Goal: Task Accomplishment & Management: Manage account settings

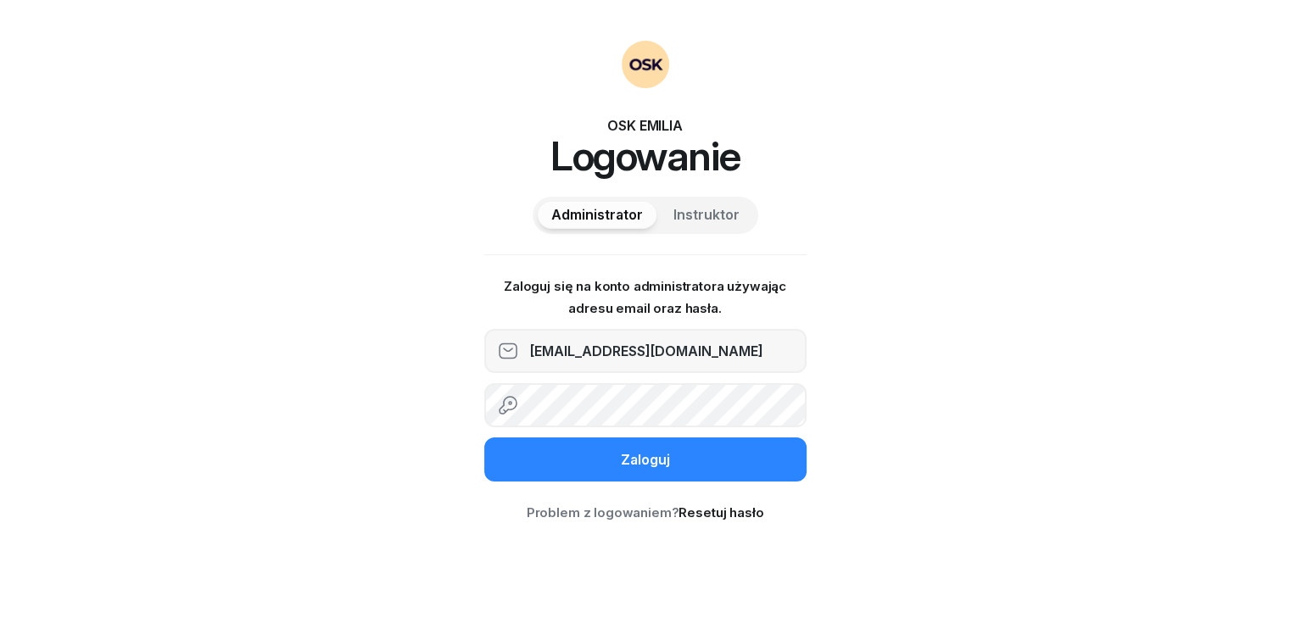
click at [575, 456] on button "Zaloguj" at bounding box center [645, 460] width 322 height 44
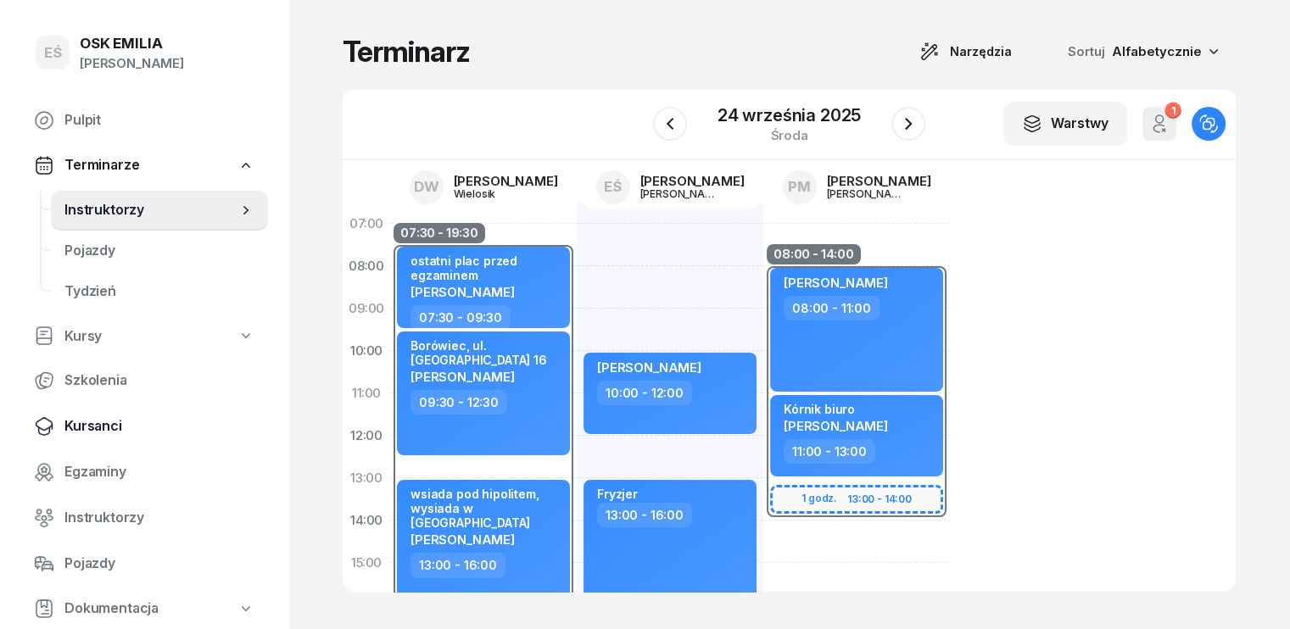
click at [105, 427] on span "Kursanci" at bounding box center [159, 427] width 190 height 22
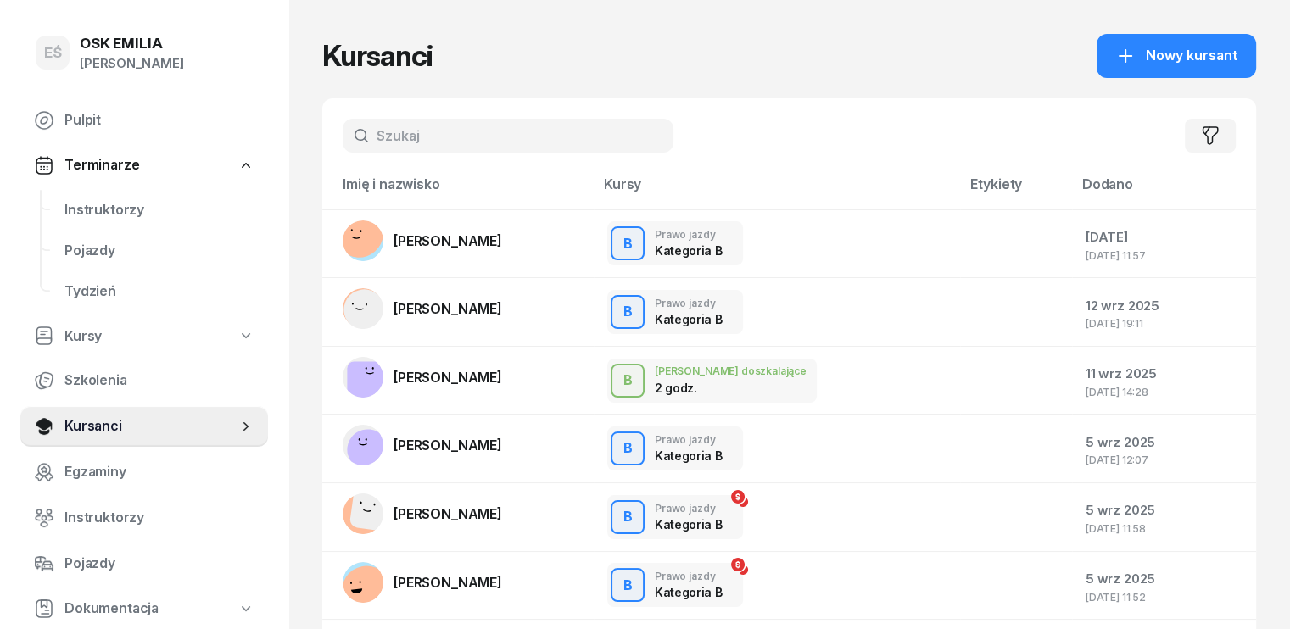
click at [375, 142] on input "text" at bounding box center [508, 136] width 331 height 34
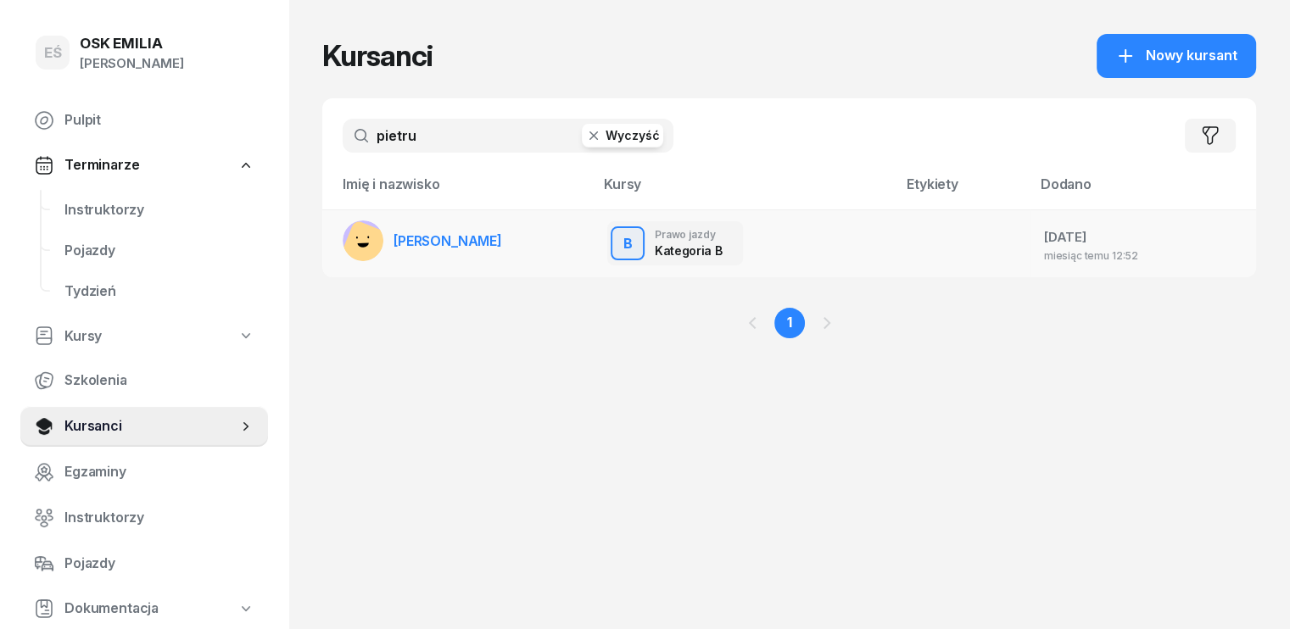
type input "pietru"
click at [438, 243] on span "[PERSON_NAME]" at bounding box center [448, 240] width 109 height 17
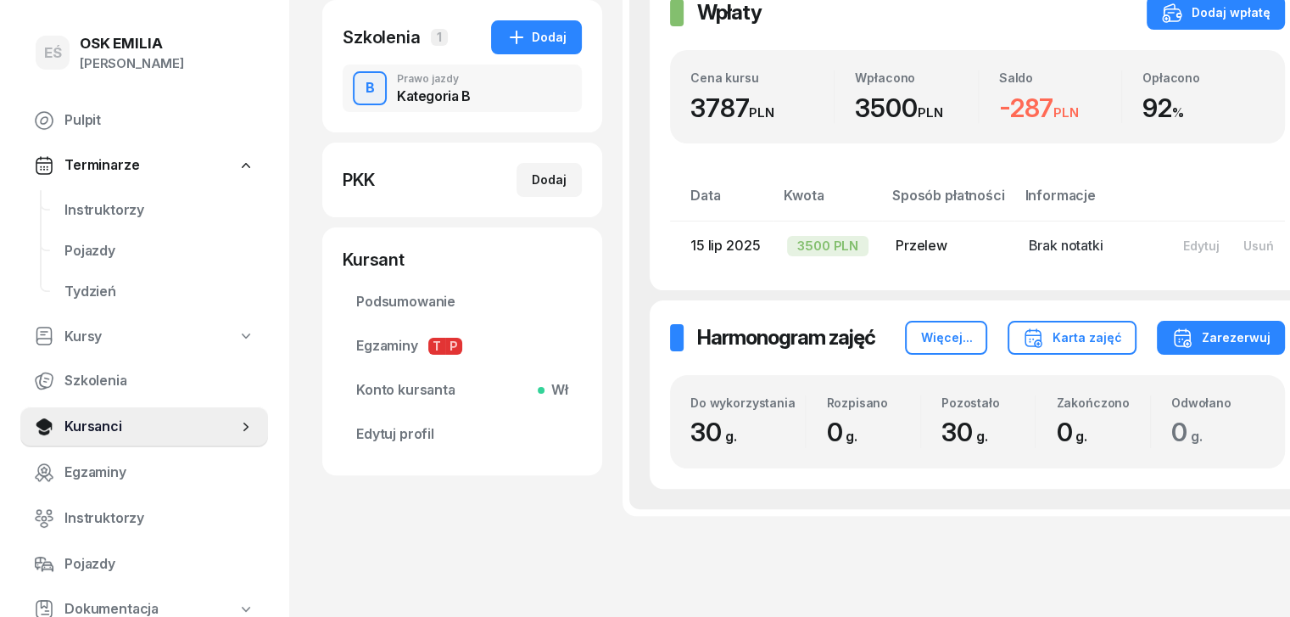
scroll to position [339, 0]
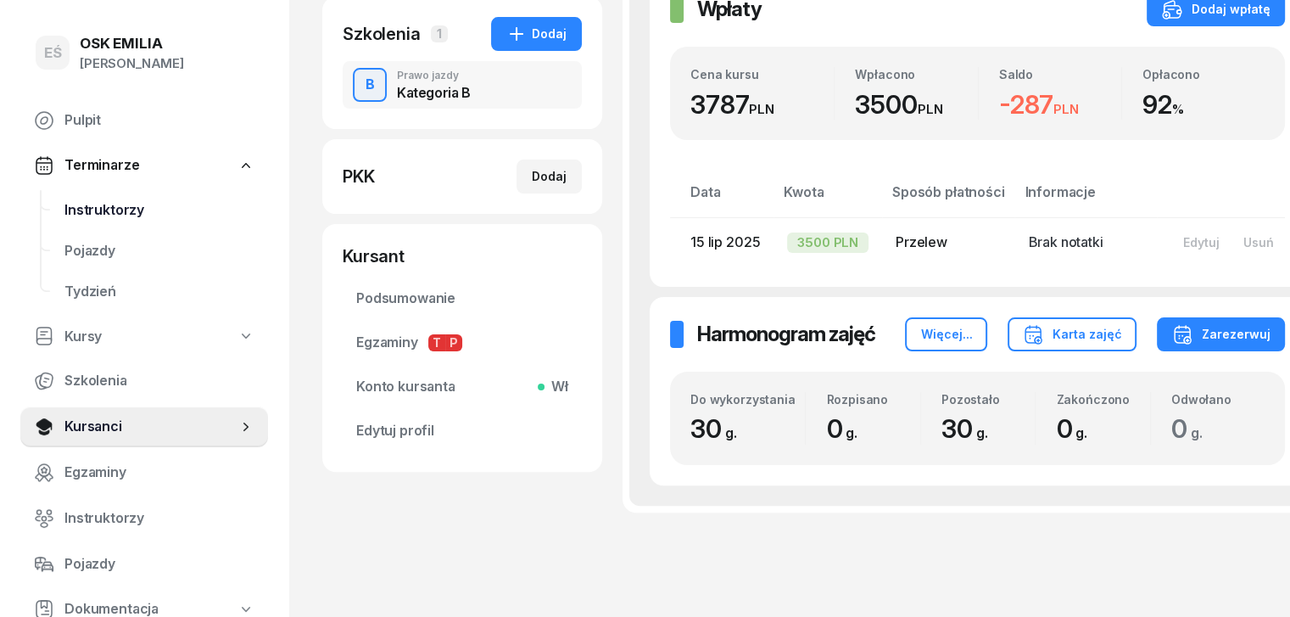
click at [114, 212] on span "Instruktorzy" at bounding box center [159, 210] width 190 height 22
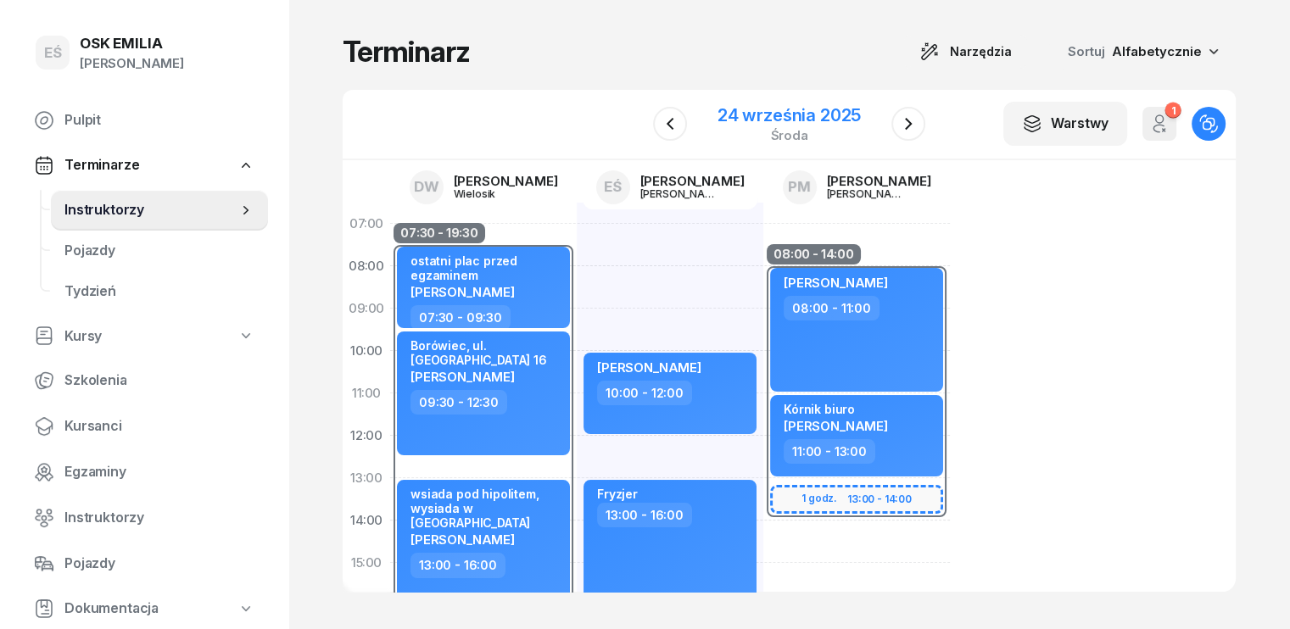
click at [768, 115] on div "24 września 2025" at bounding box center [789, 115] width 143 height 17
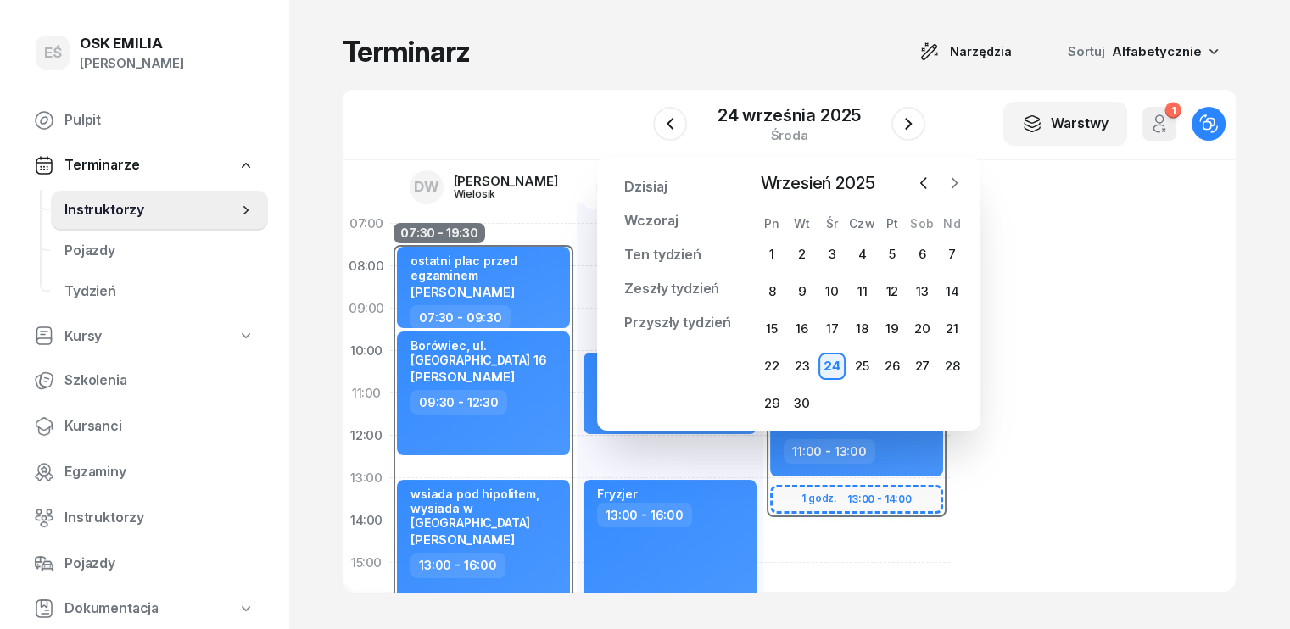
click at [953, 182] on icon "button" at bounding box center [954, 183] width 17 height 17
click at [831, 289] on div "8" at bounding box center [832, 291] width 27 height 27
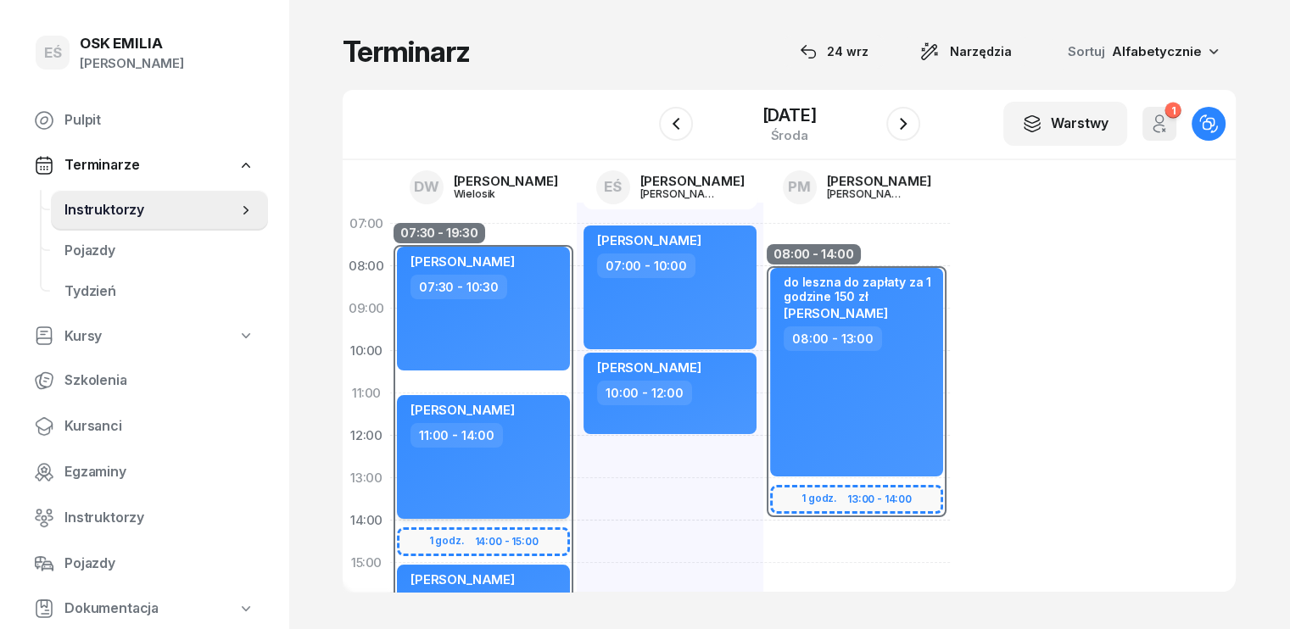
click at [517, 482] on div "[PERSON_NAME] 11:00 - 14:00" at bounding box center [483, 457] width 173 height 124
select select "11"
select select "14"
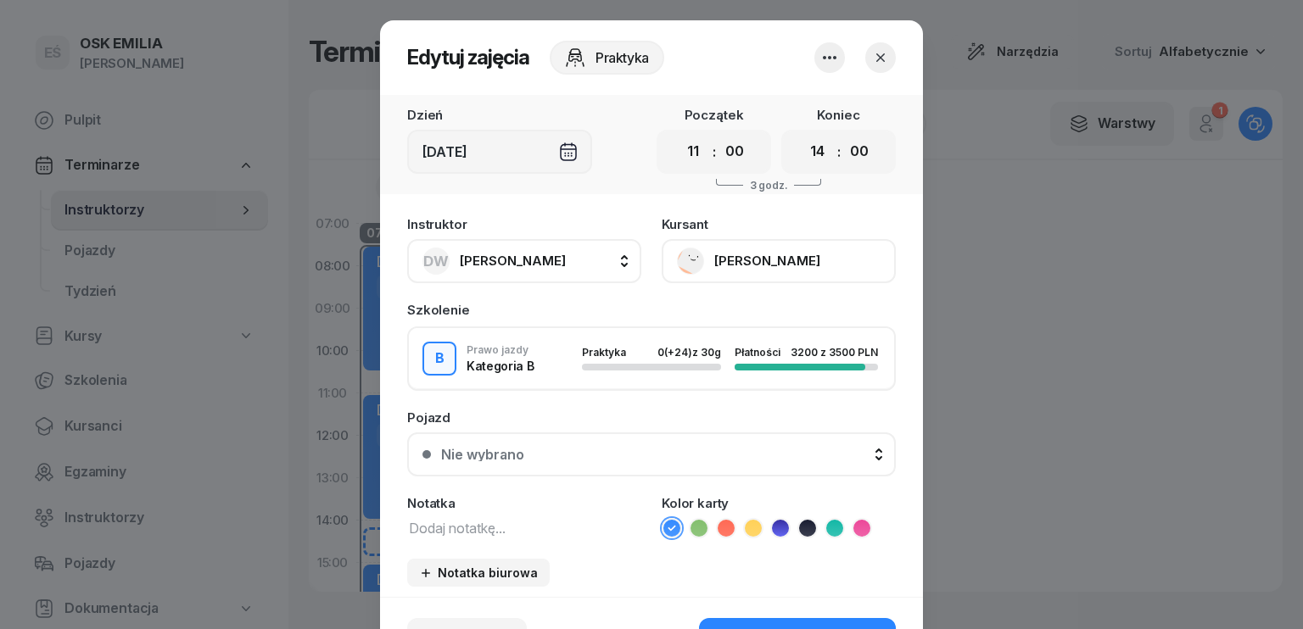
click at [732, 260] on button "[PERSON_NAME]" at bounding box center [779, 261] width 234 height 44
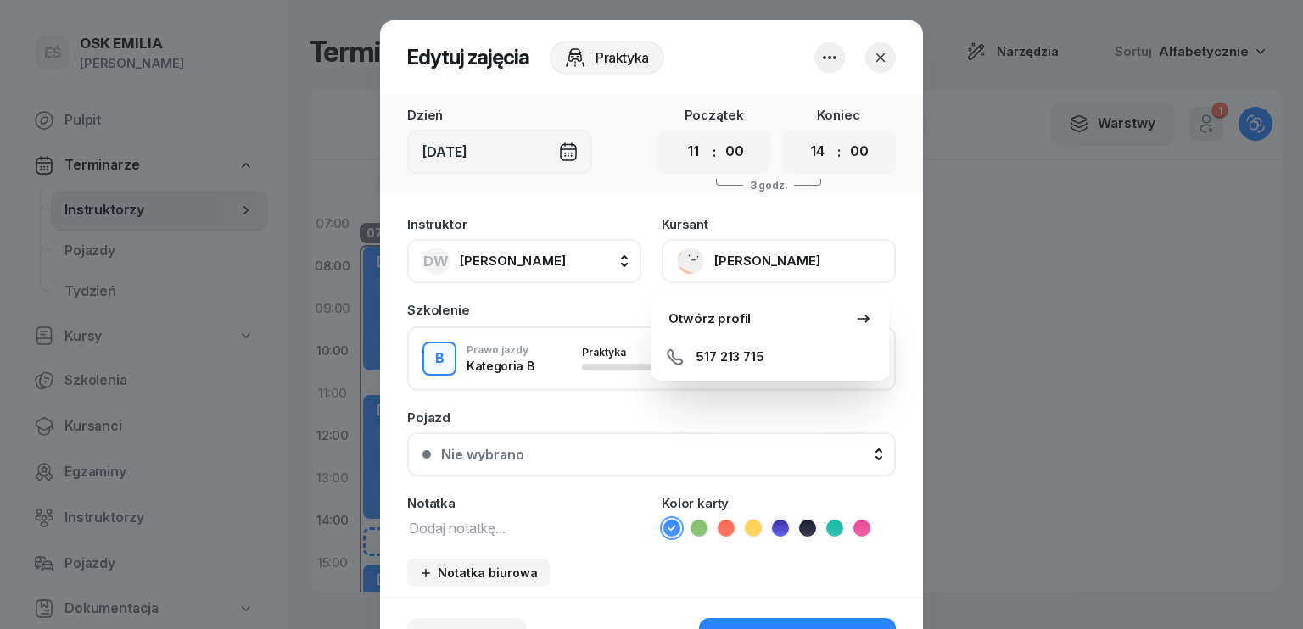
drag, startPoint x: 1004, startPoint y: 371, endPoint x: 976, endPoint y: 329, distance: 50.1
click at [1005, 370] on div at bounding box center [651, 314] width 1303 height 629
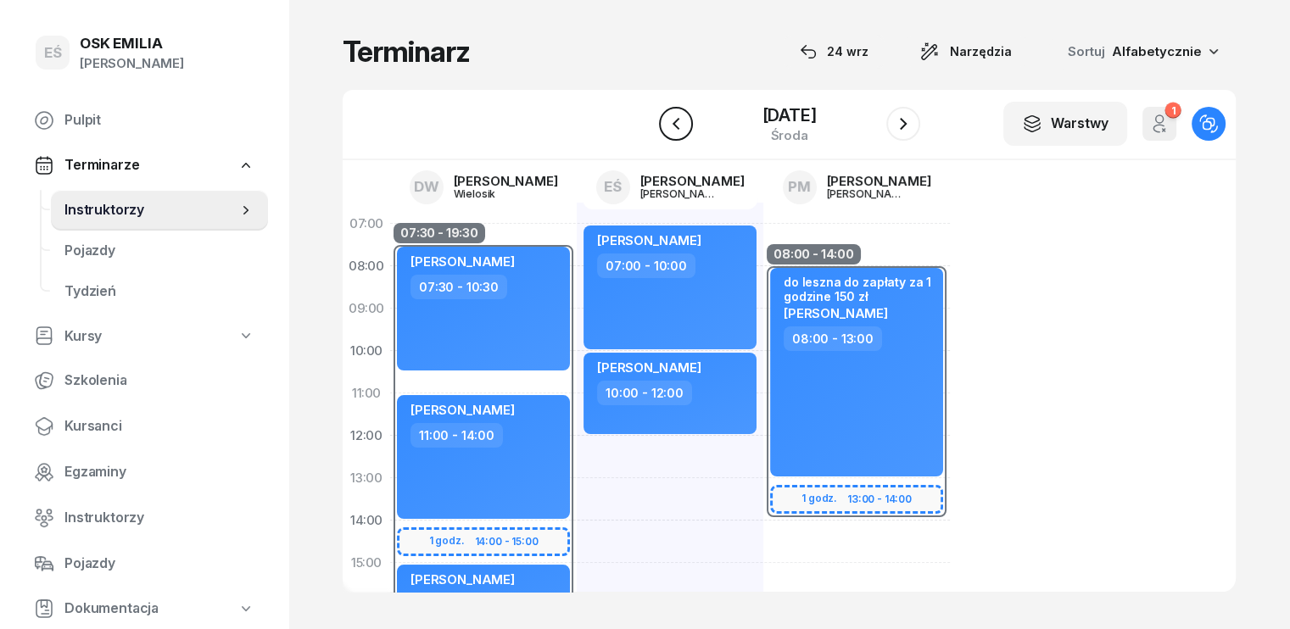
click at [673, 123] on button "button" at bounding box center [676, 124] width 34 height 34
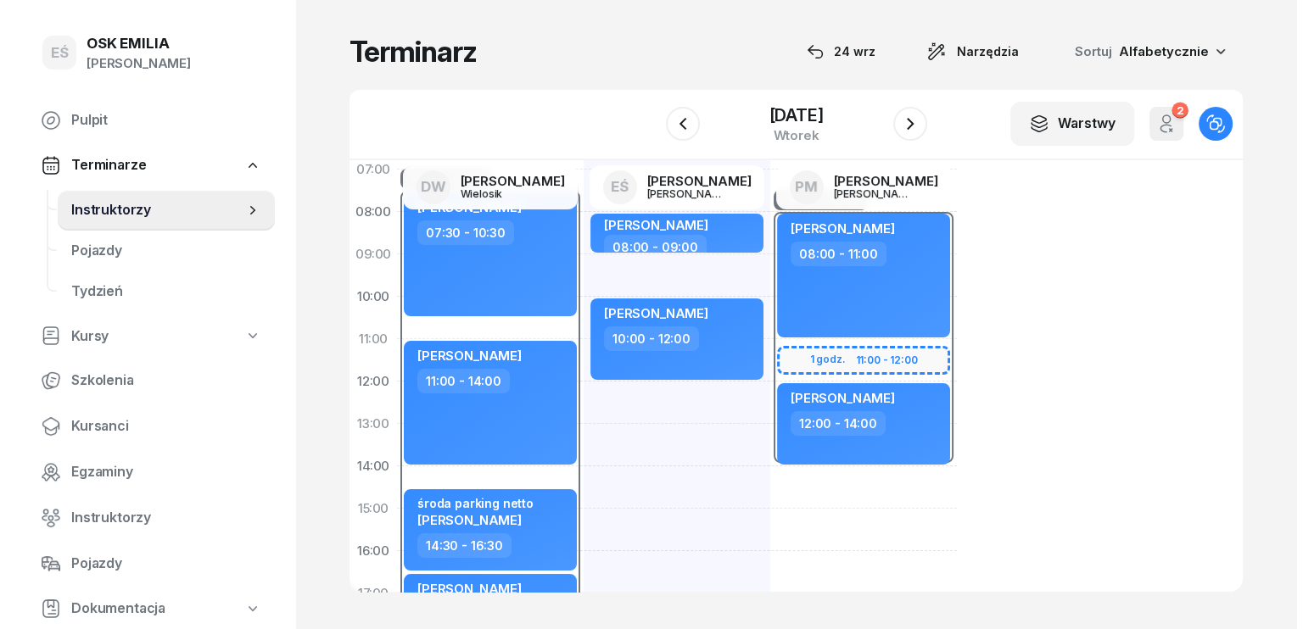
scroll to position [85, 0]
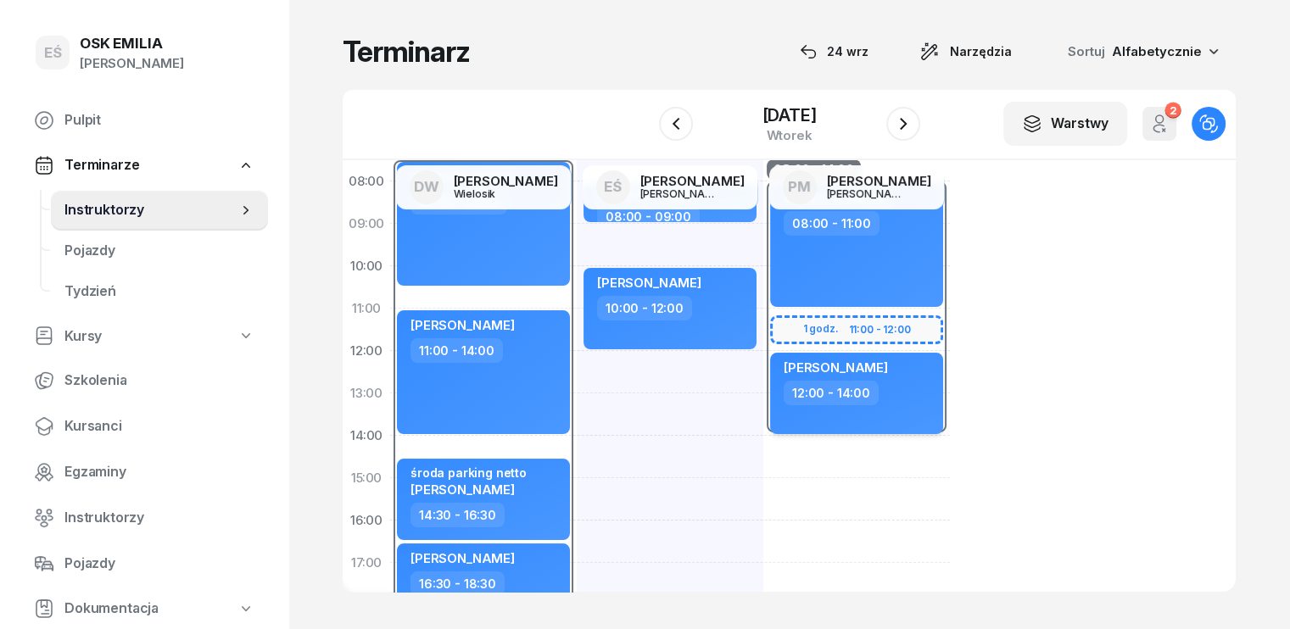
click at [882, 383] on div "12:00 - 14:00" at bounding box center [858, 393] width 149 height 25
select select "12"
select select "14"
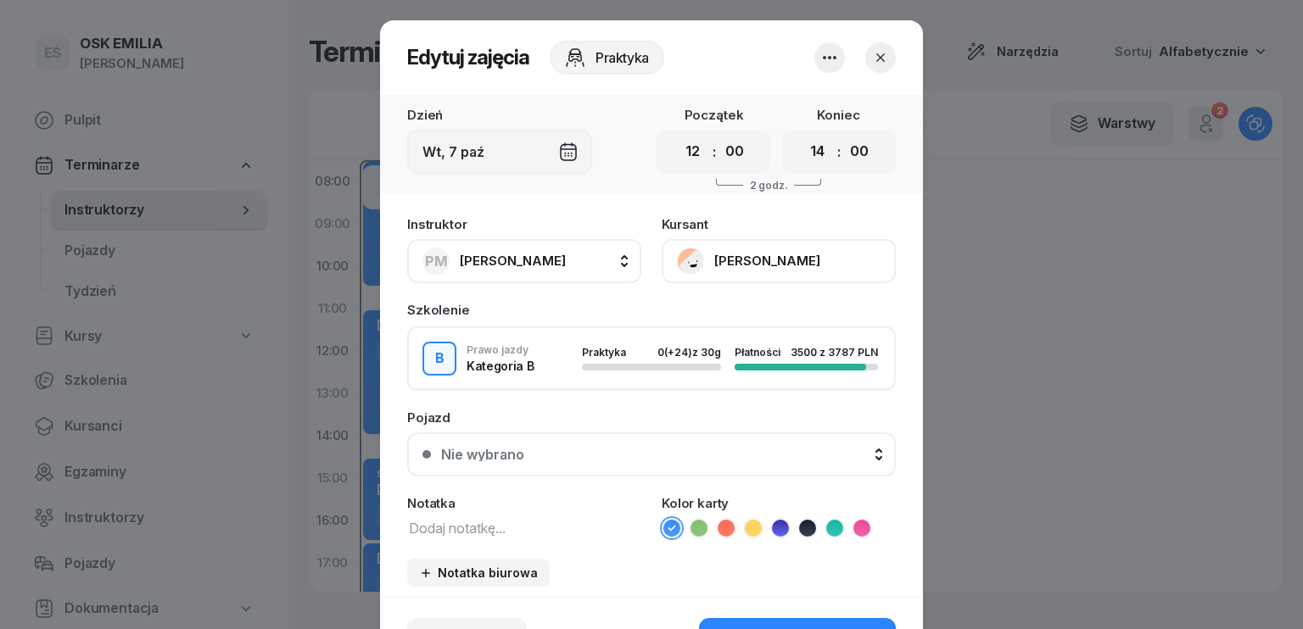
click at [554, 260] on button "PM [PERSON_NAME]" at bounding box center [524, 261] width 234 height 44
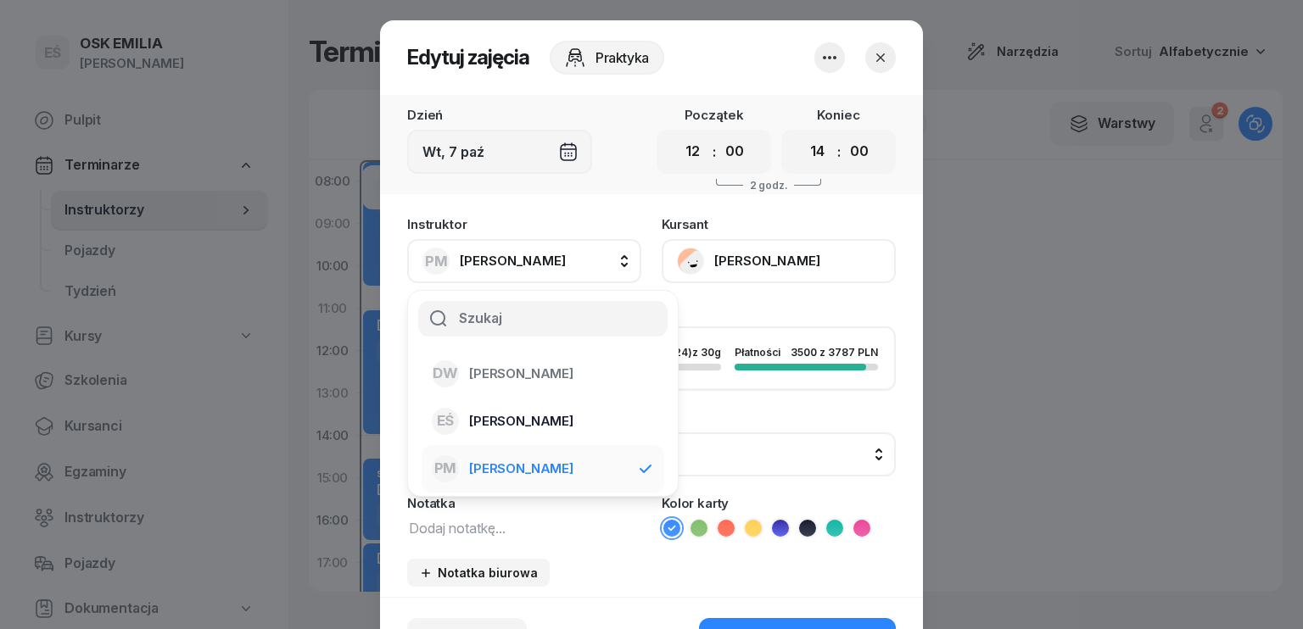
click at [523, 414] on span "[PERSON_NAME]" at bounding box center [521, 422] width 104 height 22
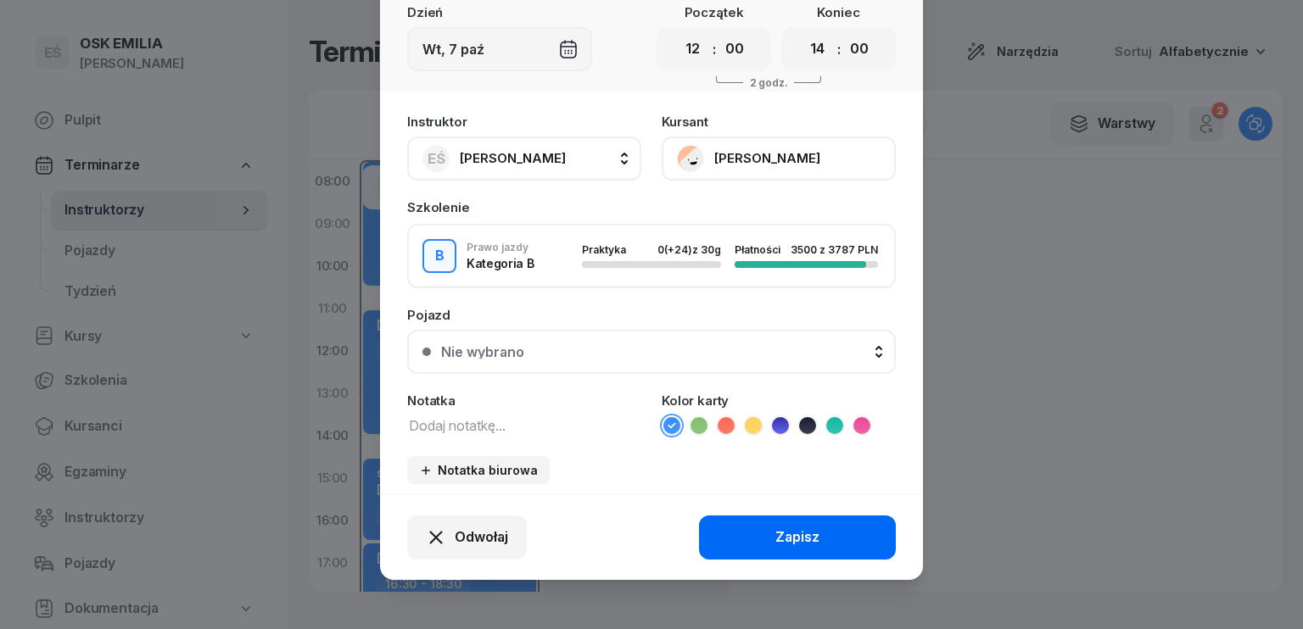
scroll to position [105, 0]
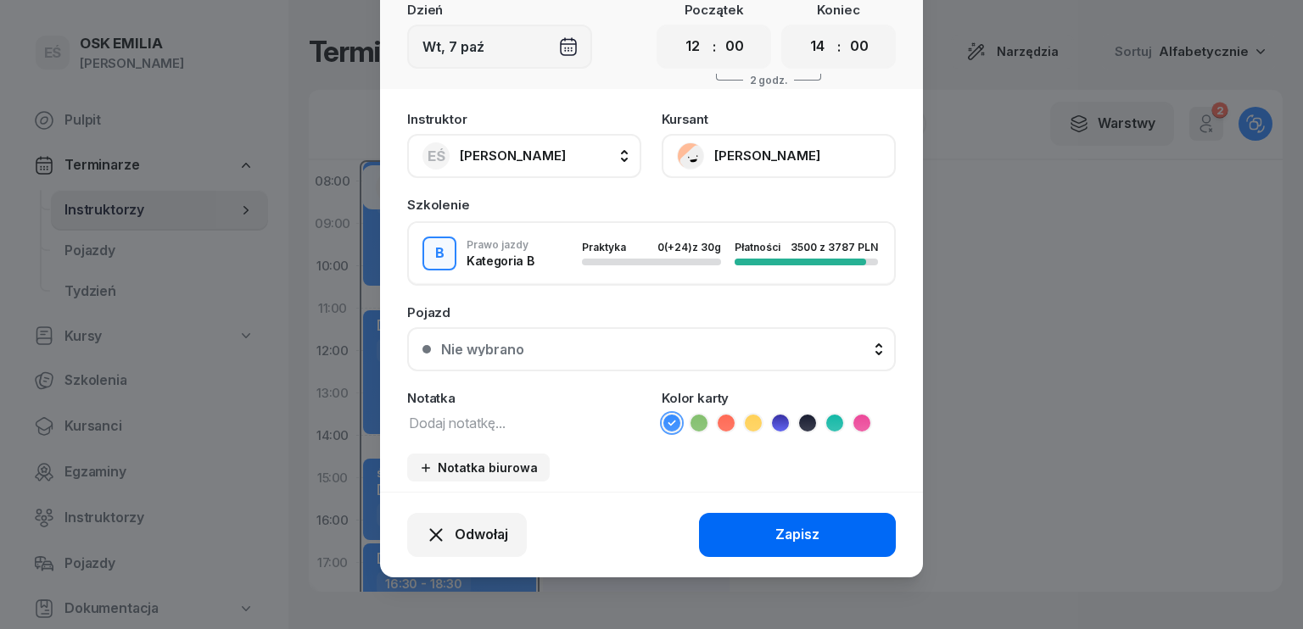
click at [787, 528] on div "Zapisz" at bounding box center [797, 535] width 44 height 22
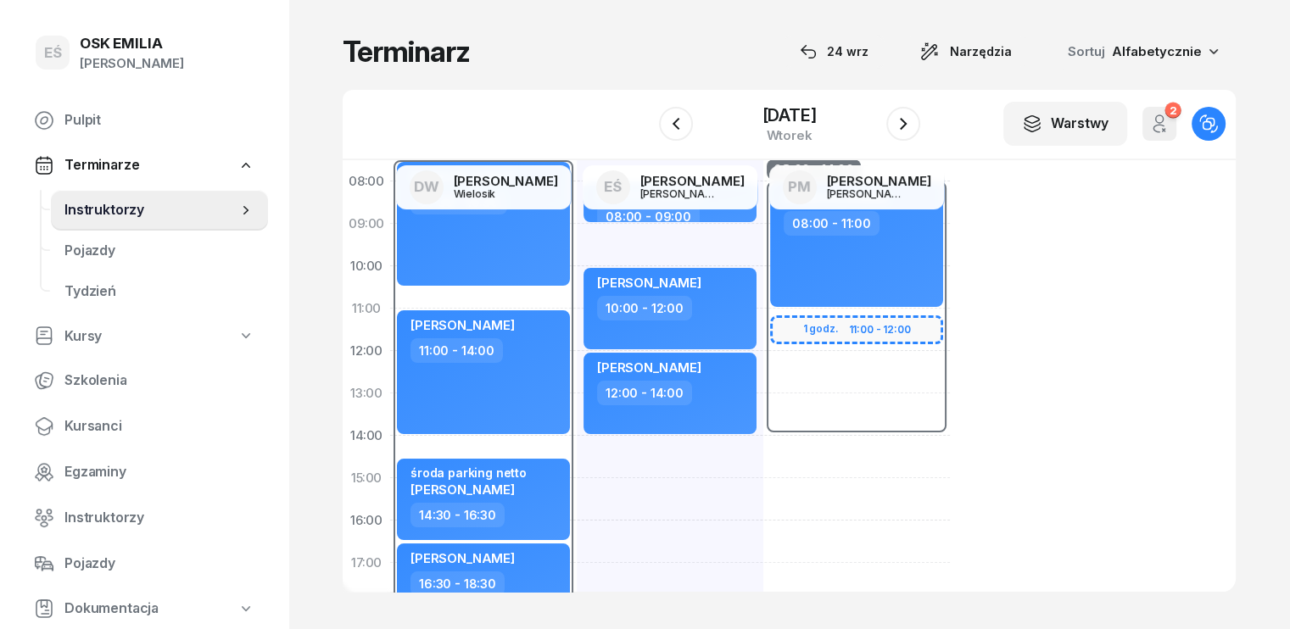
click at [797, 333] on div "08:00 - 14:00" at bounding box center [856, 309] width 187 height 254
select select "08"
select select "14"
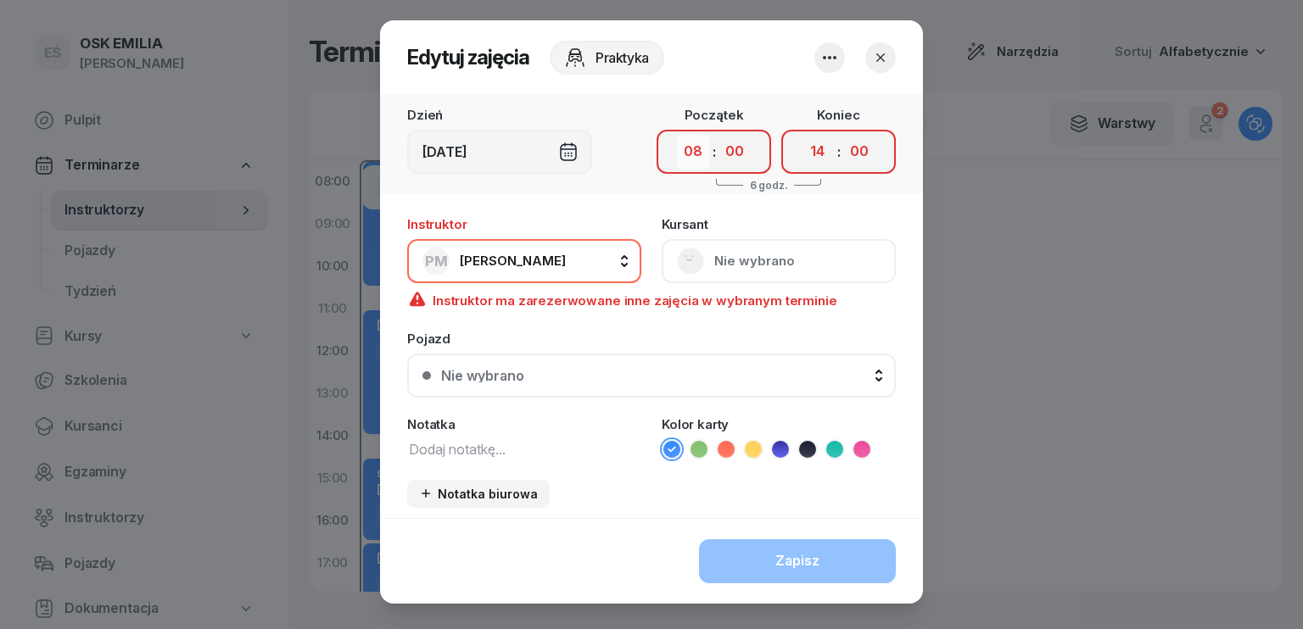
click at [701, 152] on select "00 01 02 03 04 05 06 07 08 09 10 11 12 13 14 15 16 17 18 19 20 21 22 23" at bounding box center [693, 152] width 32 height 36
select select "11"
click at [677, 134] on select "00 01 02 03 04 05 06 07 08 09 10 11 12 13 14 15 16 17 18 19 20 21 22 23" at bounding box center [693, 152] width 32 height 36
click at [872, 57] on icon "button" at bounding box center [880, 57] width 17 height 17
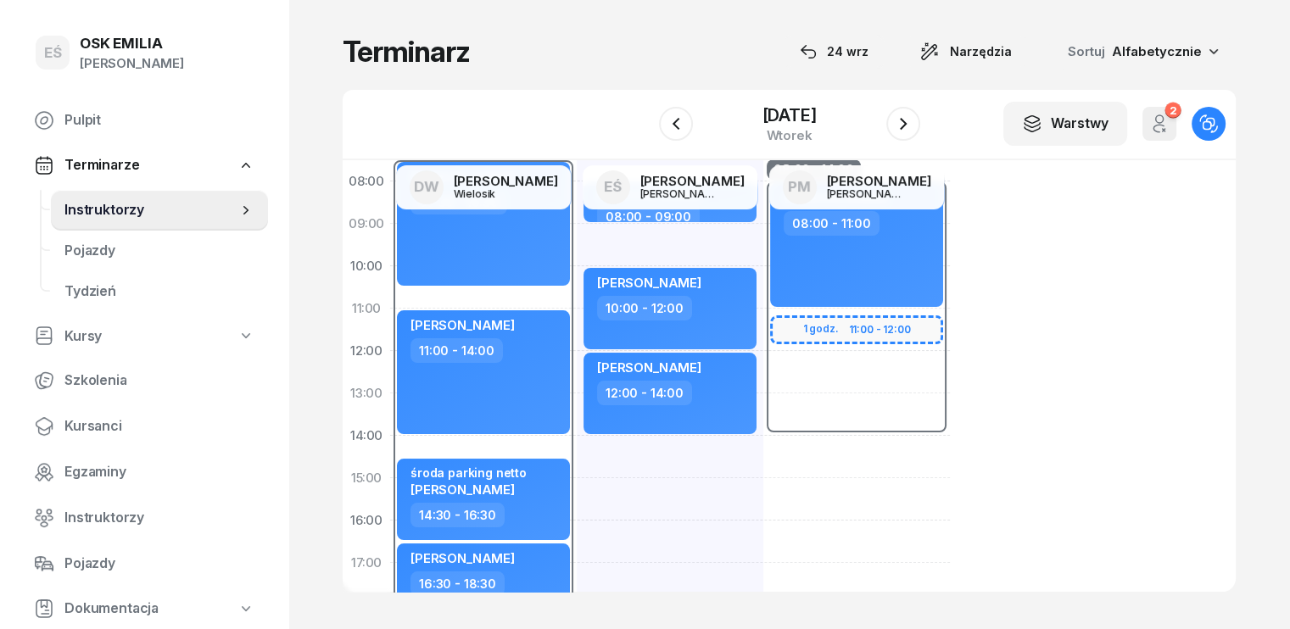
click at [763, 467] on div "08:00 - 14:00 1 godz. 11:00 - 12:00 [PERSON_NAME] 08:00 - 11:00 kursant odwołał…" at bounding box center [856, 499] width 187 height 763
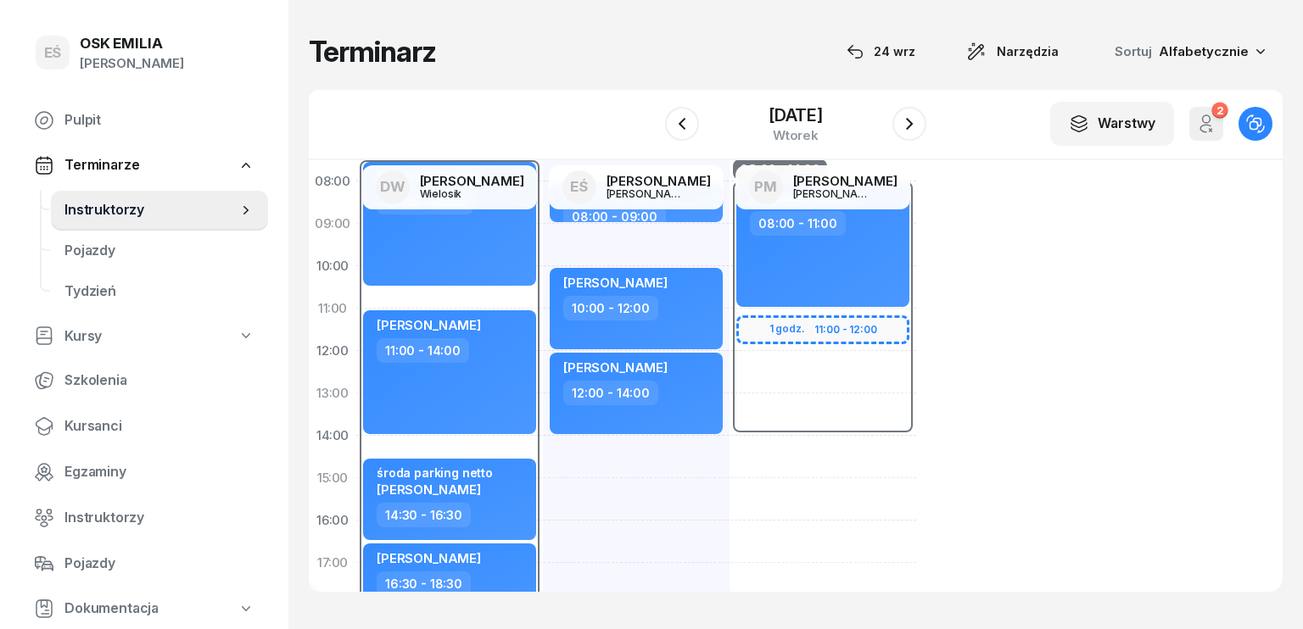
select select "14"
select select "16"
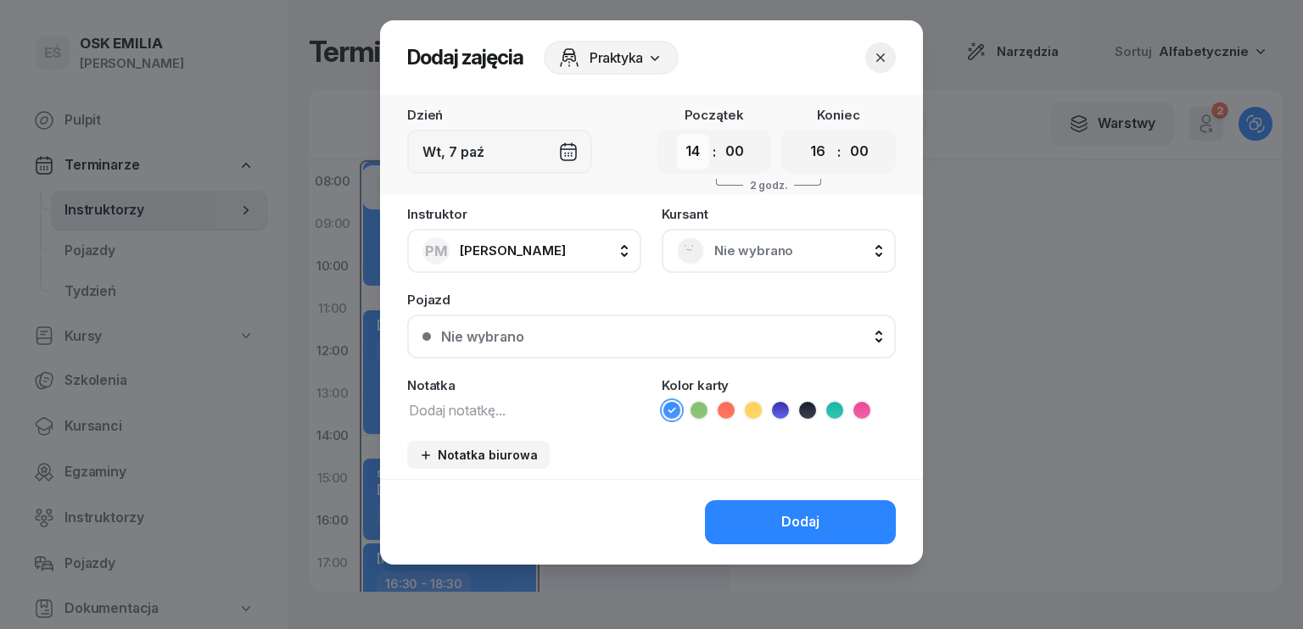
drag, startPoint x: 688, startPoint y: 149, endPoint x: 699, endPoint y: 168, distance: 21.7
click at [688, 149] on select "00 01 02 03 04 05 06 07 08 09 10 11 12 13 14 15 16 17 18 19 20 21 22 23" at bounding box center [693, 152] width 32 height 36
select select "11"
click at [677, 134] on select "00 01 02 03 04 05 06 07 08 09 10 11 12 13 14 15 16 17 18 19 20 21 22 23" at bounding box center [693, 152] width 32 height 36
click at [814, 150] on select "00 01 02 03 04 05 06 07 08 09 10 11 12 13 14 15 16 17 18 19 20 21 22 23" at bounding box center [818, 152] width 32 height 36
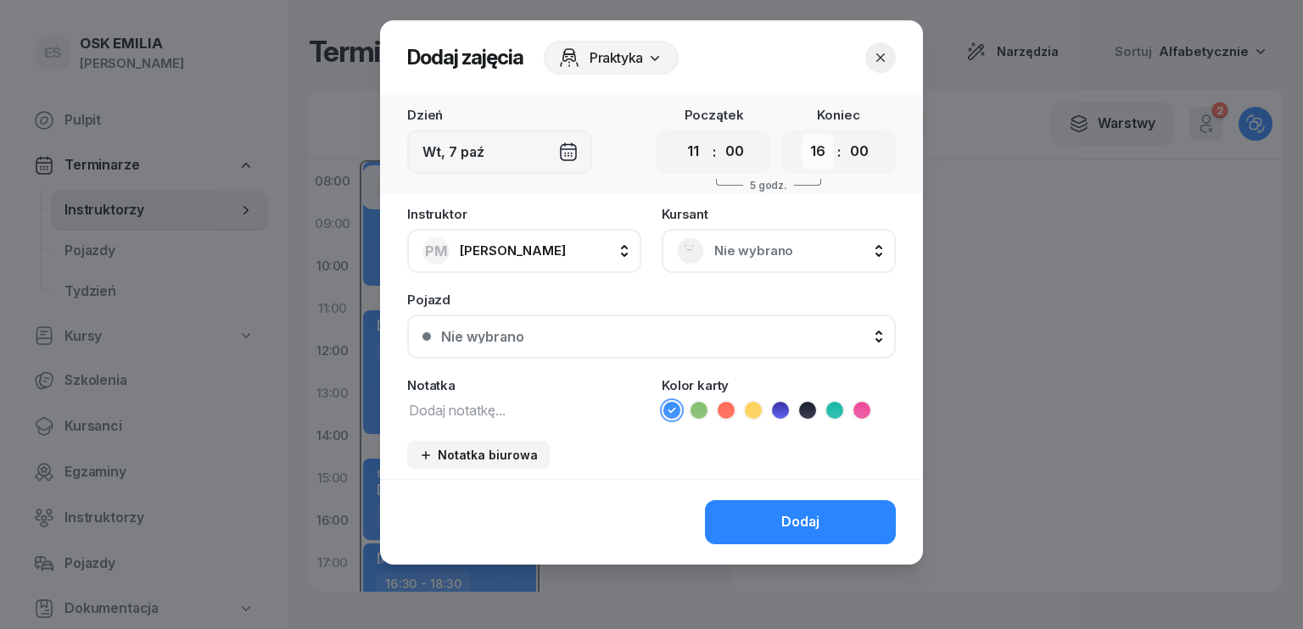
select select "14"
click at [802, 134] on select "00 01 02 03 04 05 06 07 08 09 10 11 12 13 14 15 16 17 18 19 20 21 22 23" at bounding box center [818, 152] width 32 height 36
click at [757, 243] on span "Nie wybrano" at bounding box center [797, 251] width 166 height 22
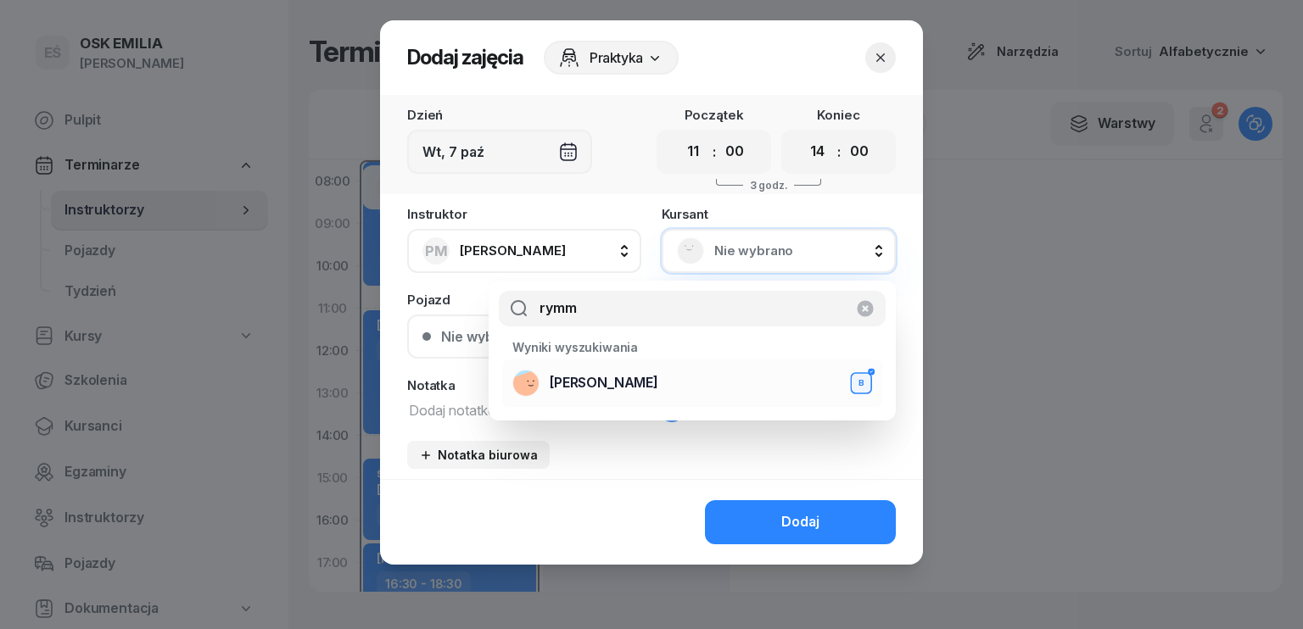
type input "rymm"
click at [614, 383] on span "[PERSON_NAME]" at bounding box center [604, 383] width 109 height 22
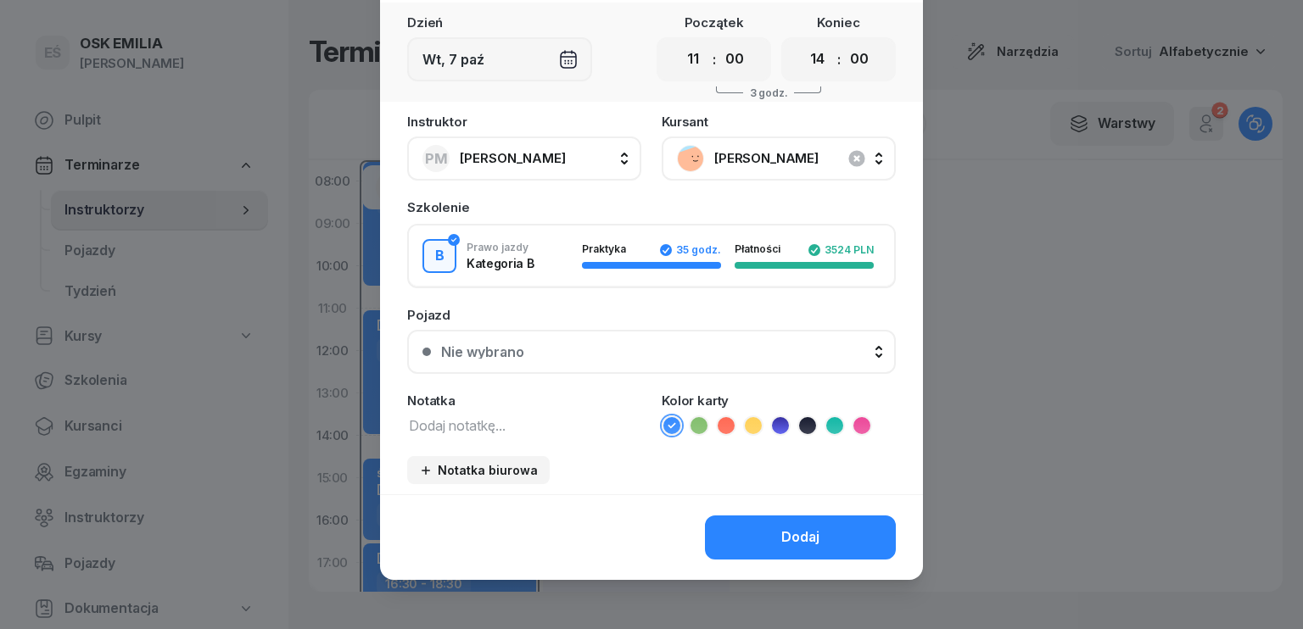
scroll to position [95, 0]
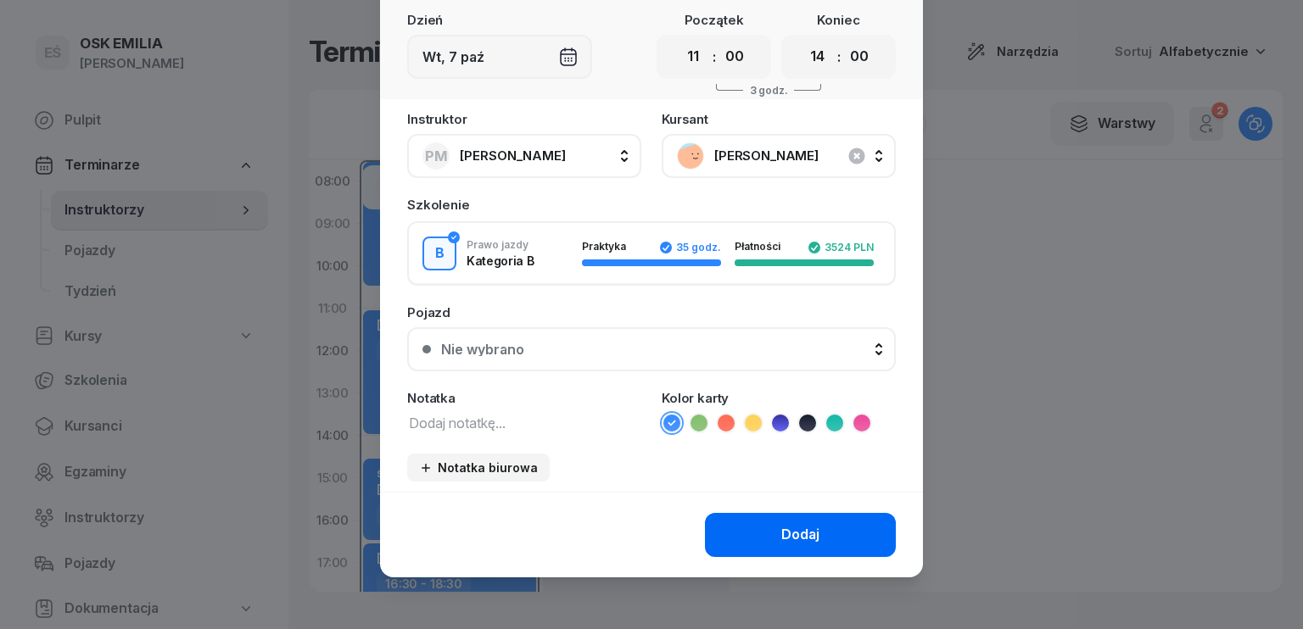
click at [781, 534] on div "Dodaj" at bounding box center [800, 535] width 38 height 22
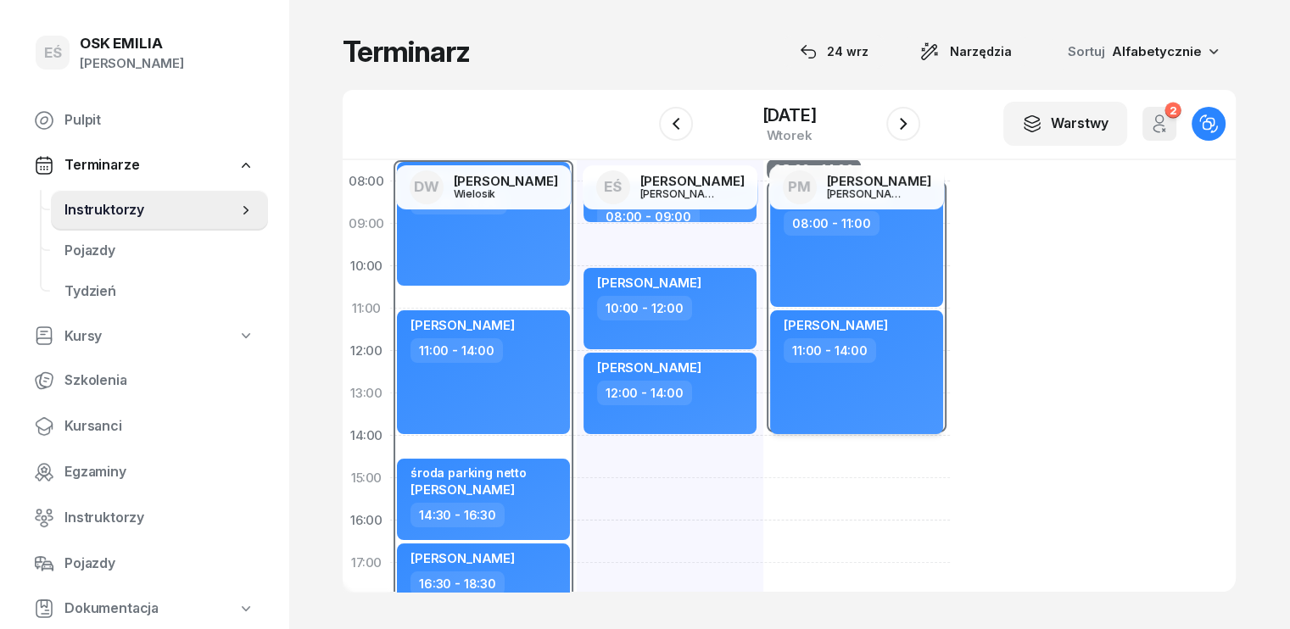
click at [801, 400] on div "[PERSON_NAME] 11:00 - 14:00" at bounding box center [856, 372] width 173 height 124
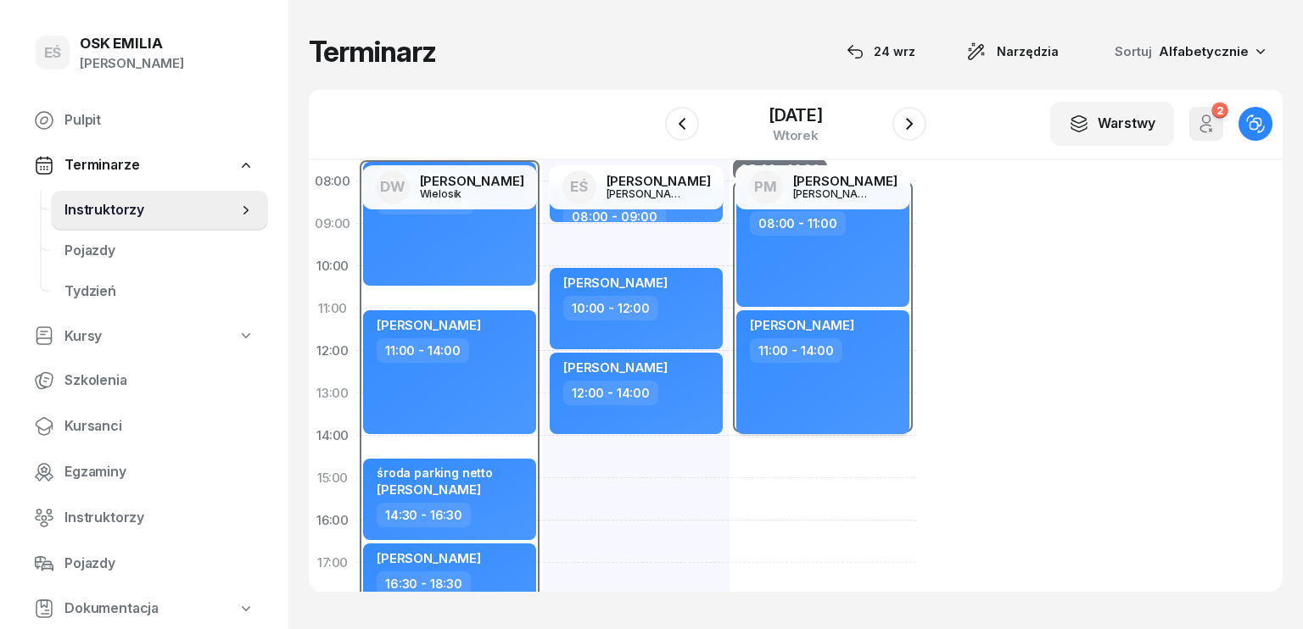
select select "11"
select select "14"
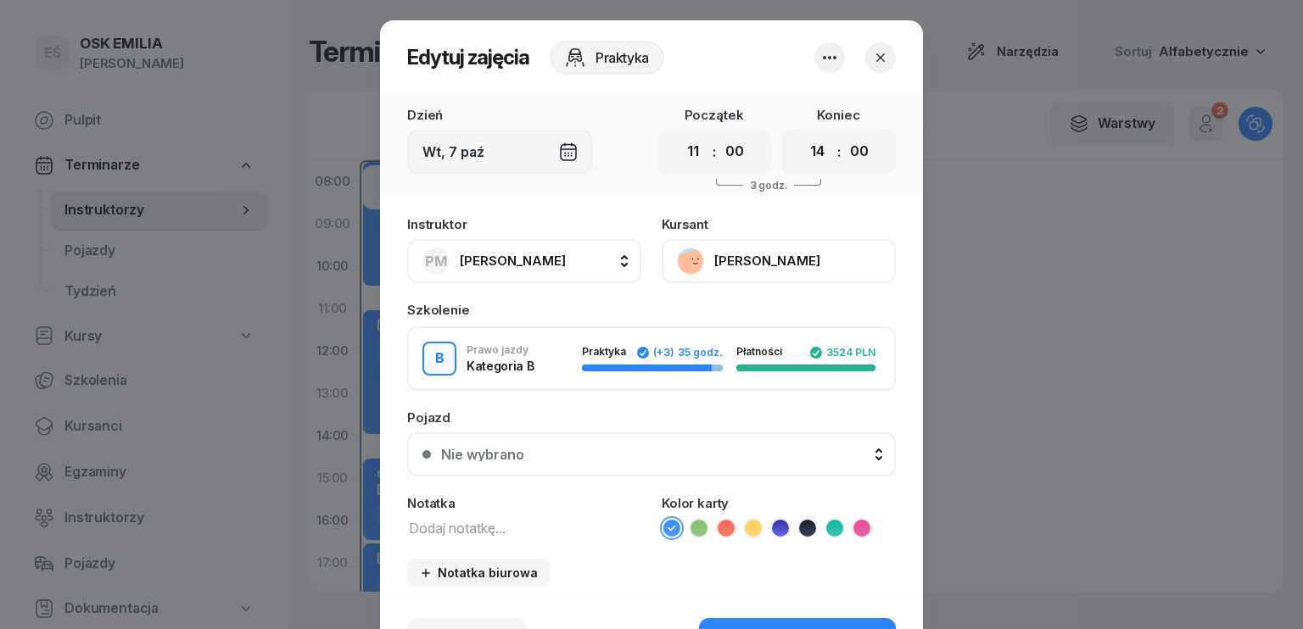
click at [507, 528] on textarea at bounding box center [524, 528] width 234 height 22
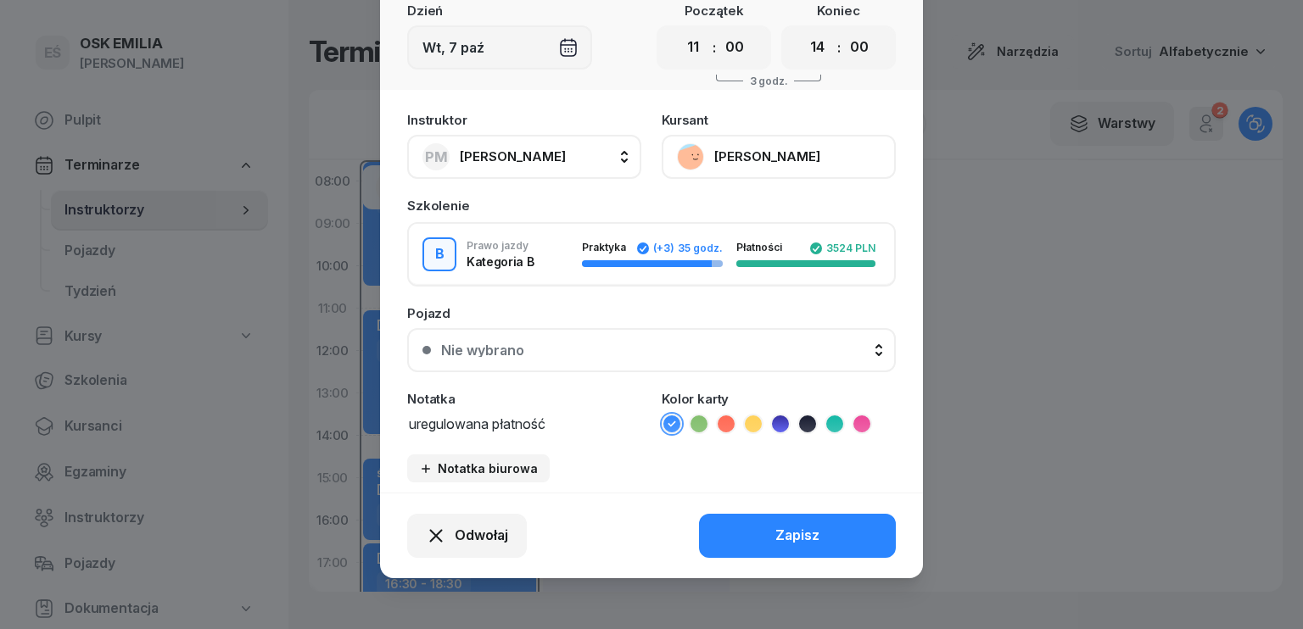
scroll to position [105, 0]
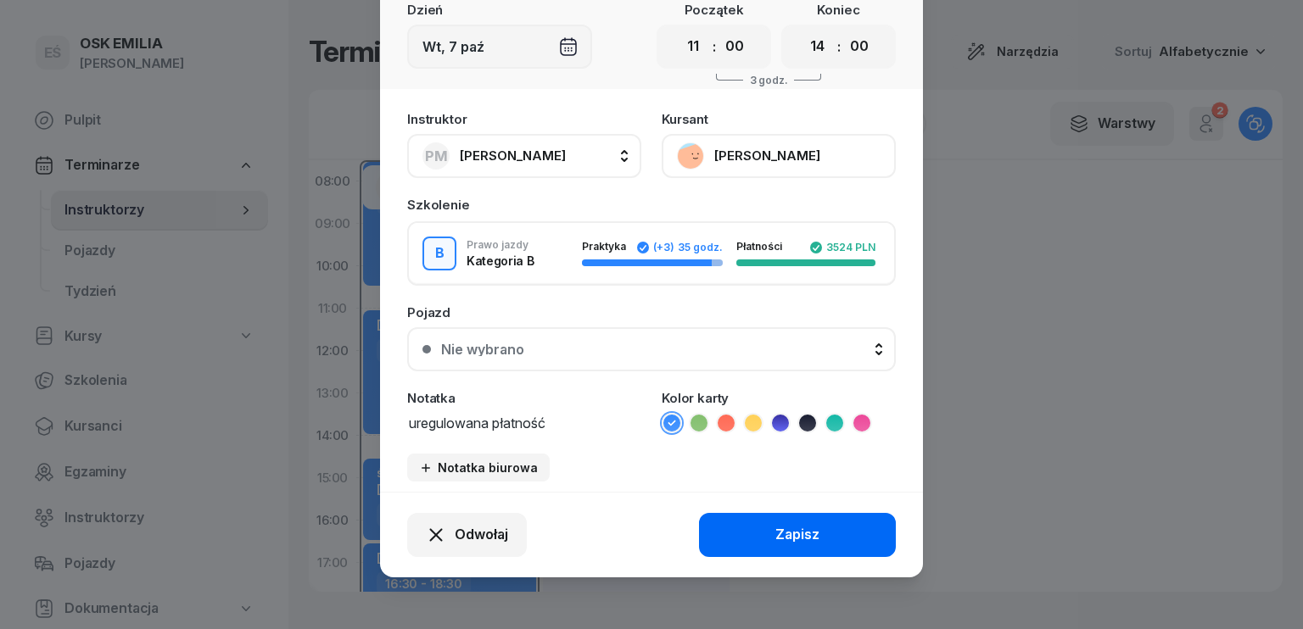
type textarea "uregulowana płatność"
click at [775, 536] on div "Zapisz" at bounding box center [797, 535] width 44 height 22
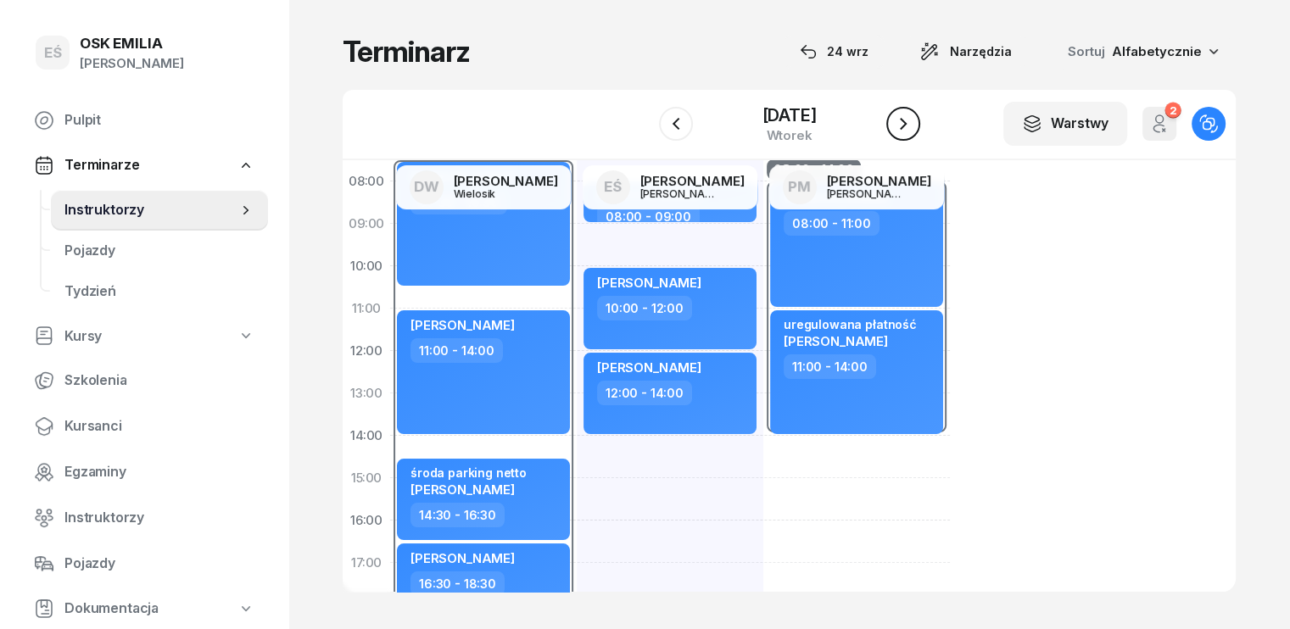
click at [914, 127] on icon "button" at bounding box center [903, 124] width 20 height 20
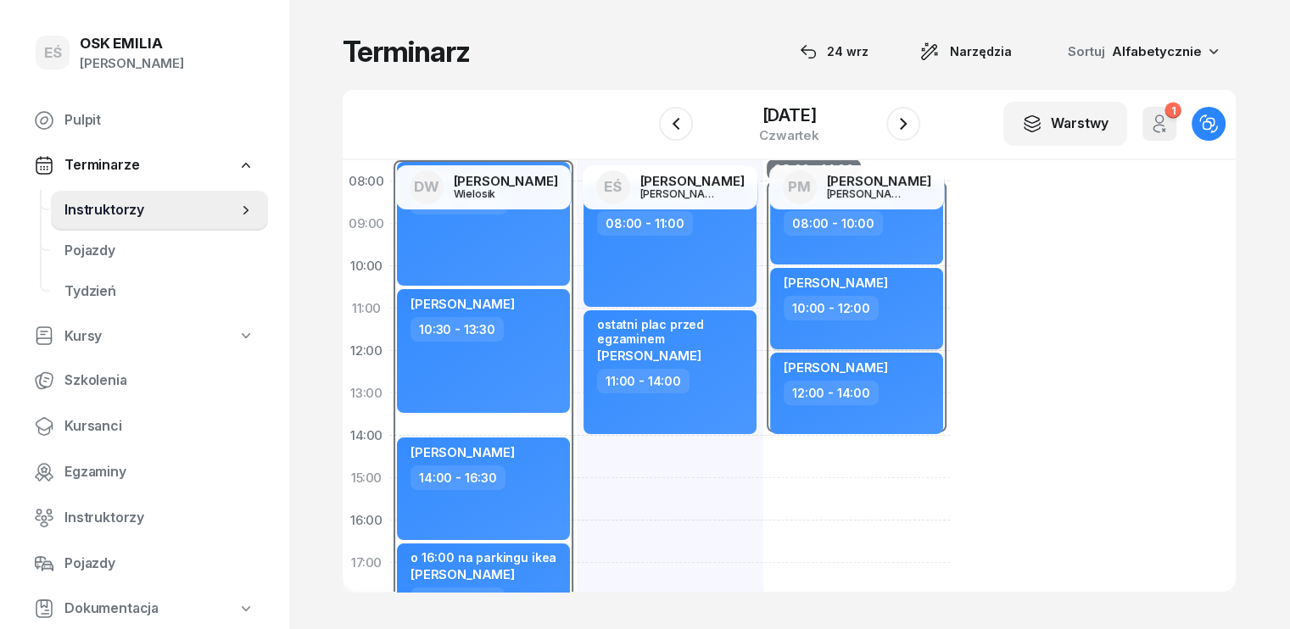
click at [880, 319] on div "10:00 - 12:00" at bounding box center [858, 308] width 149 height 25
select select "10"
select select "12"
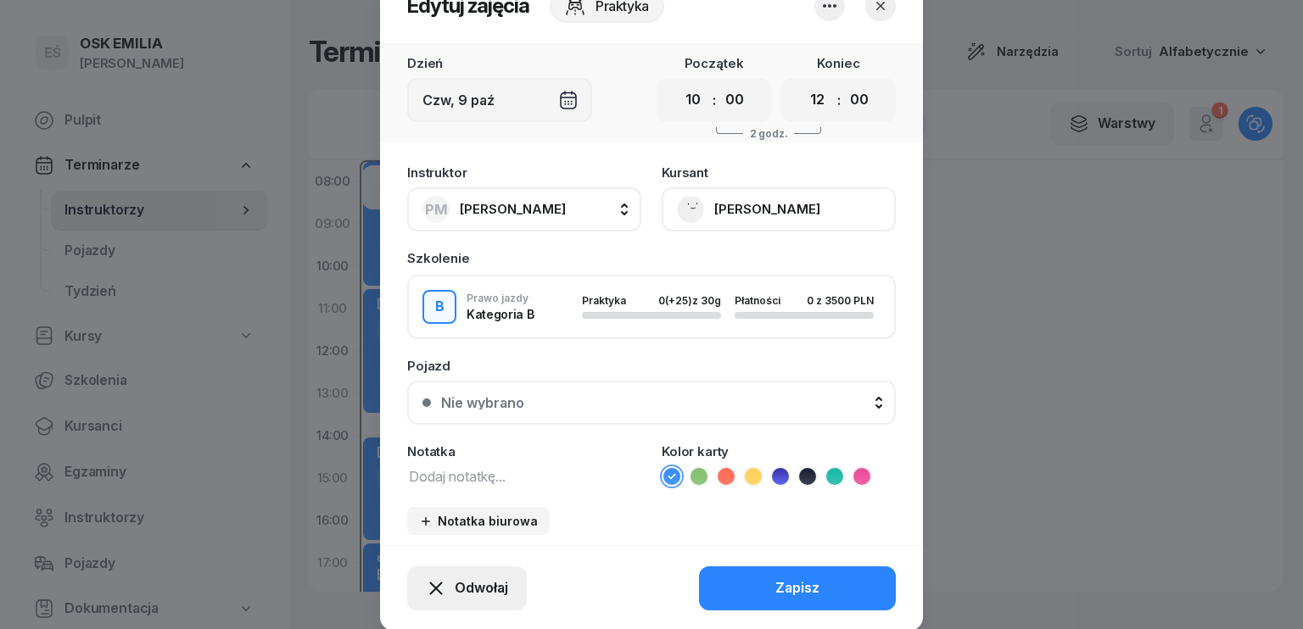
scroll to position [105, 0]
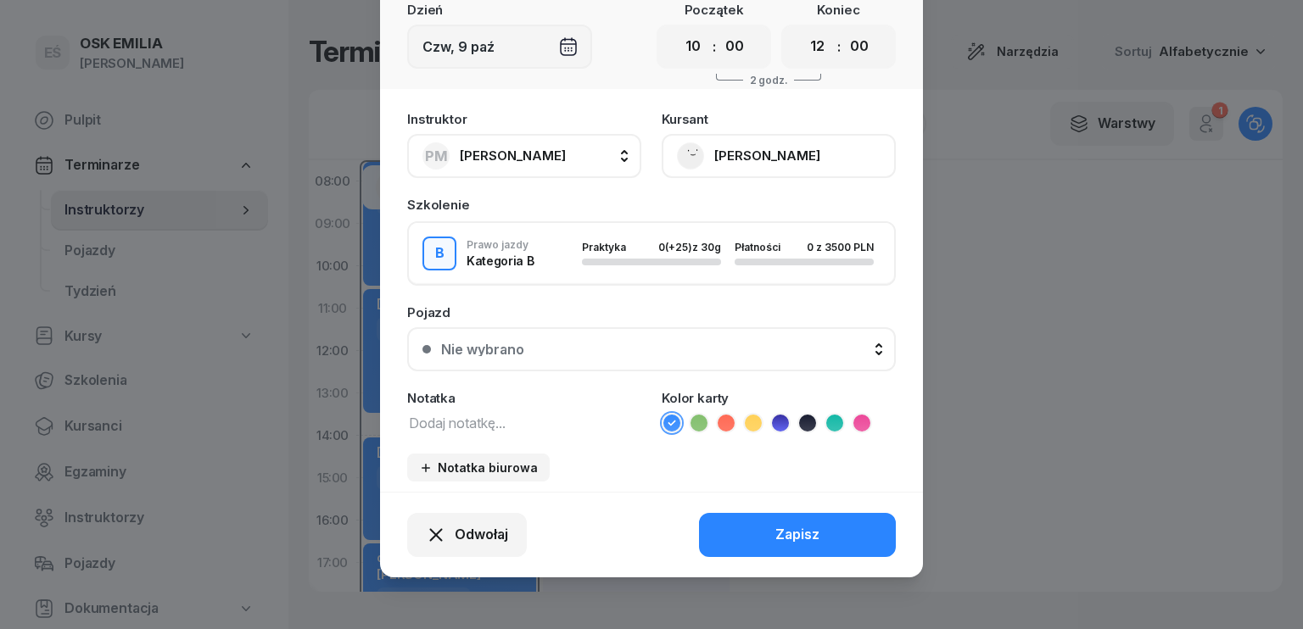
click at [757, 159] on button "[PERSON_NAME]" at bounding box center [779, 156] width 234 height 44
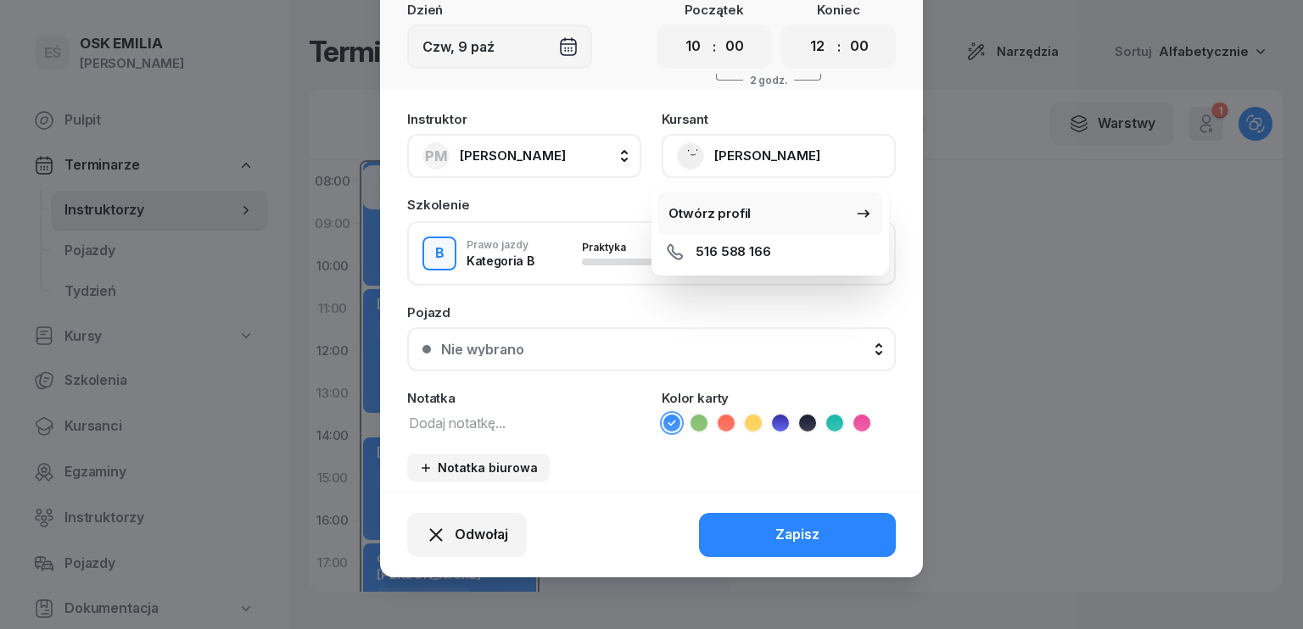
click at [741, 211] on div "Otwórz profil" at bounding box center [709, 214] width 82 height 22
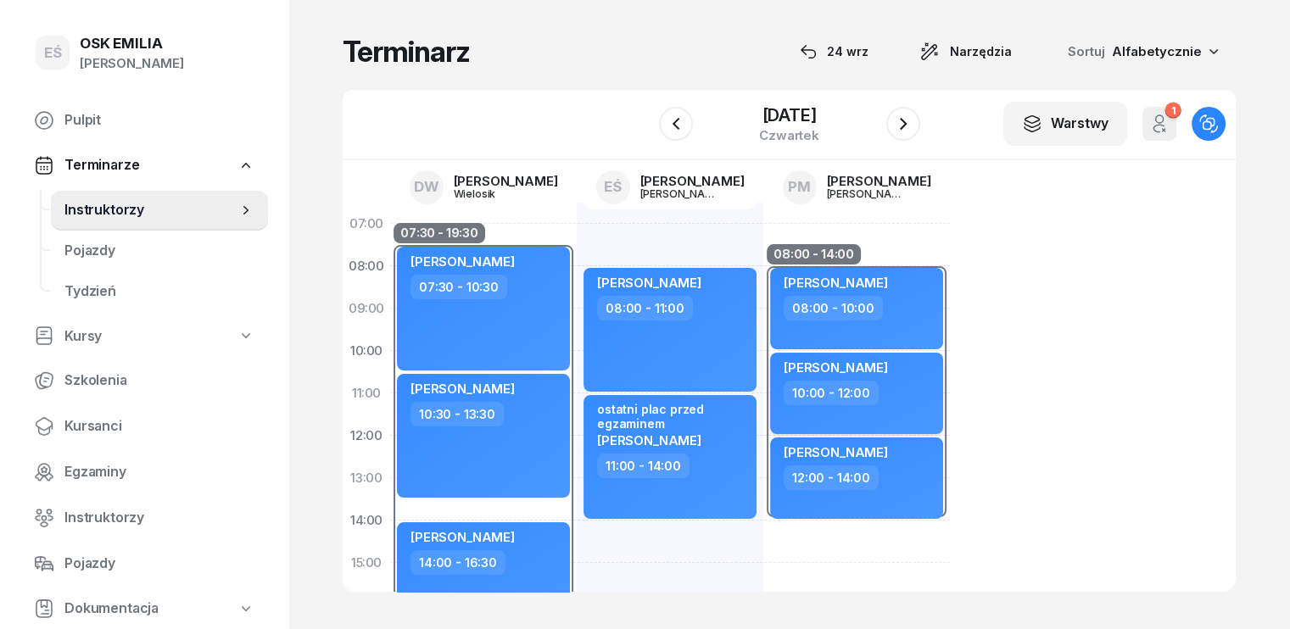
click at [863, 385] on div "10:00 - 12:00" at bounding box center [858, 393] width 149 height 25
select select "10"
select select "12"
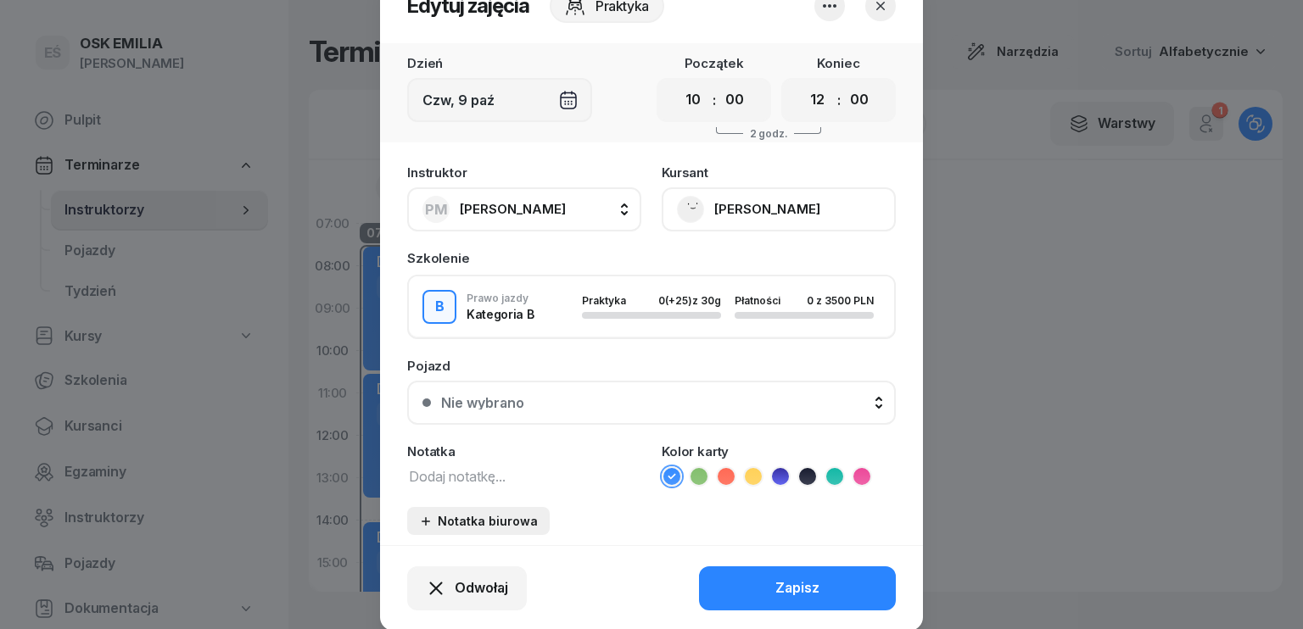
scroll to position [105, 0]
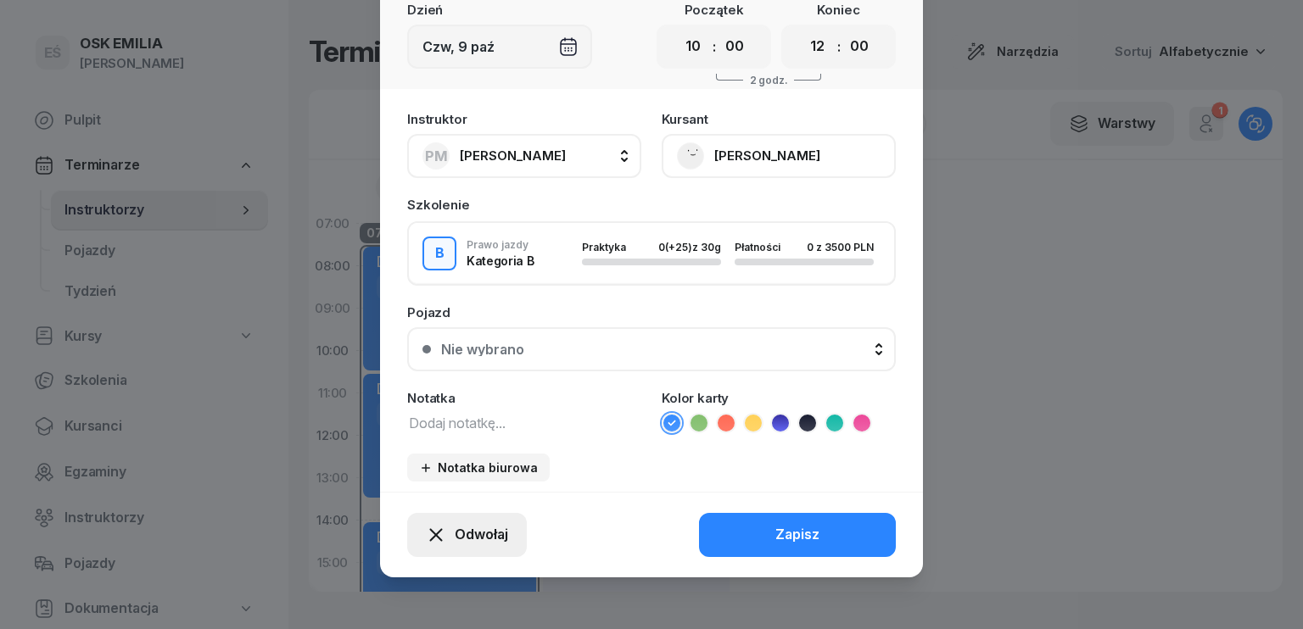
click at [467, 532] on span "Odwołaj" at bounding box center [481, 535] width 53 height 22
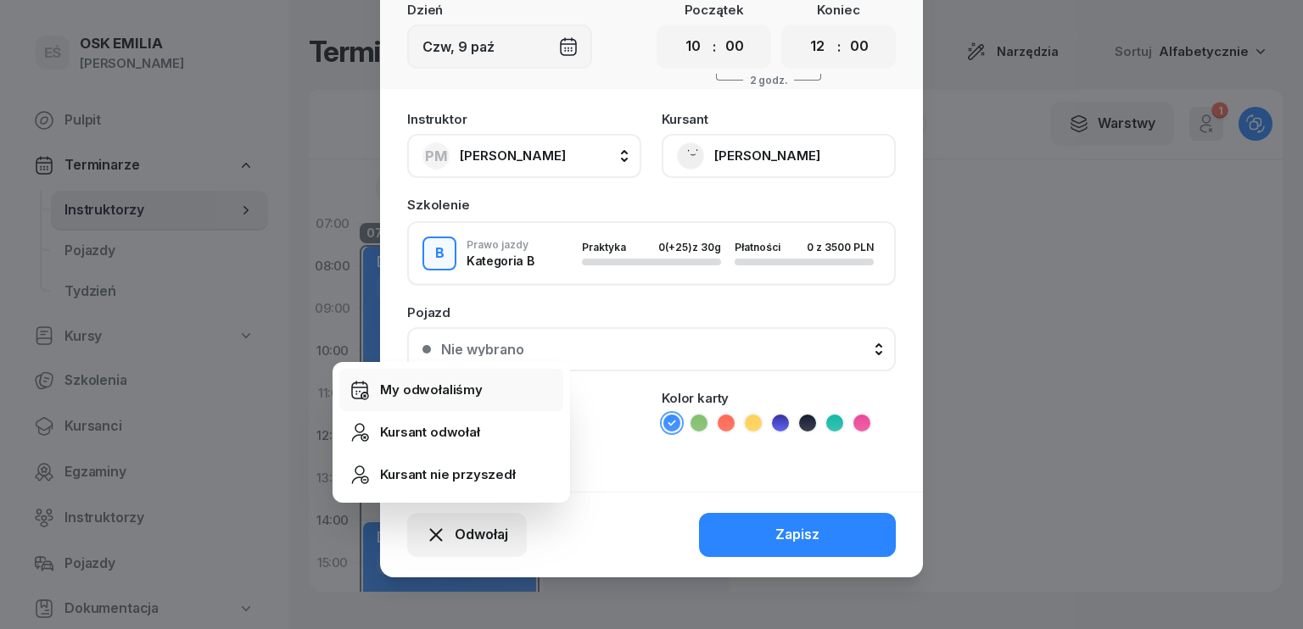
click at [428, 389] on div "My odwołaliśmy" at bounding box center [431, 390] width 103 height 22
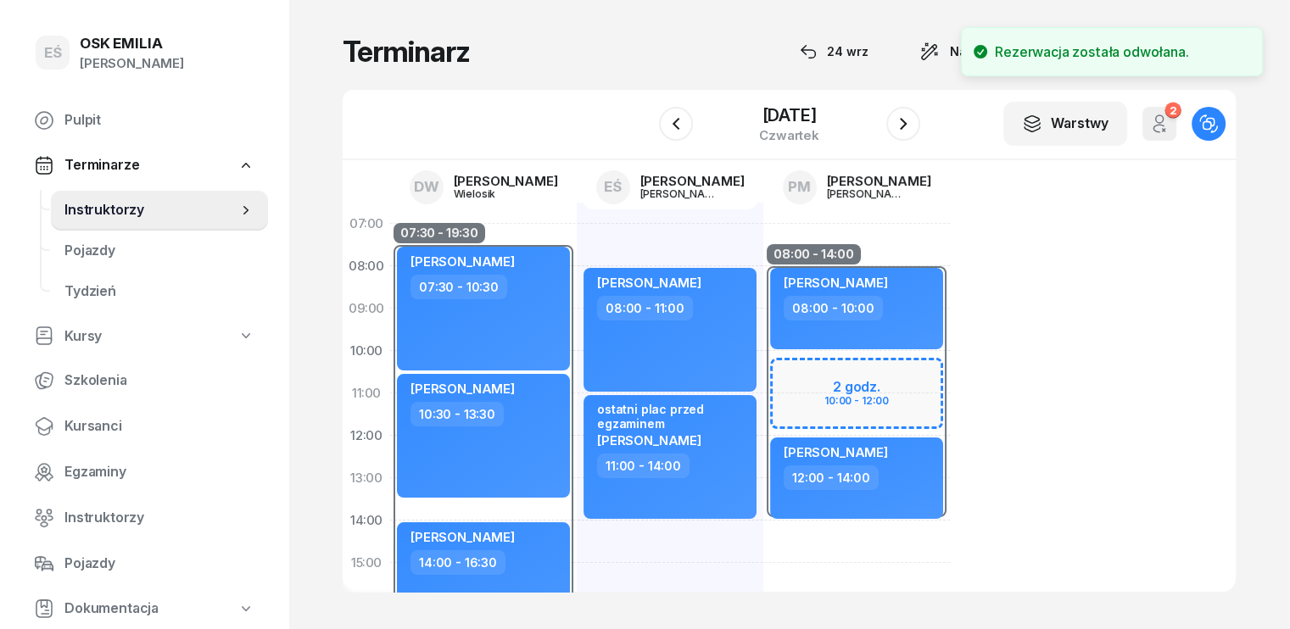
click at [763, 549] on div "08:00 - 14:00 [PERSON_NAME] 08:00 - 10:00 kursant odwołał [PERSON_NAME] 10:00 -…" at bounding box center [856, 584] width 187 height 763
select select "14"
select select "16"
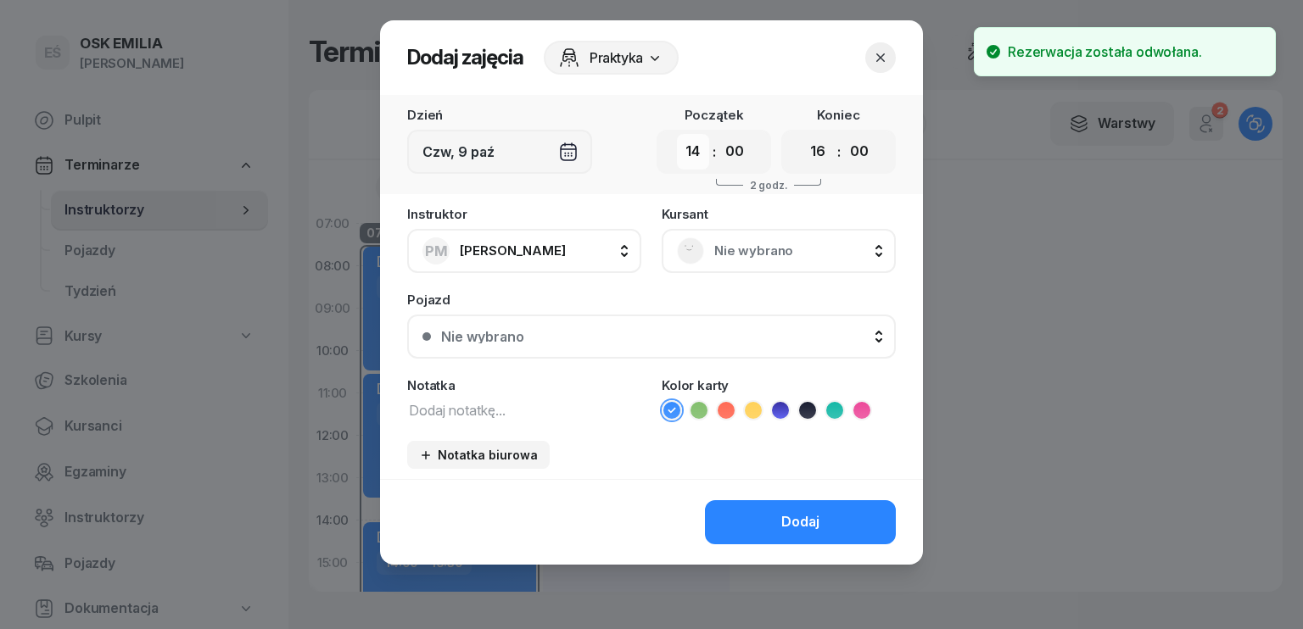
click at [703, 148] on select "00 01 02 03 04 05 06 07 08 09 10 11 12 13 14 15 16 17 18 19 20 21 22 23" at bounding box center [693, 152] width 32 height 36
select select "10"
click at [677, 134] on select "00 01 02 03 04 05 06 07 08 09 10 11 12 13 14 15 16 17 18 19 20 21 22 23" at bounding box center [693, 152] width 32 height 36
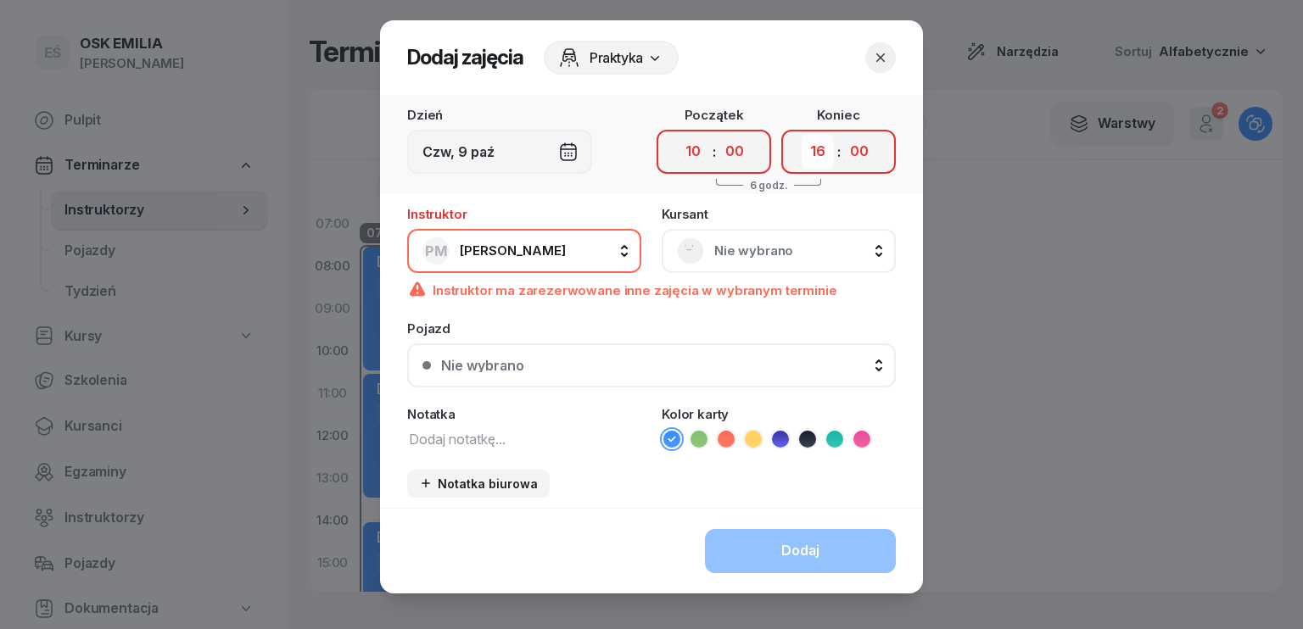
click at [813, 152] on select "00 01 02 03 04 05 06 07 08 09 10 11 12 13 14 15 16 17 18 19 20 21 22 23" at bounding box center [818, 152] width 32 height 36
select select "12"
click at [802, 134] on select "00 01 02 03 04 05 06 07 08 09 10 11 12 13 14 15 16 17 18 19 20 21 22 23" at bounding box center [818, 152] width 32 height 36
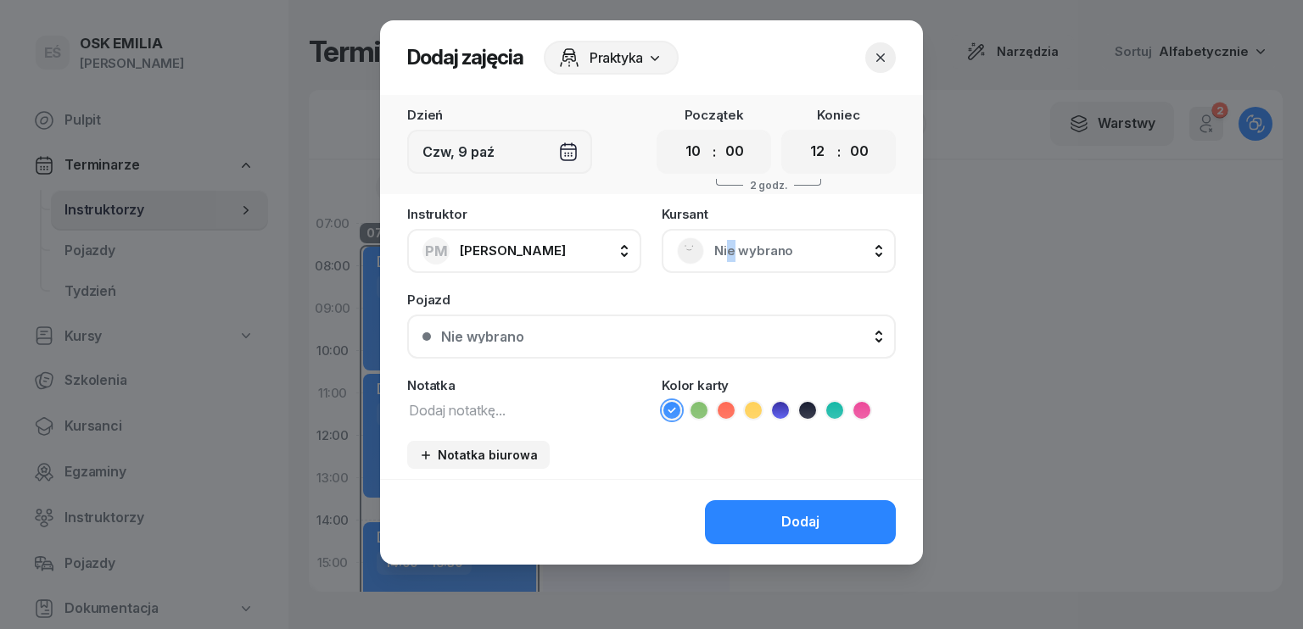
click at [731, 247] on span "Nie wybrano" at bounding box center [797, 251] width 166 height 22
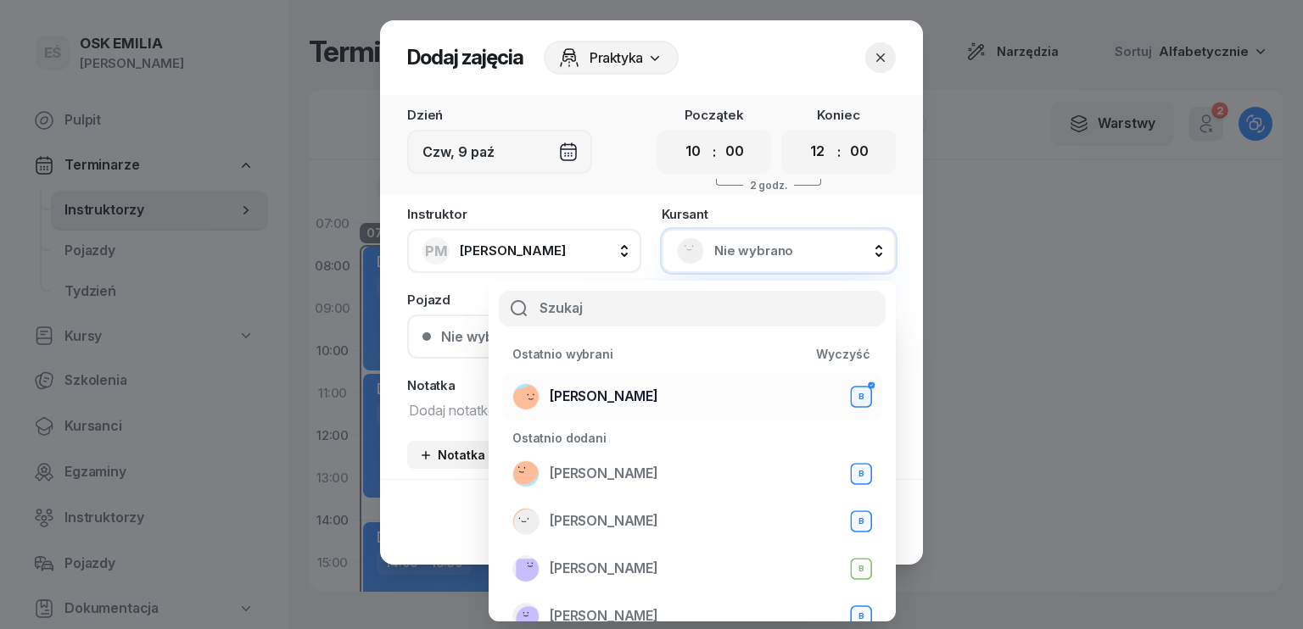
click at [626, 395] on span "[PERSON_NAME]" at bounding box center [604, 397] width 109 height 22
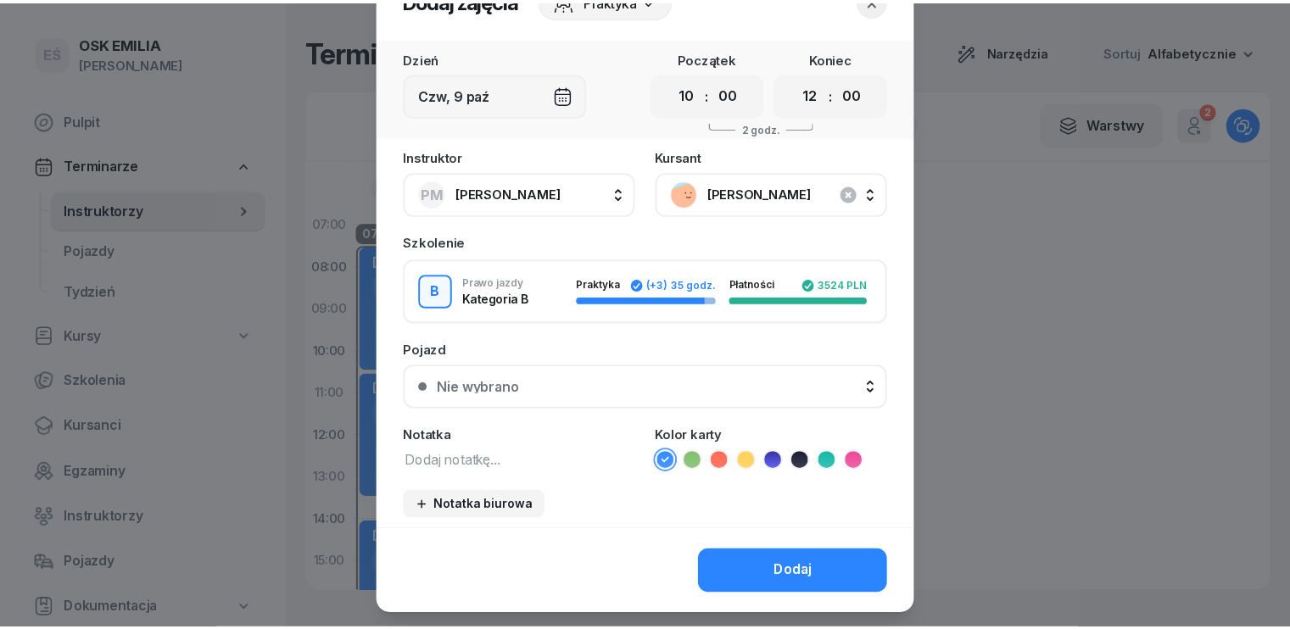
scroll to position [95, 0]
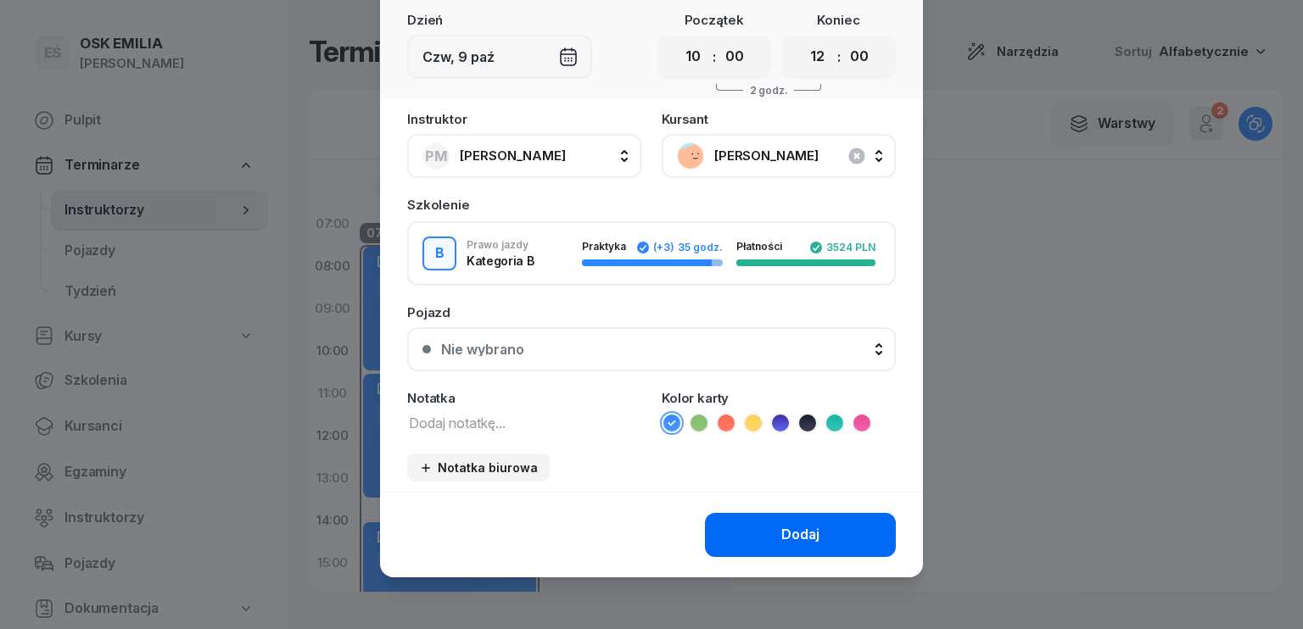
click at [788, 524] on div "Dodaj" at bounding box center [800, 535] width 38 height 22
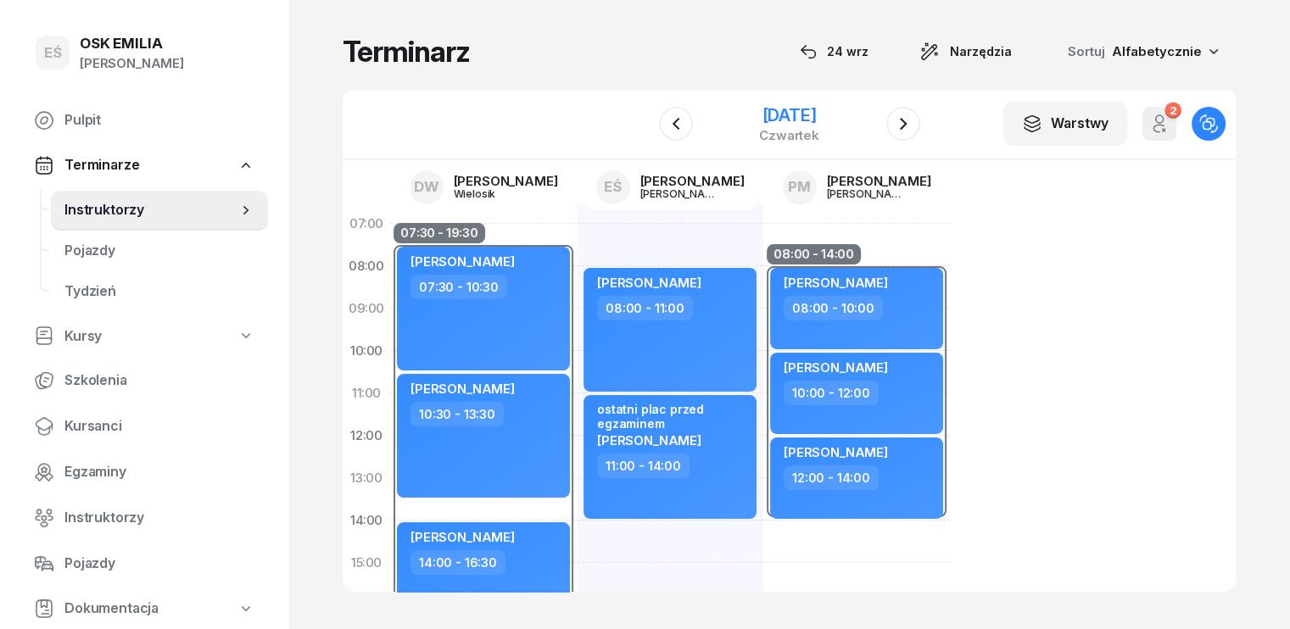
click at [783, 124] on div "[DATE]" at bounding box center [789, 115] width 60 height 17
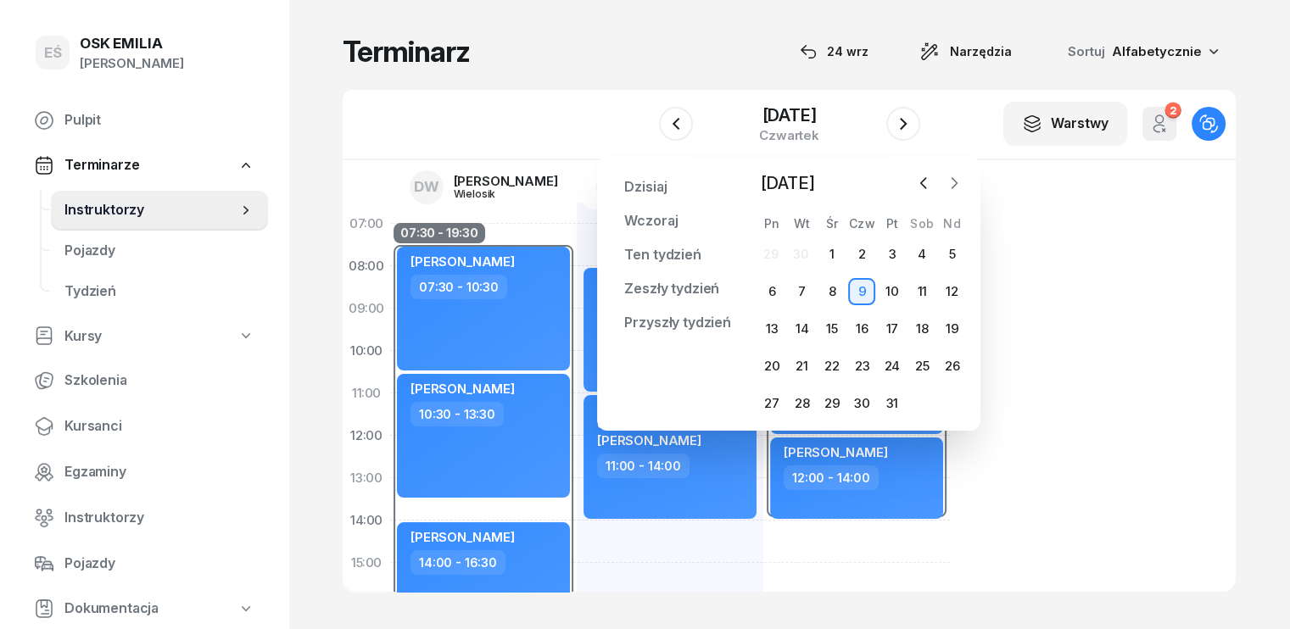
click at [956, 188] on icon "button" at bounding box center [954, 183] width 17 height 17
click at [773, 295] on div "3" at bounding box center [771, 291] width 27 height 27
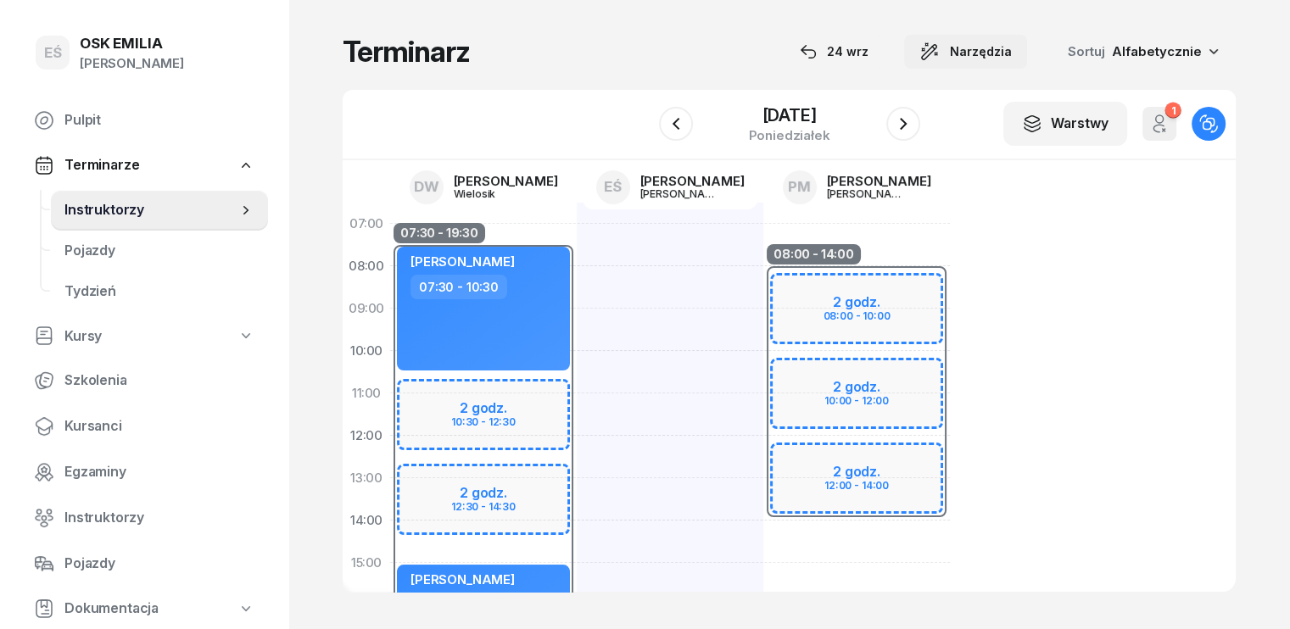
click at [1007, 49] on span "Narzędzia" at bounding box center [981, 52] width 62 height 20
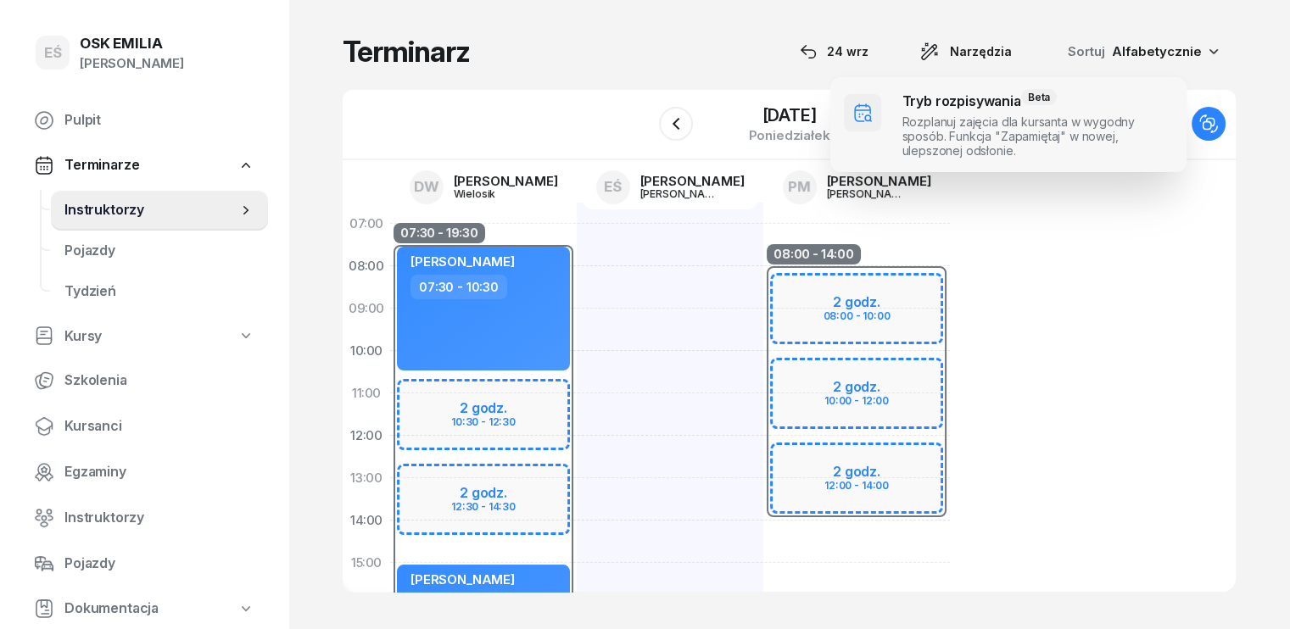
click at [974, 112] on span at bounding box center [1008, 124] width 356 height 95
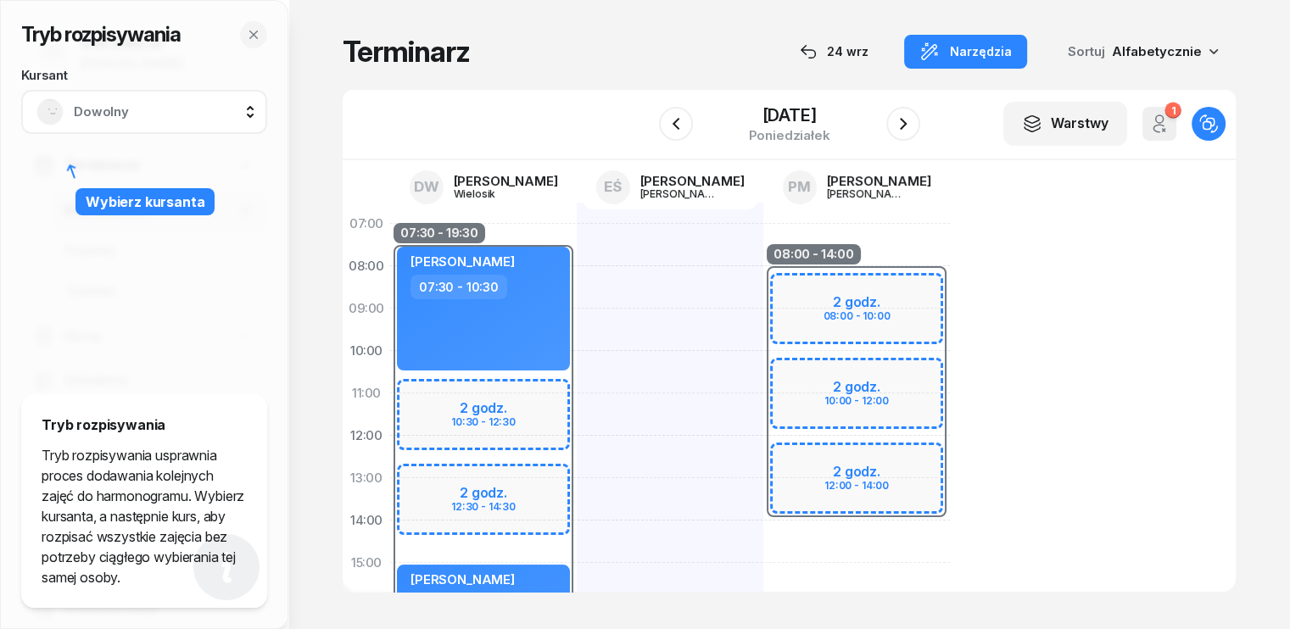
click at [182, 106] on span "Dowolny" at bounding box center [163, 112] width 178 height 22
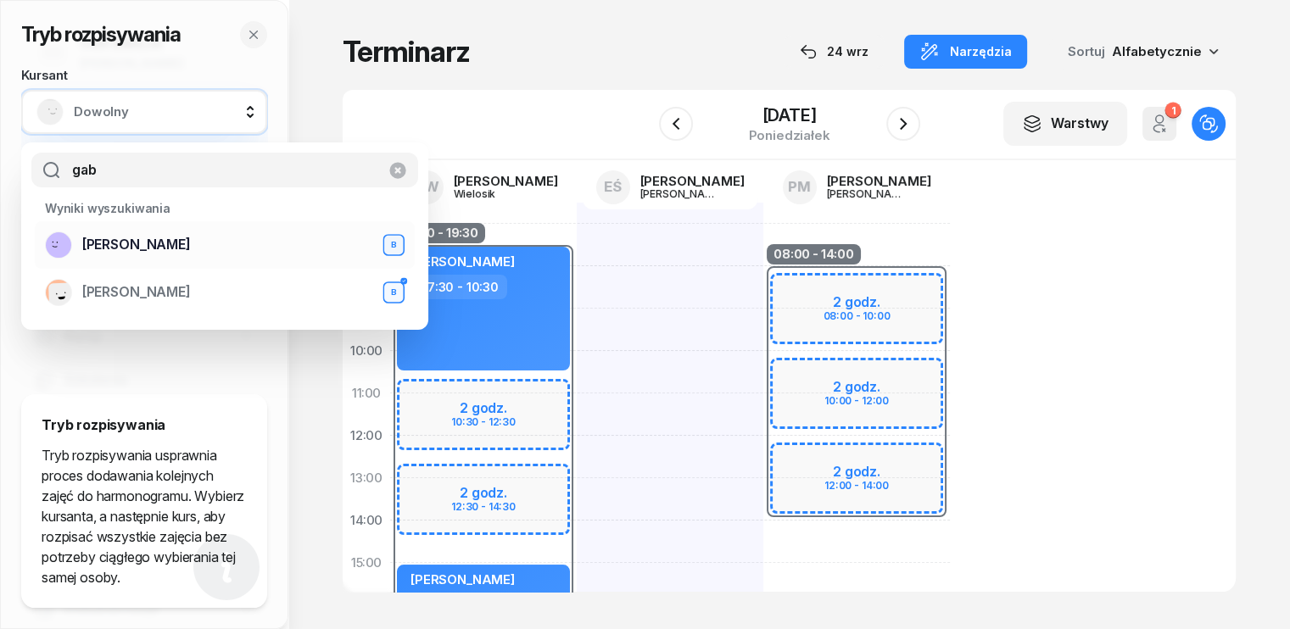
type input "gab"
click at [130, 247] on span "[PERSON_NAME]" at bounding box center [136, 245] width 109 height 22
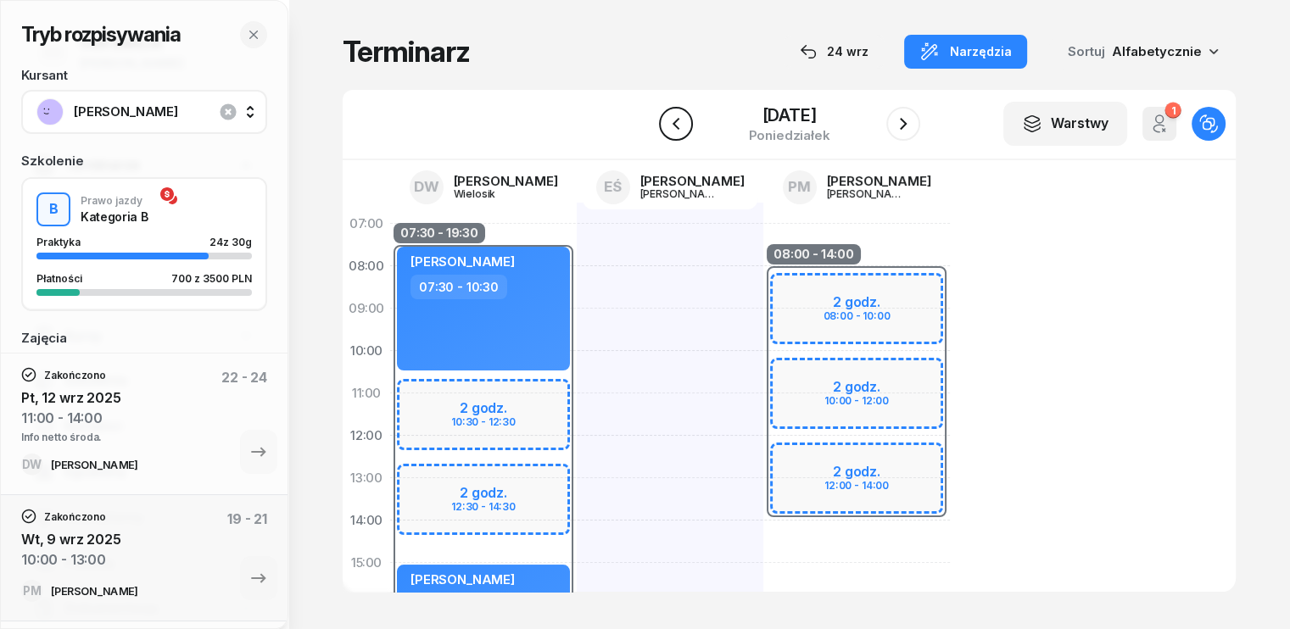
click at [679, 120] on icon "button" at bounding box center [676, 124] width 20 height 20
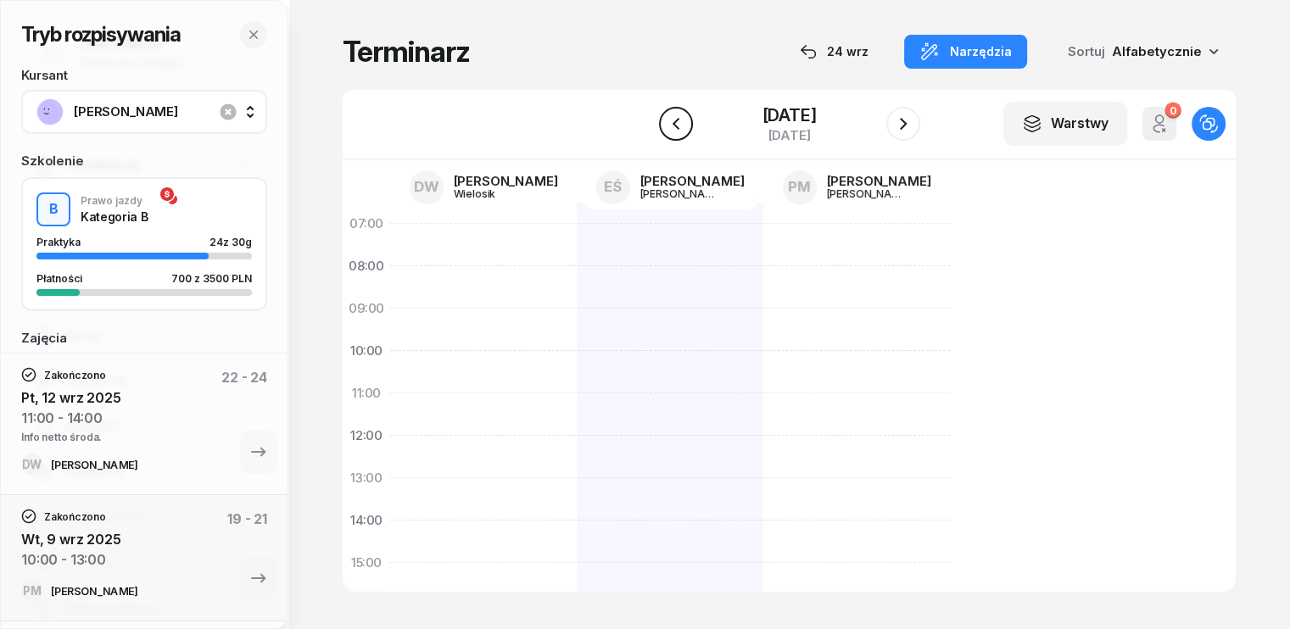
click at [679, 120] on icon "button" at bounding box center [676, 124] width 20 height 20
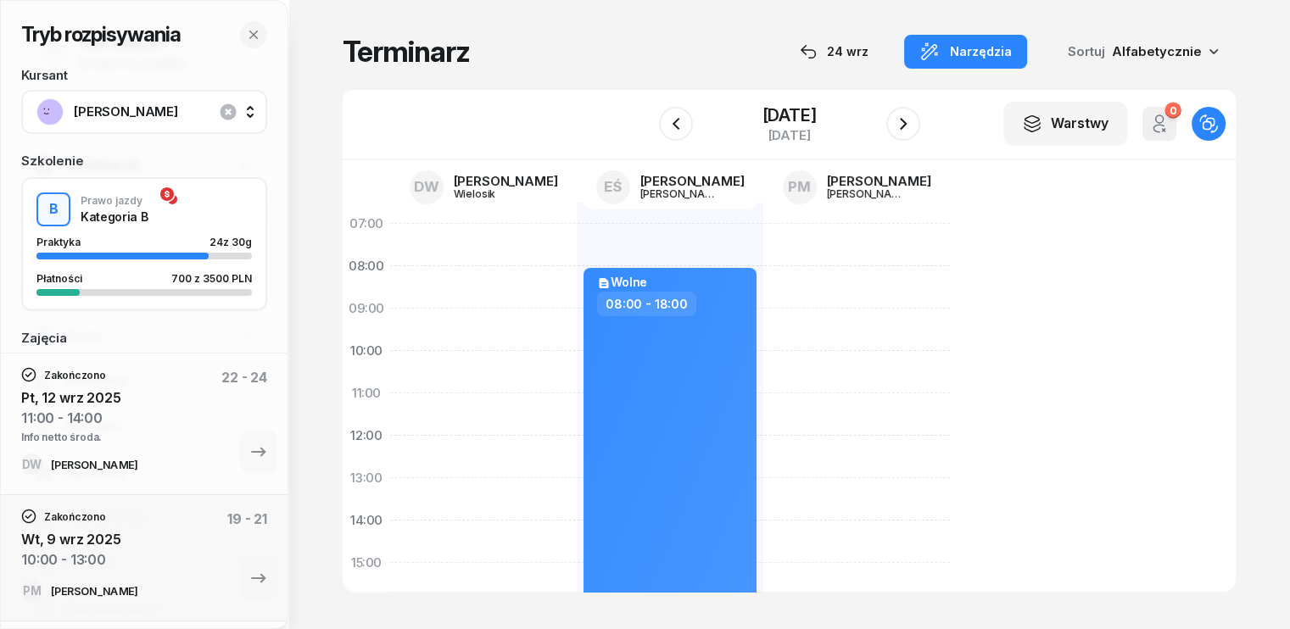
click at [679, 115] on div "[DATE]" at bounding box center [789, 124] width 261 height 48
click at [666, 121] on icon "button" at bounding box center [676, 124] width 20 height 20
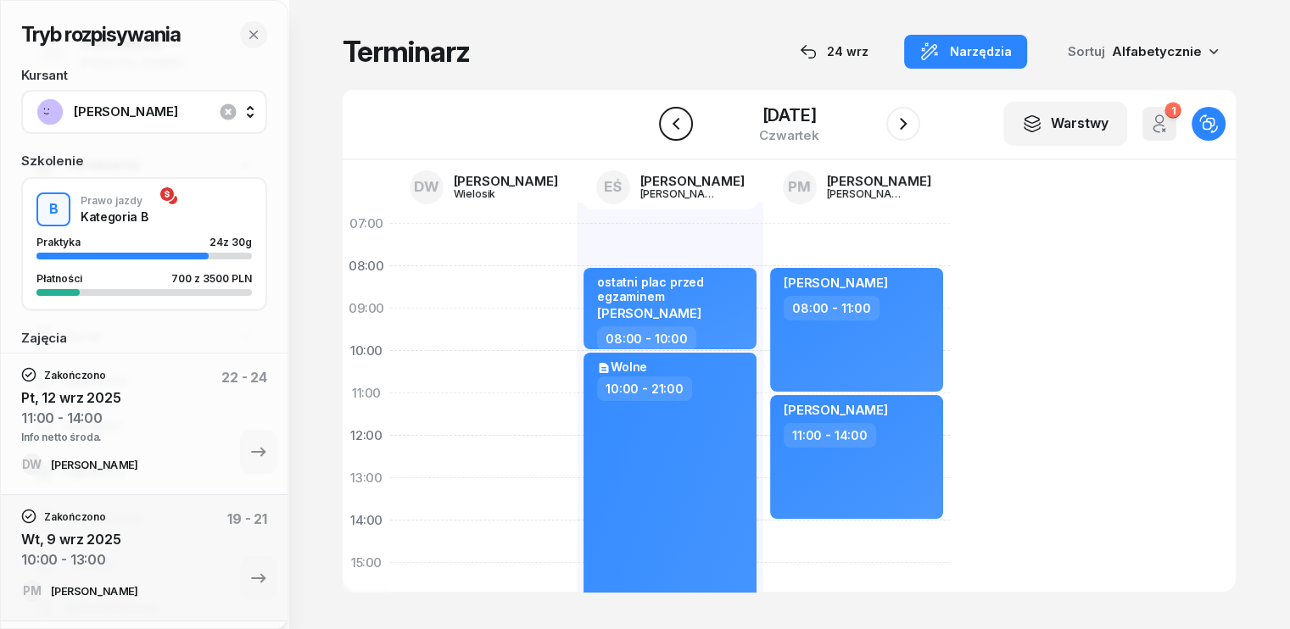
click at [666, 126] on icon "button" at bounding box center [676, 124] width 20 height 20
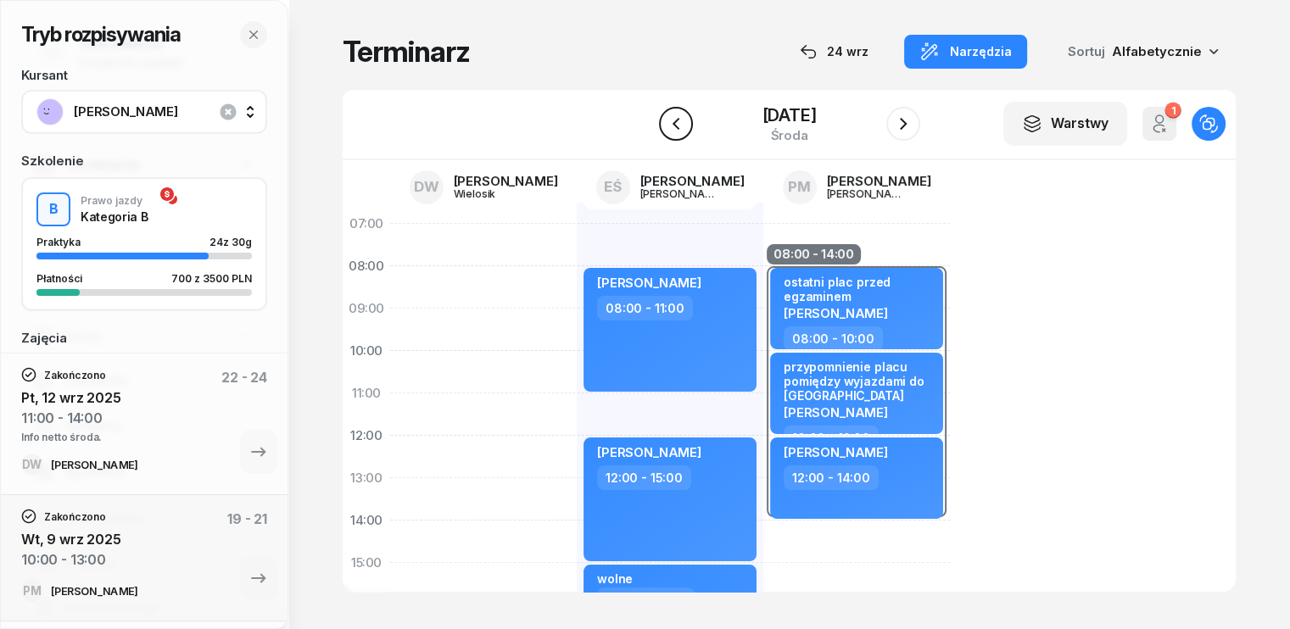
click at [666, 126] on icon "button" at bounding box center [676, 124] width 20 height 20
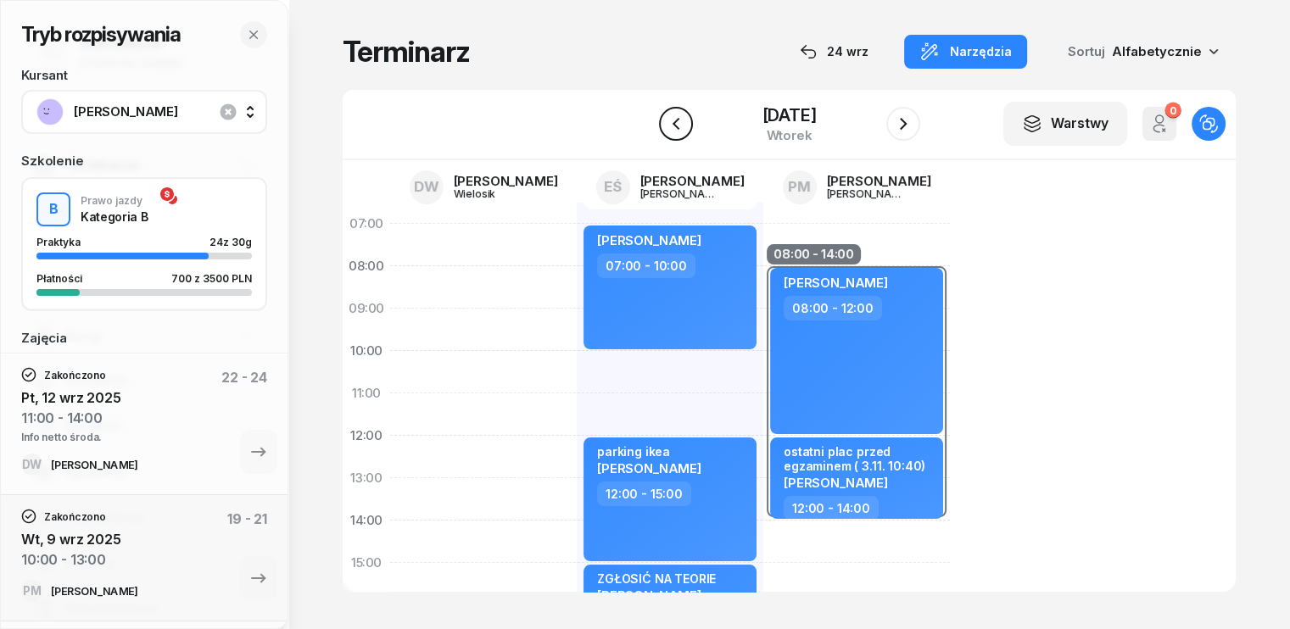
click at [666, 126] on icon "button" at bounding box center [676, 124] width 20 height 20
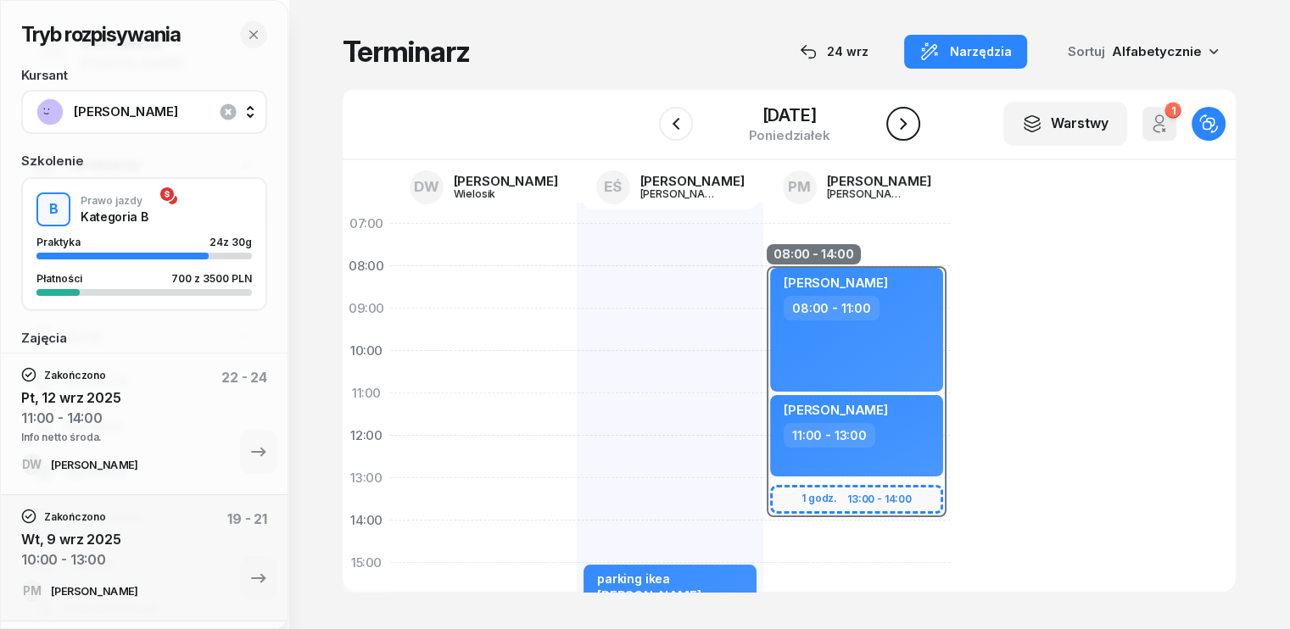
click at [914, 127] on icon "button" at bounding box center [903, 124] width 20 height 20
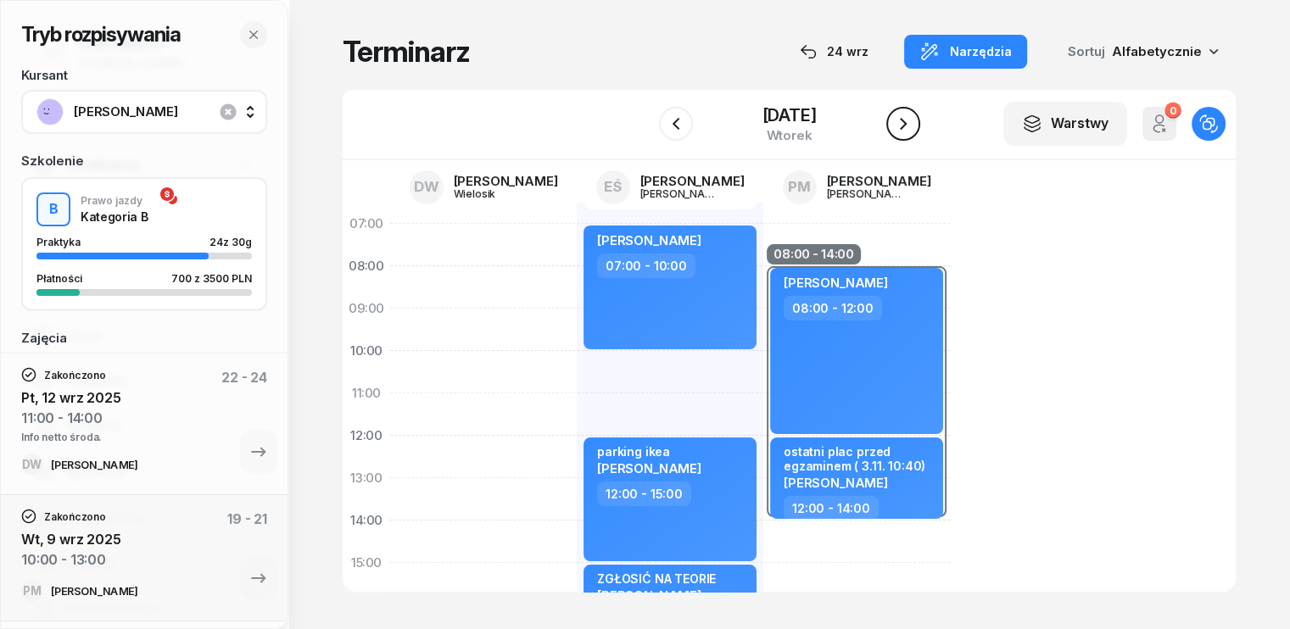
click at [914, 127] on icon "button" at bounding box center [903, 124] width 20 height 20
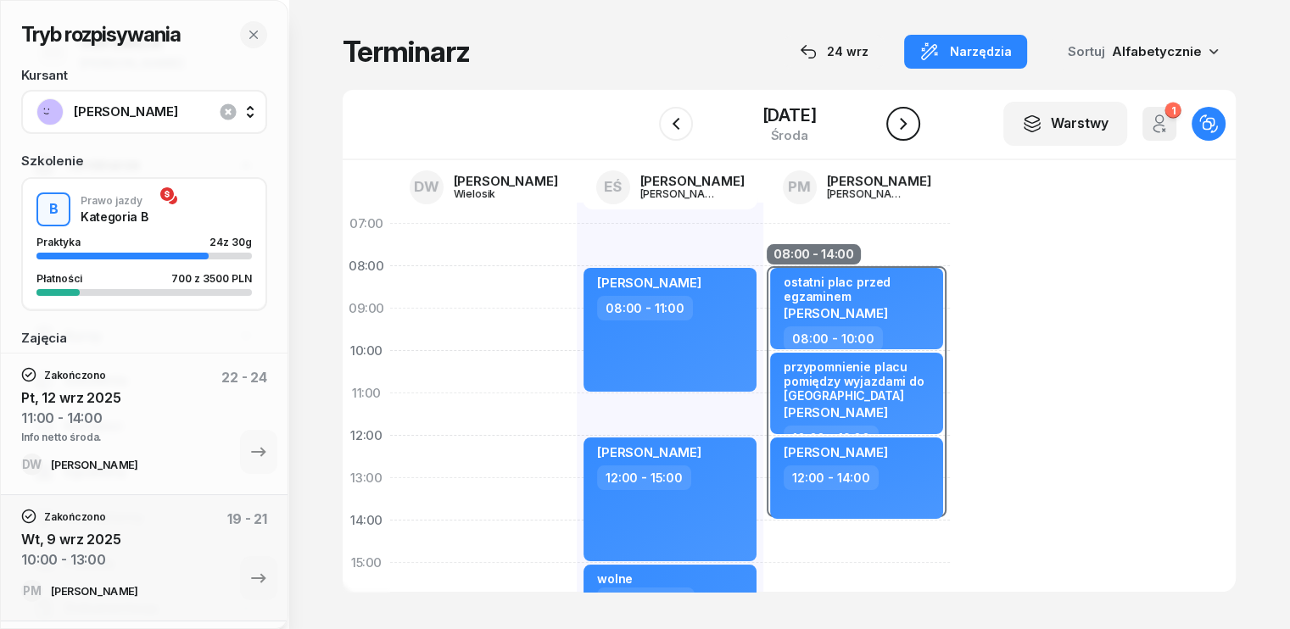
click at [914, 122] on icon "button" at bounding box center [903, 124] width 20 height 20
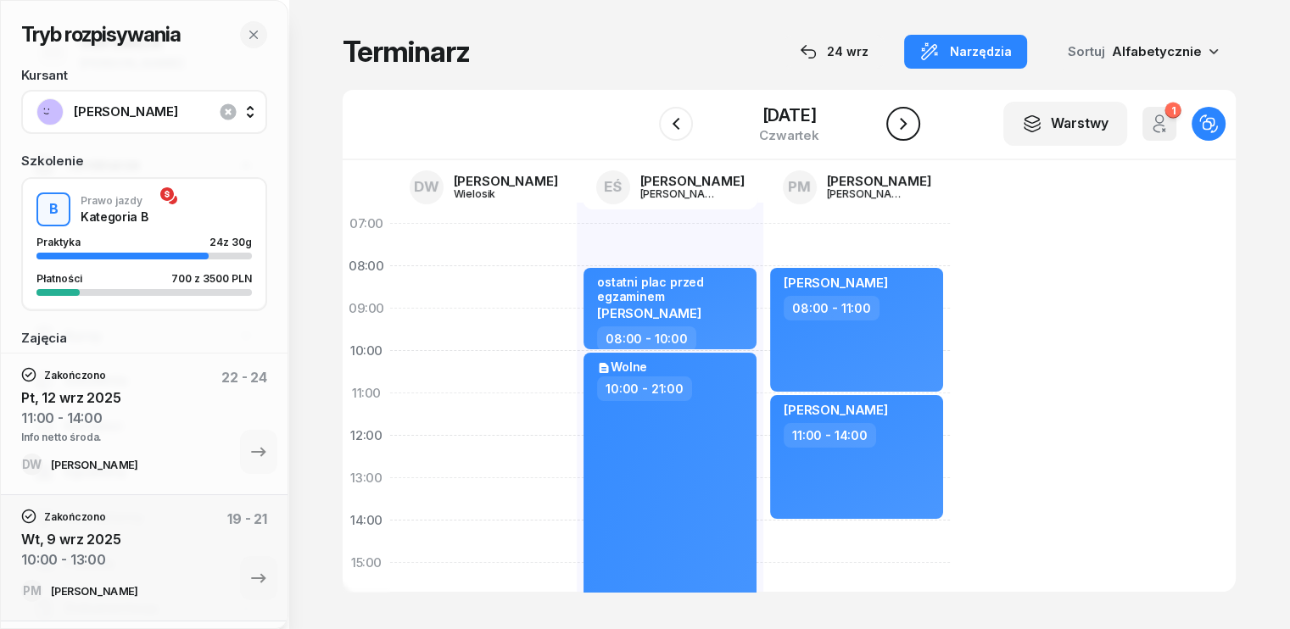
click at [907, 120] on icon "button" at bounding box center [903, 124] width 7 height 12
click at [914, 120] on icon "button" at bounding box center [903, 124] width 20 height 20
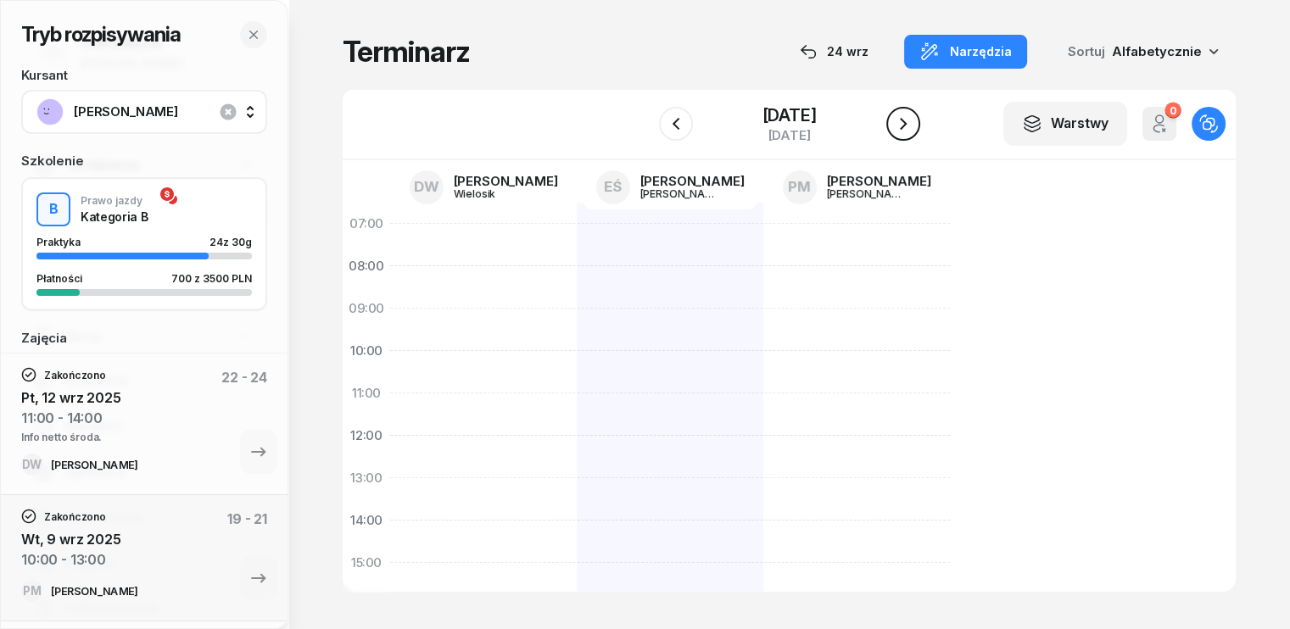
click at [912, 120] on icon "button" at bounding box center [903, 124] width 20 height 20
click at [904, 122] on icon "button" at bounding box center [903, 124] width 7 height 12
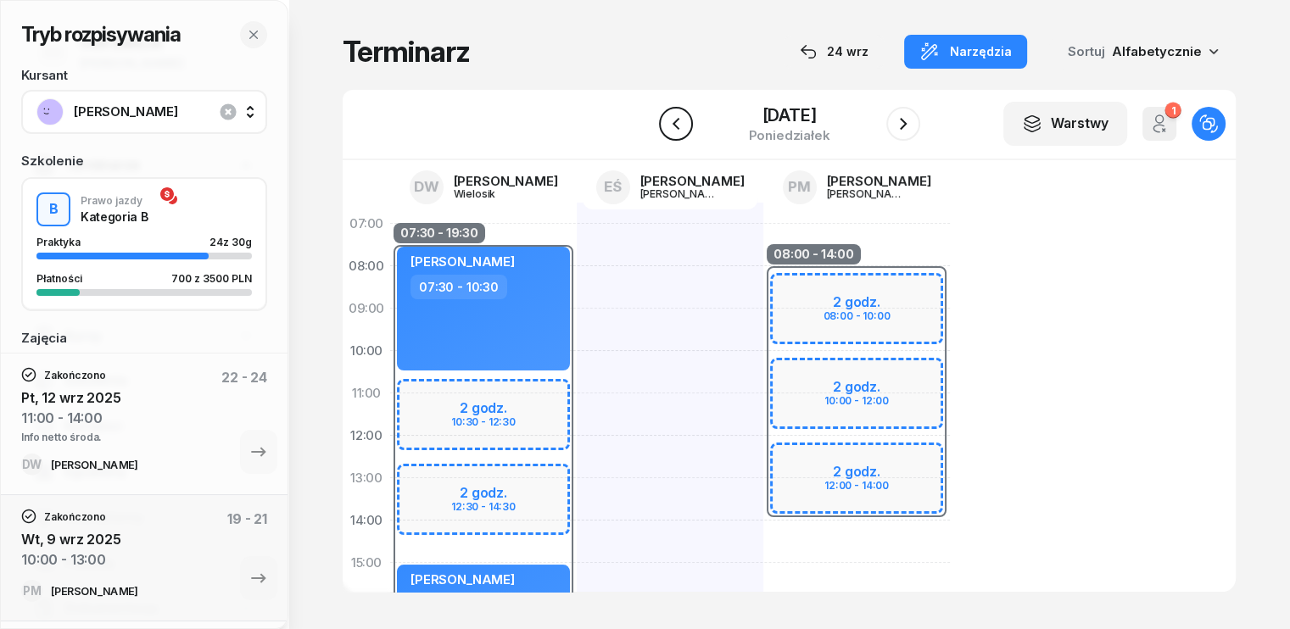
click at [685, 121] on icon "button" at bounding box center [676, 124] width 20 height 20
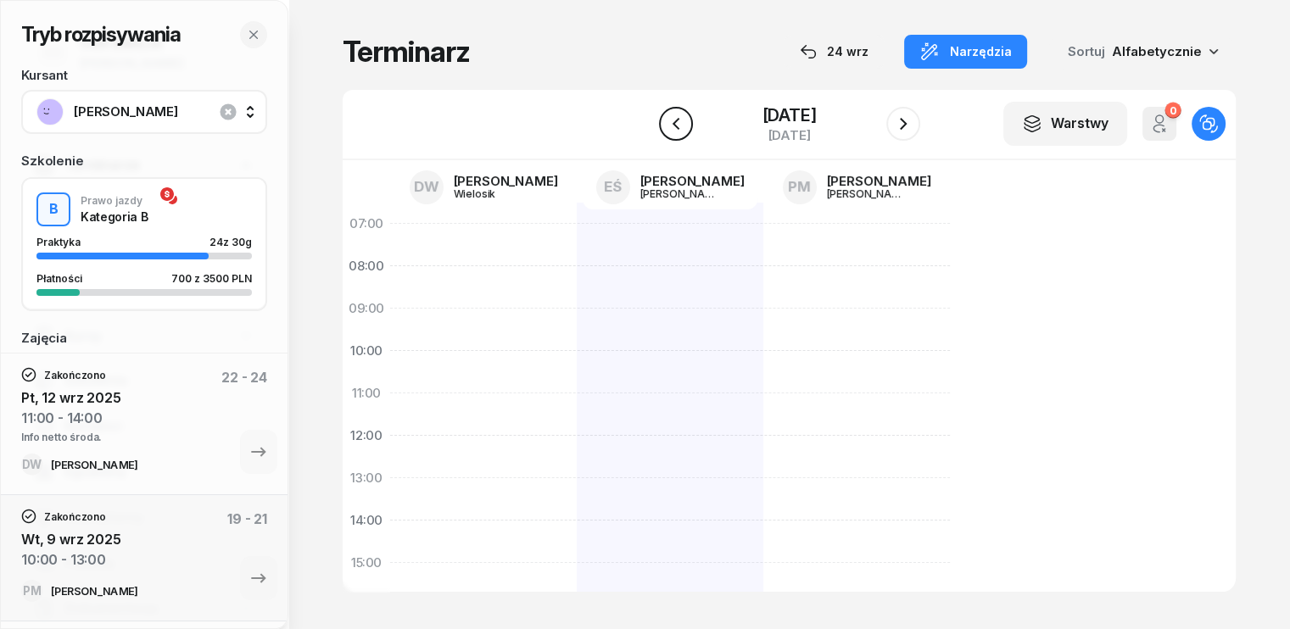
click at [685, 121] on icon "button" at bounding box center [676, 124] width 20 height 20
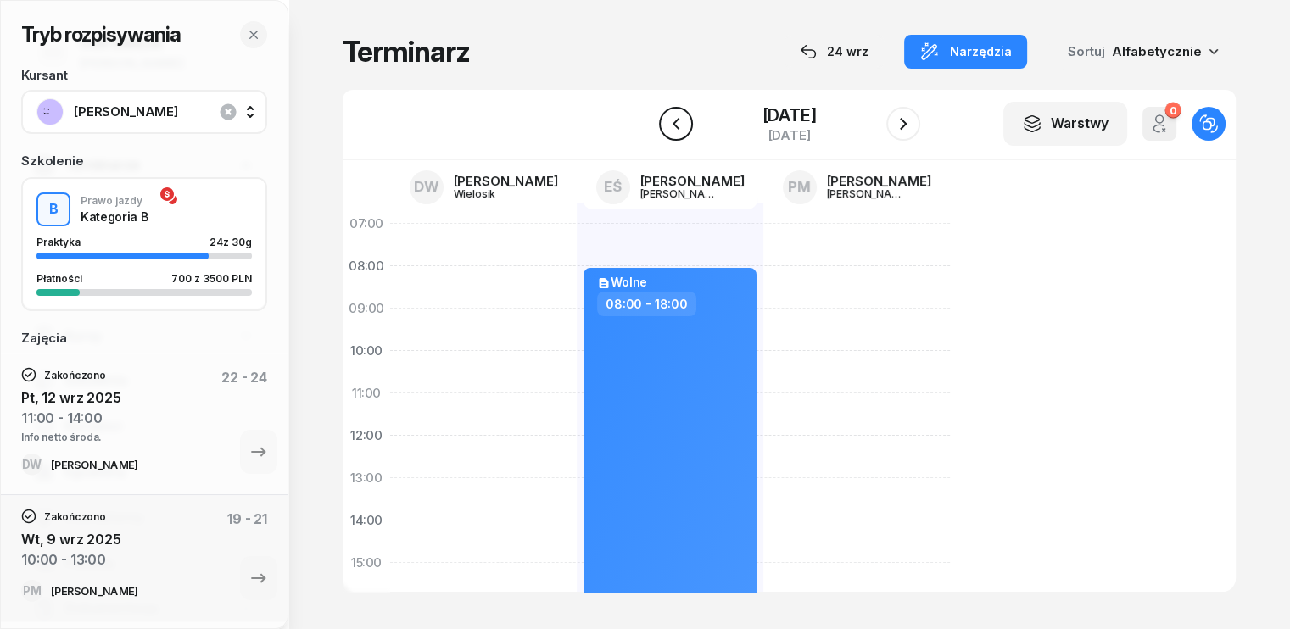
click at [703, 121] on div "[DATE]" at bounding box center [789, 124] width 173 height 48
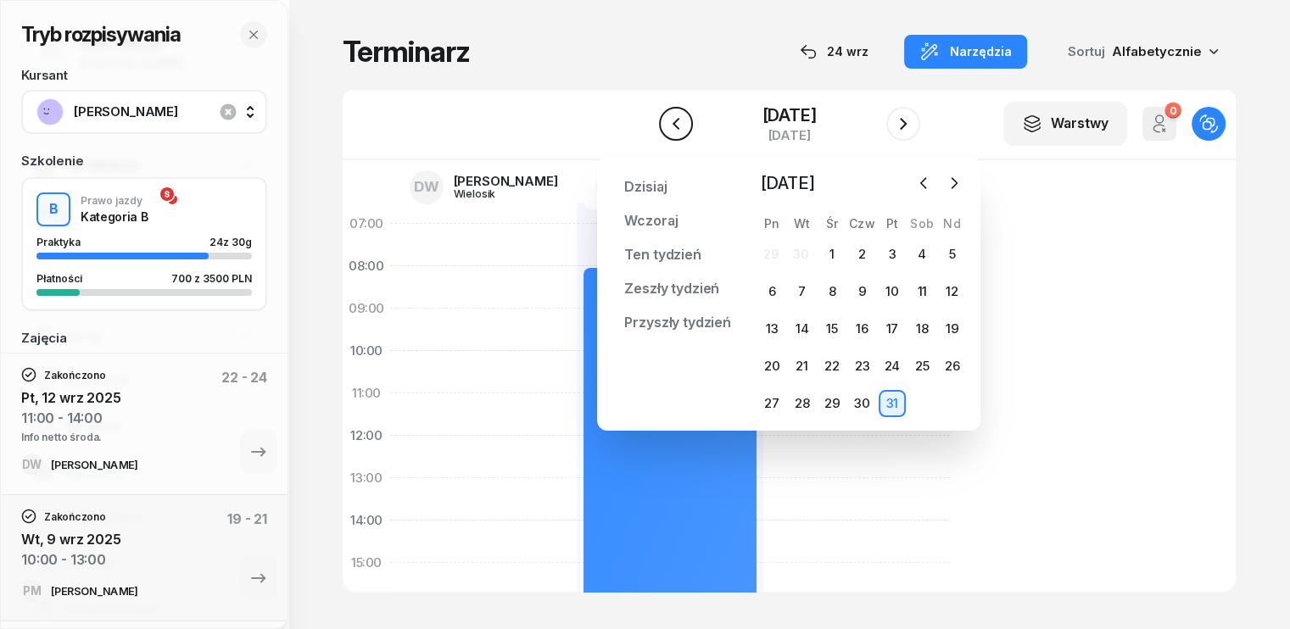
click at [666, 125] on icon "button" at bounding box center [676, 124] width 20 height 20
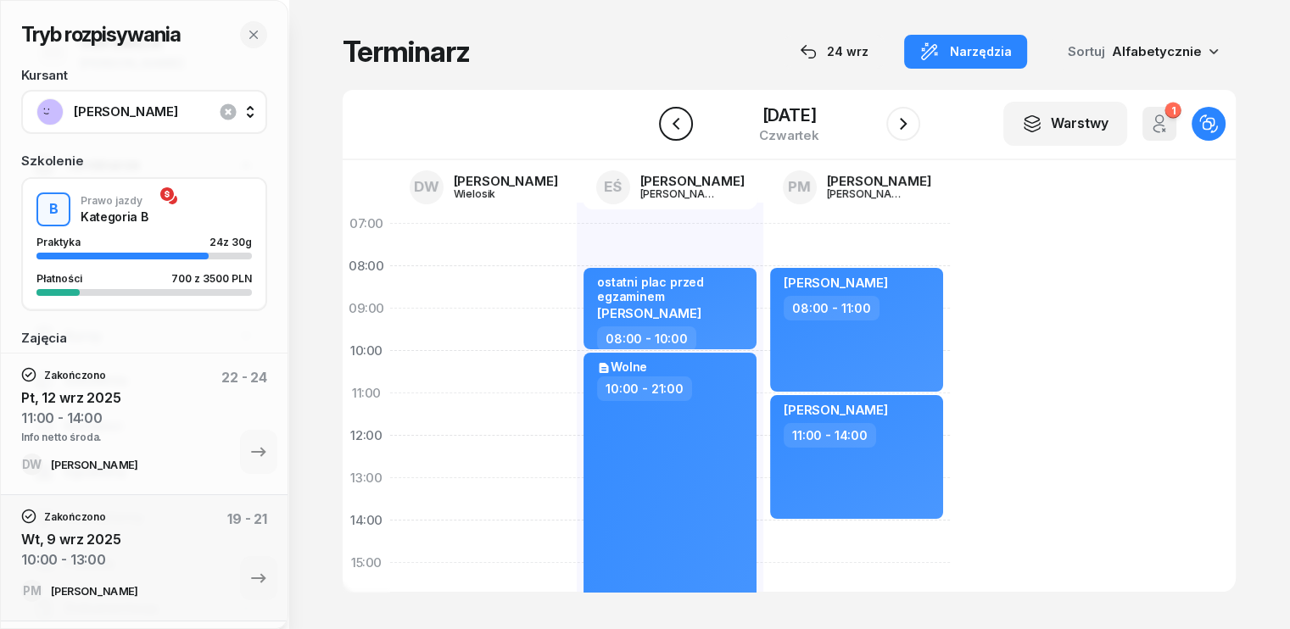
click at [666, 125] on icon "button" at bounding box center [676, 124] width 20 height 20
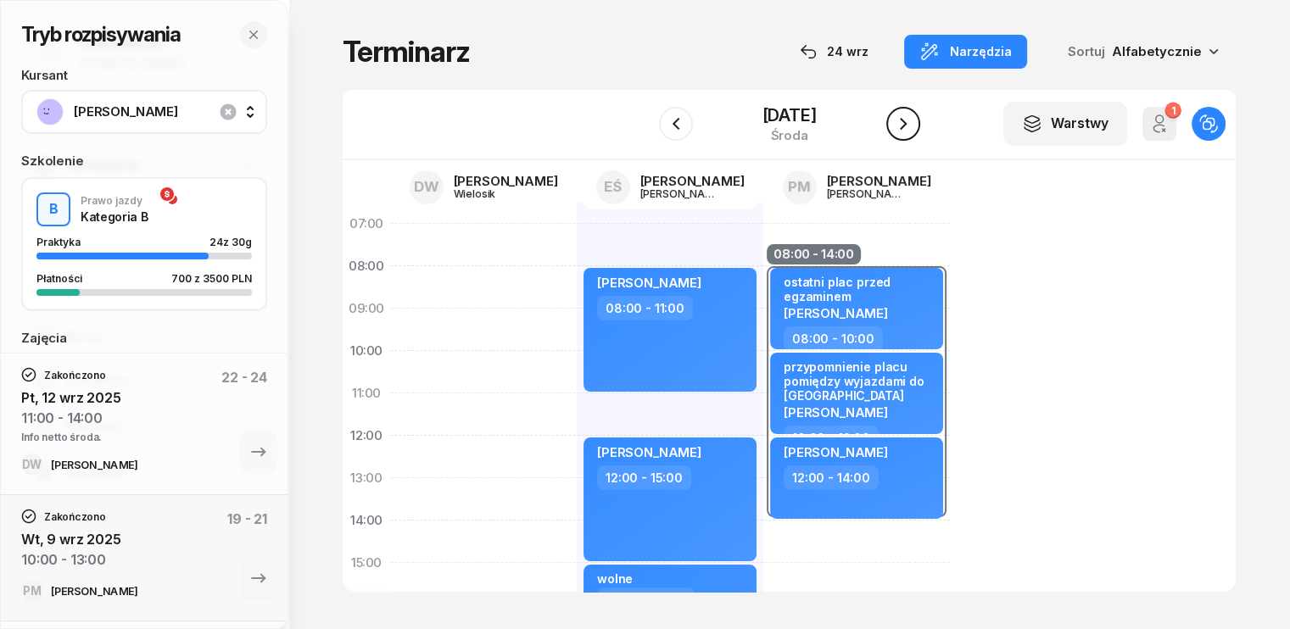
click at [910, 118] on button "button" at bounding box center [903, 124] width 34 height 34
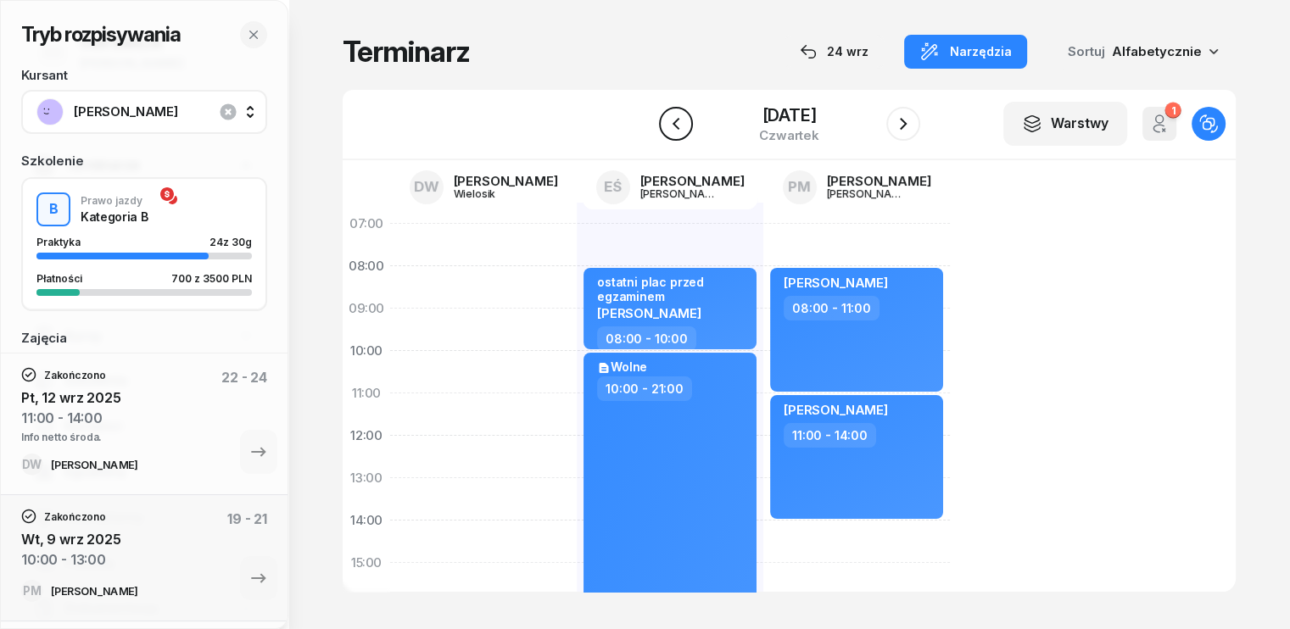
click at [666, 128] on icon "button" at bounding box center [676, 124] width 20 height 20
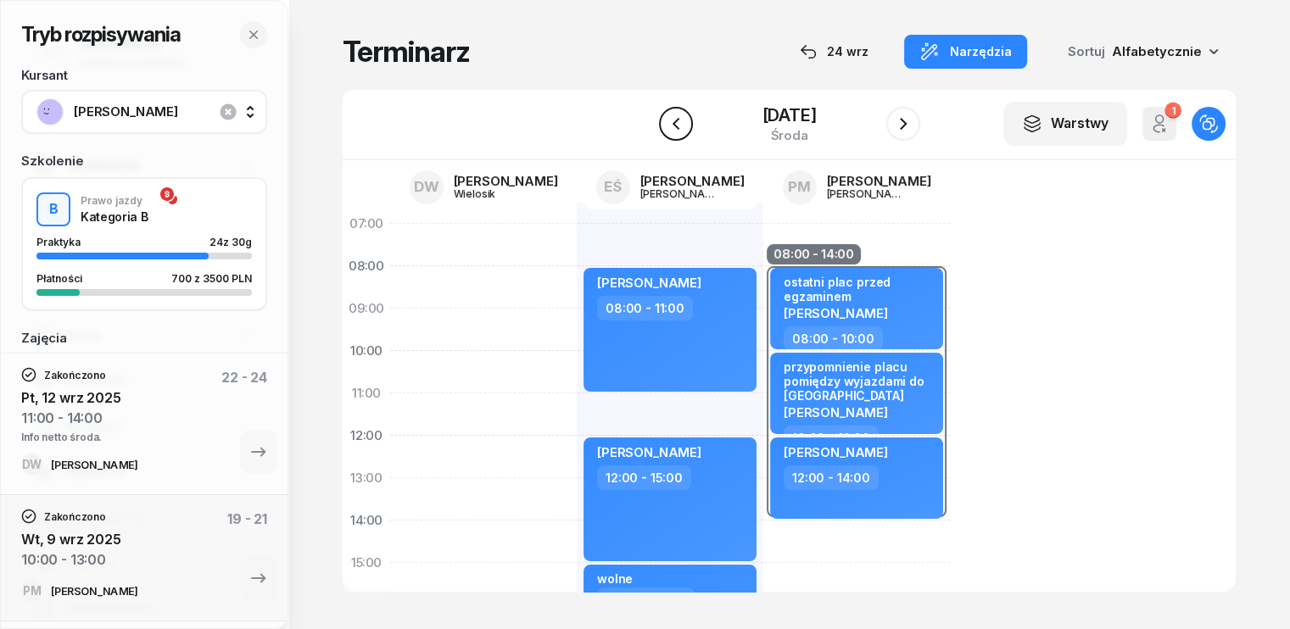
click at [666, 128] on icon "button" at bounding box center [676, 124] width 20 height 20
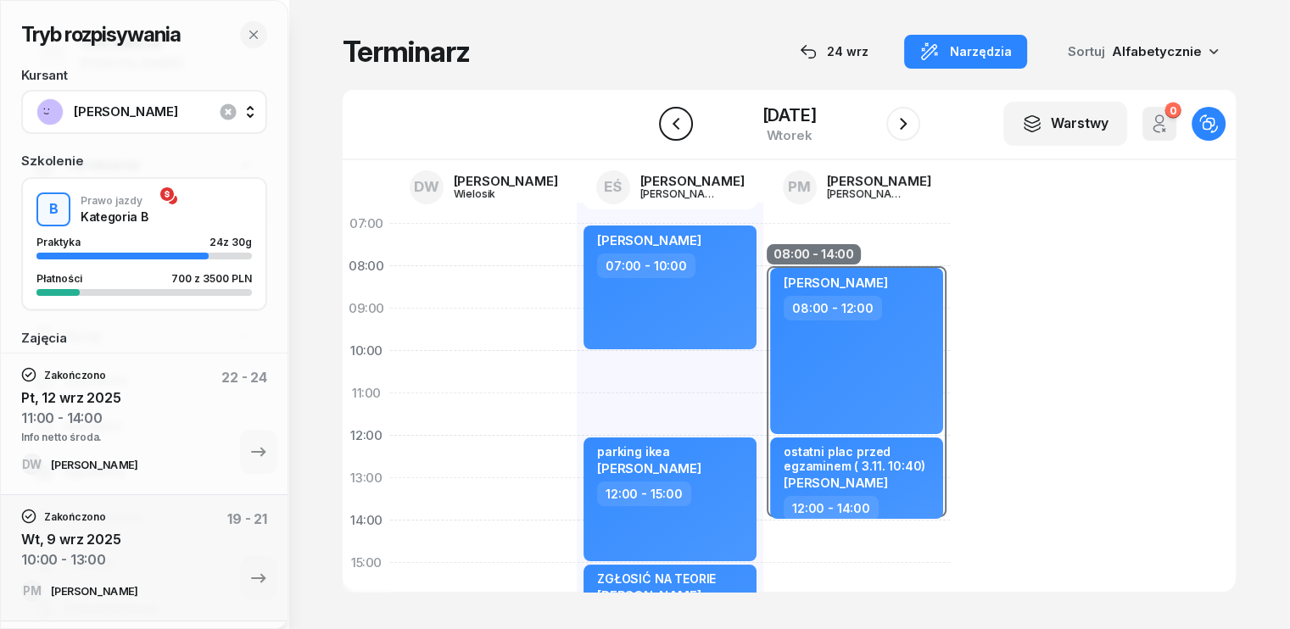
click at [666, 128] on icon "button" at bounding box center [676, 124] width 20 height 20
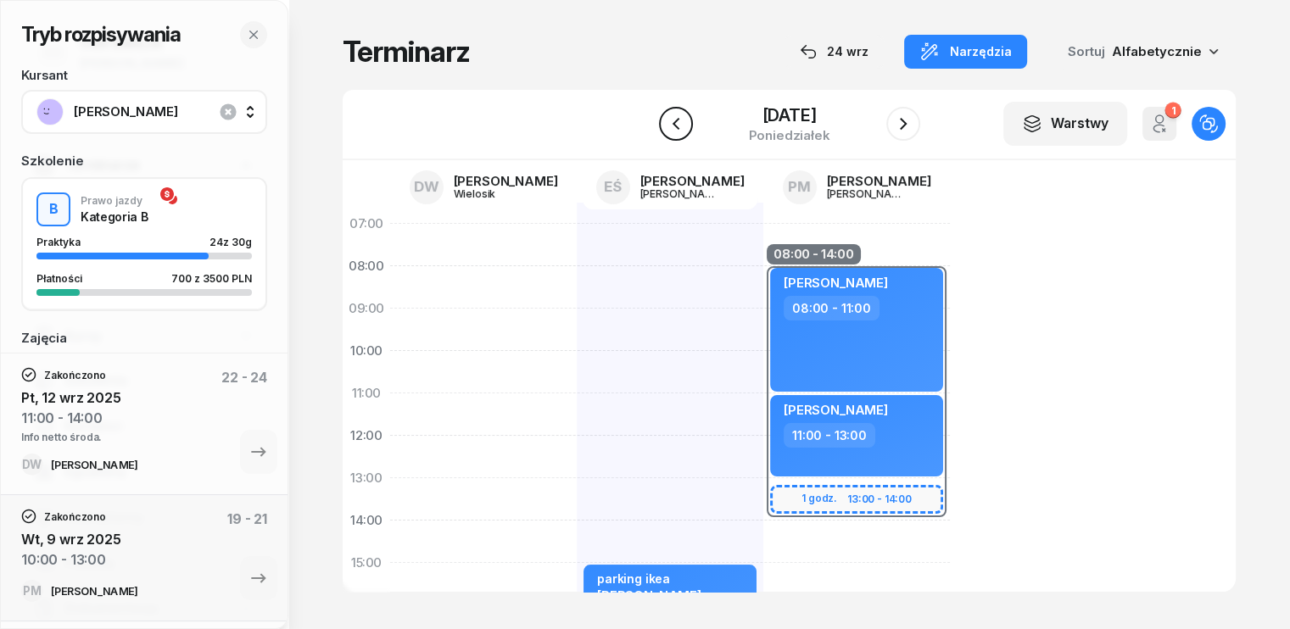
click at [666, 128] on icon "button" at bounding box center [676, 124] width 20 height 20
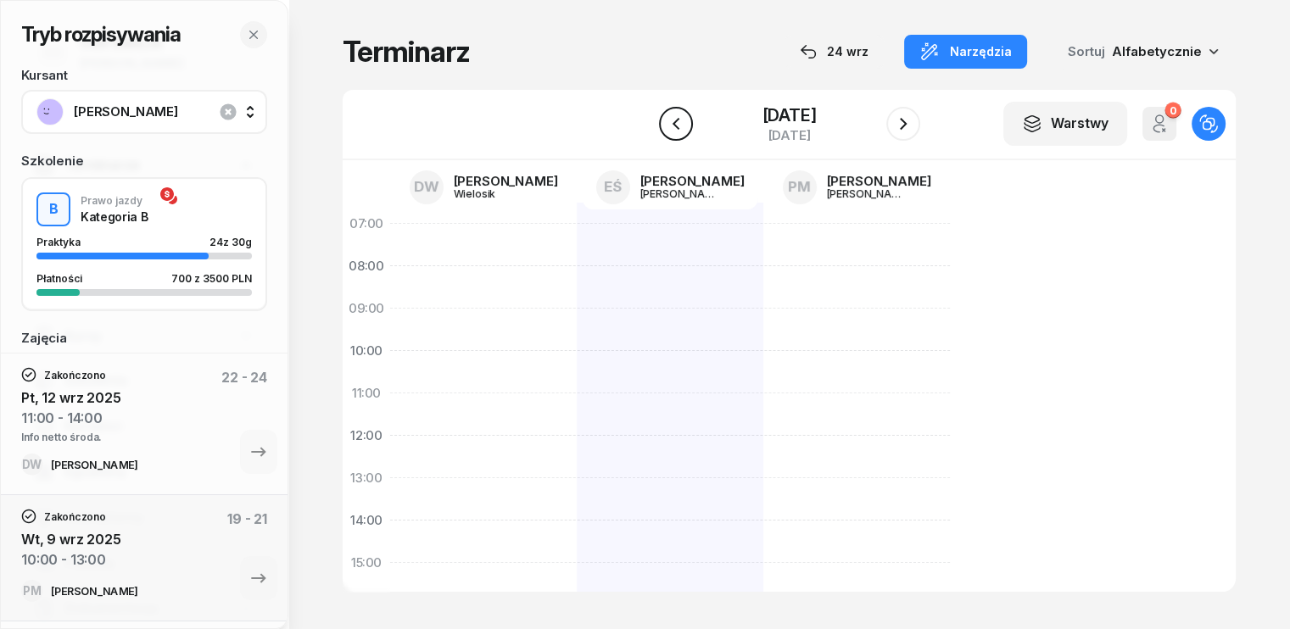
click at [666, 128] on icon "button" at bounding box center [676, 124] width 20 height 20
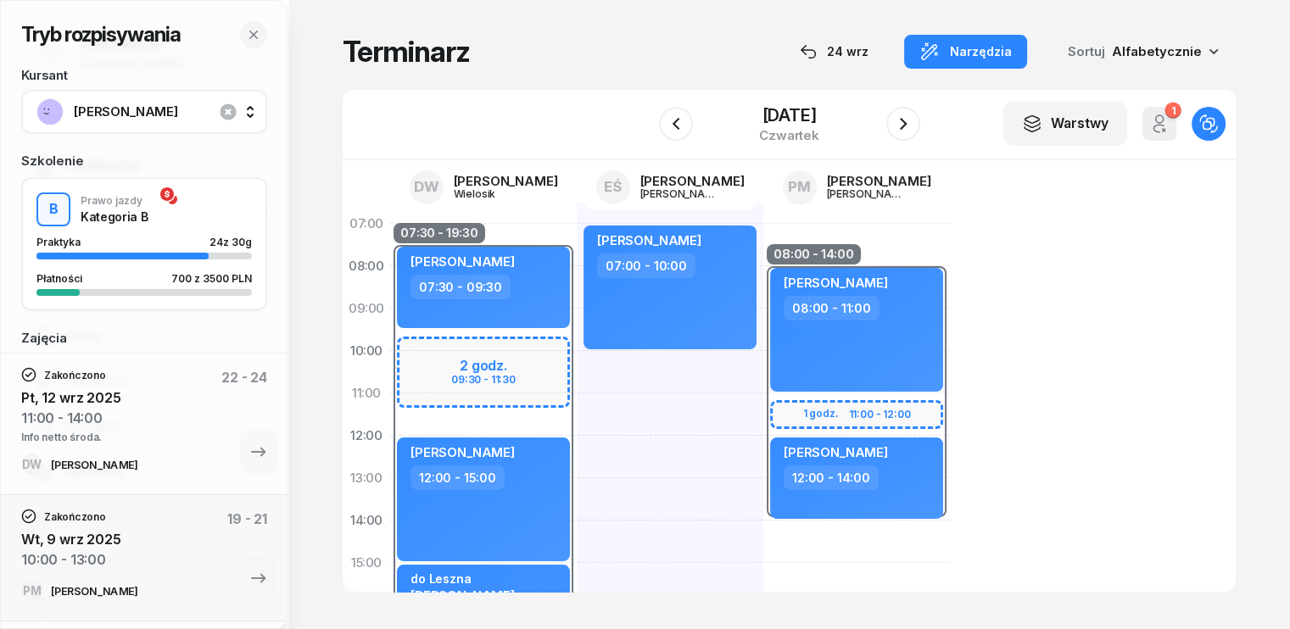
click at [577, 366] on div "[PERSON_NAME] 07:00 - 10:00" at bounding box center [670, 584] width 187 height 763
select select "10"
select select "12"
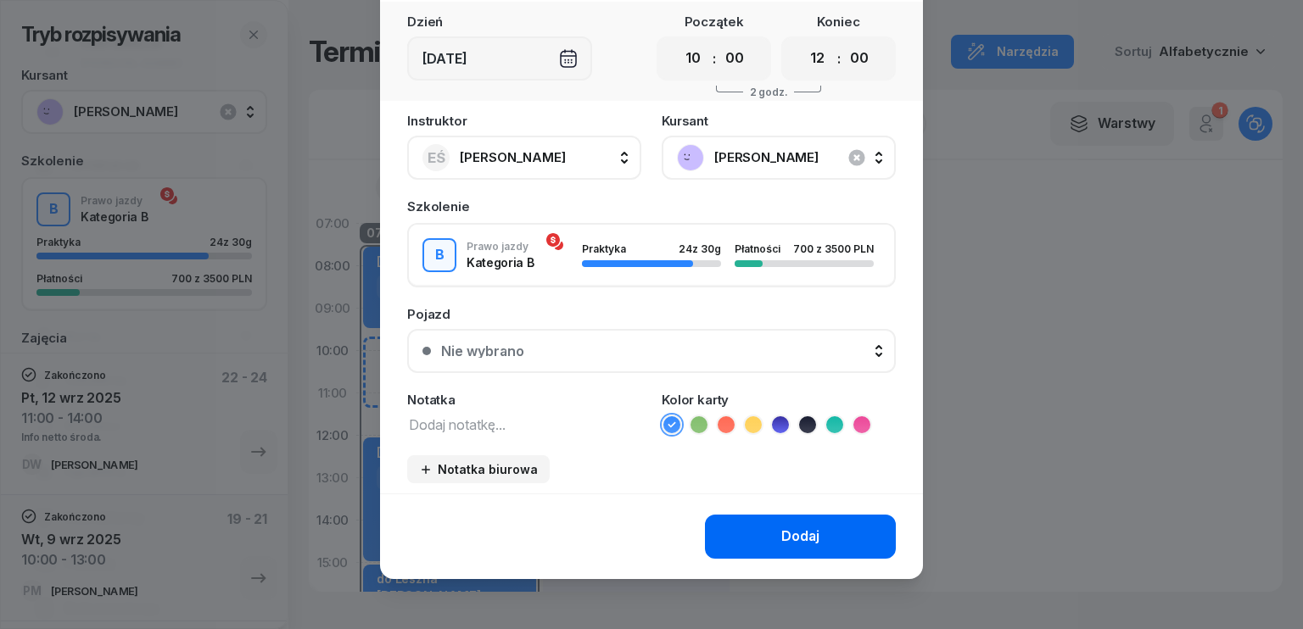
scroll to position [95, 0]
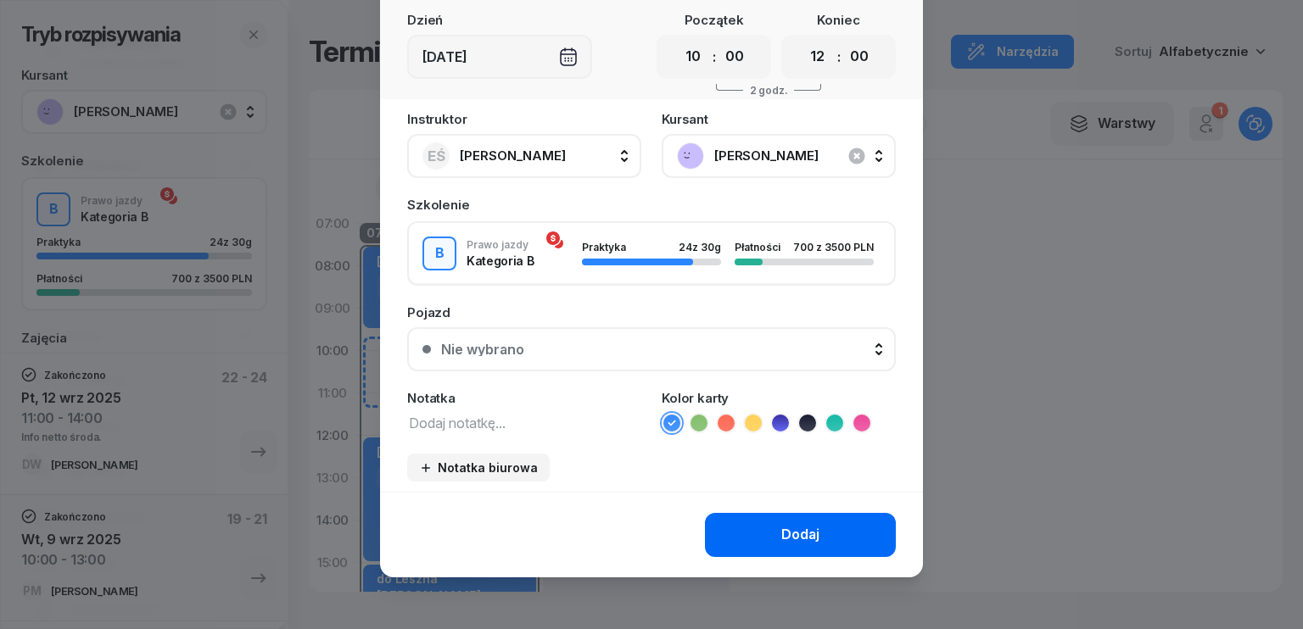
click at [781, 535] on div "Dodaj" at bounding box center [800, 535] width 38 height 22
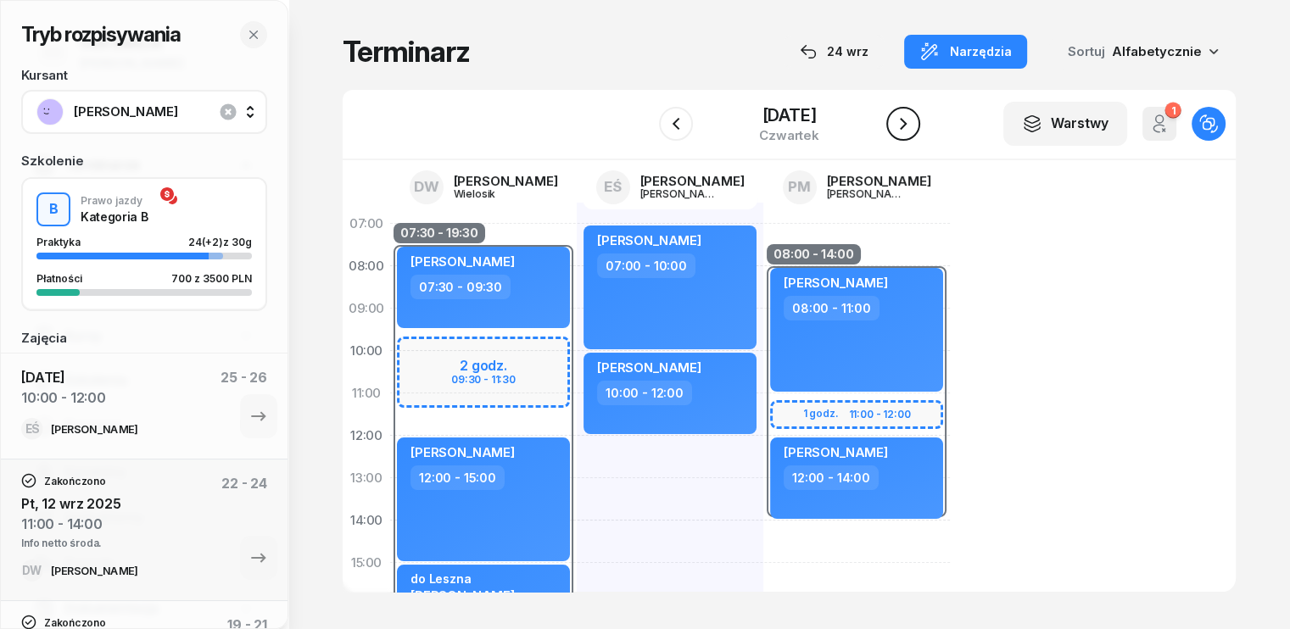
click at [914, 126] on icon "button" at bounding box center [903, 124] width 20 height 20
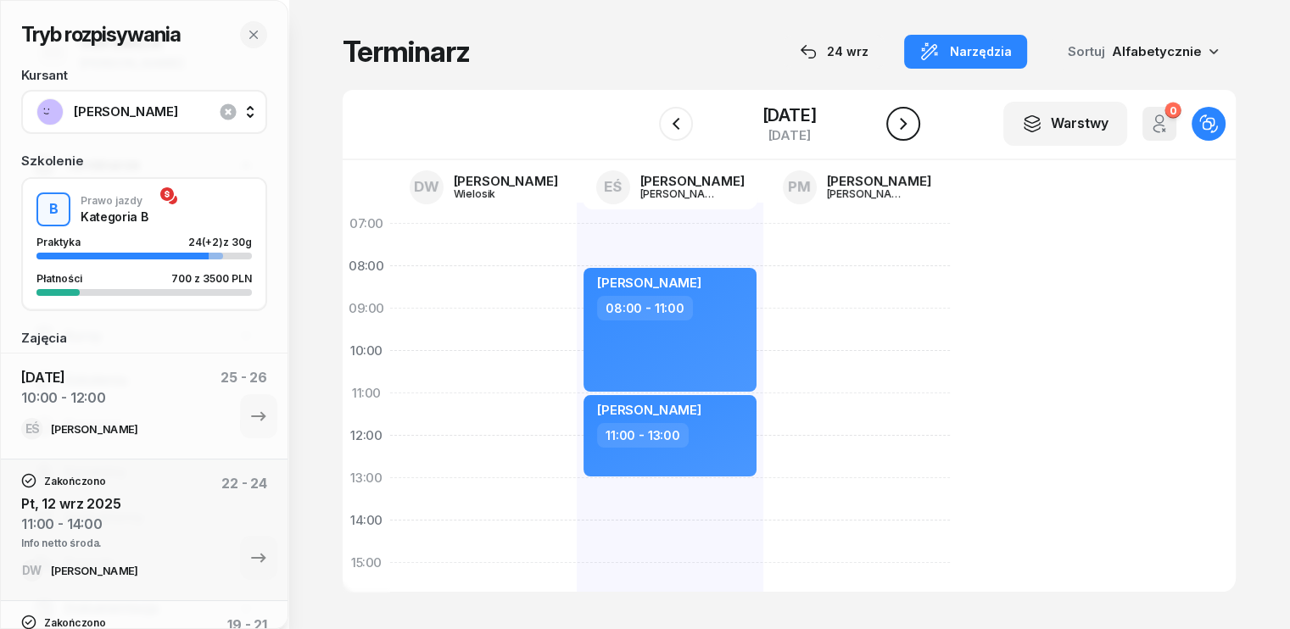
click at [914, 126] on icon "button" at bounding box center [903, 124] width 20 height 20
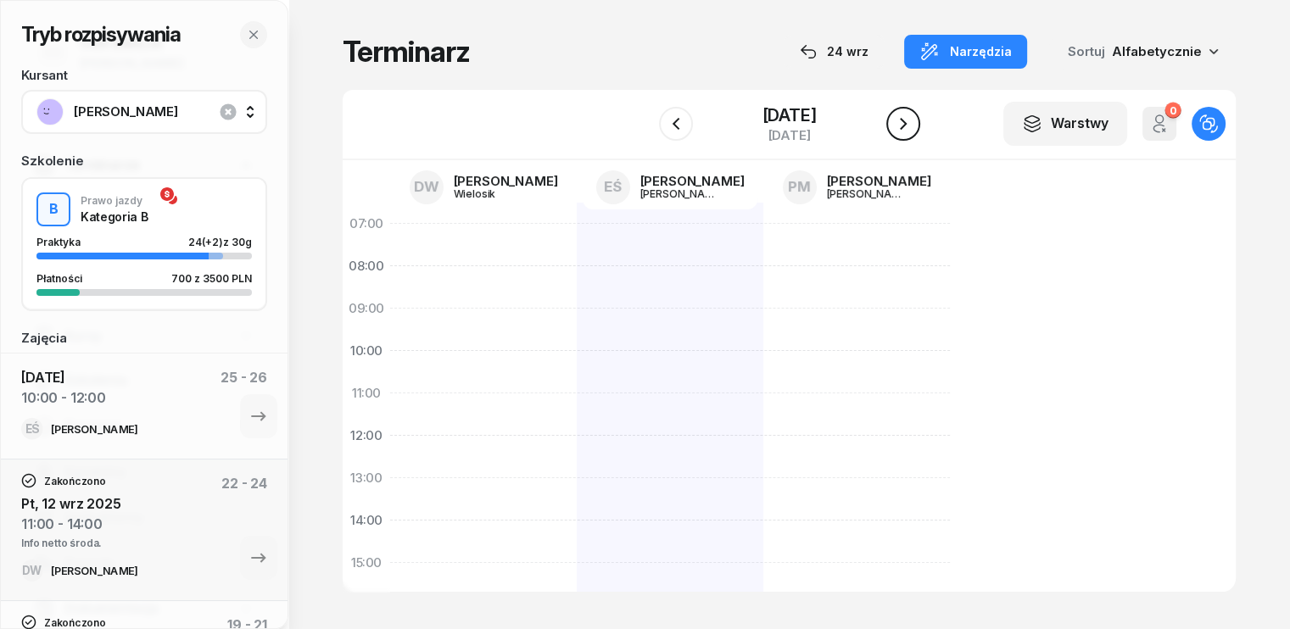
click at [907, 123] on icon "button" at bounding box center [903, 124] width 7 height 12
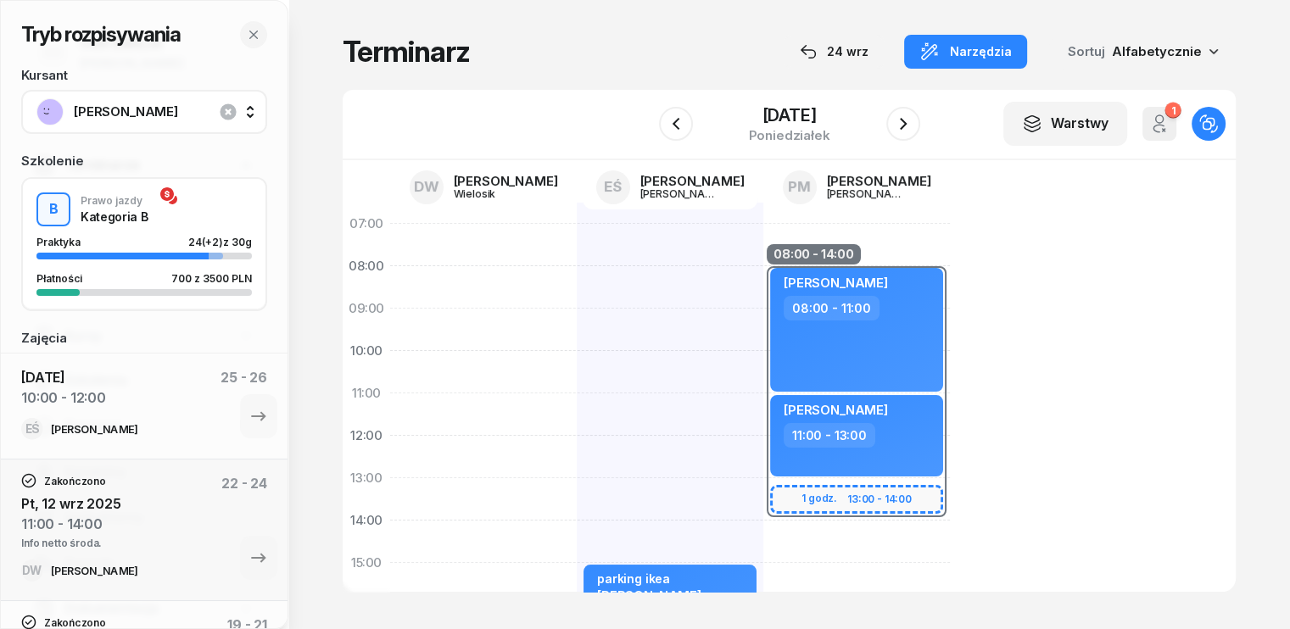
click at [577, 256] on div "kursant odwołał [PERSON_NAME] 09:00 - 12:00 parking ikea [PERSON_NAME] 15:00 - …" at bounding box center [670, 584] width 187 height 763
select select "07"
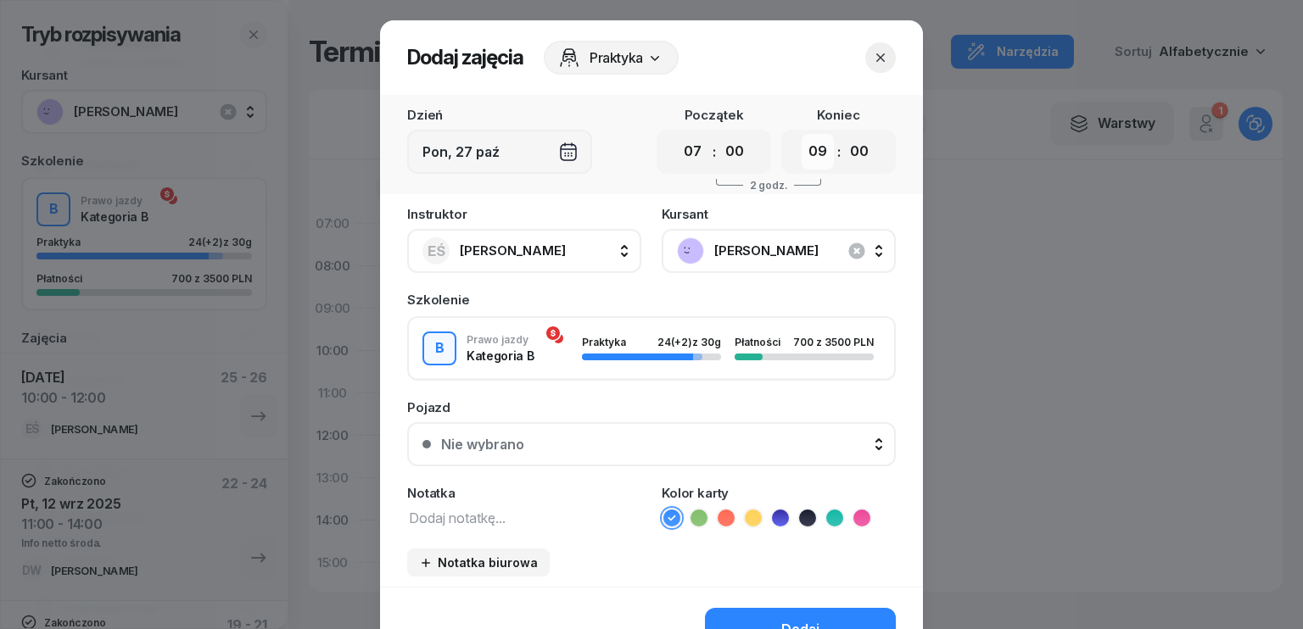
drag, startPoint x: 819, startPoint y: 148, endPoint x: 820, endPoint y: 165, distance: 16.2
click at [819, 148] on select "00 01 02 03 04 05 06 07 08 09 10 11 12 13 14 15 16 17 18 19 20 21 22 23" at bounding box center [818, 152] width 32 height 36
select select "11"
click at [802, 134] on select "00 01 02 03 04 05 06 07 08 09 10 11 12 13 14 15 16 17 18 19 20 21 22 23" at bounding box center [818, 152] width 32 height 36
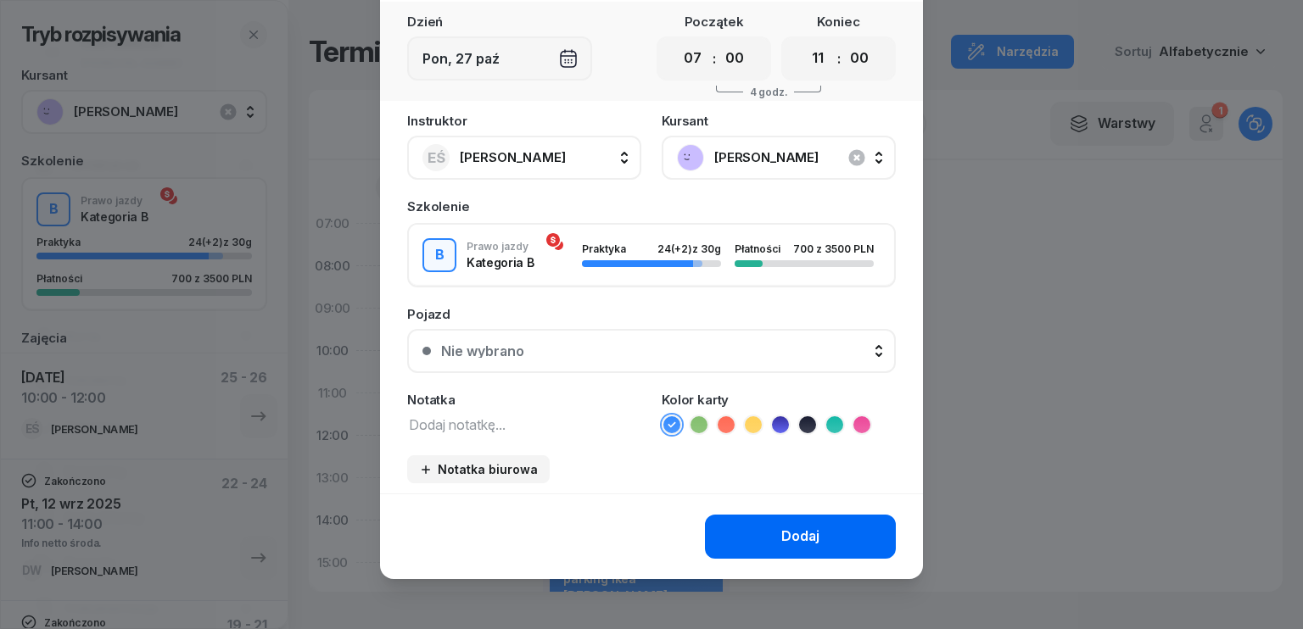
scroll to position [95, 0]
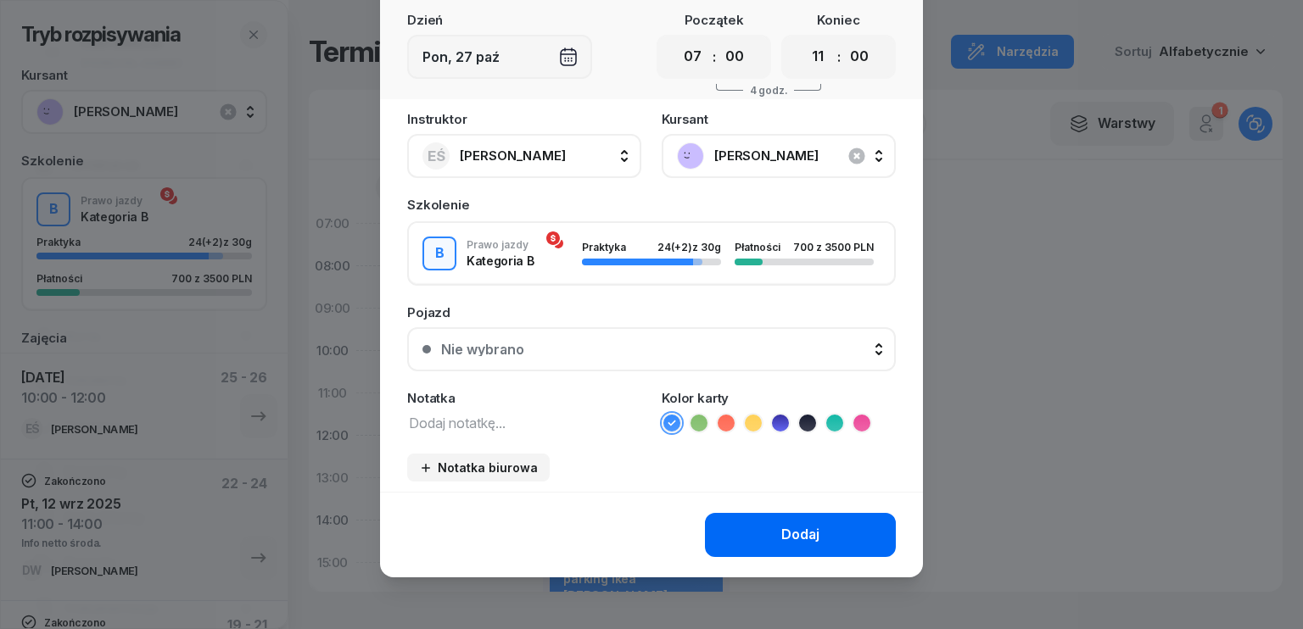
click at [802, 532] on div "Dodaj" at bounding box center [800, 535] width 38 height 22
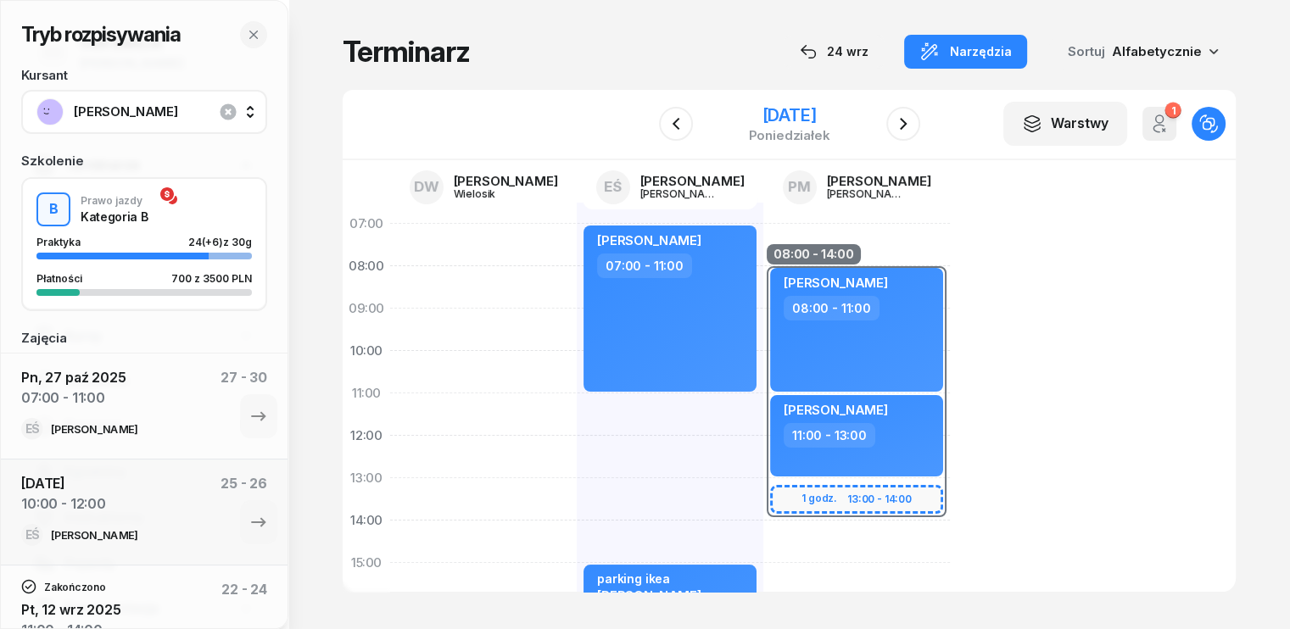
click at [830, 109] on div "[DATE]" at bounding box center [788, 115] width 81 height 17
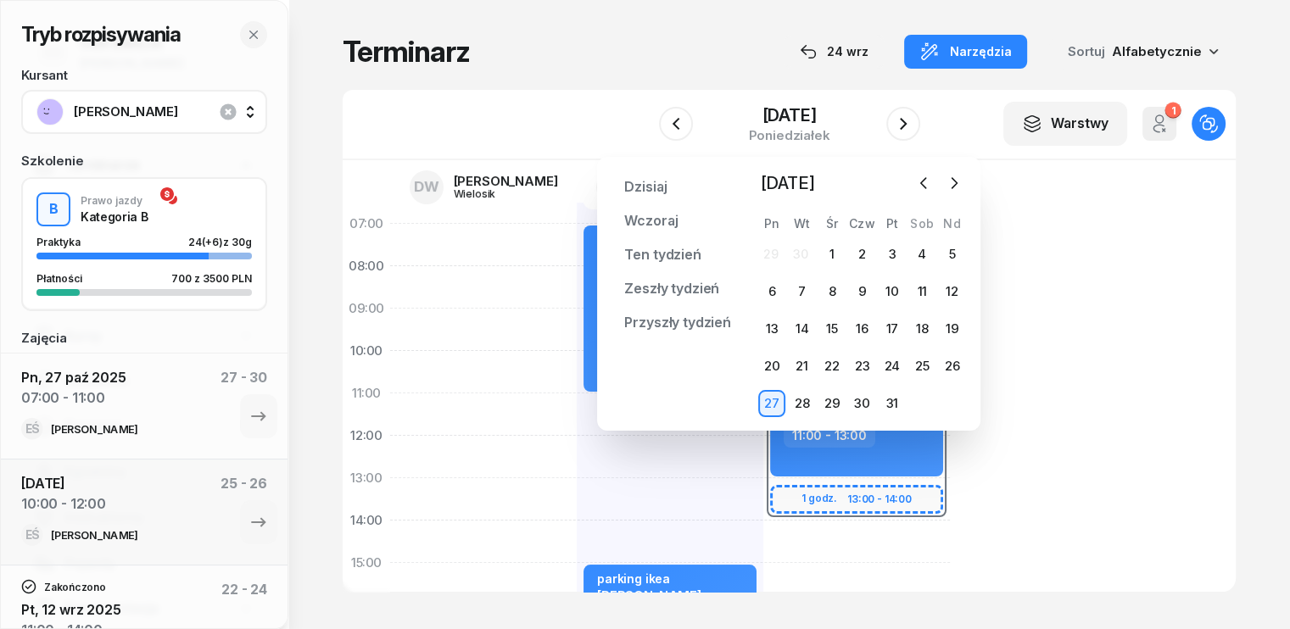
click at [652, 57] on div "Terminarz [DATE] Narzędzia Sortuj Alfabetycznie" at bounding box center [789, 52] width 893 height 36
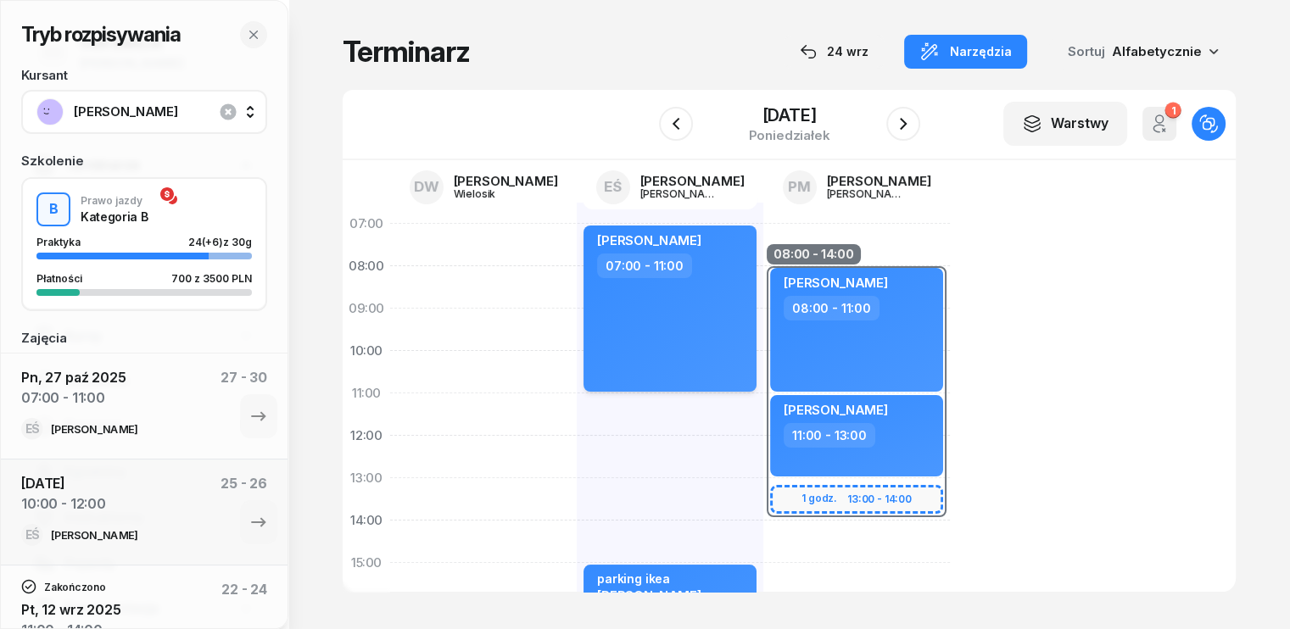
click at [660, 304] on div "[PERSON_NAME] 07:00 - 11:00" at bounding box center [670, 309] width 173 height 166
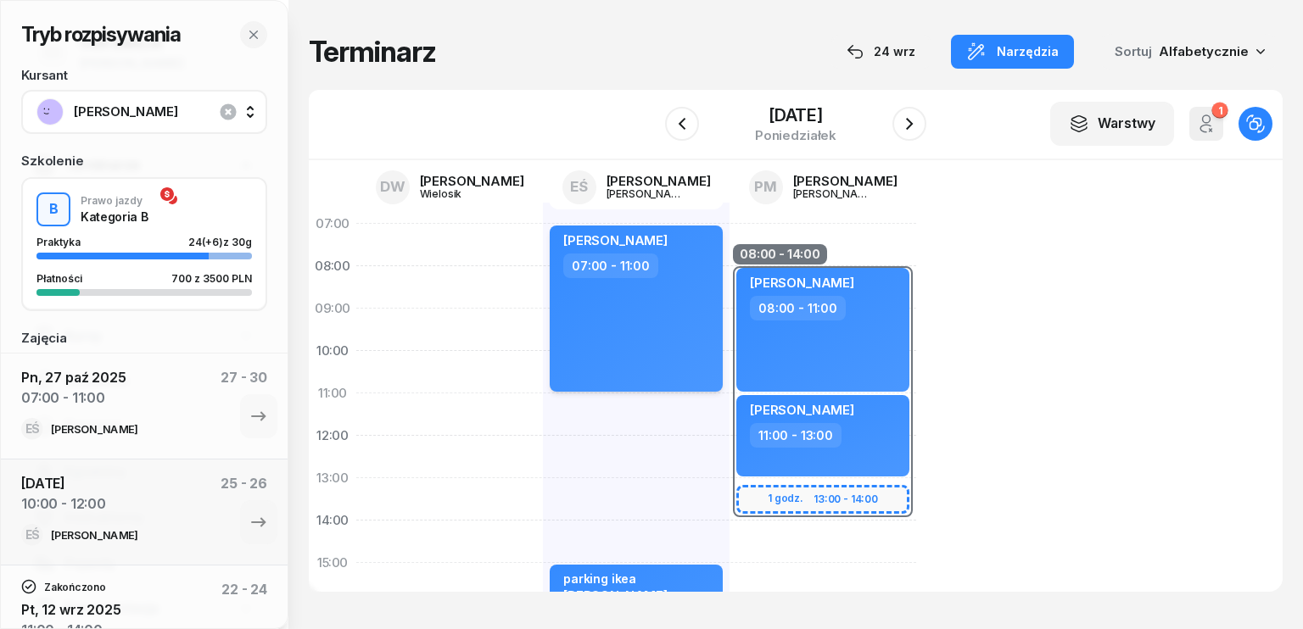
select select "07"
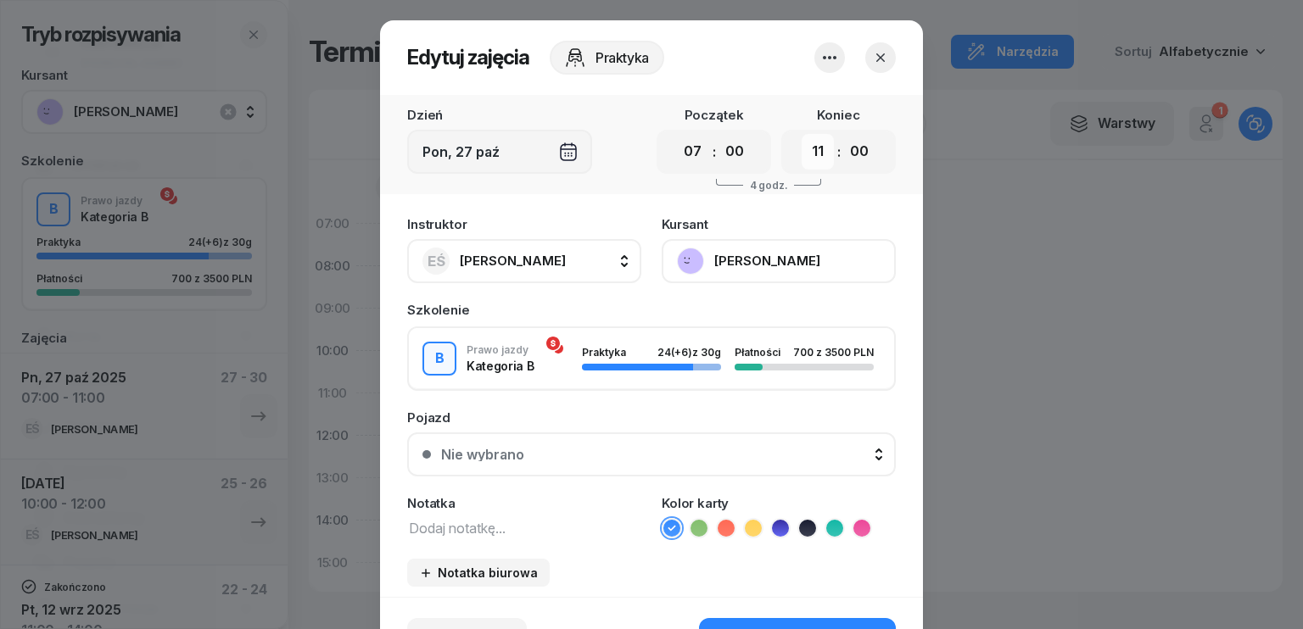
click at [813, 155] on select "00 01 02 03 04 05 06 07 08 09 10 11 12 13 14 15 16 17 18 19 20 21 22 23" at bounding box center [818, 152] width 32 height 36
select select "09"
click at [802, 134] on select "00 01 02 03 04 05 06 07 08 09 10 11 12 13 14 15 16 17 18 19 20 21 22 23" at bounding box center [818, 152] width 32 height 36
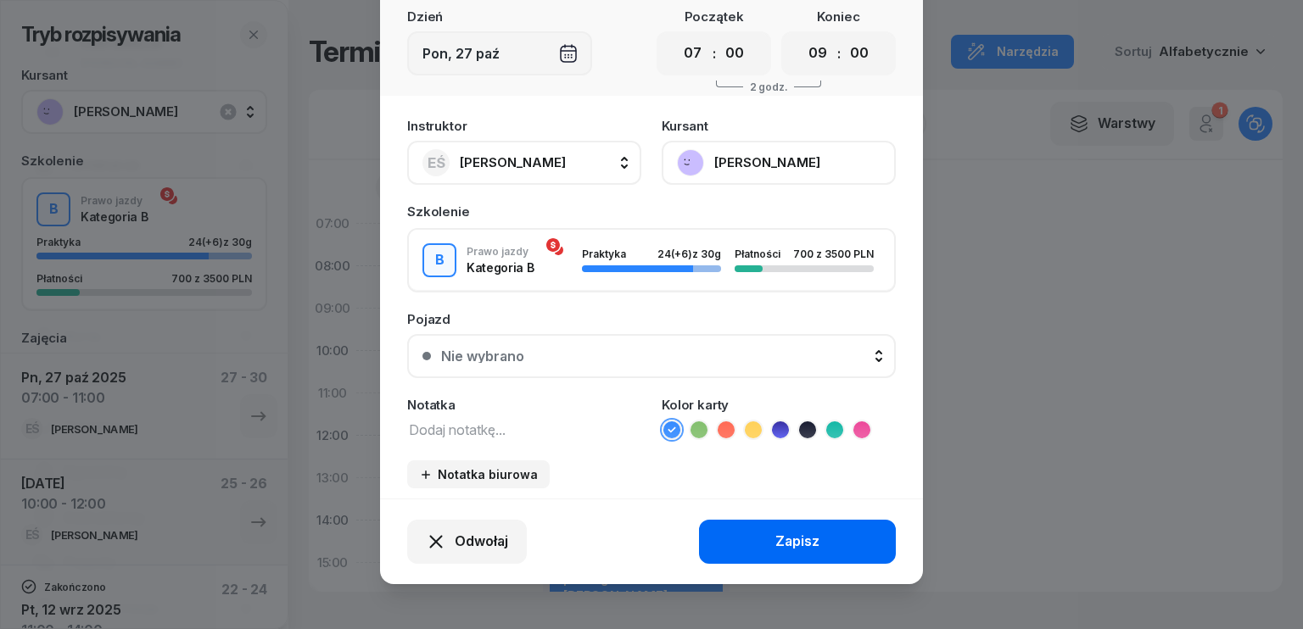
scroll to position [105, 0]
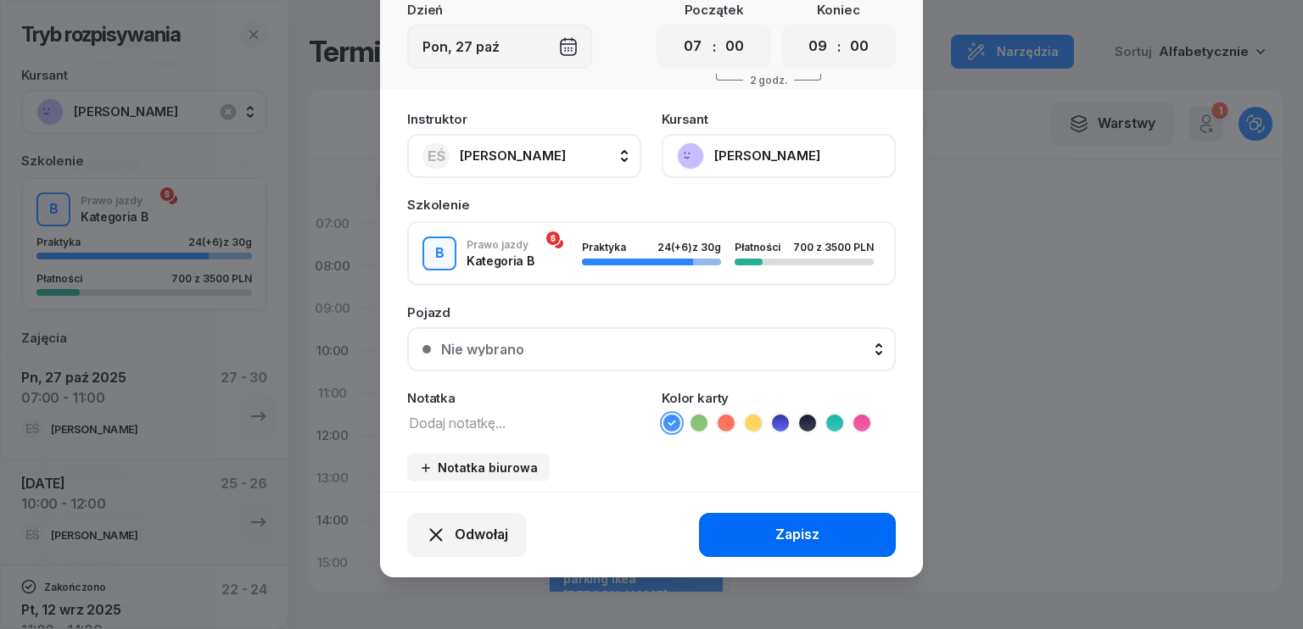
click at [804, 528] on div "Zapisz" at bounding box center [797, 535] width 44 height 22
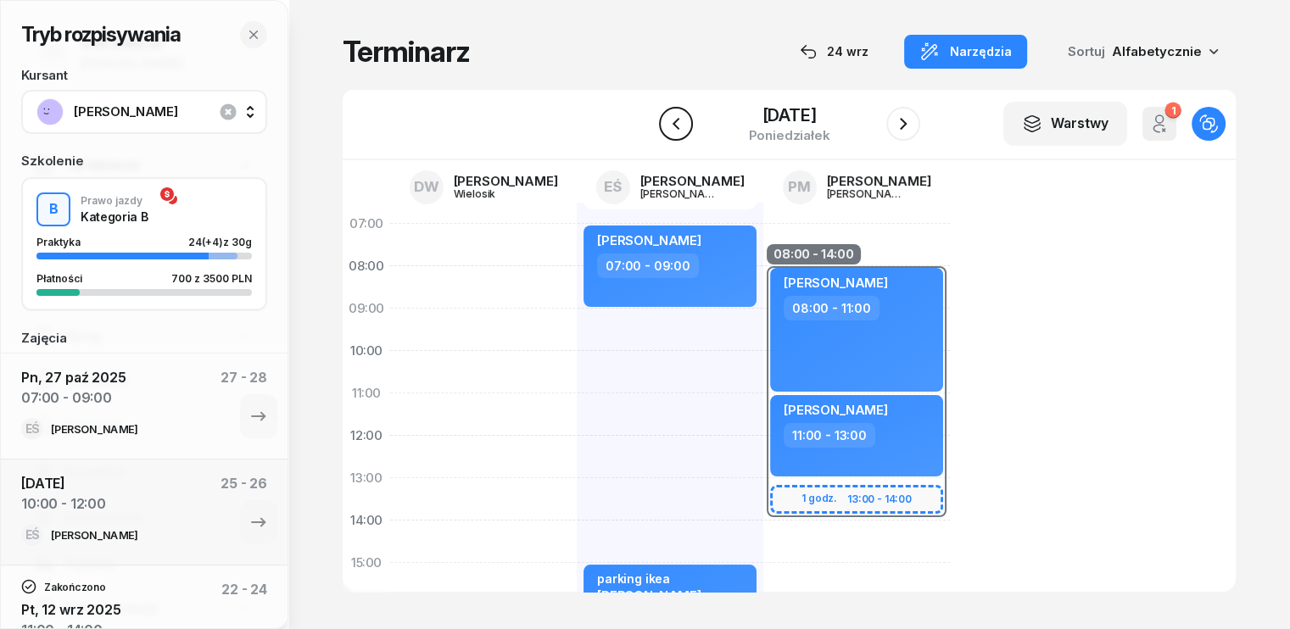
click at [666, 125] on icon "button" at bounding box center [676, 124] width 20 height 20
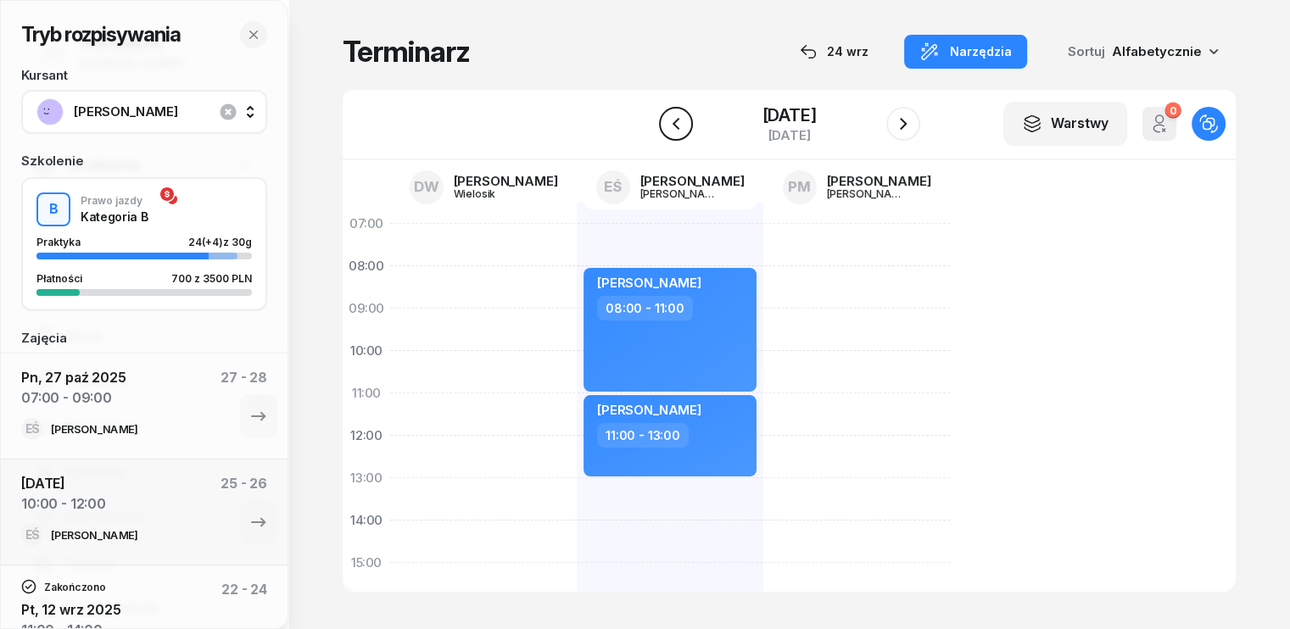
click at [666, 125] on icon "button" at bounding box center [676, 124] width 20 height 20
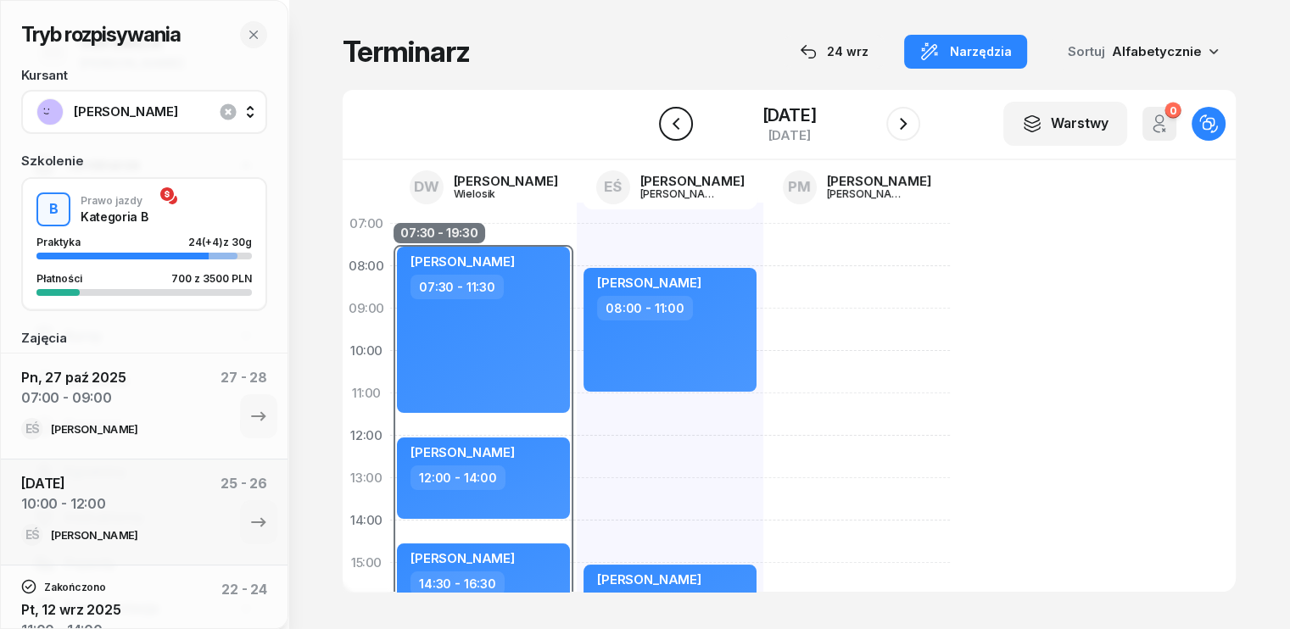
click at [666, 125] on icon "button" at bounding box center [676, 124] width 20 height 20
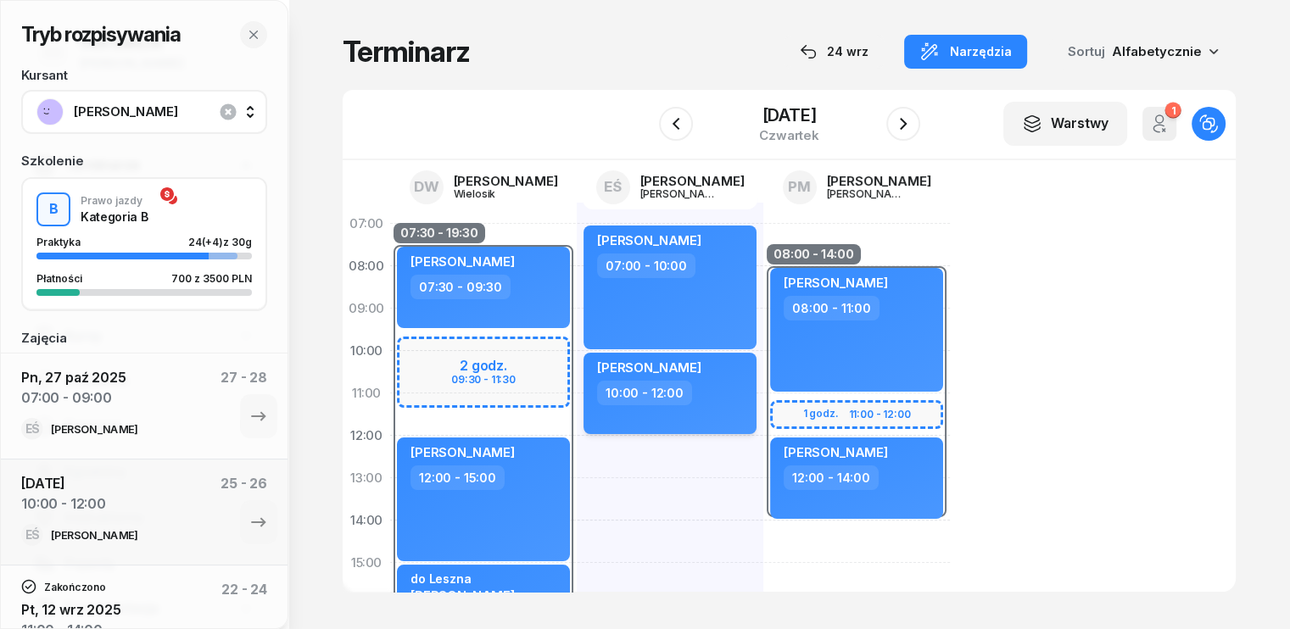
click at [689, 404] on div "10:00 - 12:00" at bounding box center [671, 393] width 149 height 25
select select "10"
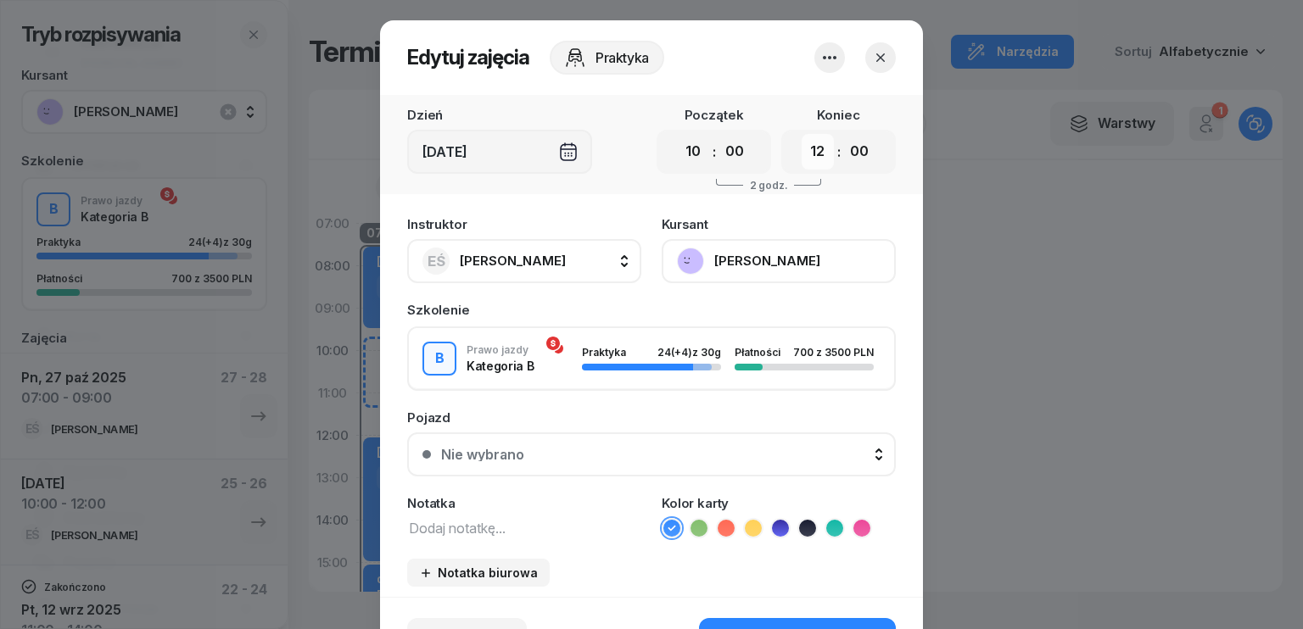
click at [813, 148] on select "00 01 02 03 04 05 06 07 08 09 10 11 12 13 14 15 16 17 18 19 20 21 22 23" at bounding box center [818, 152] width 32 height 36
select select "13"
click at [802, 134] on select "00 01 02 03 04 05 06 07 08 09 10 11 12 13 14 15 16 17 18 19 20 21 22 23" at bounding box center [818, 152] width 32 height 36
click at [879, 50] on icon "button" at bounding box center [880, 57] width 17 height 17
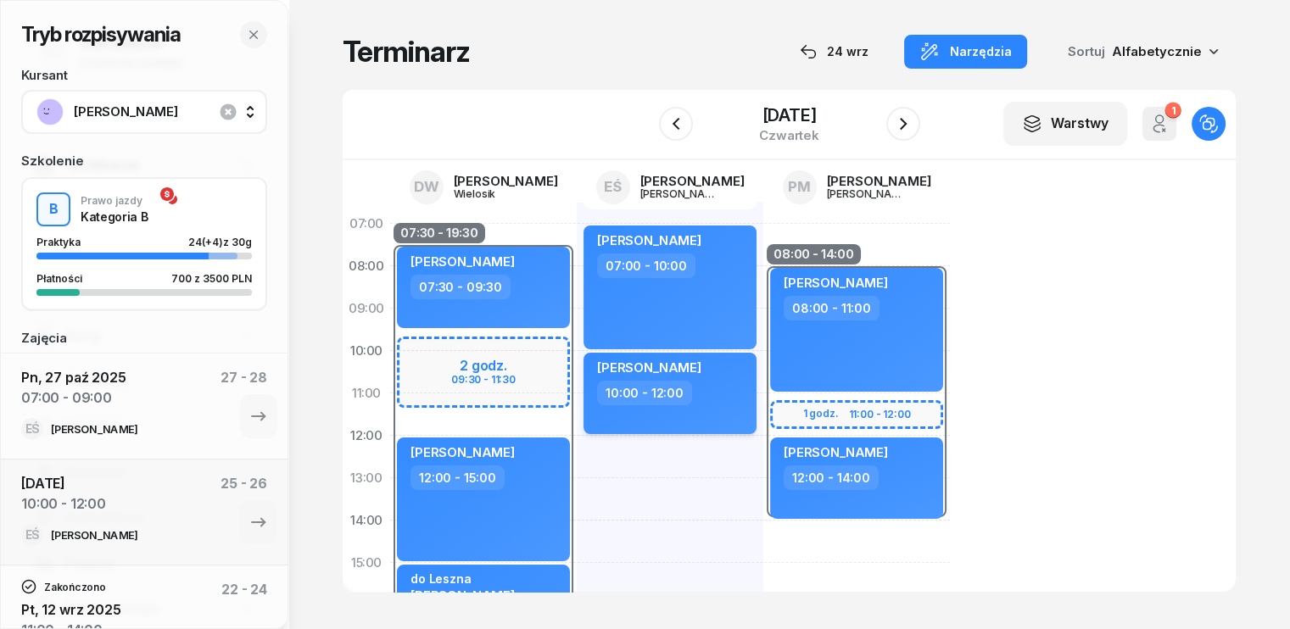
click at [668, 386] on div "10:00 - 12:00" at bounding box center [671, 393] width 149 height 25
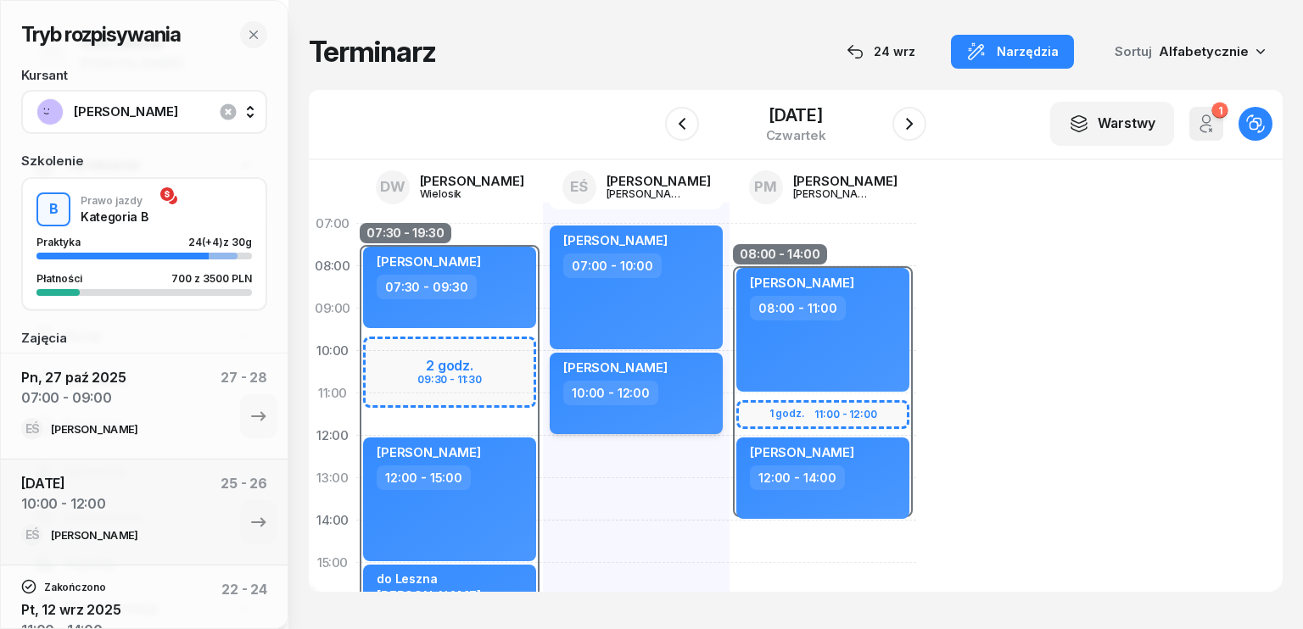
select select "10"
select select "12"
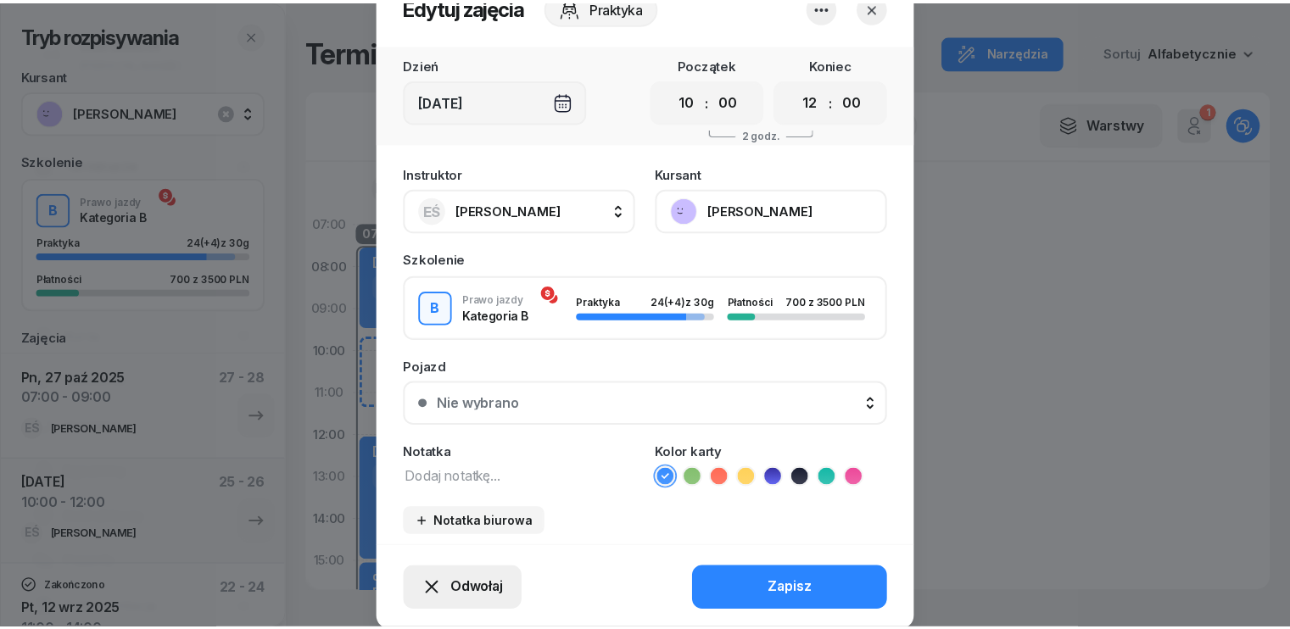
scroll to position [105, 0]
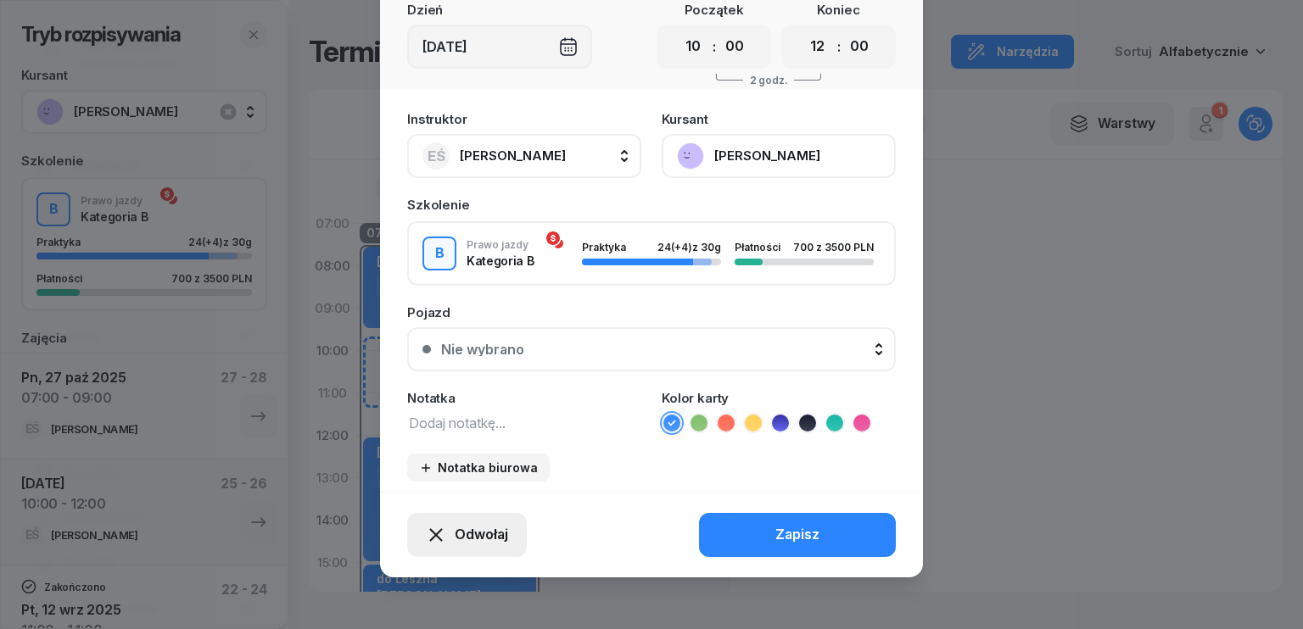
click at [486, 528] on span "Odwołaj" at bounding box center [481, 535] width 53 height 22
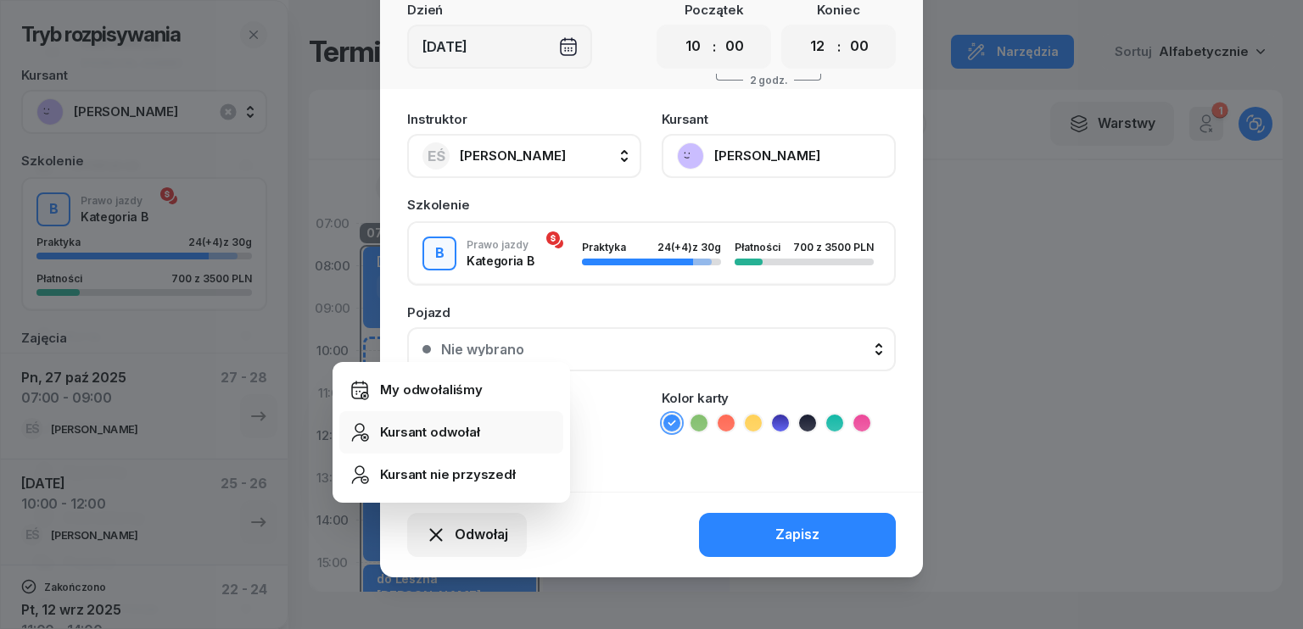
click at [439, 432] on div "Kursant odwołał" at bounding box center [430, 433] width 100 height 22
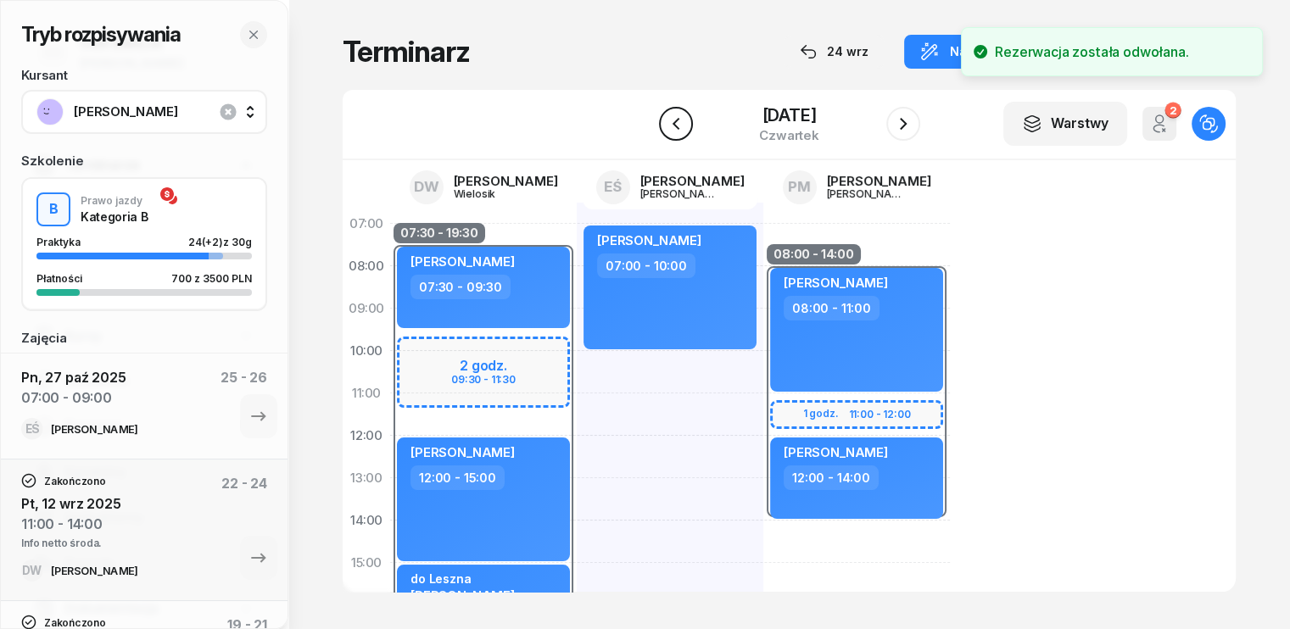
click at [666, 126] on icon "button" at bounding box center [676, 124] width 20 height 20
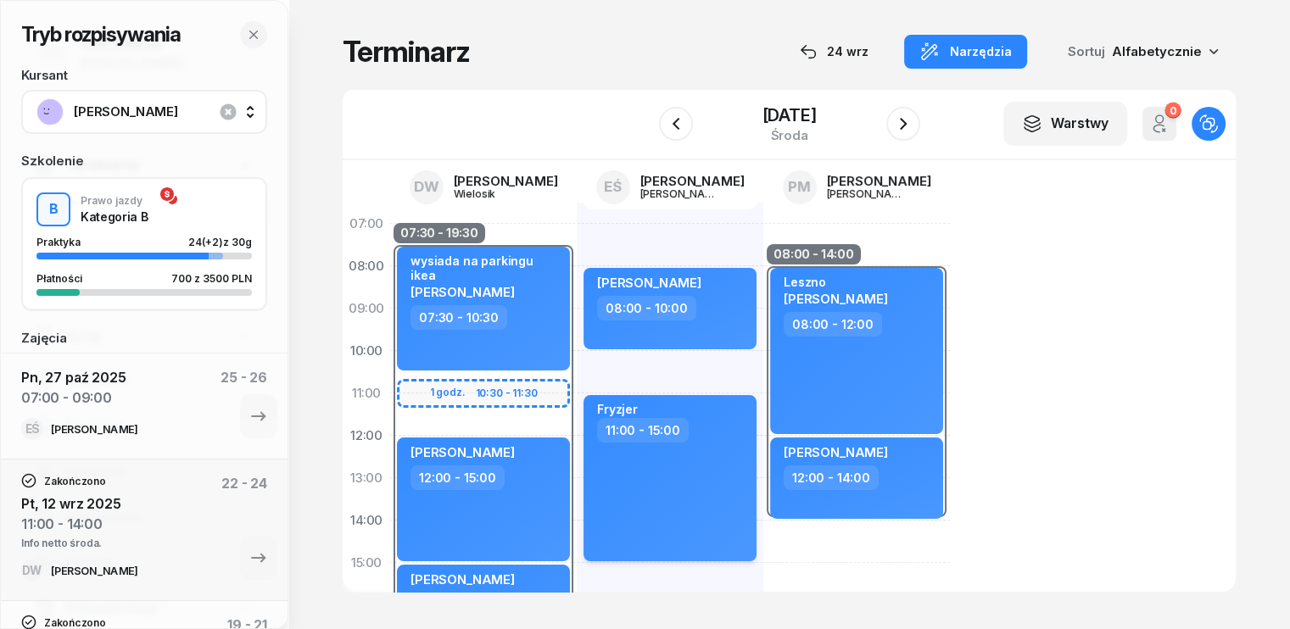
click at [670, 437] on div "11:00 - 15:00" at bounding box center [671, 430] width 149 height 25
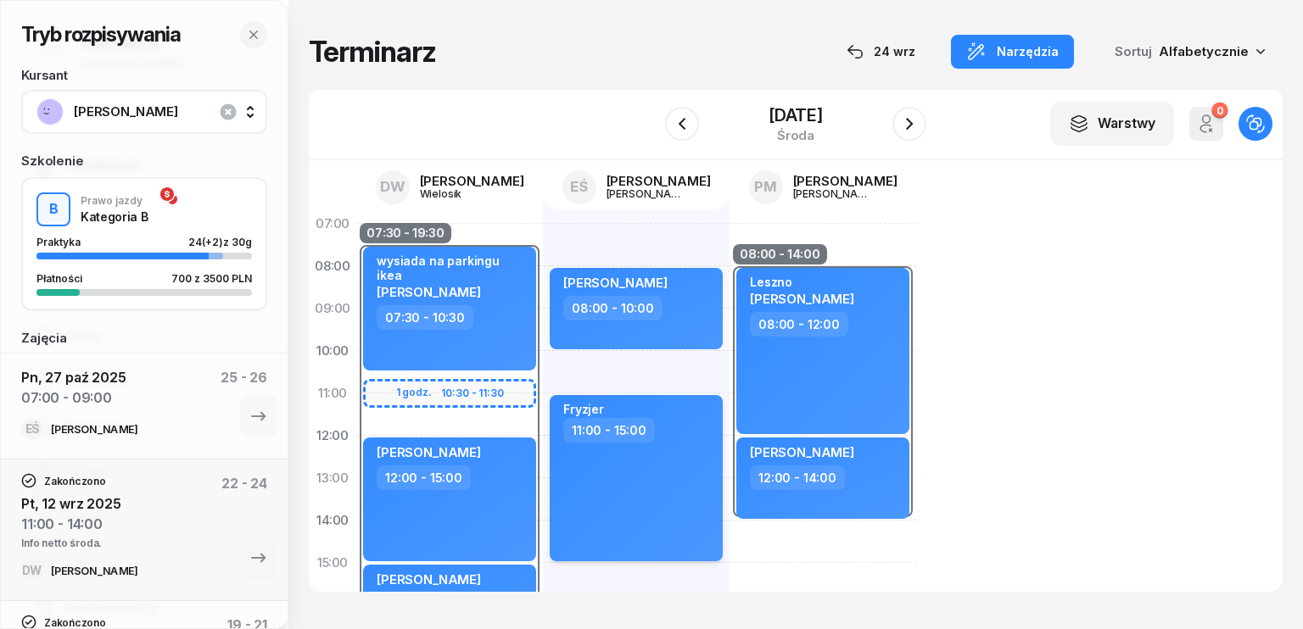
select select "11"
select select "15"
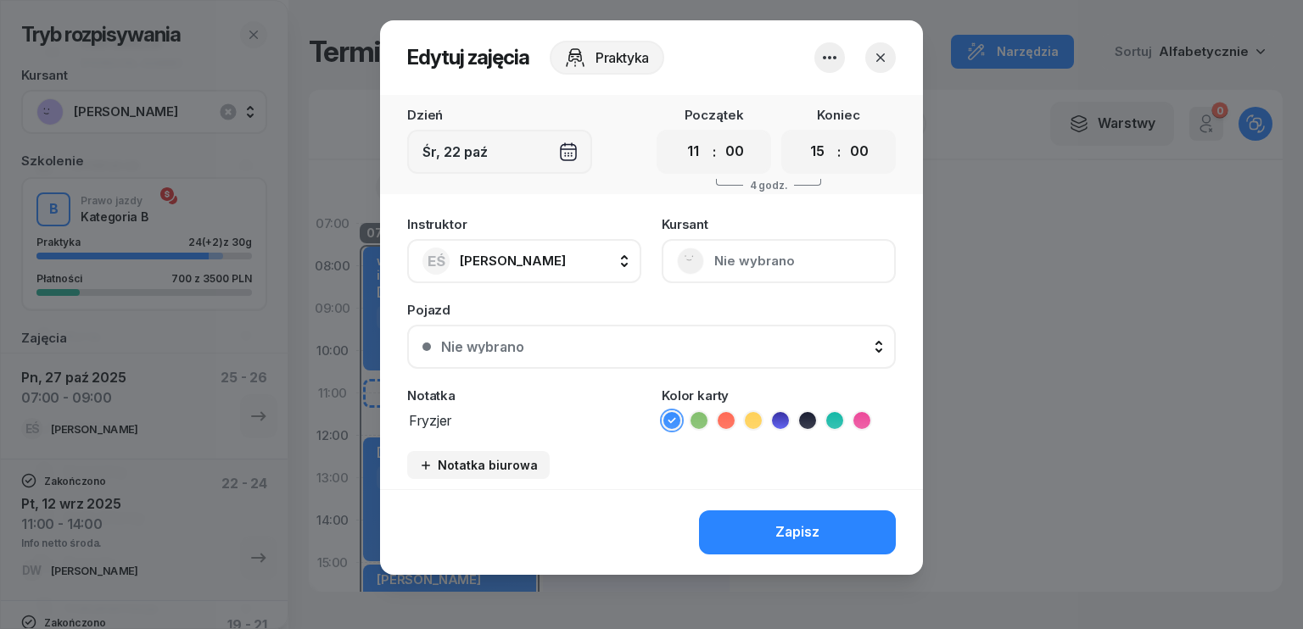
click at [836, 53] on icon "button" at bounding box center [829, 58] width 20 height 20
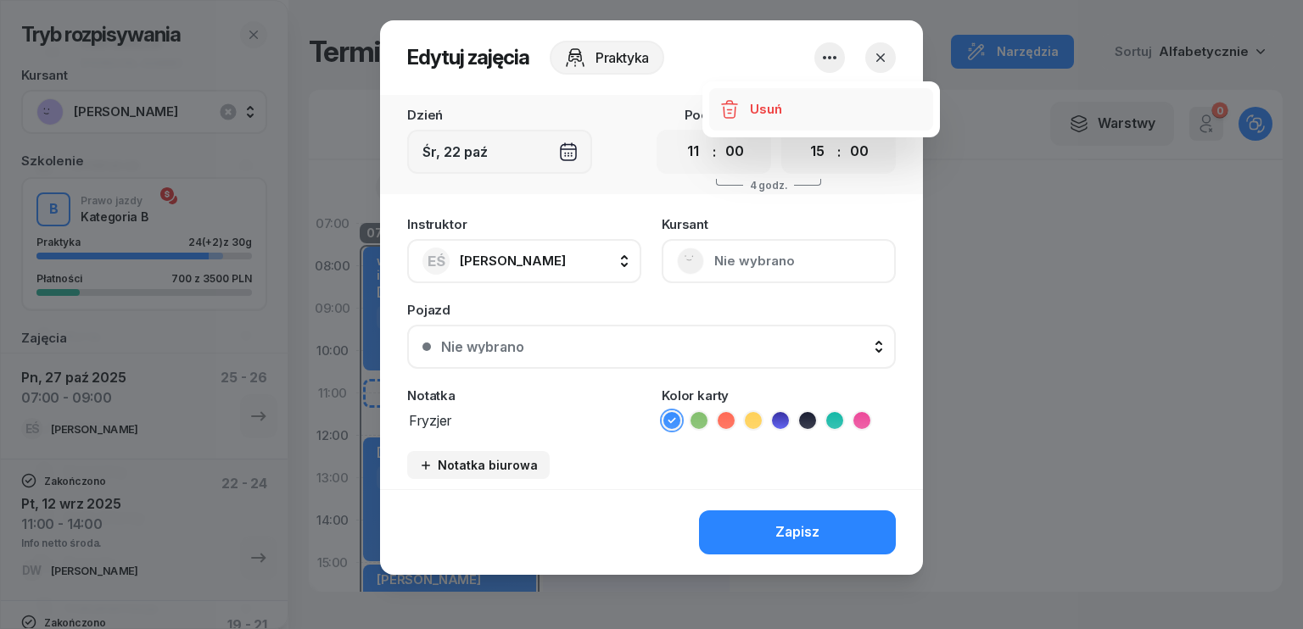
click at [774, 111] on div "Usuń" at bounding box center [765, 109] width 31 height 22
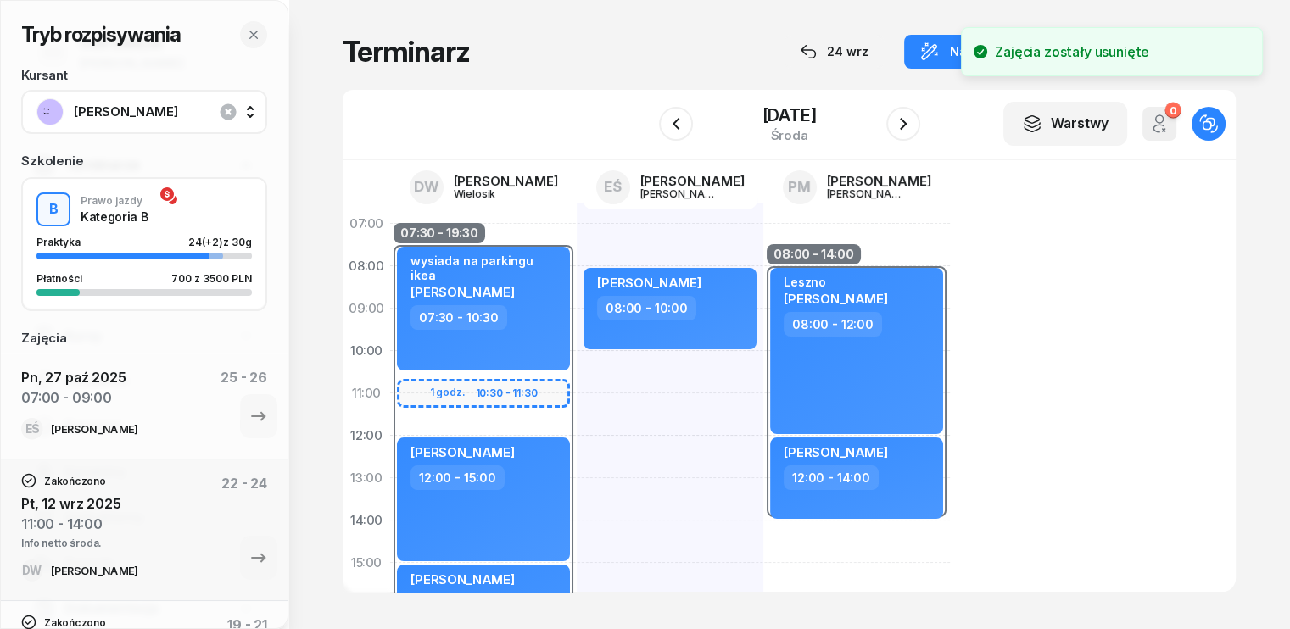
click at [577, 370] on div "[PERSON_NAME] 08:00 - 10:00" at bounding box center [670, 584] width 187 height 763
select select "10"
select select "12"
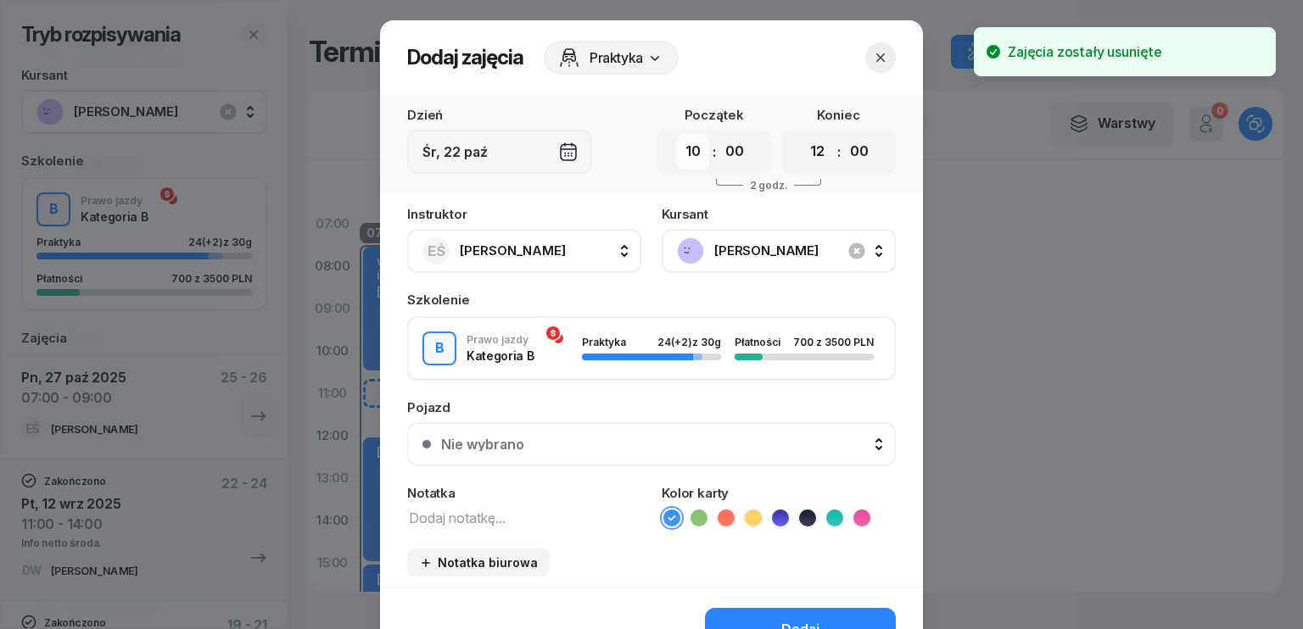
click at [692, 148] on select "00 01 02 03 04 05 06 07 08 09 10 11 12 13 14 15 16 17 18 19 20 21 22 23" at bounding box center [693, 152] width 32 height 36
select select "11"
click at [677, 134] on select "00 01 02 03 04 05 06 07 08 09 10 11 12 13 14 15 16 17 18 19 20 21 22 23" at bounding box center [693, 152] width 32 height 36
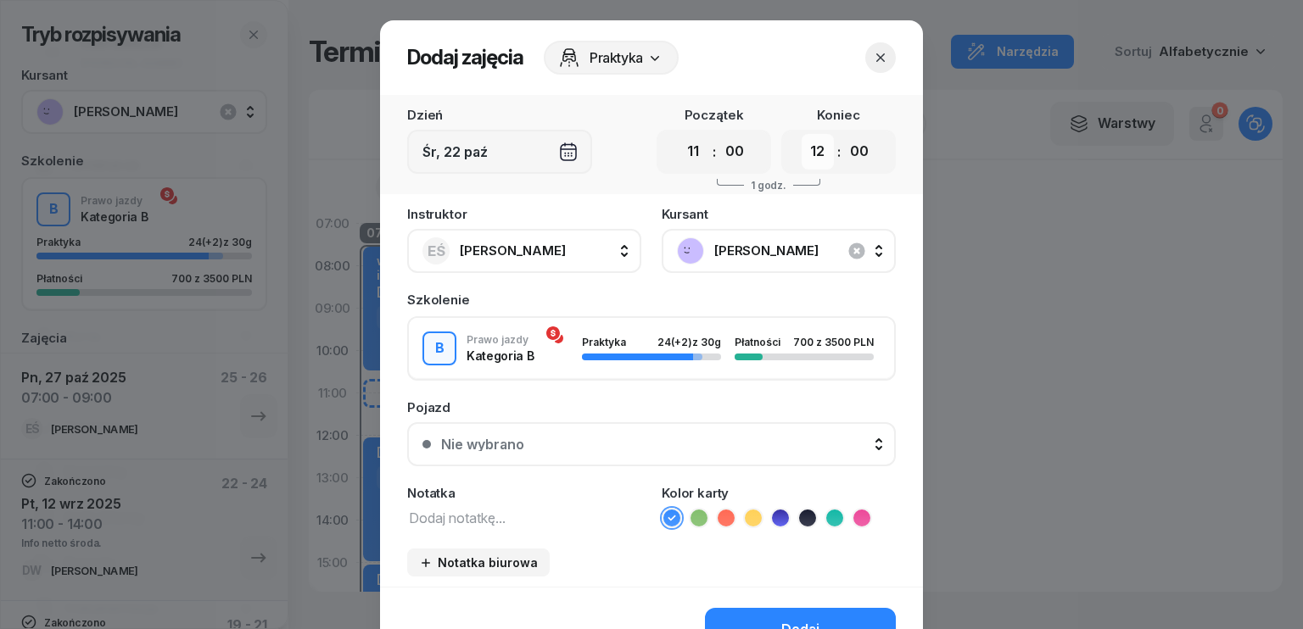
drag, startPoint x: 808, startPoint y: 155, endPoint x: 814, endPoint y: 166, distance: 12.9
click at [808, 155] on select "00 01 02 03 04 05 06 07 08 09 10 11 12 13 14 15 16 17 18 19 20 21 22 23" at bounding box center [818, 152] width 32 height 36
select select "14"
click at [802, 134] on select "00 01 02 03 04 05 06 07 08 09 10 11 12 13 14 15 16 17 18 19 20 21 22 23" at bounding box center [818, 152] width 32 height 36
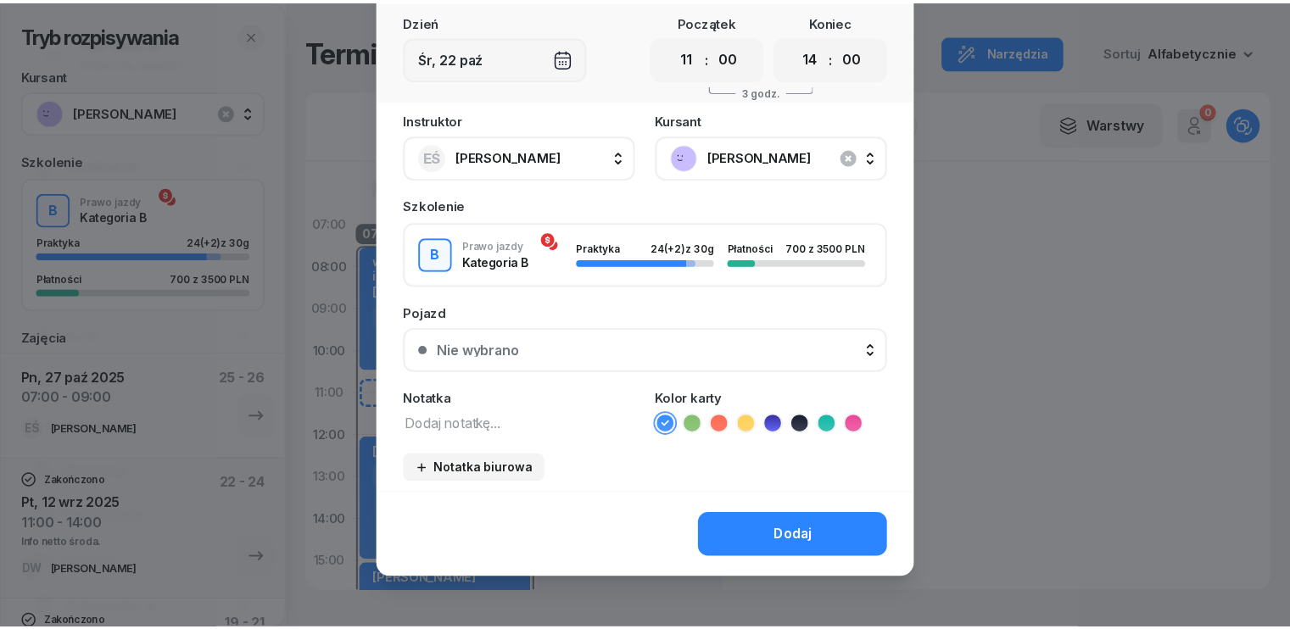
scroll to position [95, 0]
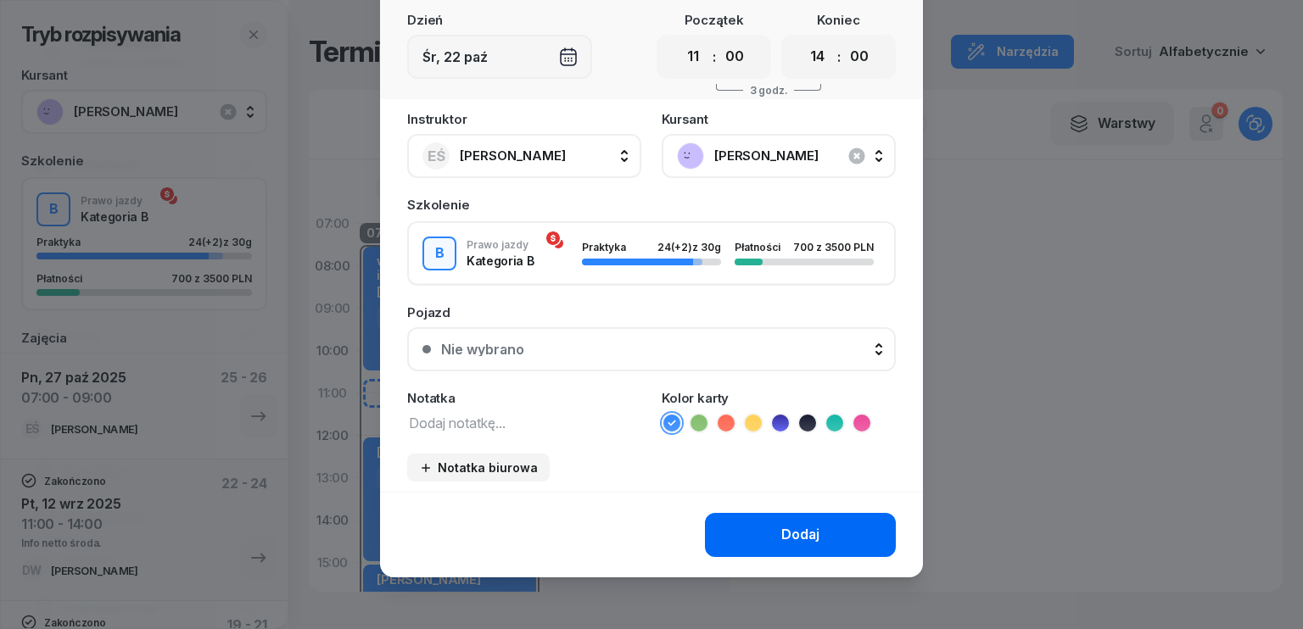
click at [791, 535] on div "Dodaj" at bounding box center [800, 535] width 38 height 22
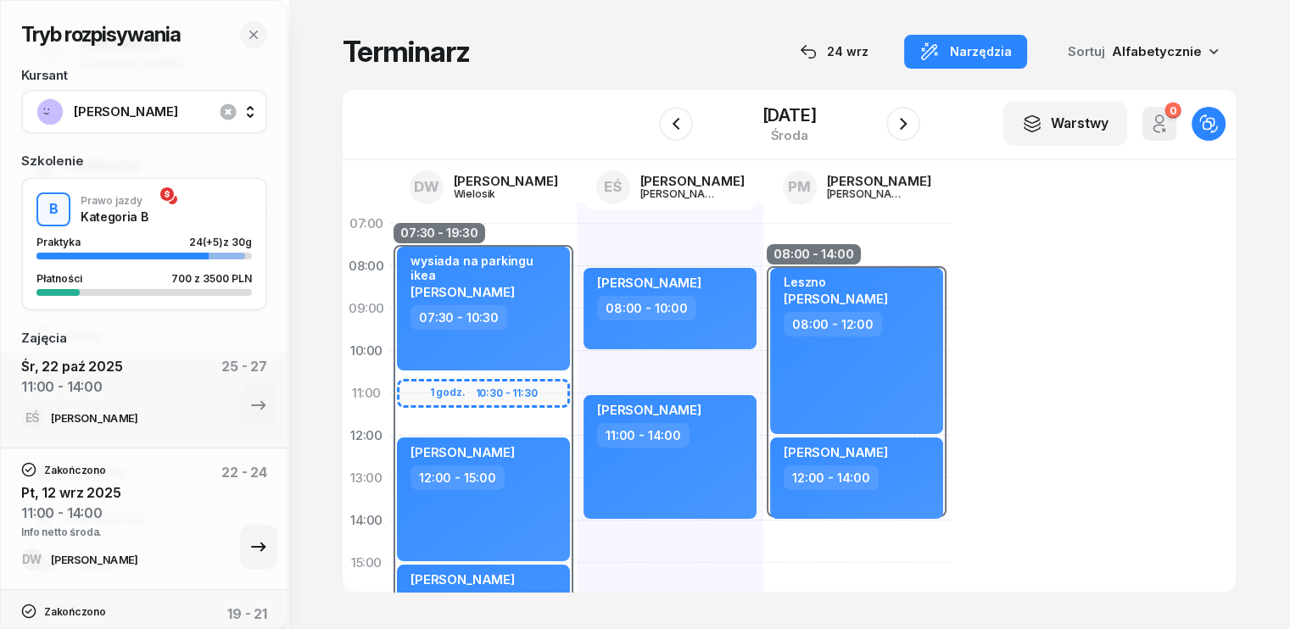
scroll to position [0, 0]
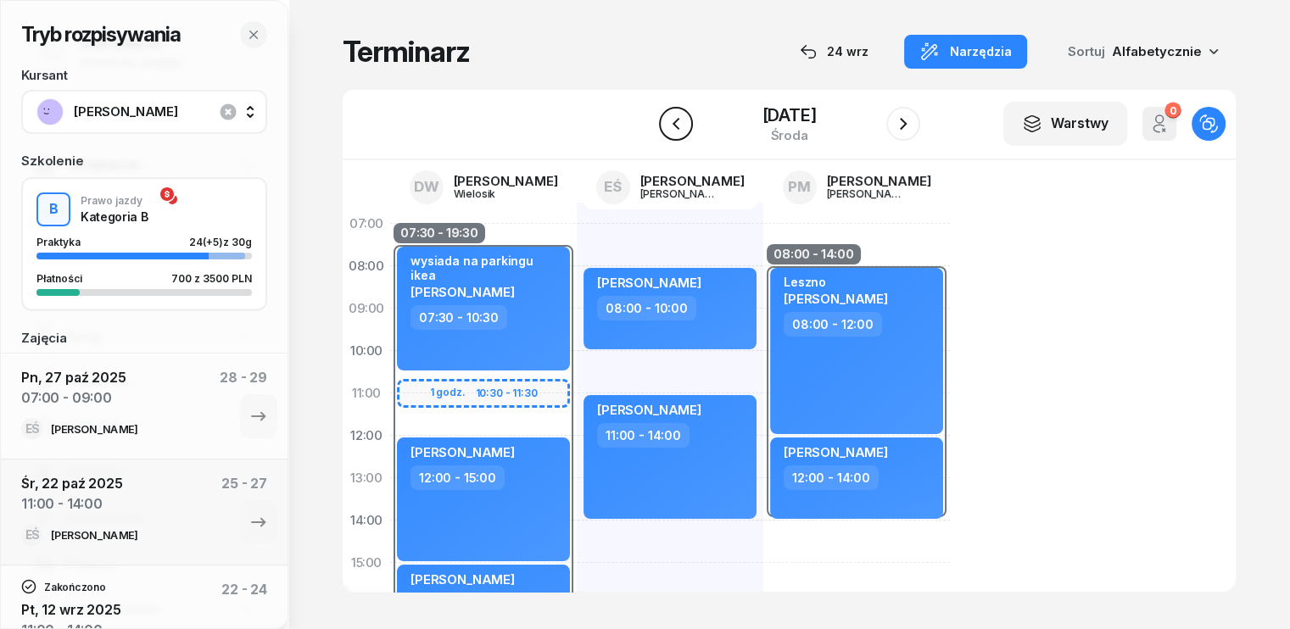
click at [672, 126] on icon "button" at bounding box center [675, 124] width 7 height 12
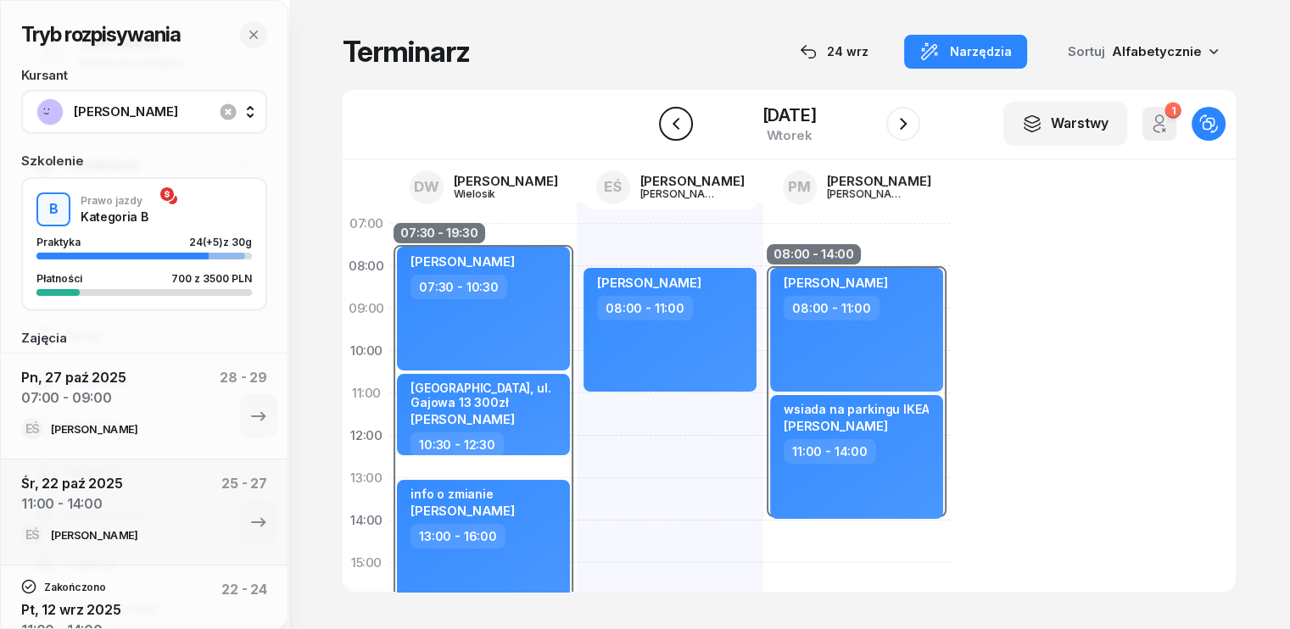
click at [666, 116] on icon "button" at bounding box center [676, 124] width 20 height 20
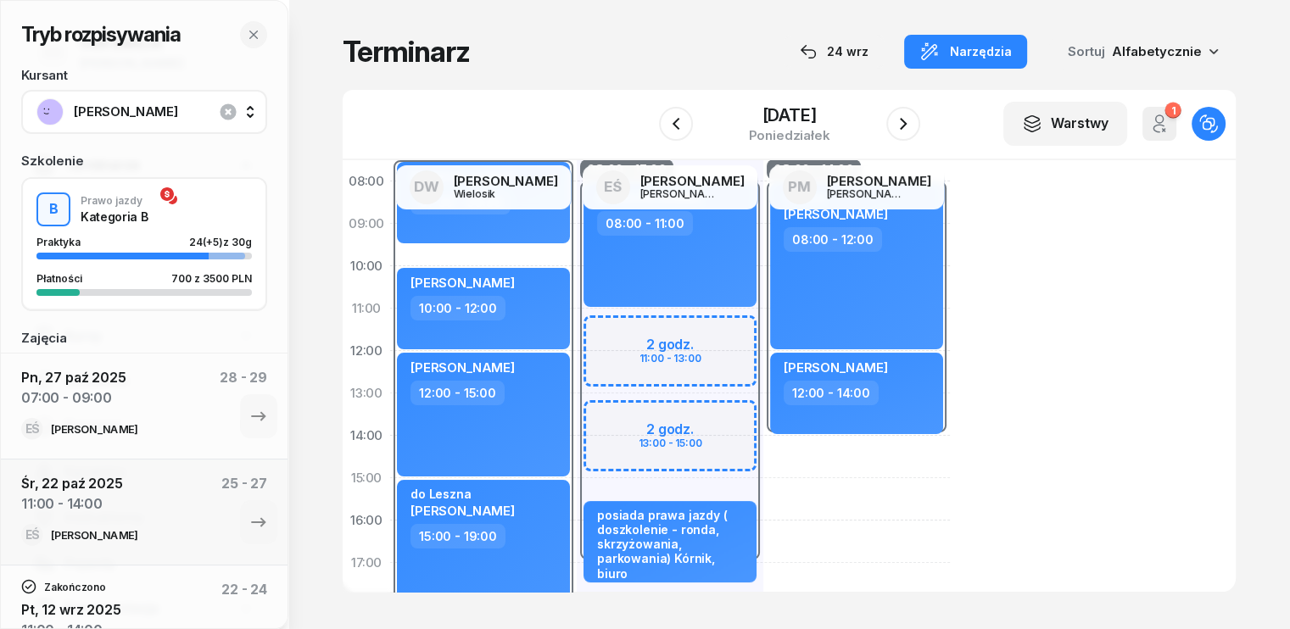
scroll to position [254, 0]
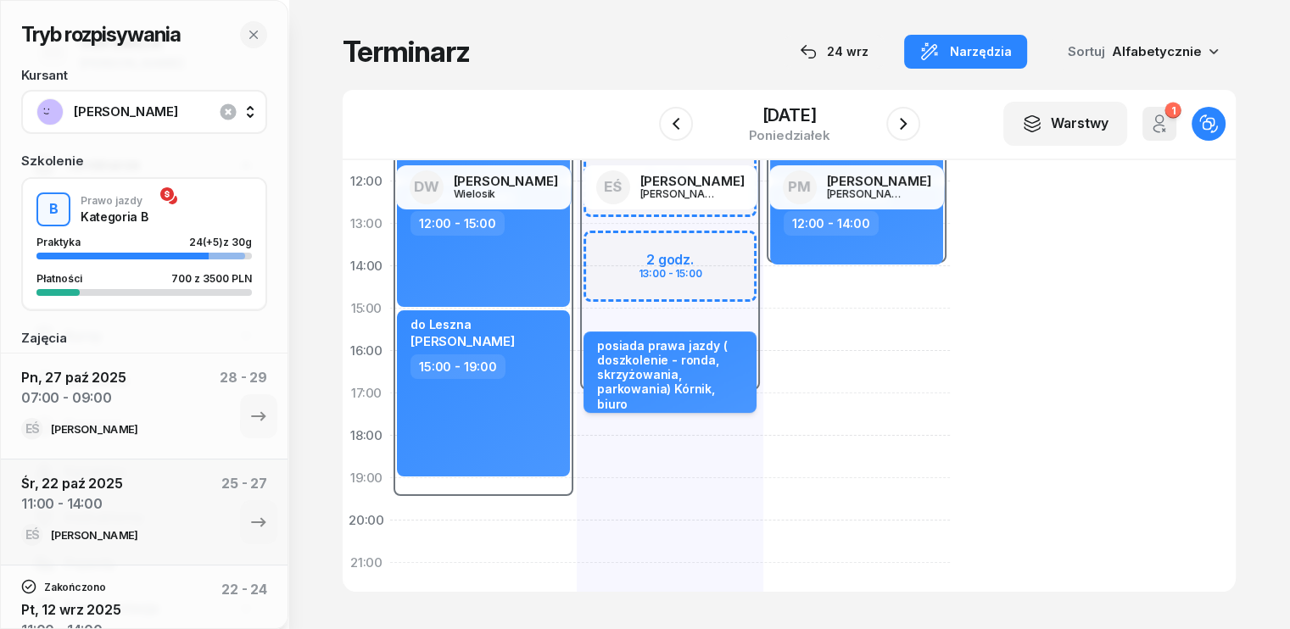
click at [696, 413] on div "[PERSON_NAME]" at bounding box center [671, 420] width 149 height 14
select select "15"
select select "30"
select select "17"
select select "30"
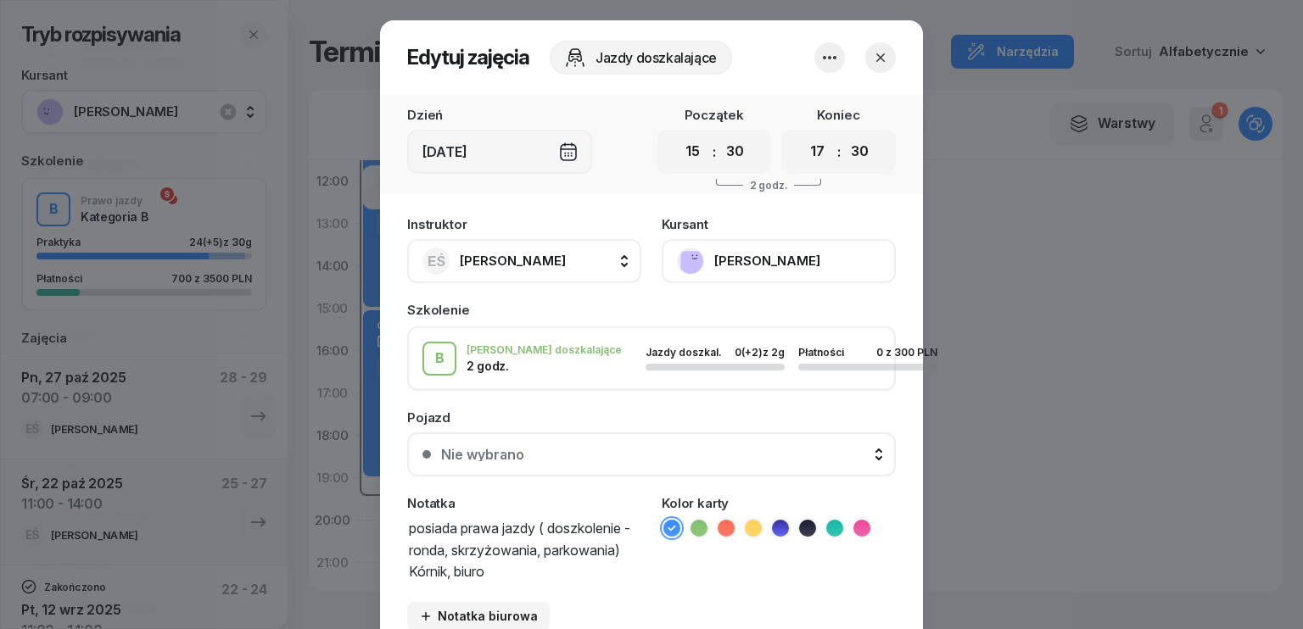
click at [880, 53] on icon "button" at bounding box center [880, 57] width 17 height 17
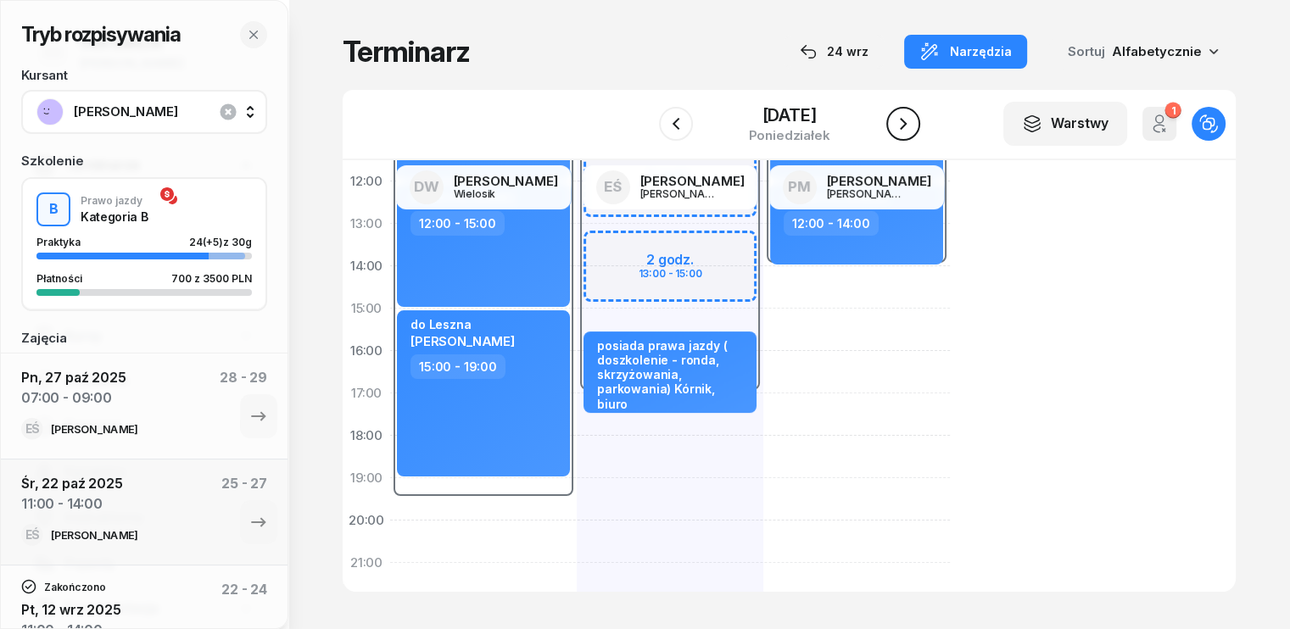
click at [907, 126] on icon "button" at bounding box center [903, 124] width 7 height 12
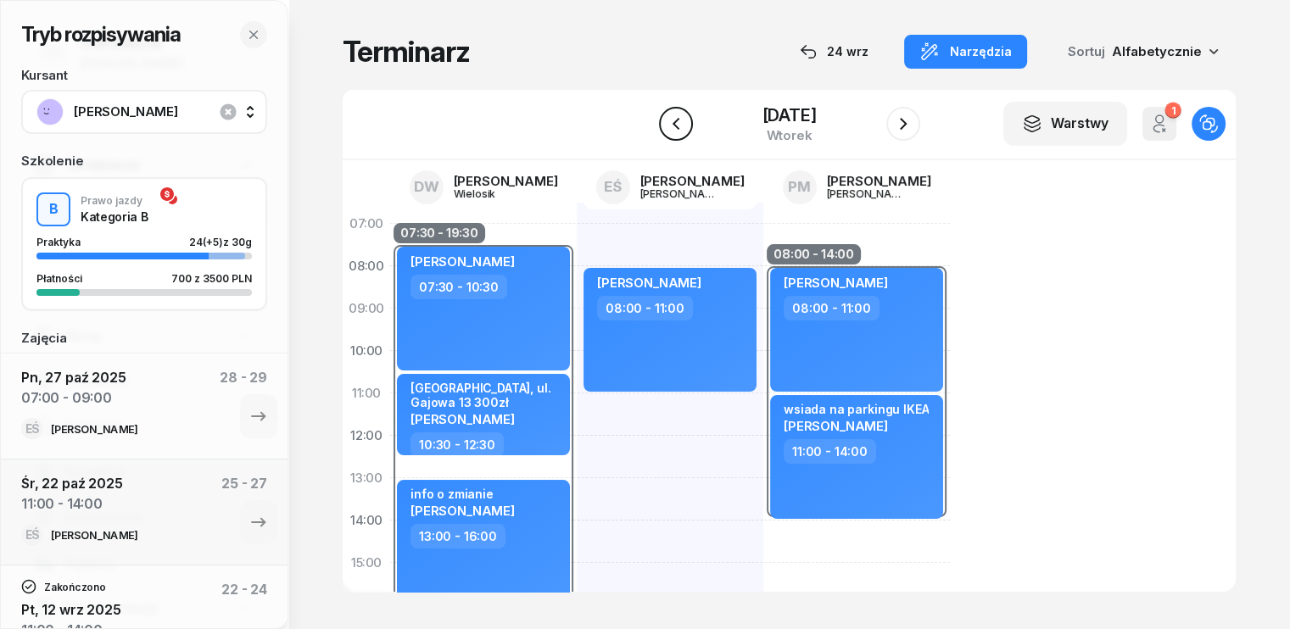
click at [666, 121] on icon "button" at bounding box center [676, 124] width 20 height 20
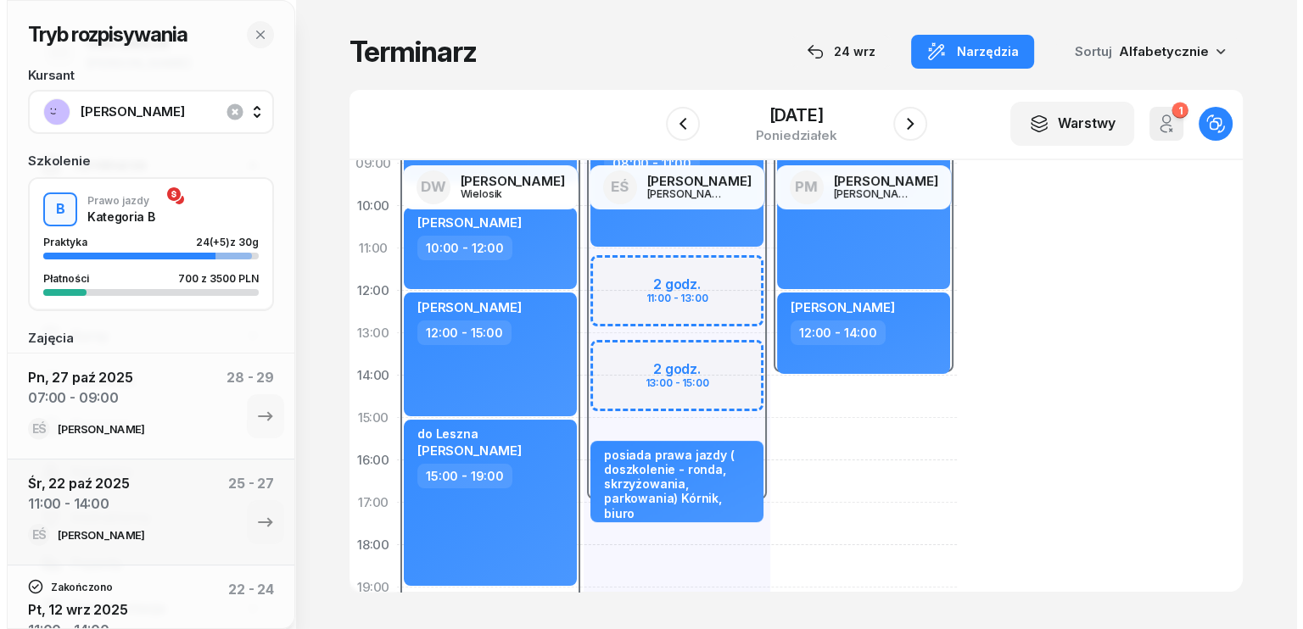
scroll to position [170, 0]
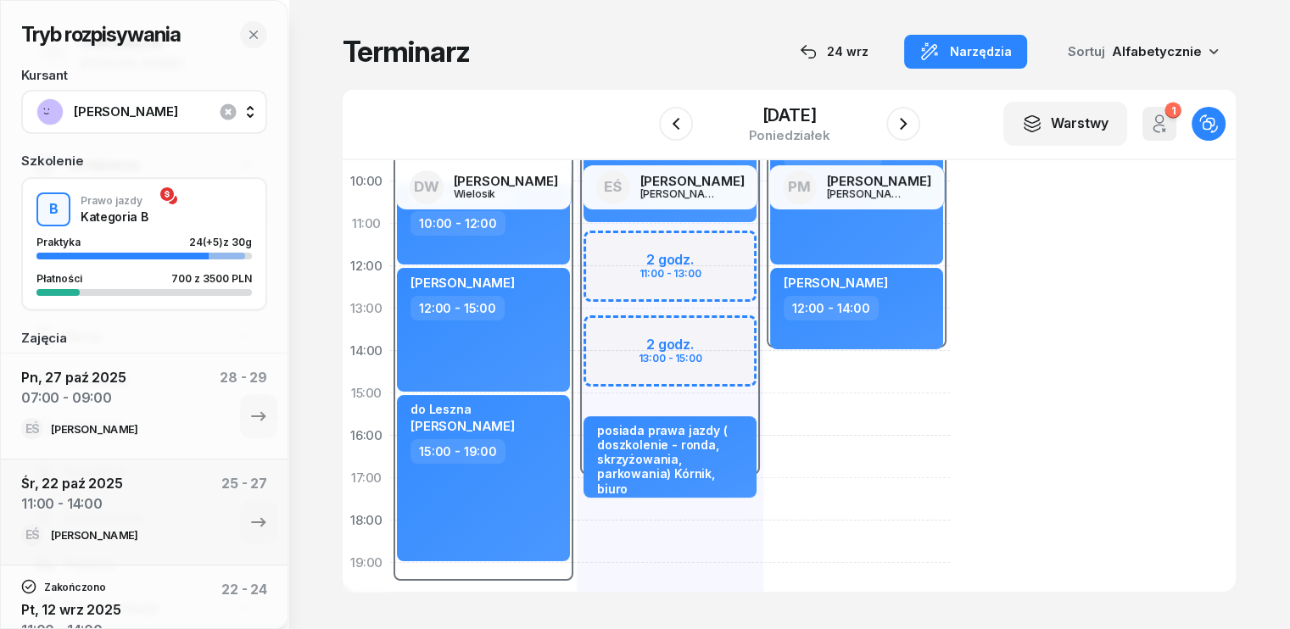
click at [577, 517] on div "08:00 - 17:00 2 godz. 11:00 - 13:00 2 godz. 13:00 - 15:00 [PERSON_NAME] 08:00 -…" at bounding box center [670, 414] width 187 height 763
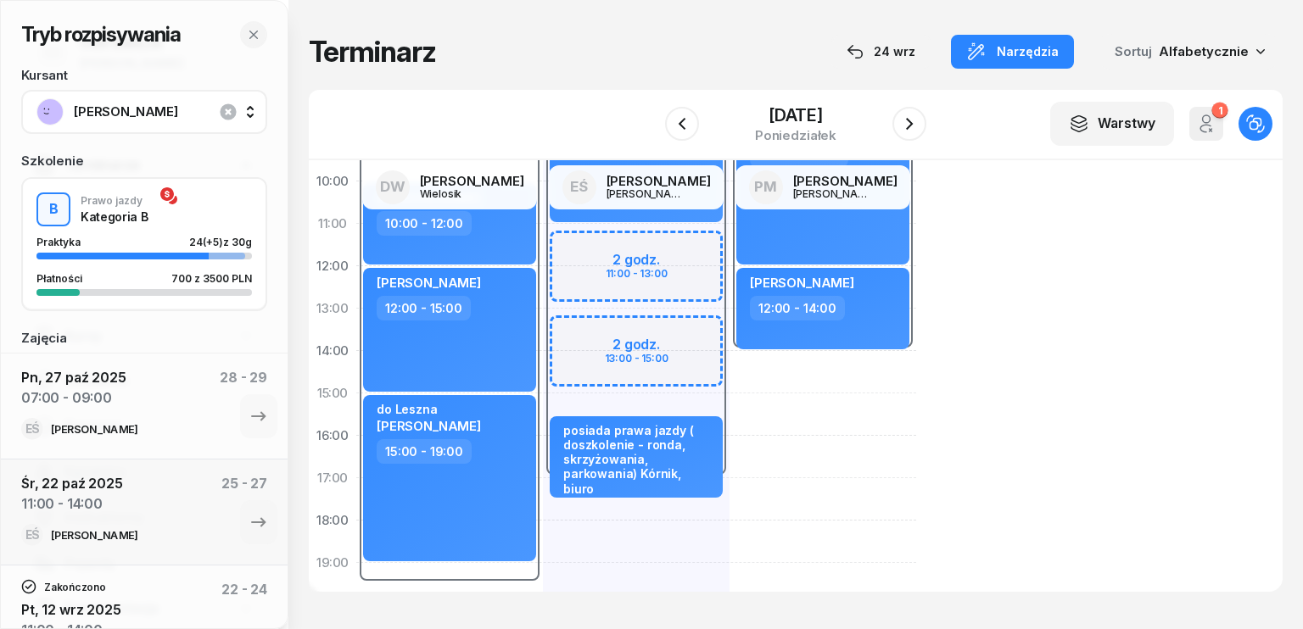
select select "17"
select select "30"
select select "19"
select select "30"
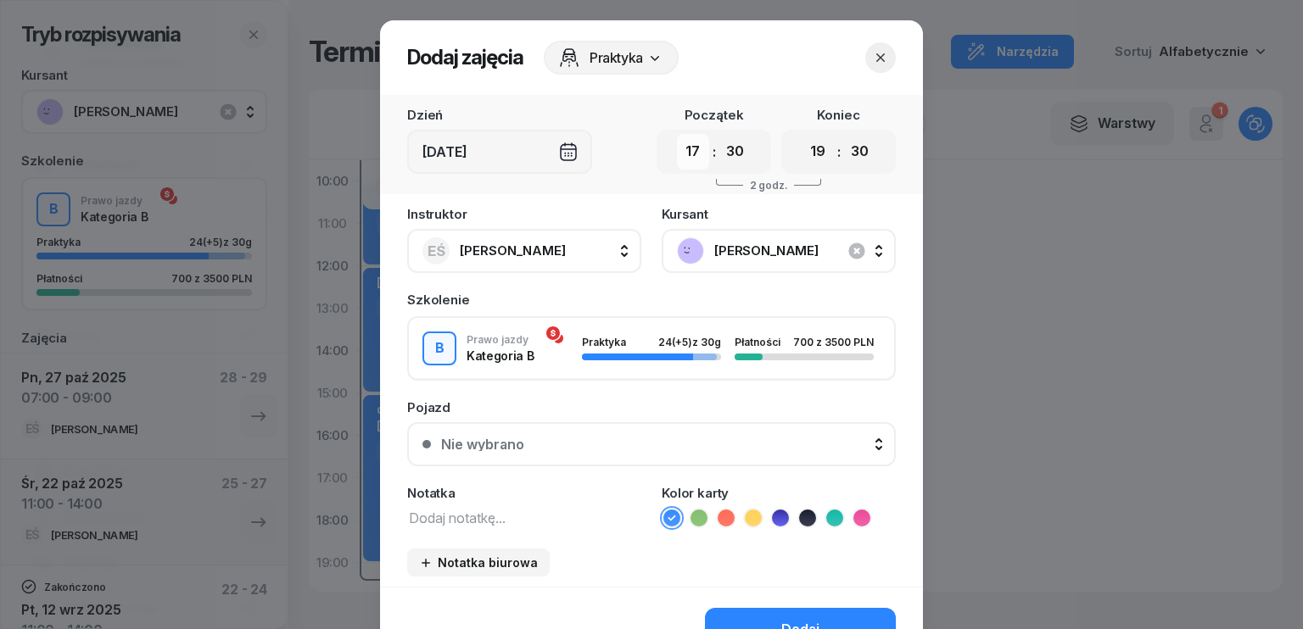
click at [696, 143] on select "00 01 02 03 04 05 06 07 08 09 10 11 12 13 14 15 16 17 18 19 20 21 22 23" at bounding box center [693, 152] width 32 height 36
select select "13"
click at [677, 134] on select "00 01 02 03 04 05 06 07 08 09 10 11 12 13 14 15 16 17 18 19 20 21 22 23" at bounding box center [693, 152] width 32 height 36
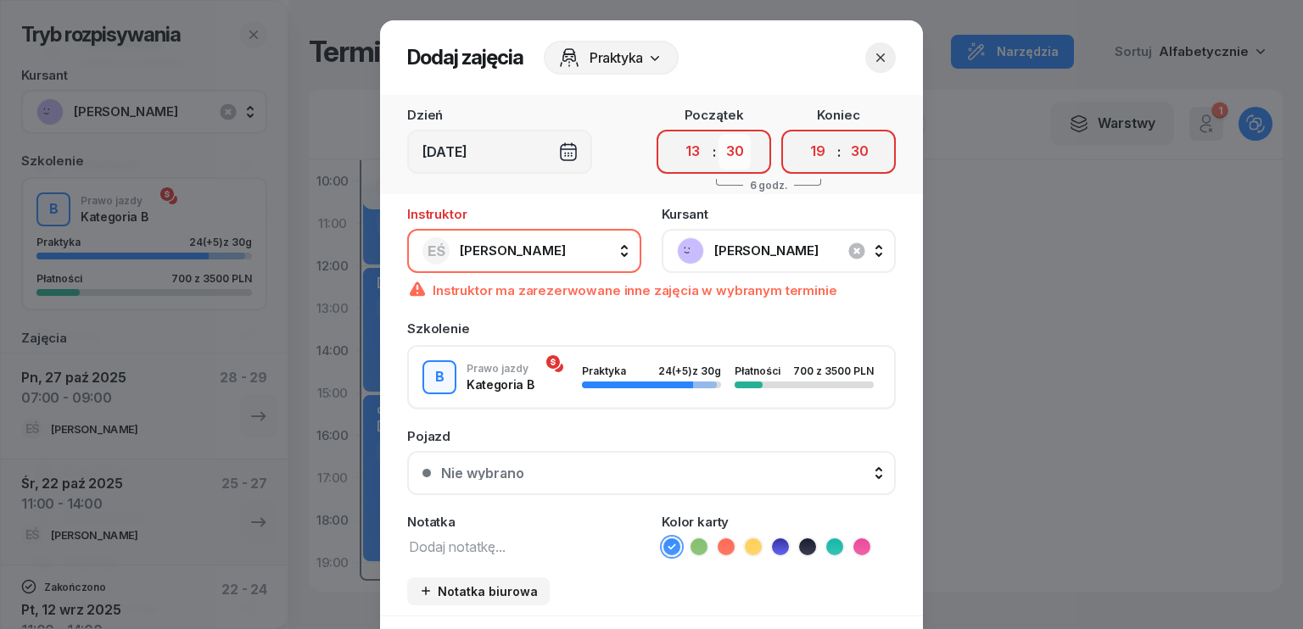
click at [728, 155] on select "00 05 10 15 20 25 30 35 40 45 50 55" at bounding box center [734, 152] width 32 height 36
click at [718, 134] on select "00 05 10 15 20 25 30 35 40 45 50 55" at bounding box center [734, 152] width 32 height 36
click at [744, 150] on select "00 05 10 15 20 25 30 35 40 45 50 55" at bounding box center [734, 152] width 32 height 36
select select "00"
click at [718, 134] on select "00 05 10 15 20 25 30 35 40 45 50 55" at bounding box center [734, 152] width 32 height 36
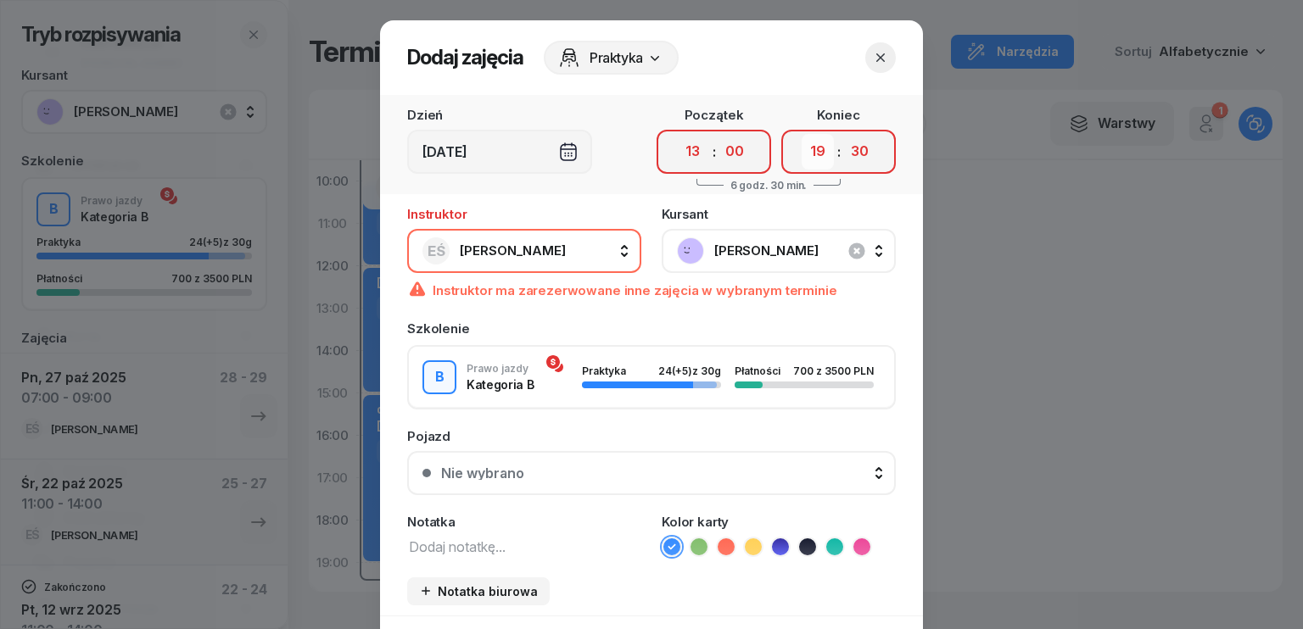
click at [806, 148] on select "00 01 02 03 04 05 06 07 08 09 10 11 12 13 14 15 16 17 18 19 20 21 22 23" at bounding box center [818, 152] width 32 height 36
select select "15"
click at [802, 134] on select "00 01 02 03 04 05 06 07 08 09 10 11 12 13 14 15 16 17 18 19 20 21 22 23" at bounding box center [818, 152] width 32 height 36
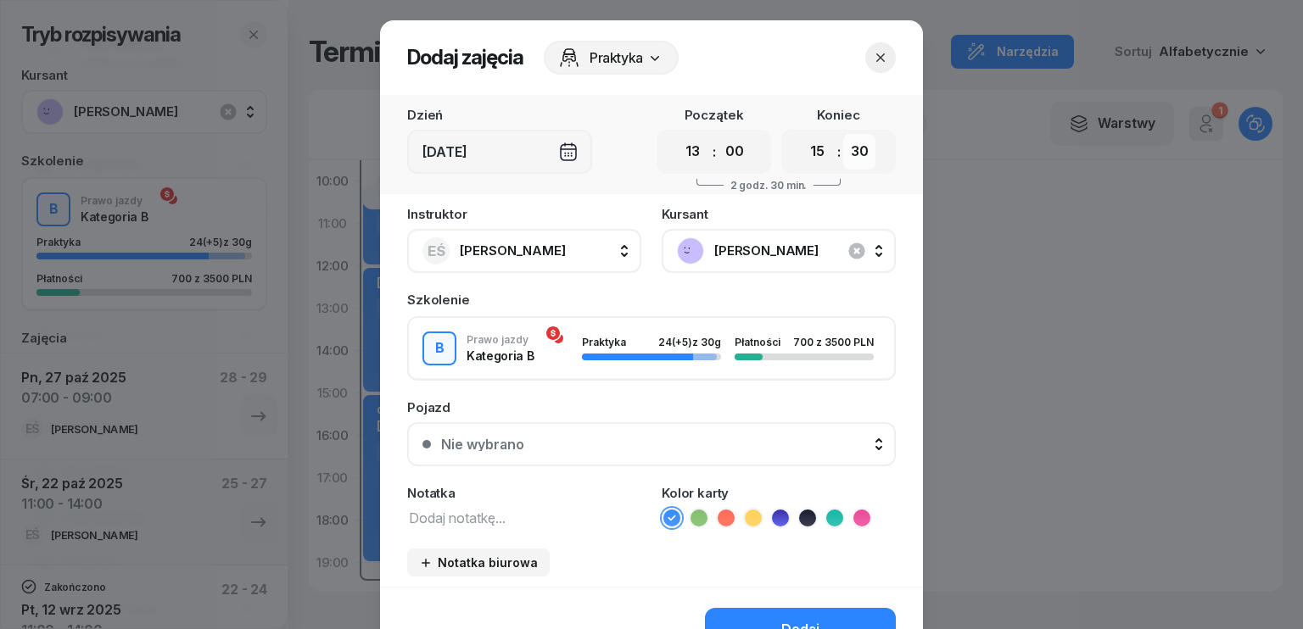
click at [856, 155] on select "00 05 10 15 20 25 30 35 40 45 50 55" at bounding box center [859, 152] width 32 height 36
select select "00"
click at [843, 134] on select "00 05 10 15 20 25 30 35 40 45 50 55" at bounding box center [859, 152] width 32 height 36
click at [492, 506] on textarea at bounding box center [524, 517] width 234 height 22
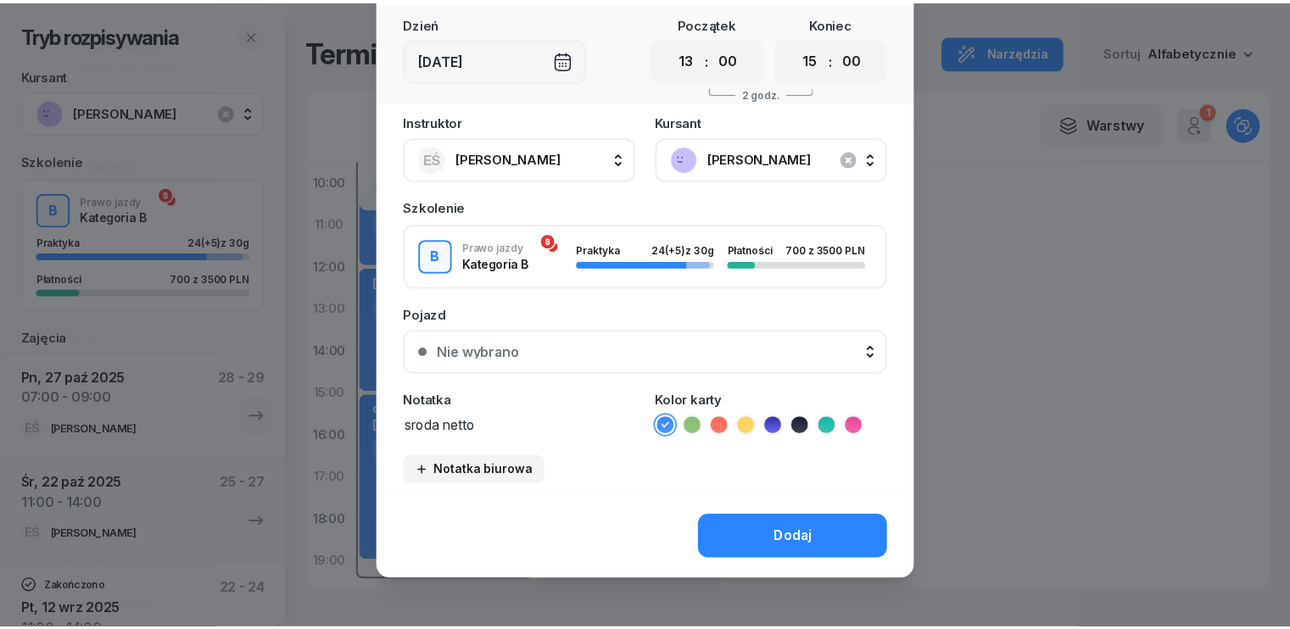
scroll to position [95, 0]
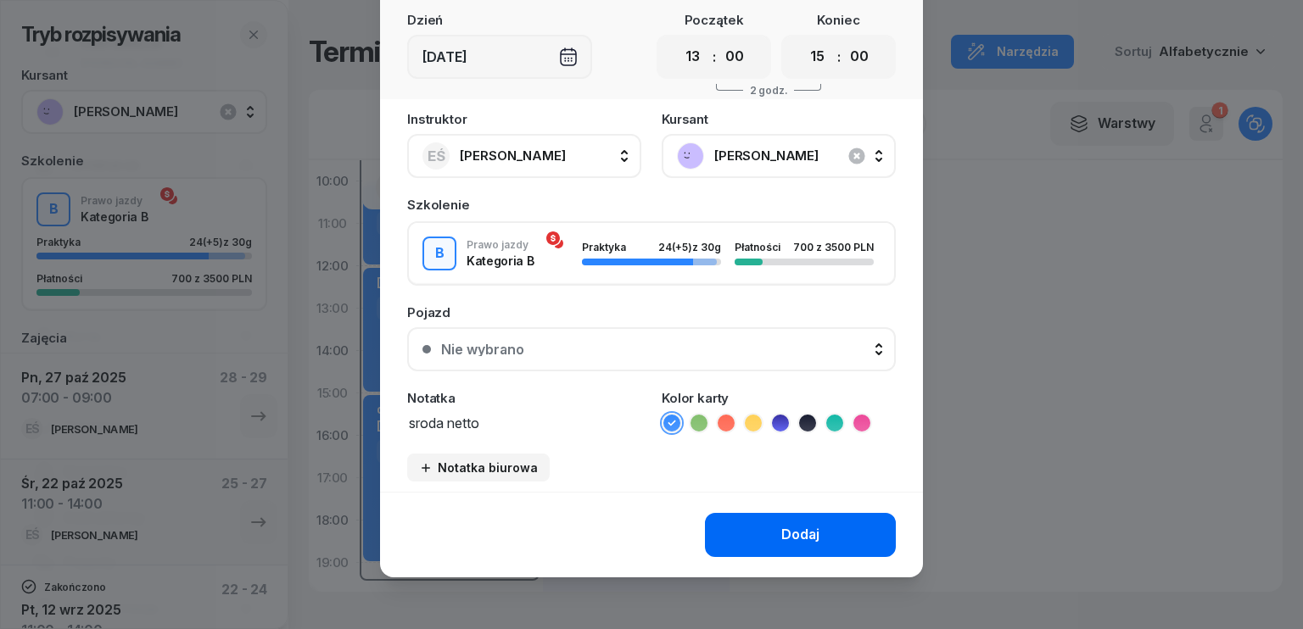
type textarea "sroda netto"
click at [770, 532] on button "Dodaj" at bounding box center [800, 535] width 191 height 44
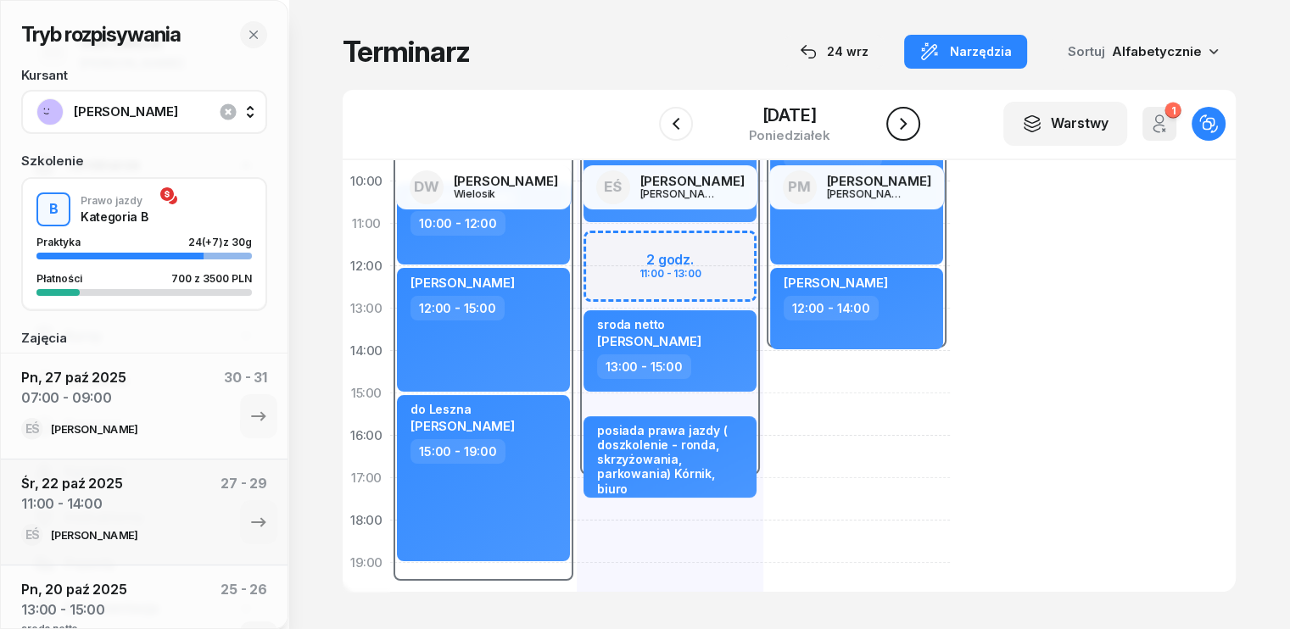
click at [914, 126] on icon "button" at bounding box center [903, 124] width 20 height 20
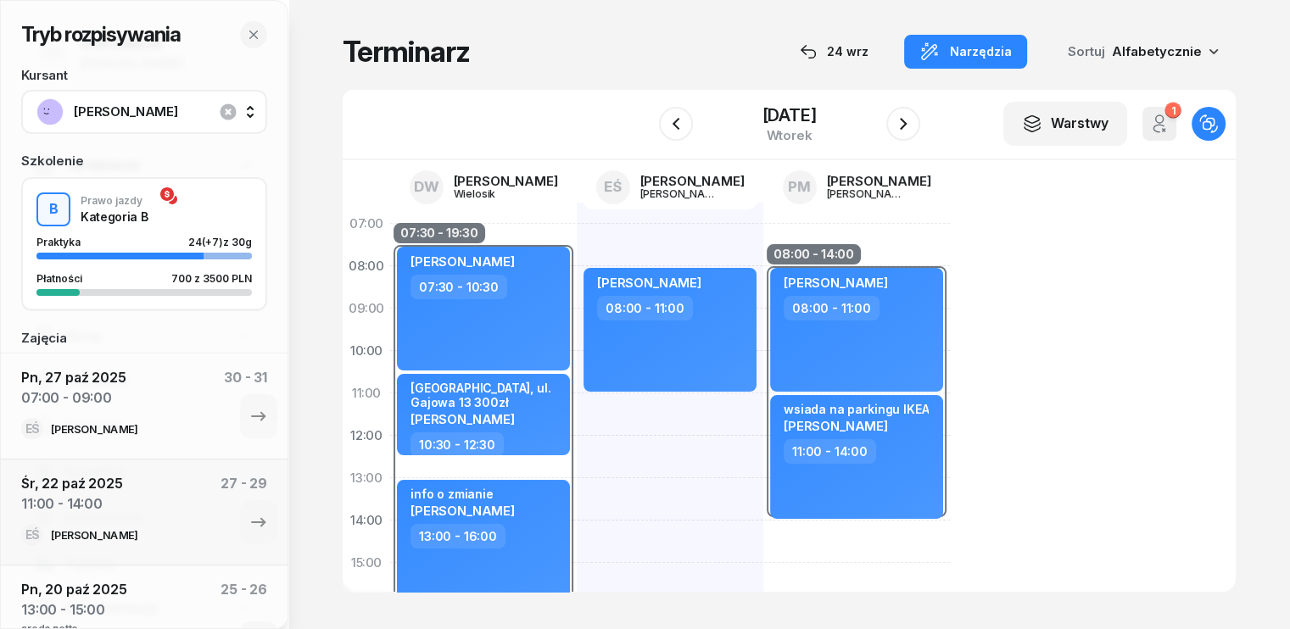
click at [577, 411] on div "[PERSON_NAME] 08:00 - 11:00" at bounding box center [670, 584] width 187 height 763
select select "11"
select select "13"
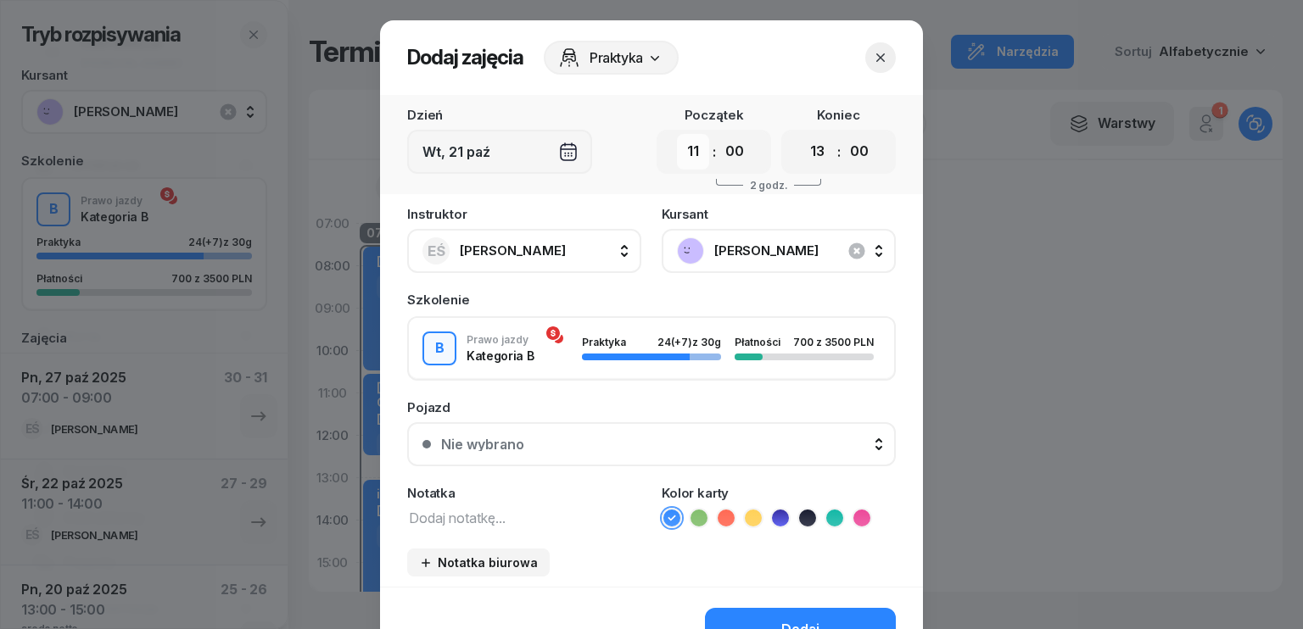
click at [692, 152] on select "00 01 02 03 04 05 06 07 08 09 10 11 12 13 14 15 16 17 18 19 20 21 22 23" at bounding box center [693, 152] width 32 height 36
select select "12"
click at [677, 134] on select "00 01 02 03 04 05 06 07 08 09 10 11 12 13 14 15 16 17 18 19 20 21 22 23" at bounding box center [693, 152] width 32 height 36
click at [815, 159] on select "00 01 02 03 04 05 06 07 08 09 10 11 12 13 14 15 16 17 18 19 20 21 22 23" at bounding box center [818, 152] width 32 height 36
select select "15"
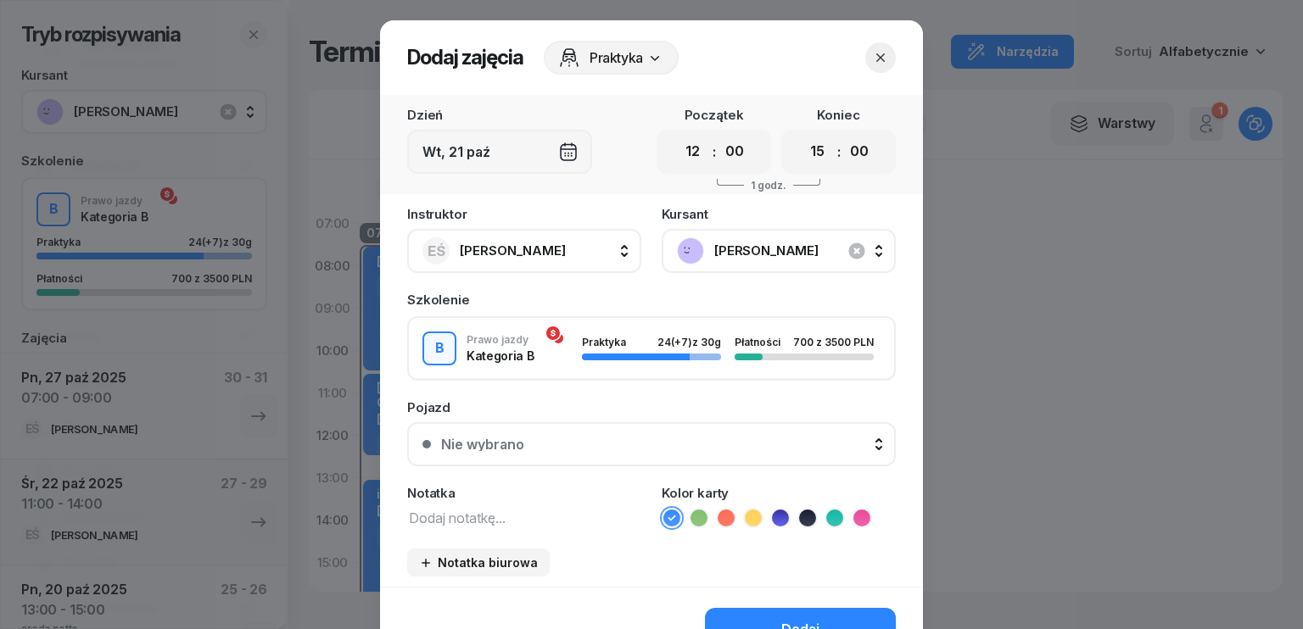
click at [802, 134] on select "00 01 02 03 04 05 06 07 08 09 10 11 12 13 14 15 16 17 18 19 20 21 22 23" at bounding box center [818, 152] width 32 height 36
click at [479, 507] on textarea at bounding box center [524, 517] width 234 height 22
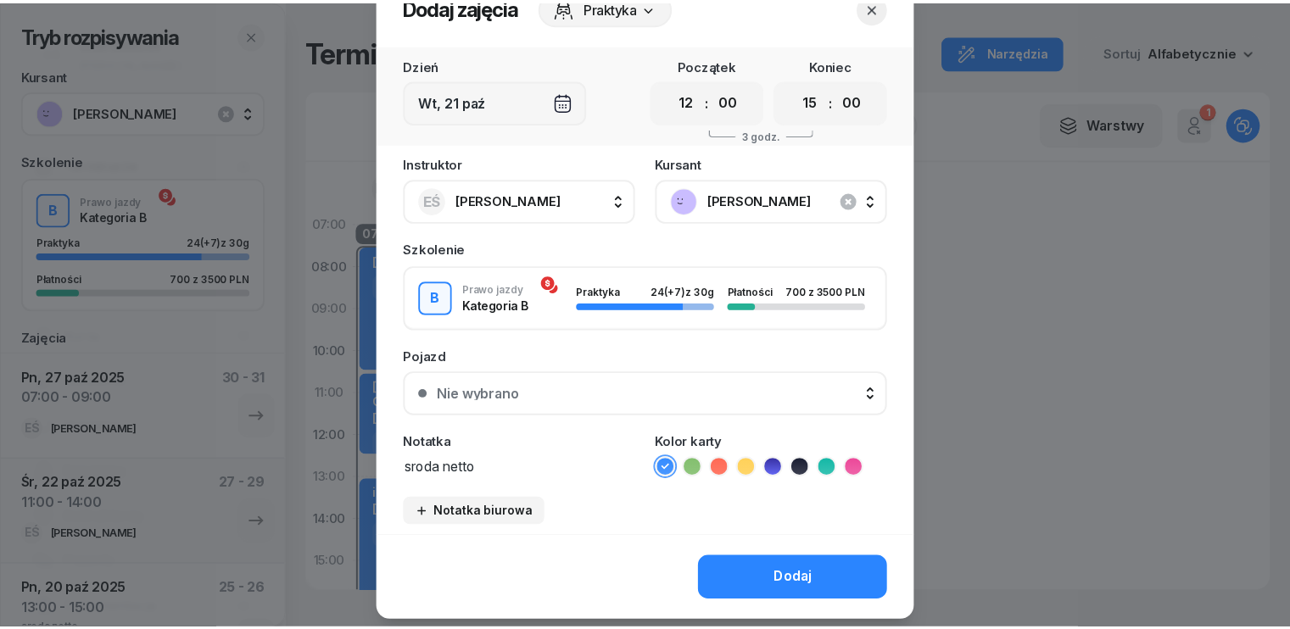
scroll to position [95, 0]
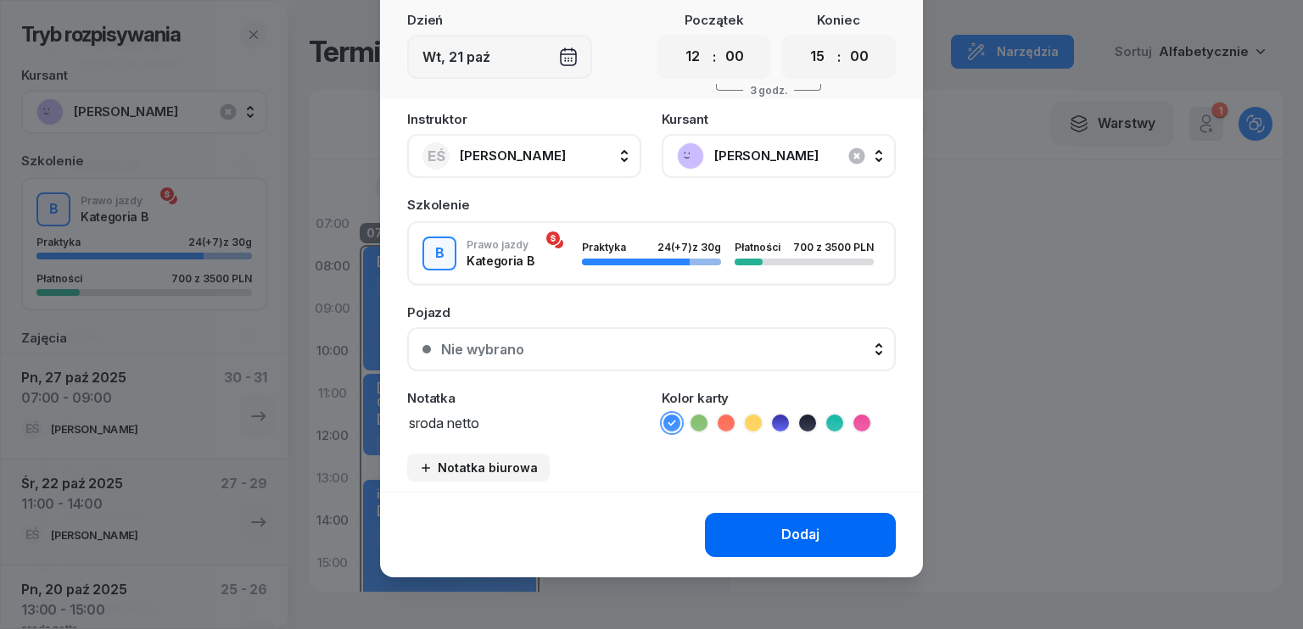
type textarea "sroda netto"
click at [814, 532] on button "Dodaj" at bounding box center [800, 535] width 191 height 44
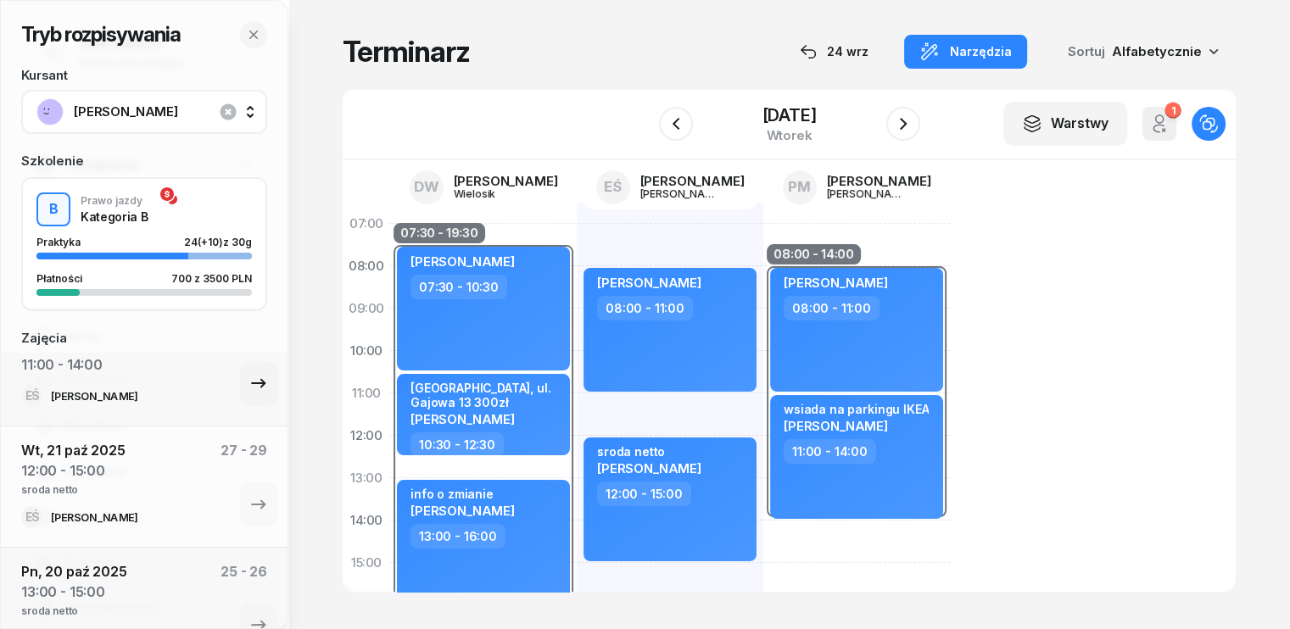
scroll to position [0, 0]
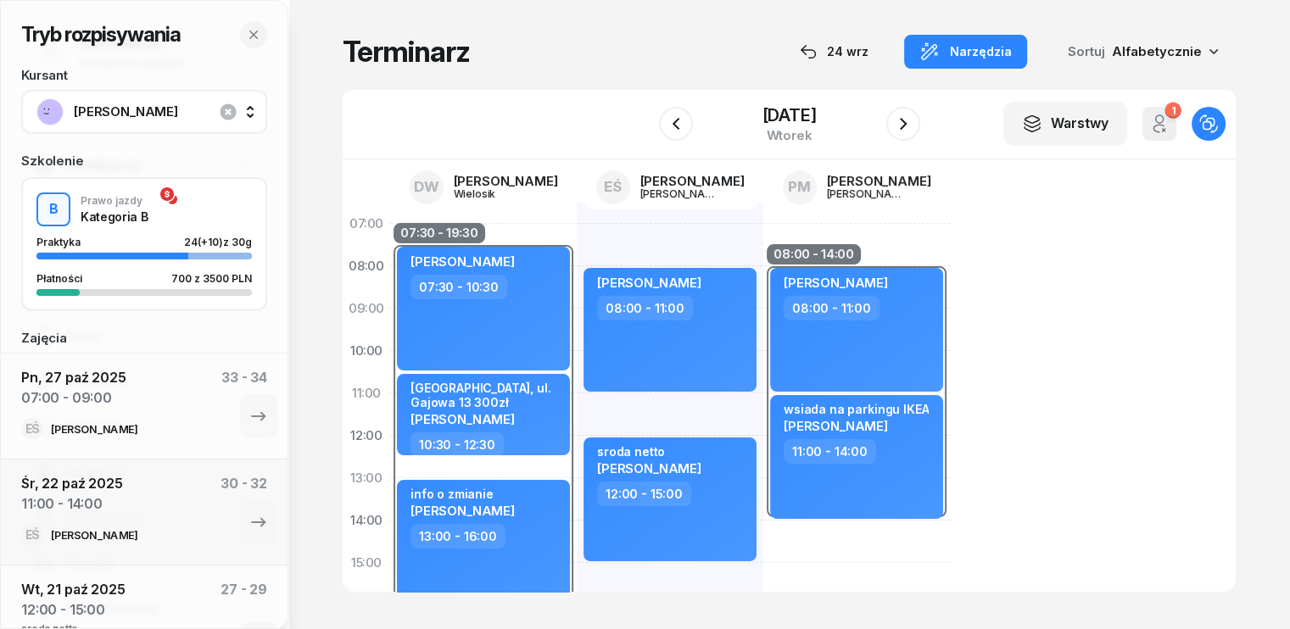
click at [172, 115] on span "[PERSON_NAME]" at bounding box center [163, 112] width 178 height 22
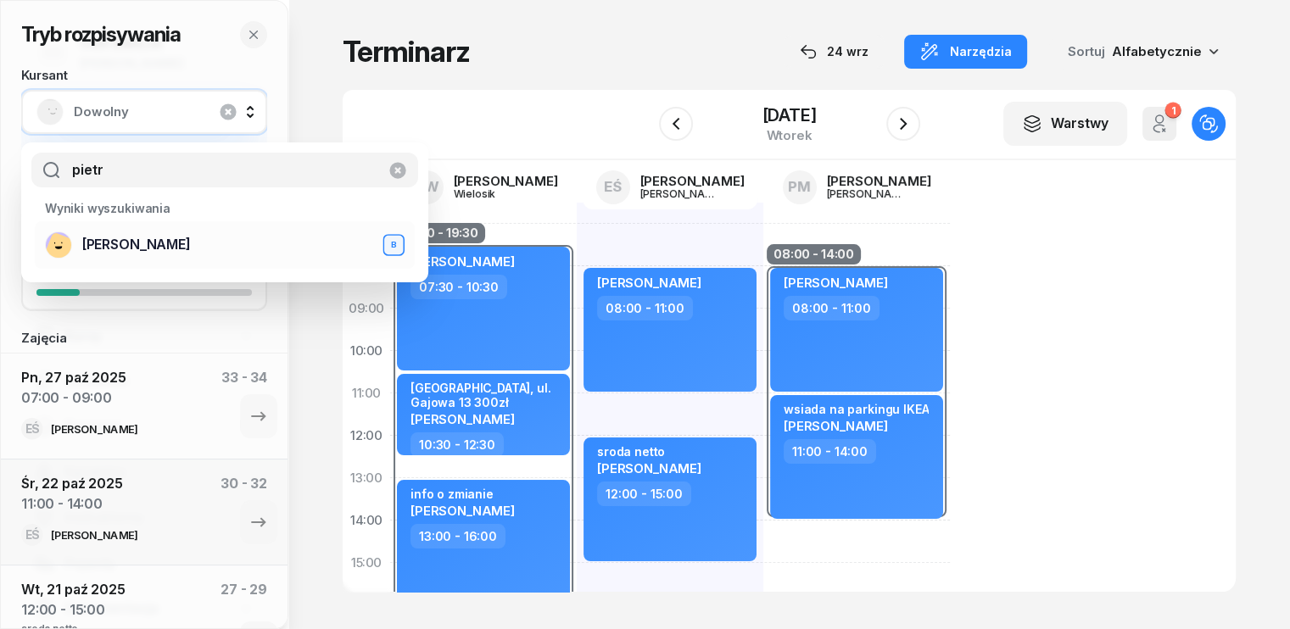
type input "pietr"
click at [181, 257] on div "[PERSON_NAME] B" at bounding box center [225, 245] width 360 height 27
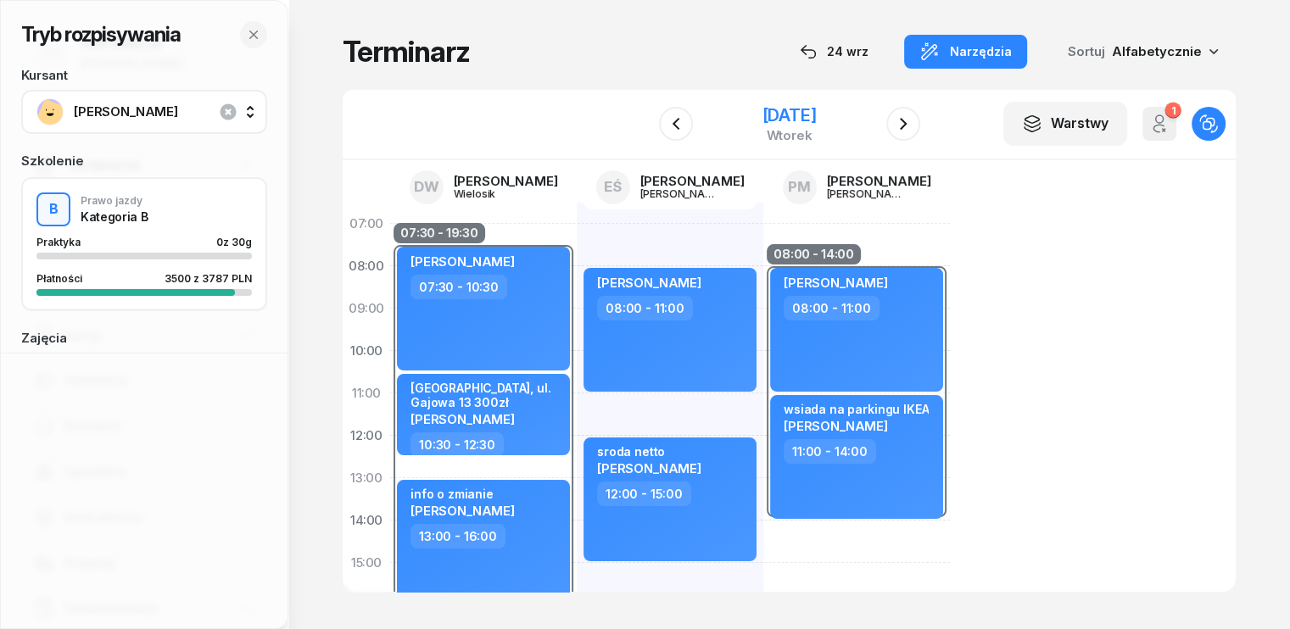
click at [816, 121] on div "[DATE]" at bounding box center [789, 115] width 54 height 17
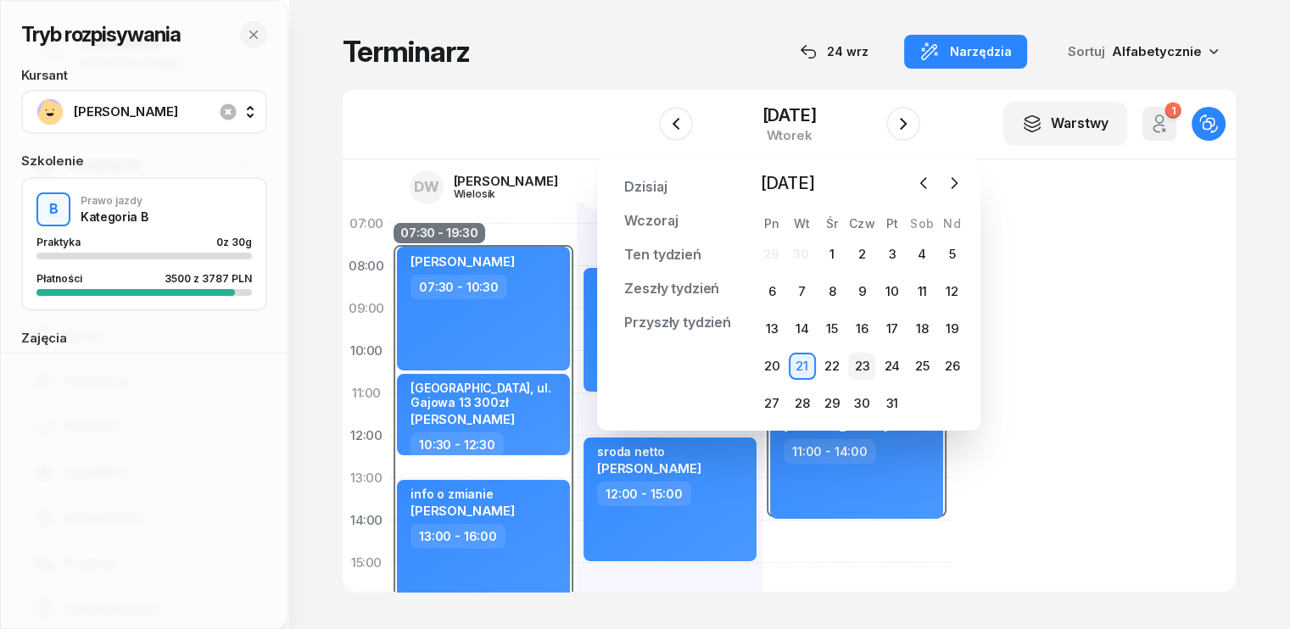
click at [856, 372] on div "23" at bounding box center [861, 366] width 27 height 27
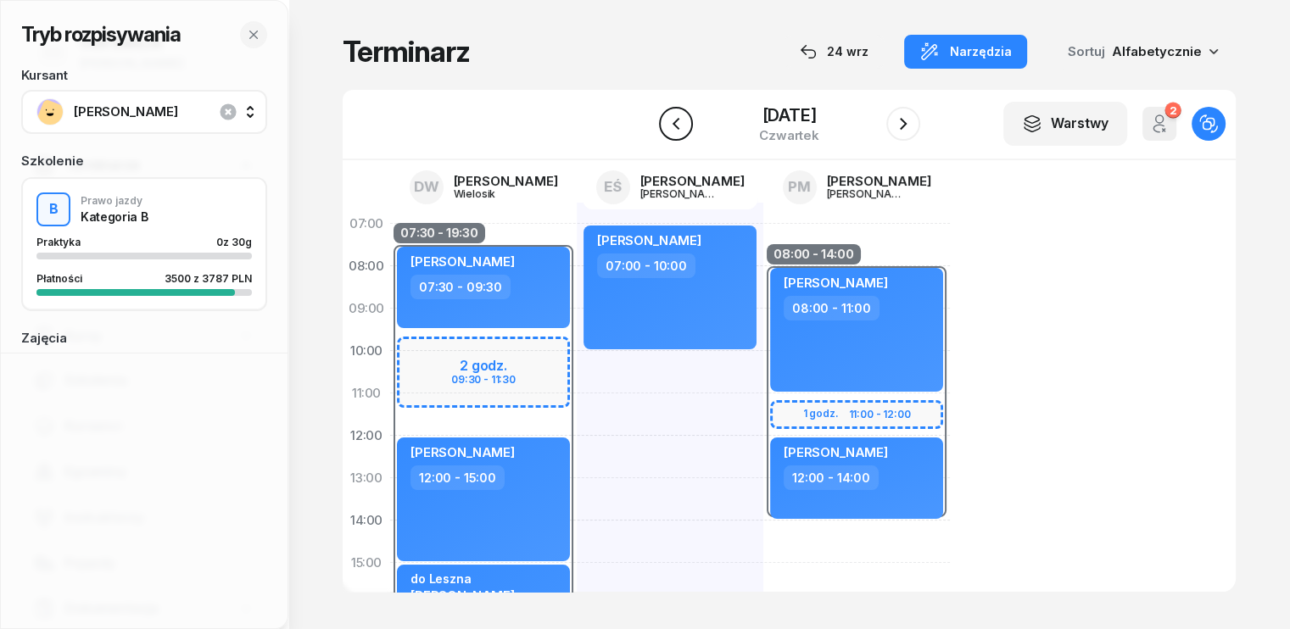
click at [672, 121] on icon "button" at bounding box center [675, 124] width 7 height 12
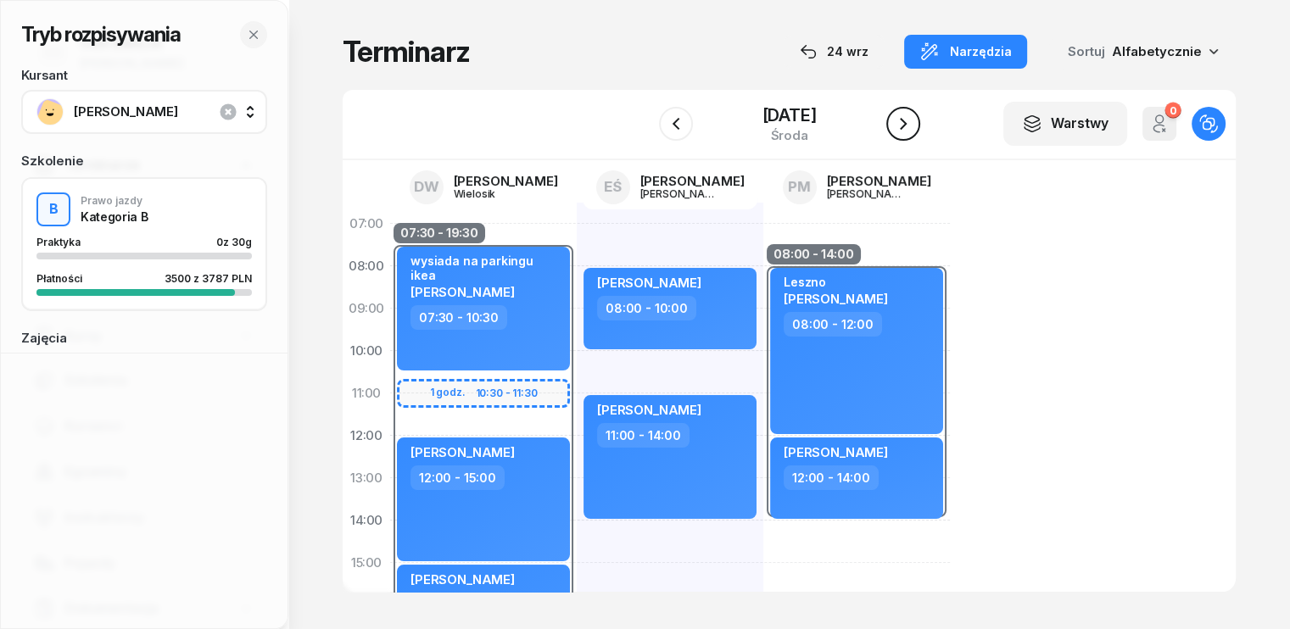
click at [914, 125] on icon "button" at bounding box center [903, 124] width 20 height 20
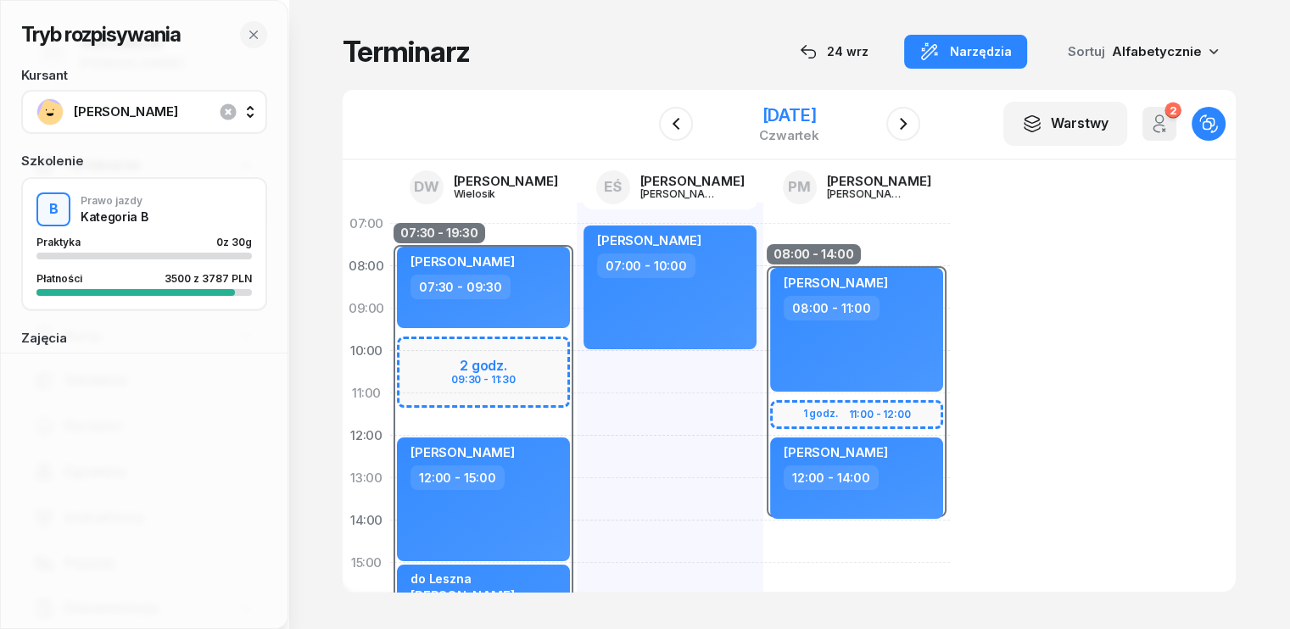
click at [759, 111] on div "[DATE]" at bounding box center [789, 115] width 60 height 17
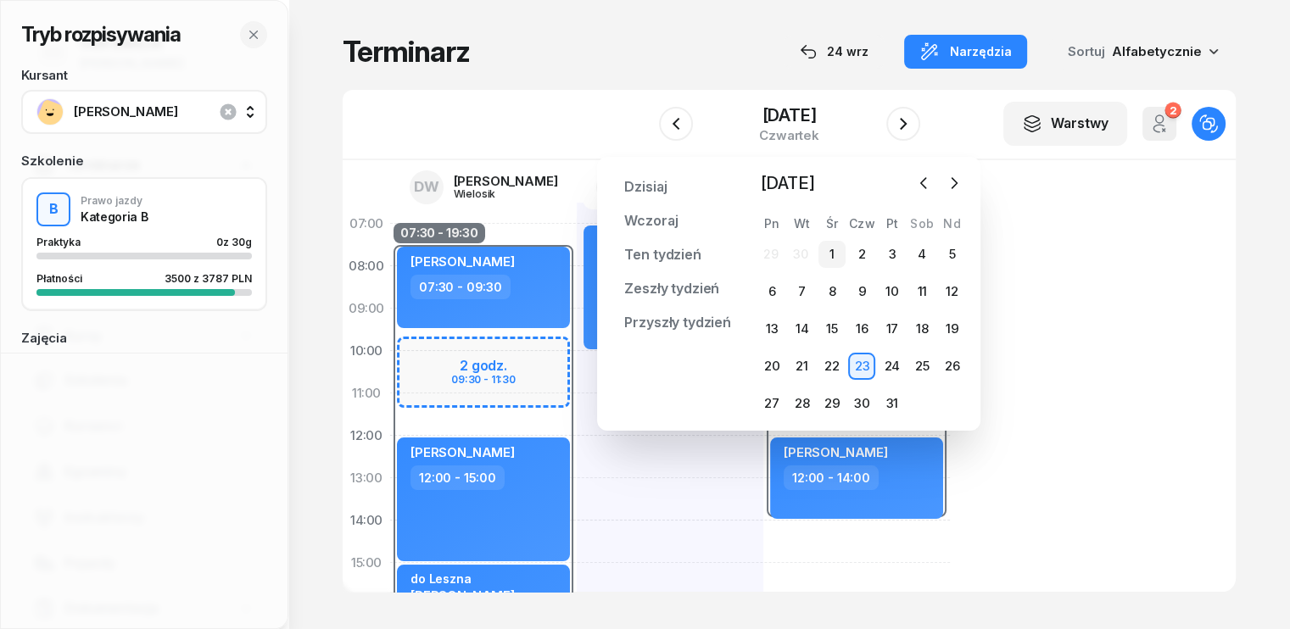
click at [831, 257] on div "1" at bounding box center [832, 254] width 27 height 27
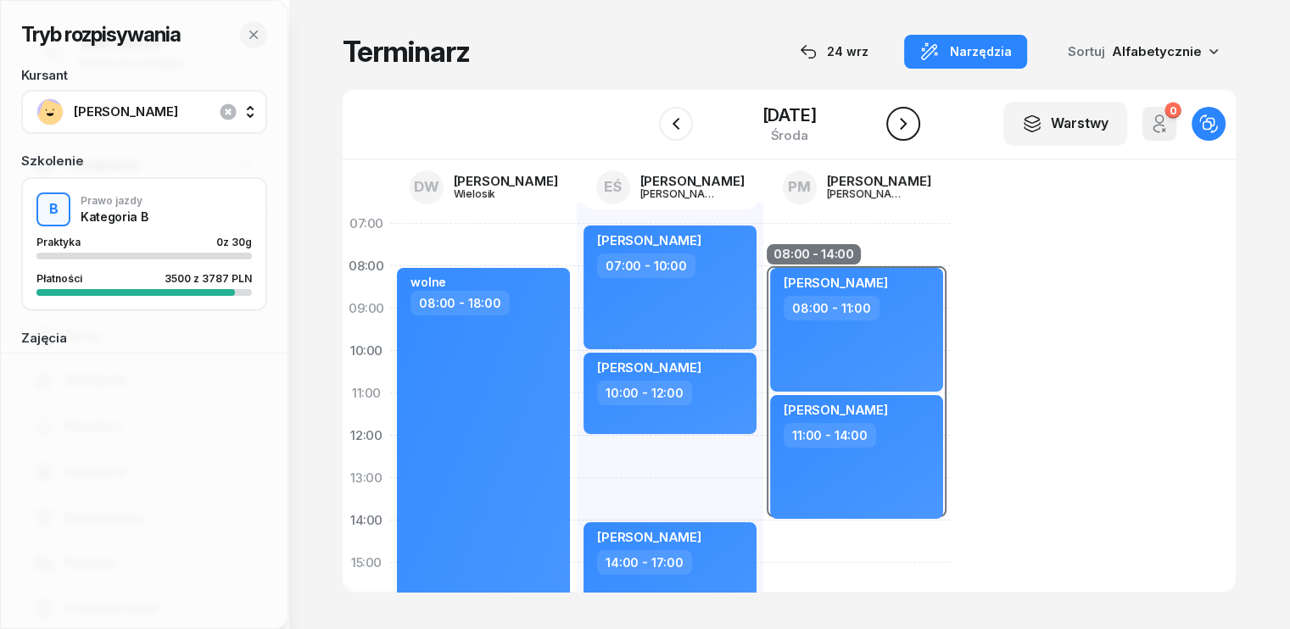
click at [909, 121] on icon "button" at bounding box center [903, 124] width 20 height 20
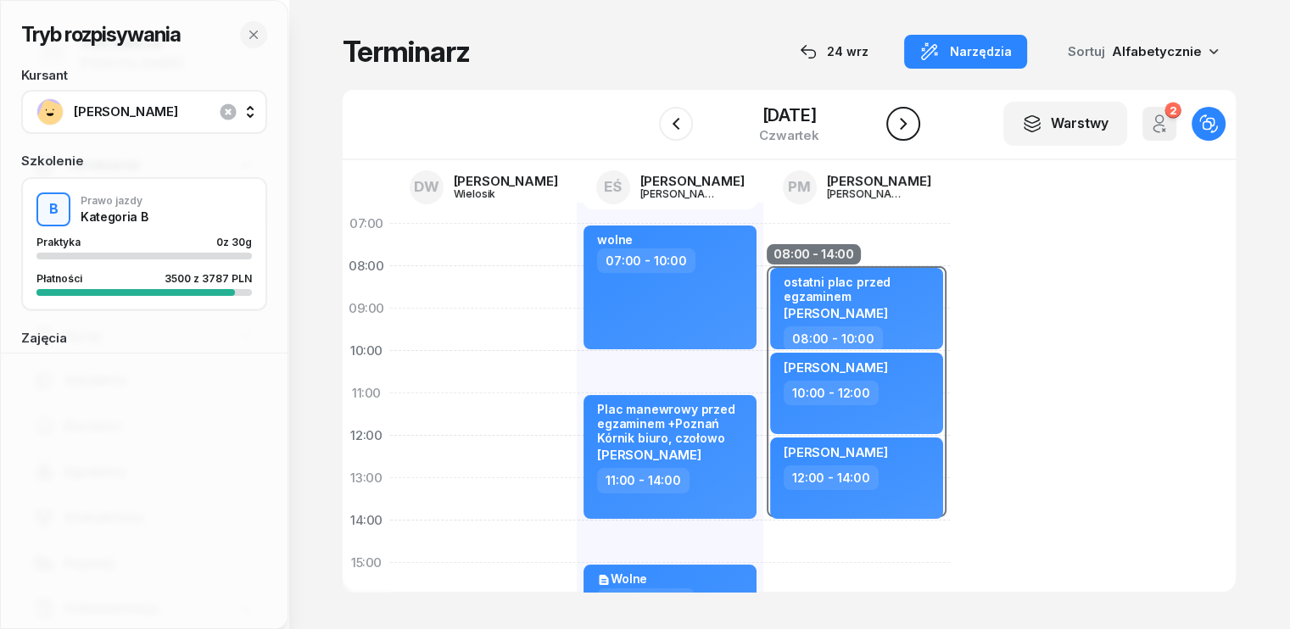
click at [909, 121] on icon "button" at bounding box center [903, 124] width 20 height 20
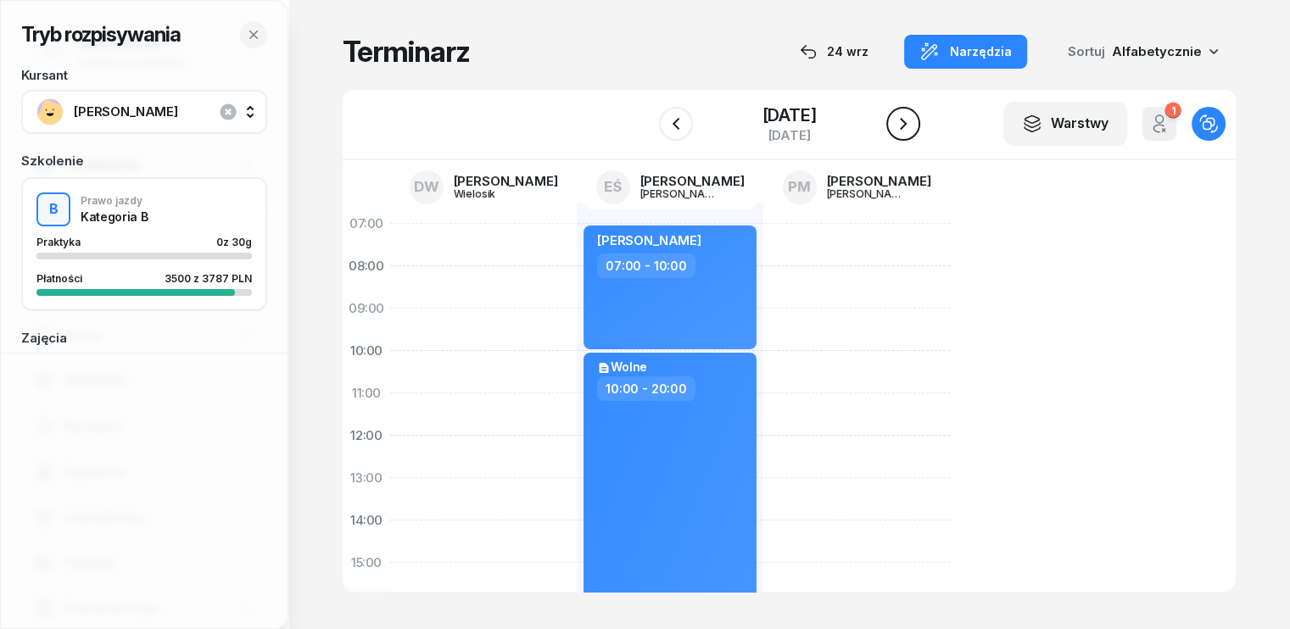
click at [909, 121] on icon "button" at bounding box center [903, 124] width 20 height 20
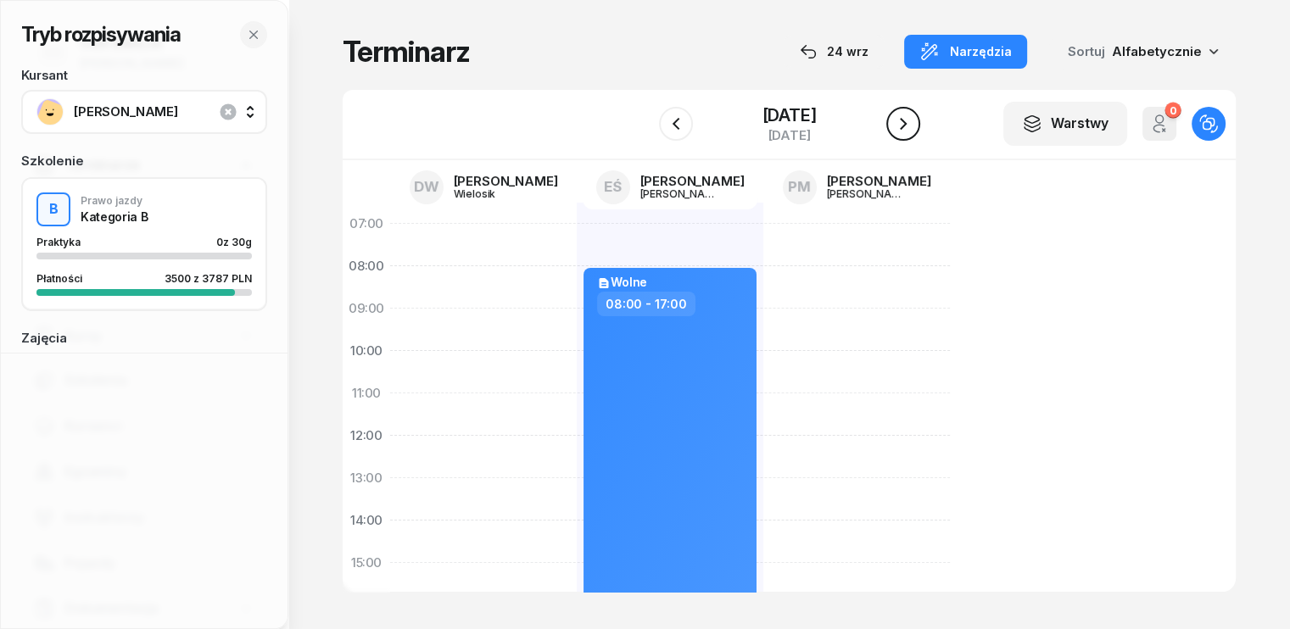
click at [907, 121] on icon "button" at bounding box center [903, 124] width 7 height 12
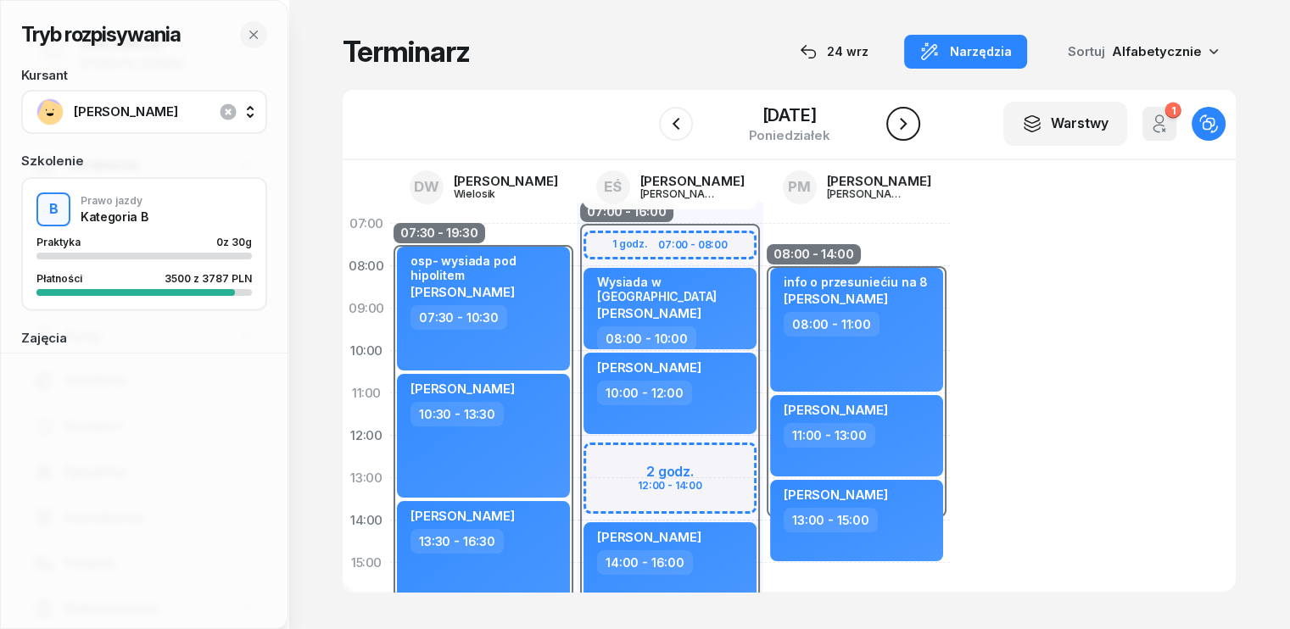
click at [907, 121] on icon "button" at bounding box center [903, 124] width 7 height 12
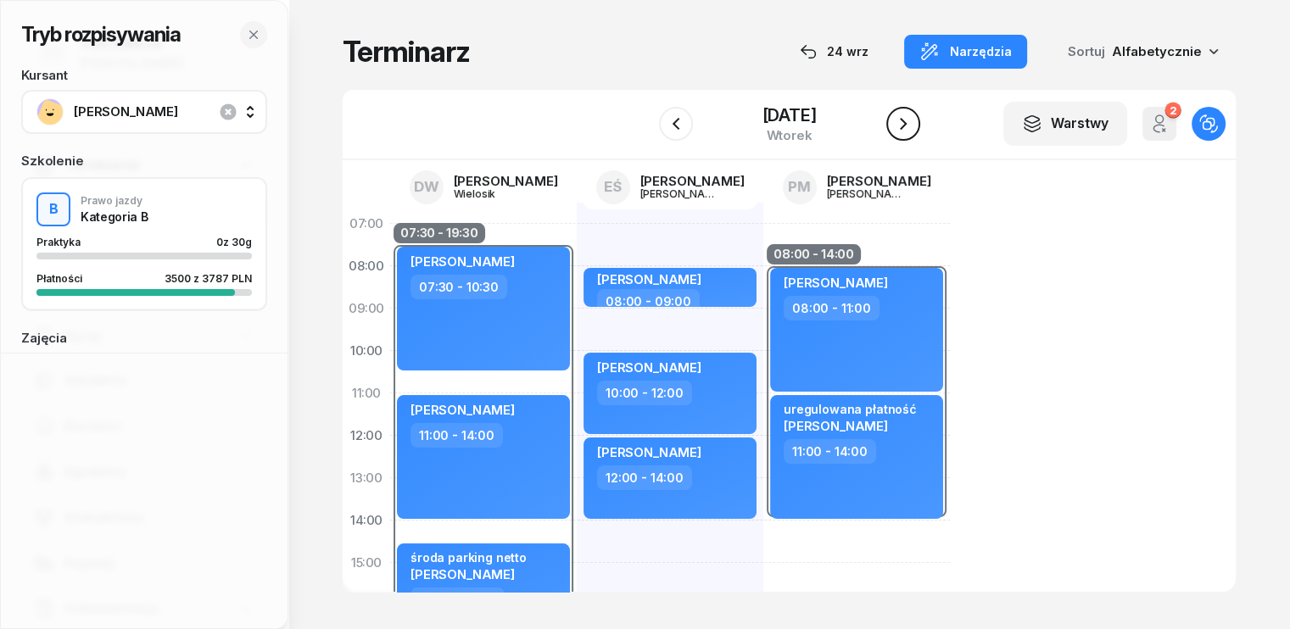
click at [907, 121] on icon "button" at bounding box center [903, 124] width 7 height 12
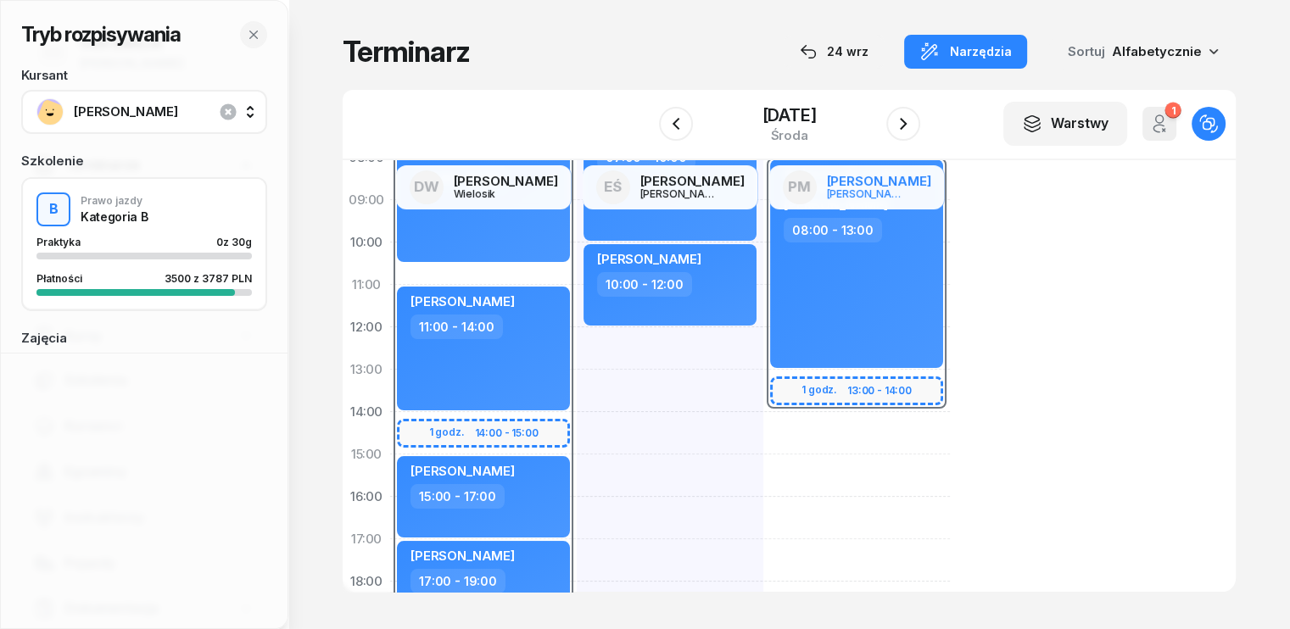
scroll to position [85, 0]
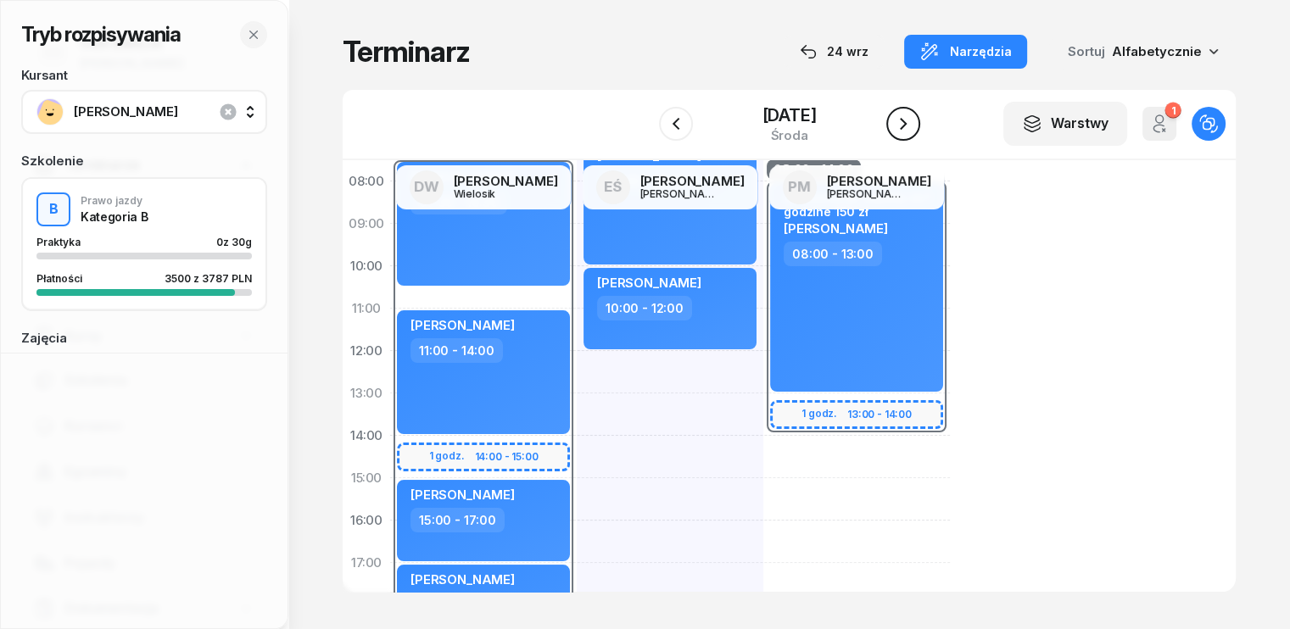
click at [913, 121] on icon "button" at bounding box center [903, 124] width 20 height 20
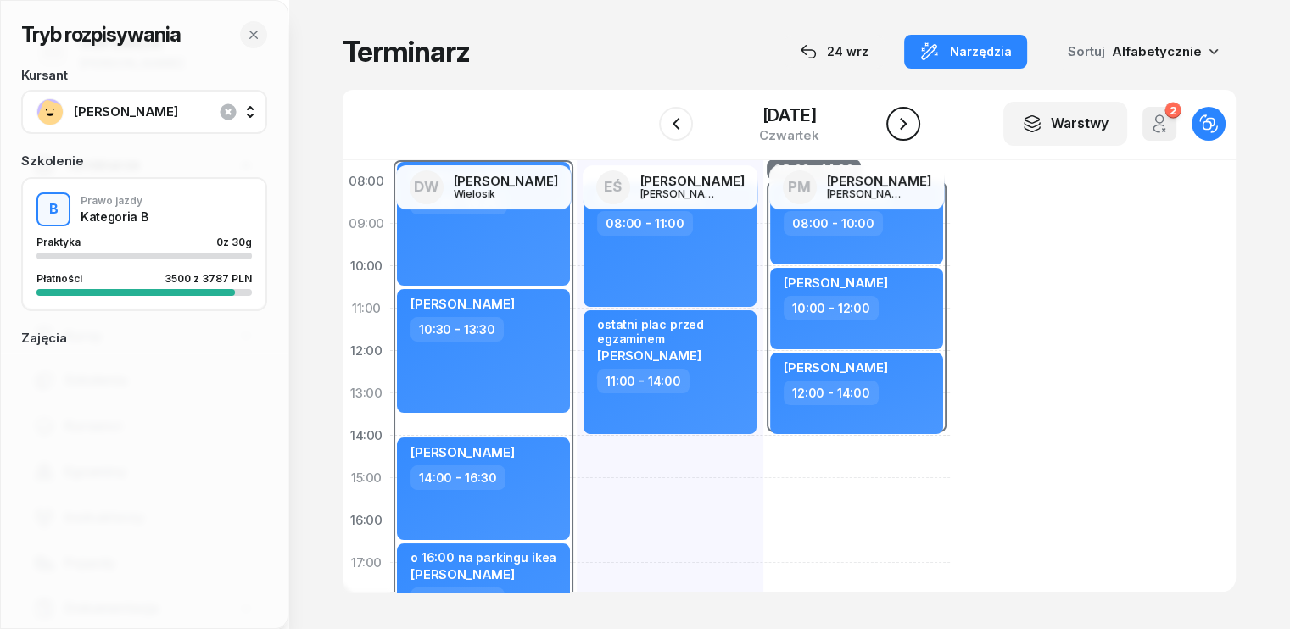
click at [907, 126] on icon "button" at bounding box center [903, 124] width 7 height 12
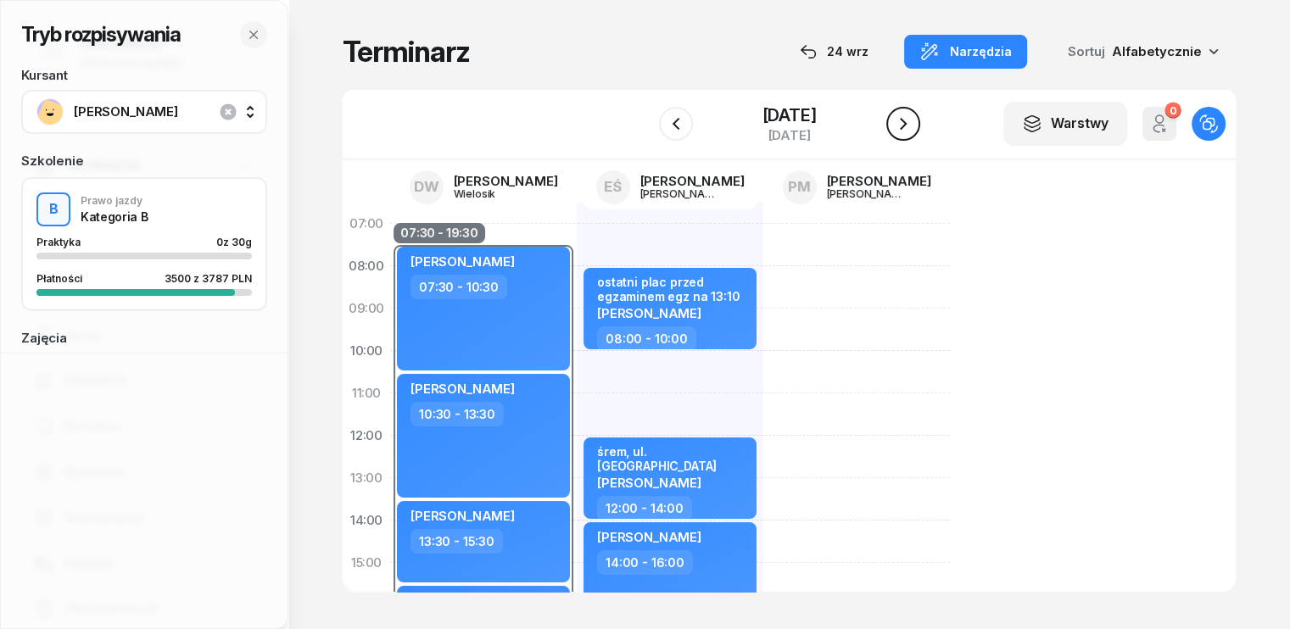
click at [914, 125] on icon "button" at bounding box center [903, 124] width 20 height 20
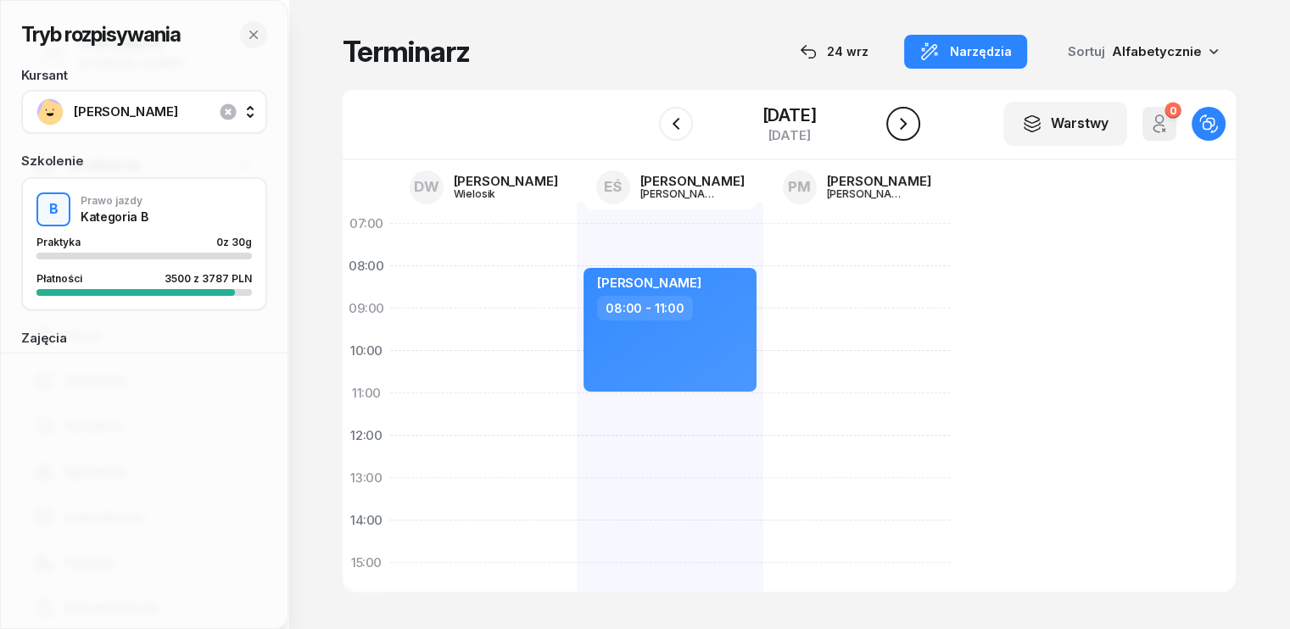
click at [914, 122] on icon "button" at bounding box center [903, 124] width 20 height 20
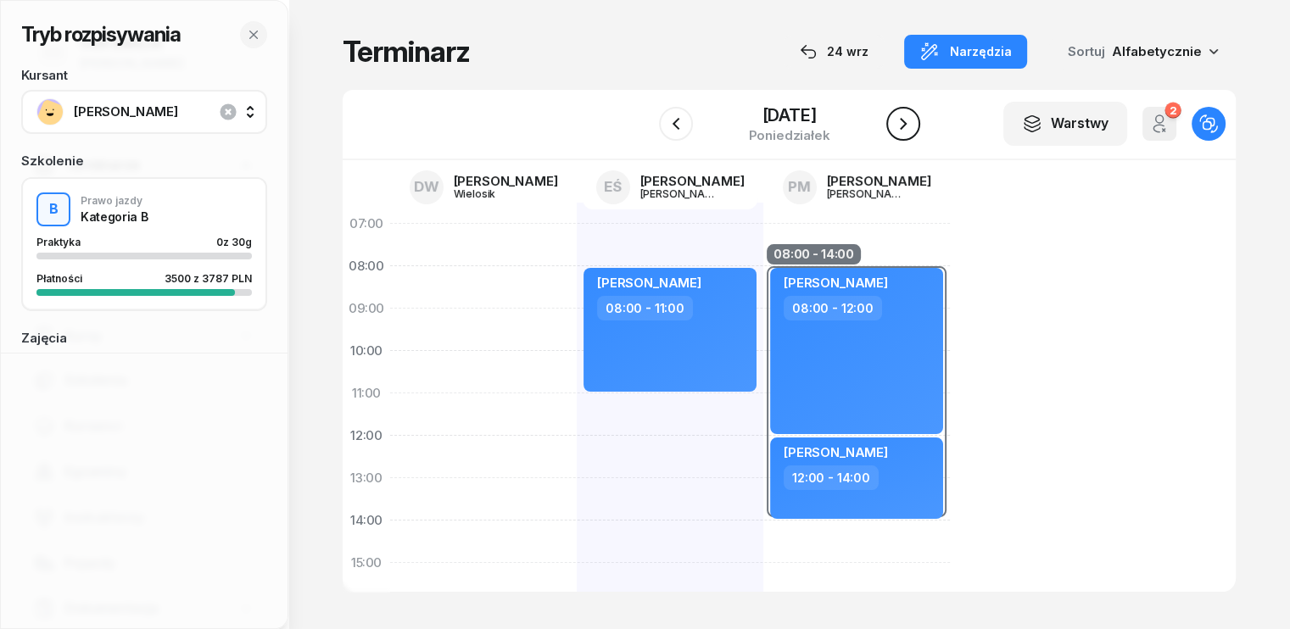
click at [914, 117] on icon "button" at bounding box center [903, 124] width 20 height 20
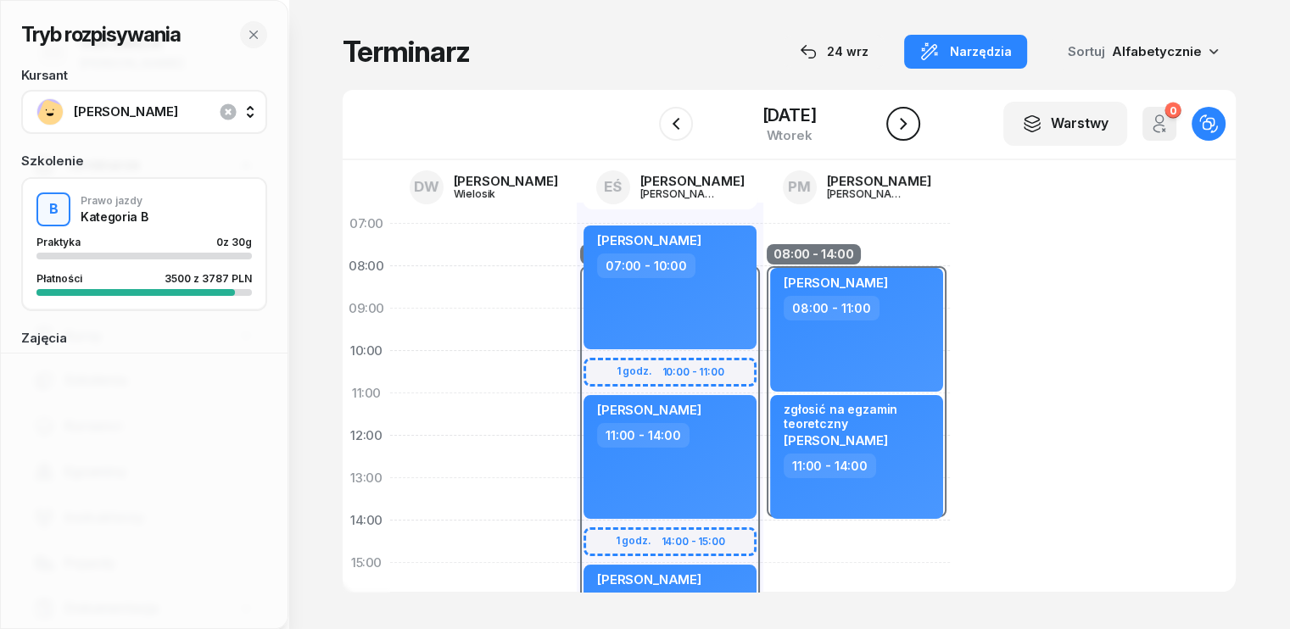
click at [909, 125] on button "button" at bounding box center [903, 124] width 34 height 34
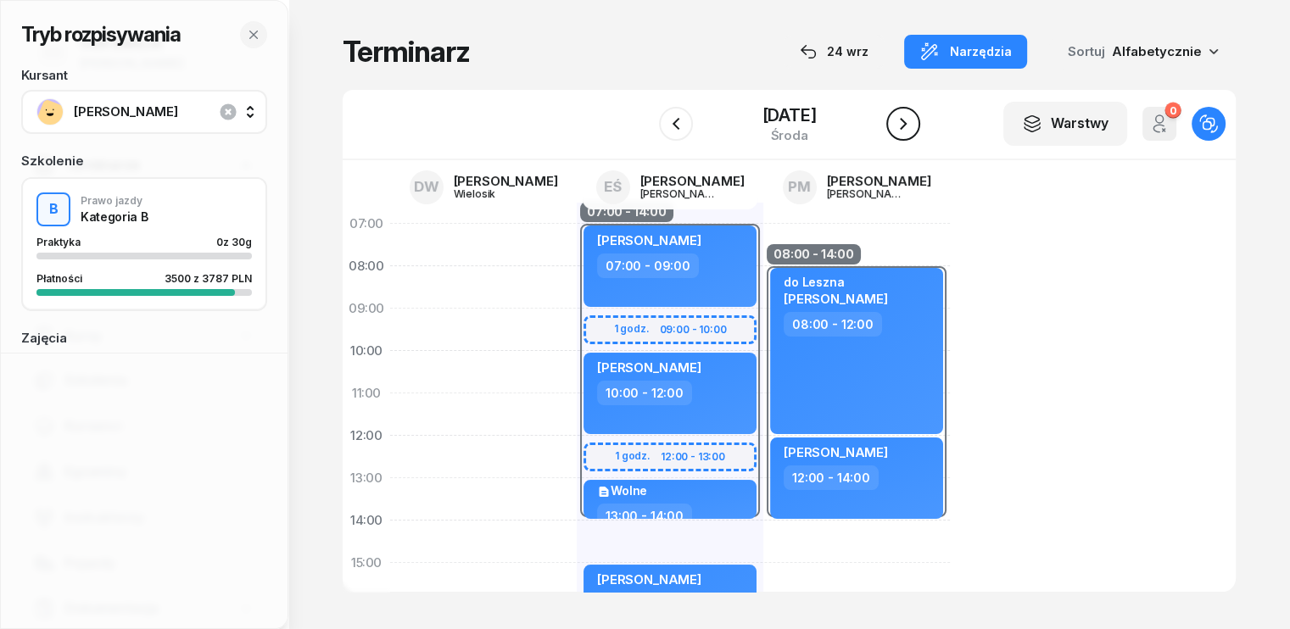
click at [914, 125] on icon "button" at bounding box center [903, 124] width 20 height 20
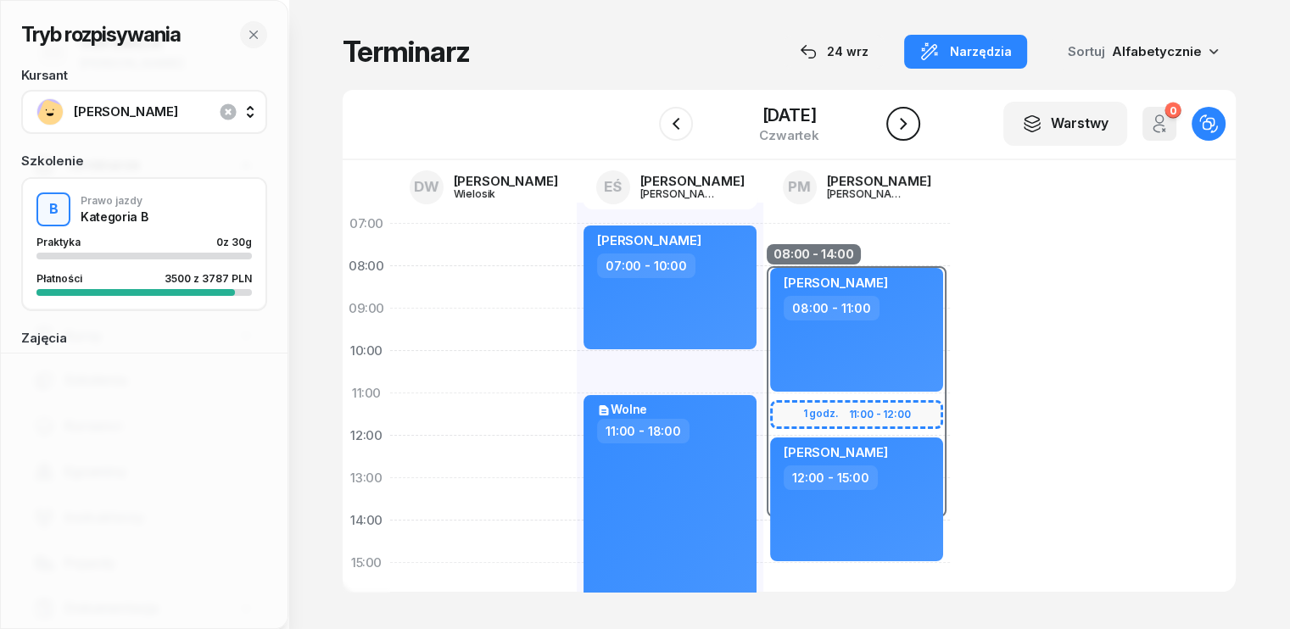
click at [914, 125] on icon "button" at bounding box center [903, 124] width 20 height 20
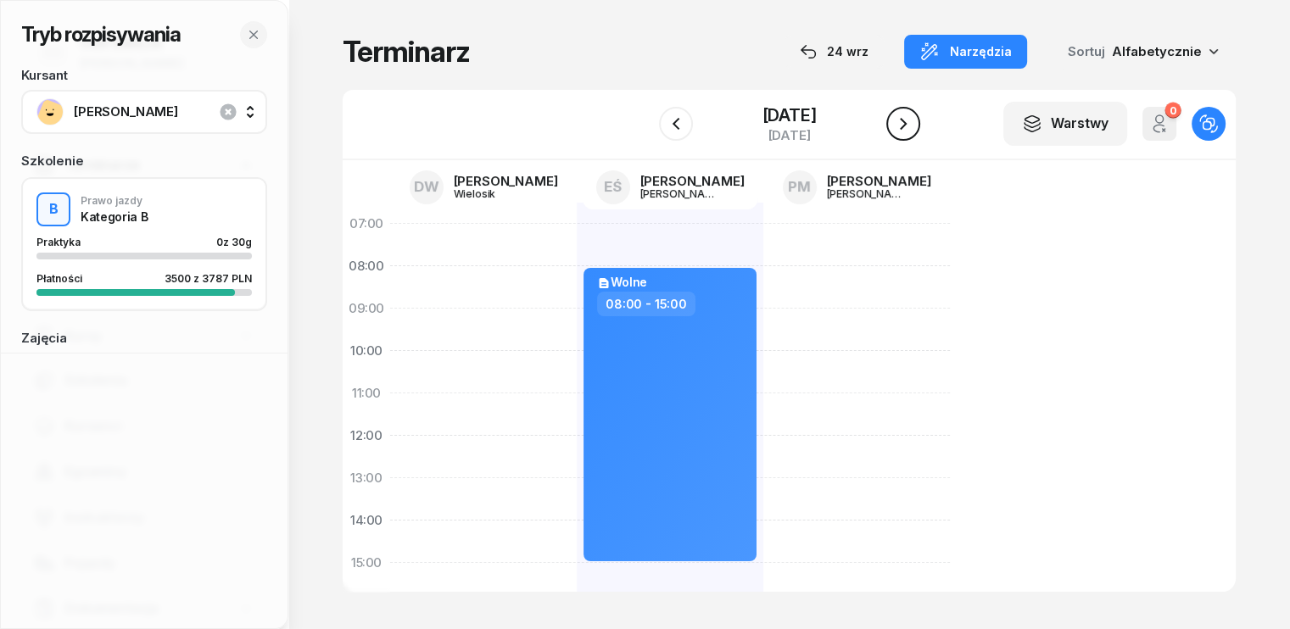
click at [914, 125] on icon "button" at bounding box center [903, 124] width 20 height 20
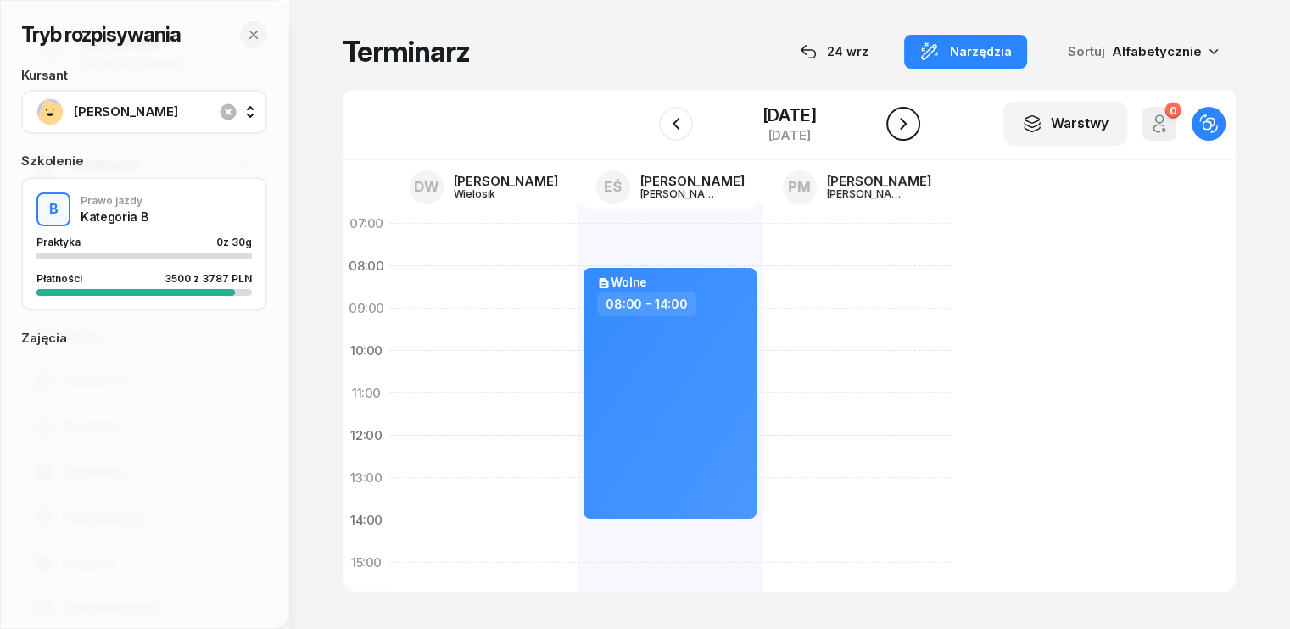
click at [914, 125] on icon "button" at bounding box center [903, 124] width 20 height 20
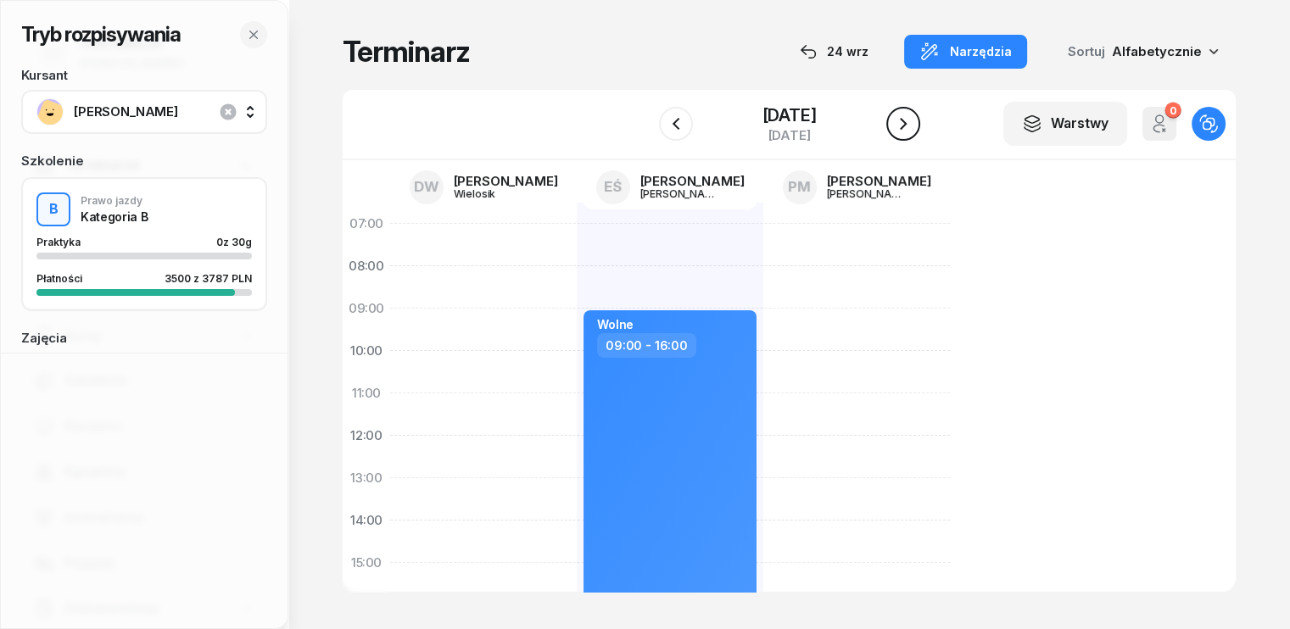
click at [914, 125] on icon "button" at bounding box center [903, 124] width 20 height 20
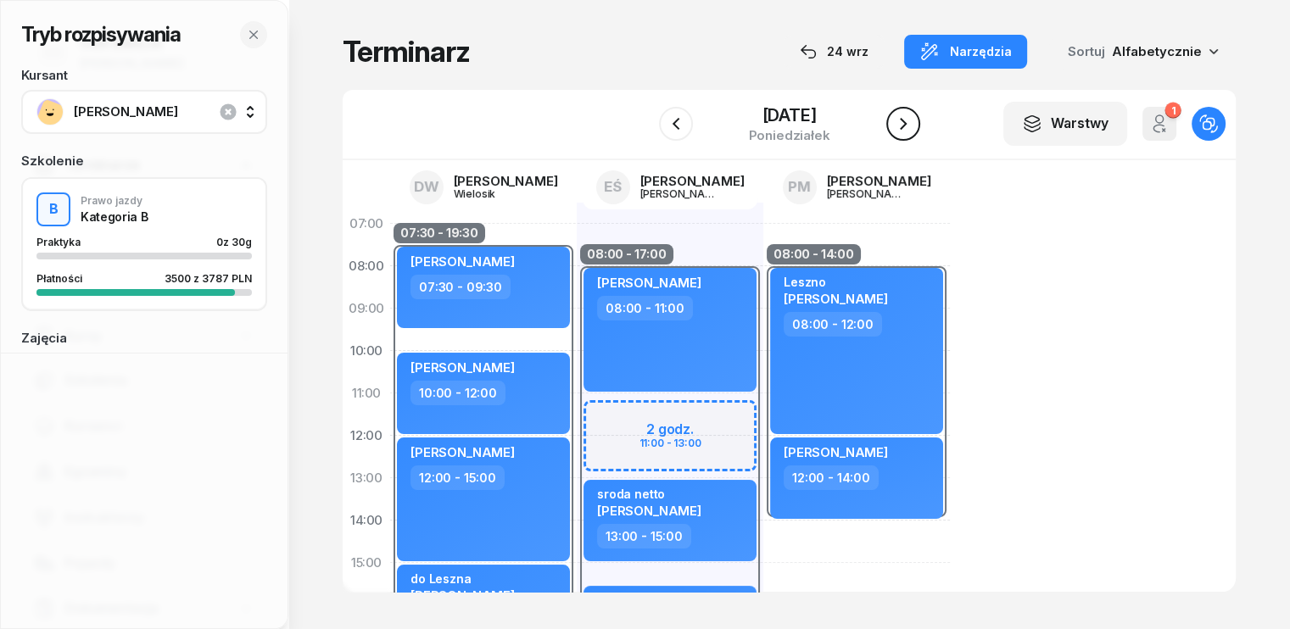
click at [914, 125] on icon "button" at bounding box center [903, 124] width 20 height 20
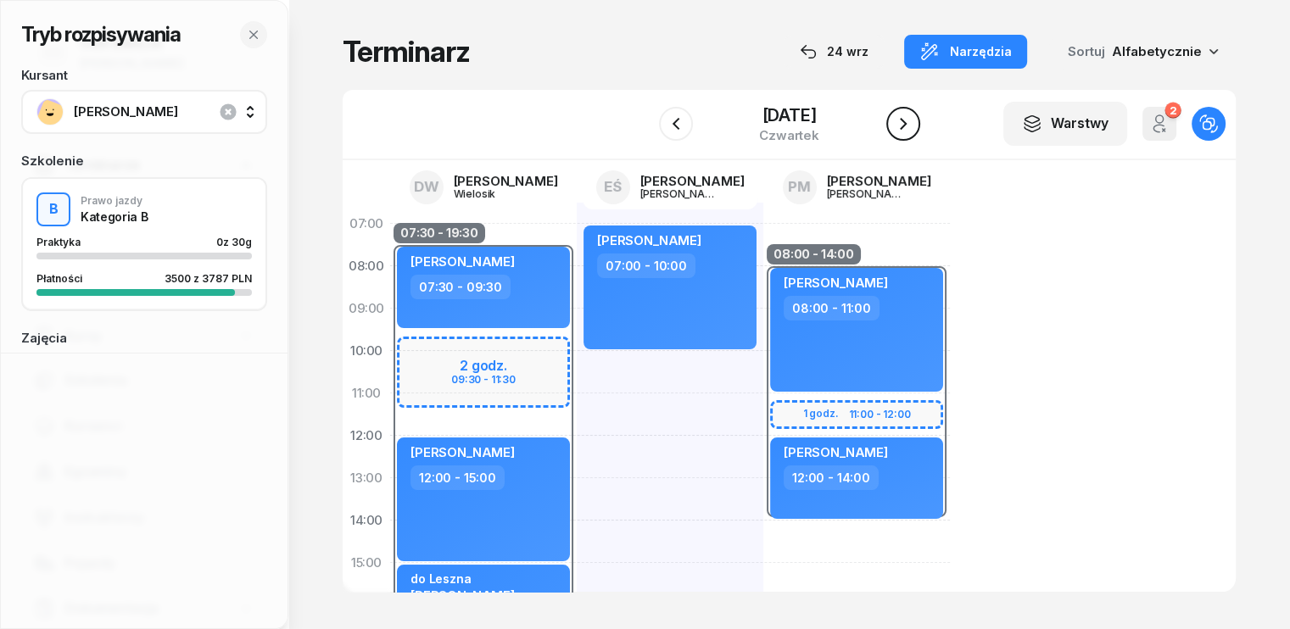
click at [920, 135] on button "button" at bounding box center [903, 124] width 34 height 34
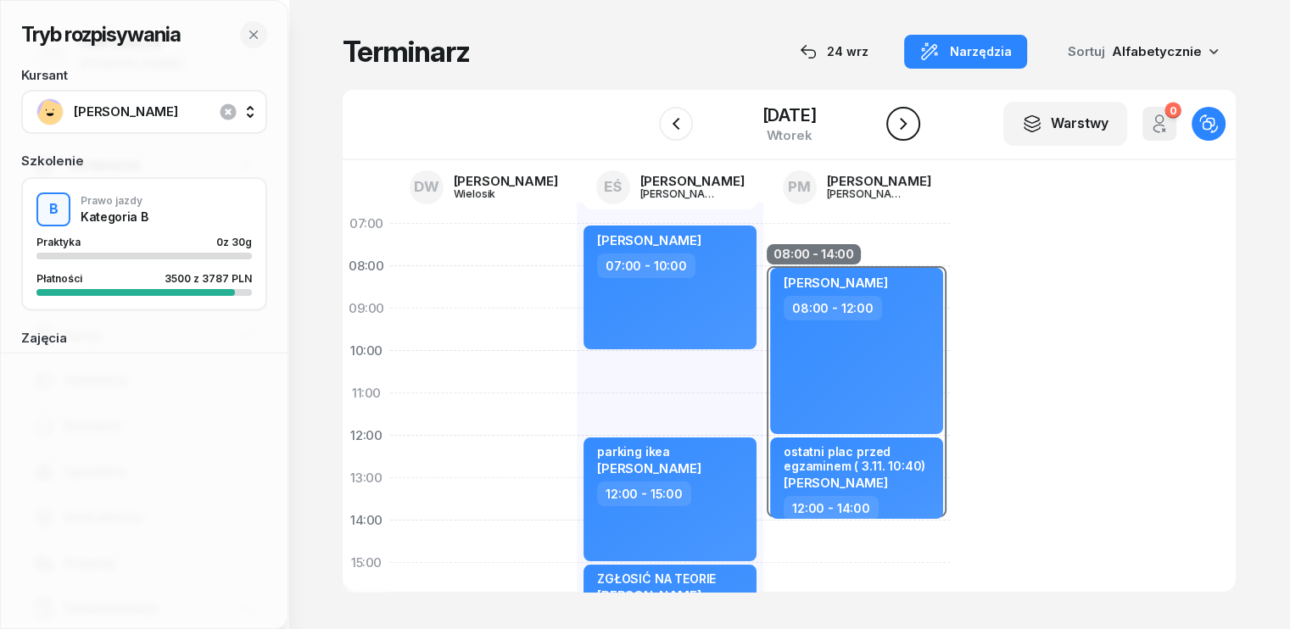
click at [920, 135] on button "button" at bounding box center [903, 124] width 34 height 34
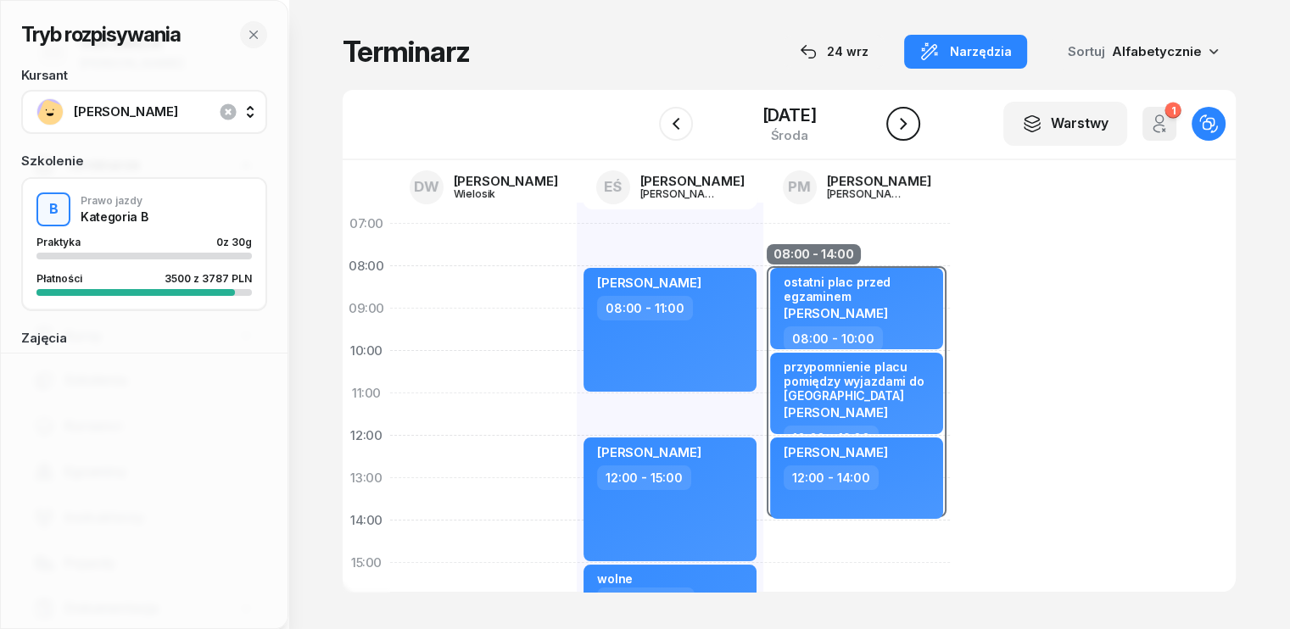
click at [920, 135] on button "button" at bounding box center [903, 124] width 34 height 34
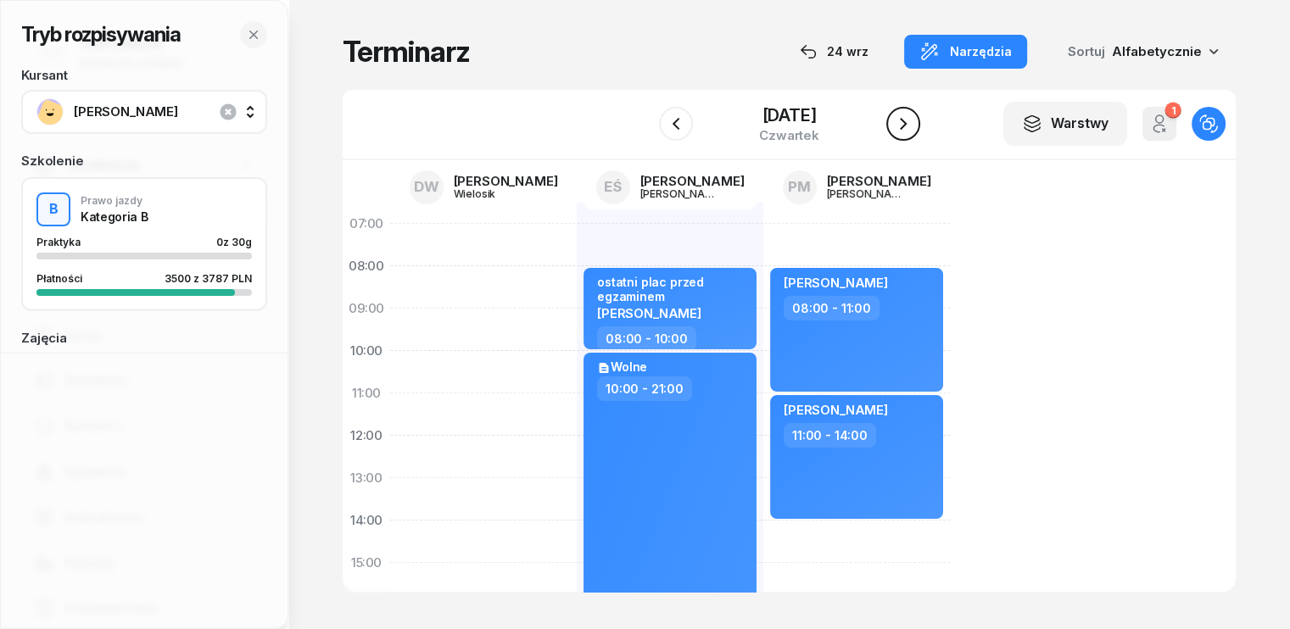
click at [907, 120] on icon "button" at bounding box center [903, 124] width 7 height 12
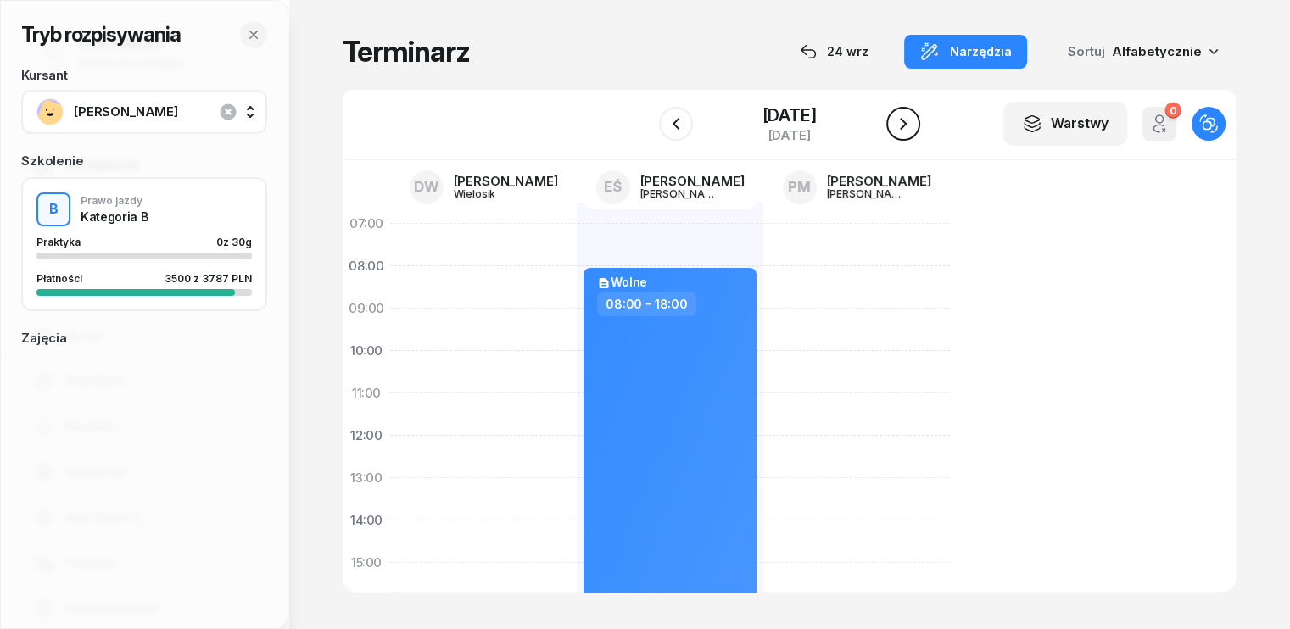
click at [914, 118] on icon "button" at bounding box center [903, 124] width 20 height 20
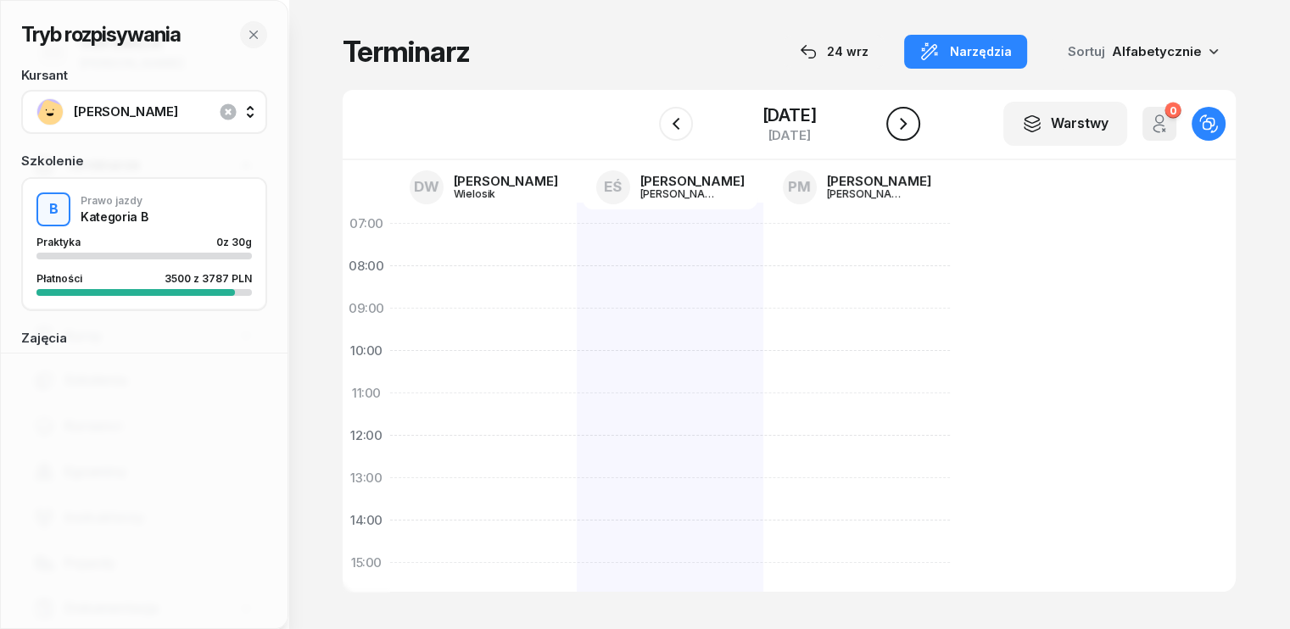
click at [917, 118] on button "button" at bounding box center [903, 124] width 34 height 34
click at [909, 125] on icon "button" at bounding box center [903, 124] width 20 height 20
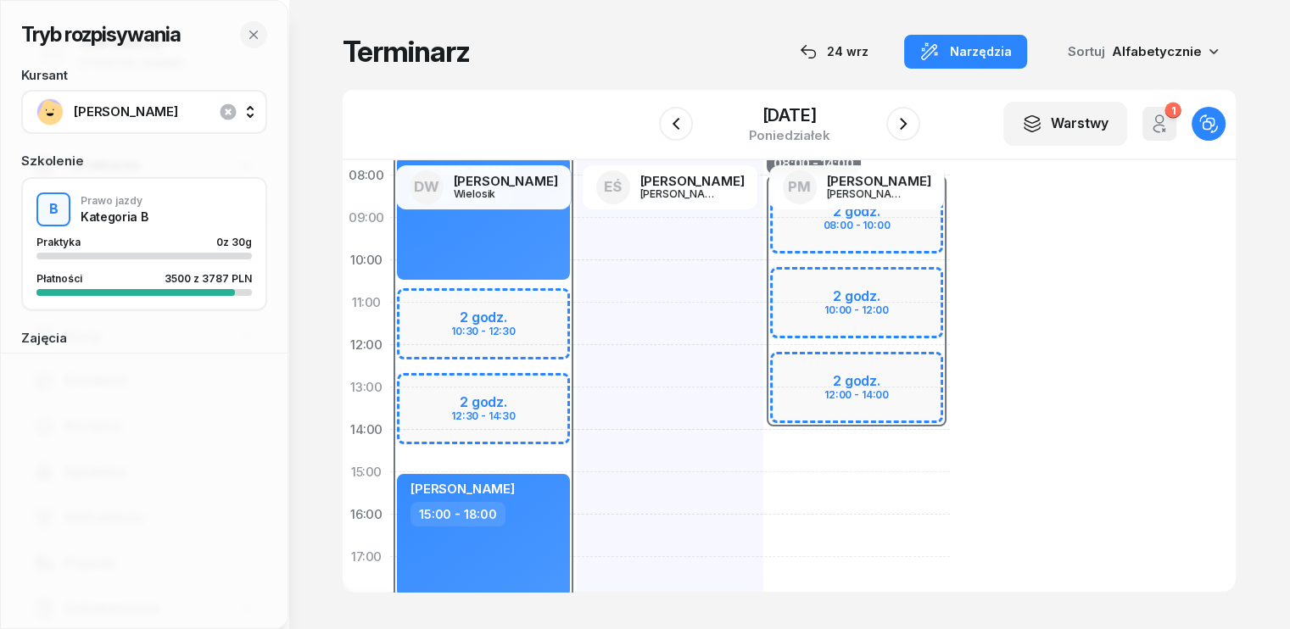
scroll to position [254, 0]
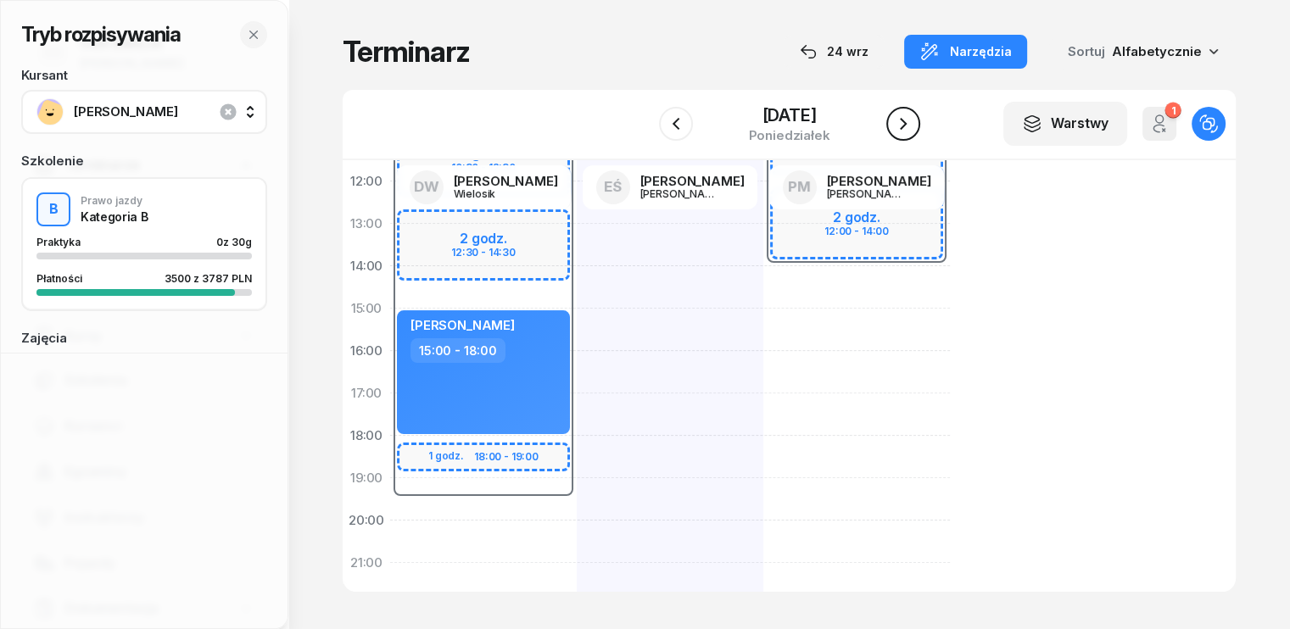
click at [907, 128] on icon "button" at bounding box center [903, 124] width 20 height 20
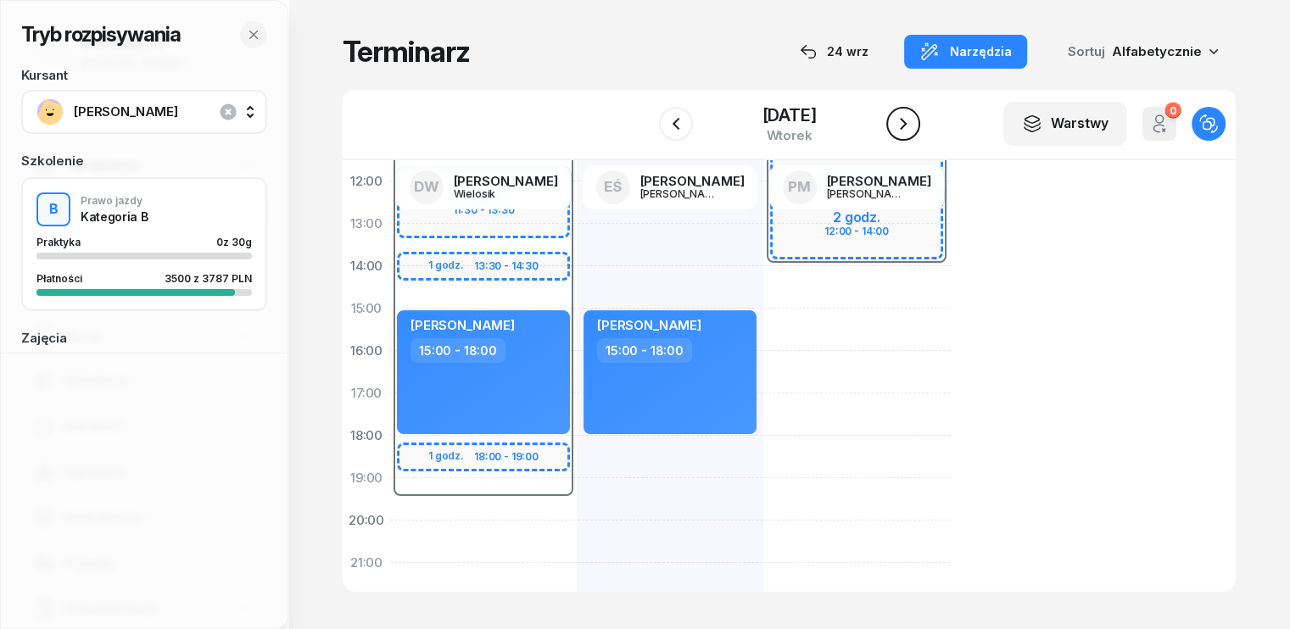
click at [907, 128] on icon "button" at bounding box center [903, 124] width 20 height 20
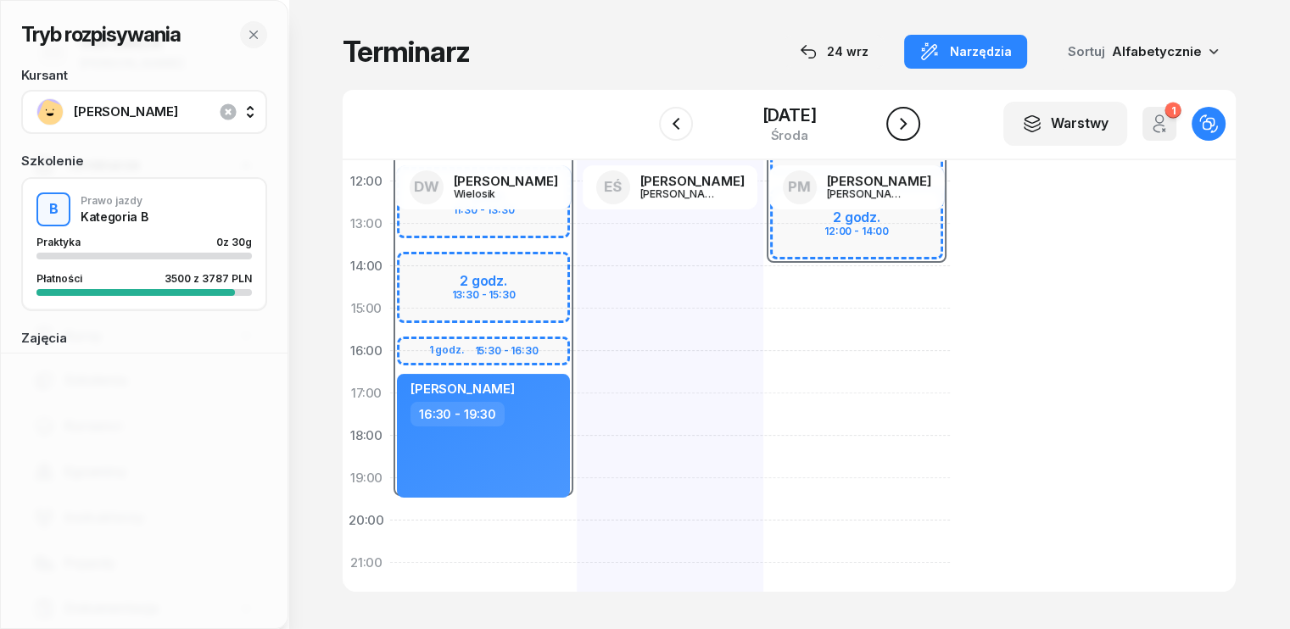
click at [907, 128] on icon "button" at bounding box center [903, 124] width 20 height 20
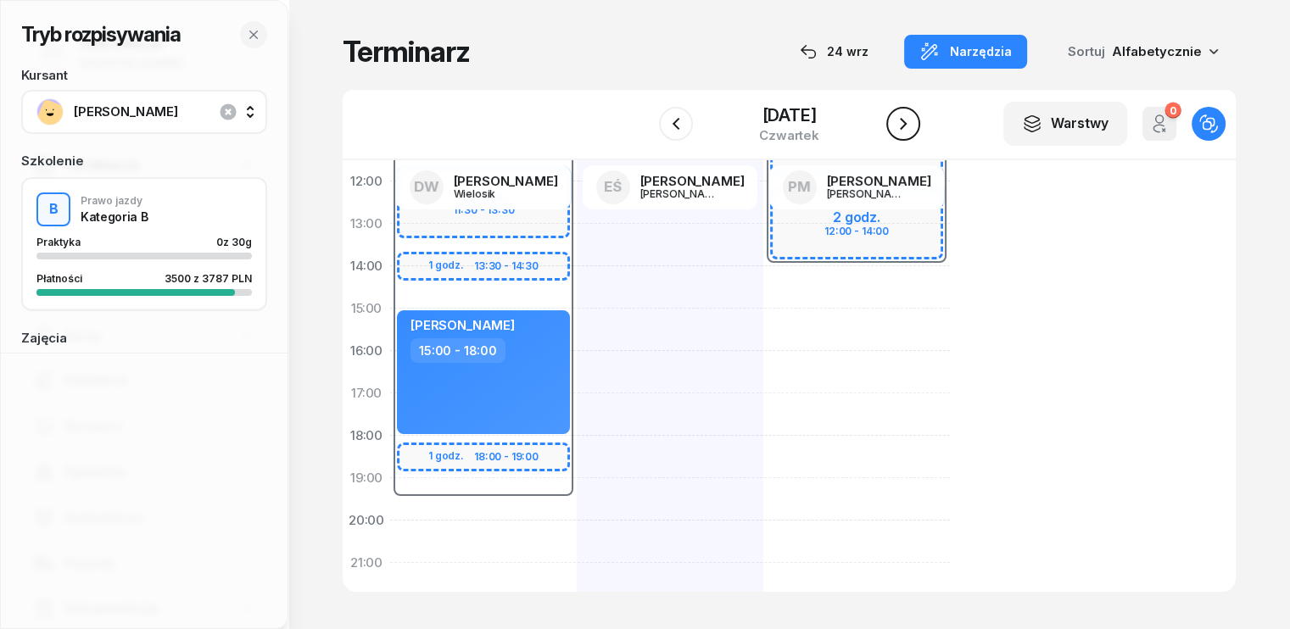
click at [907, 128] on icon "button" at bounding box center [903, 124] width 20 height 20
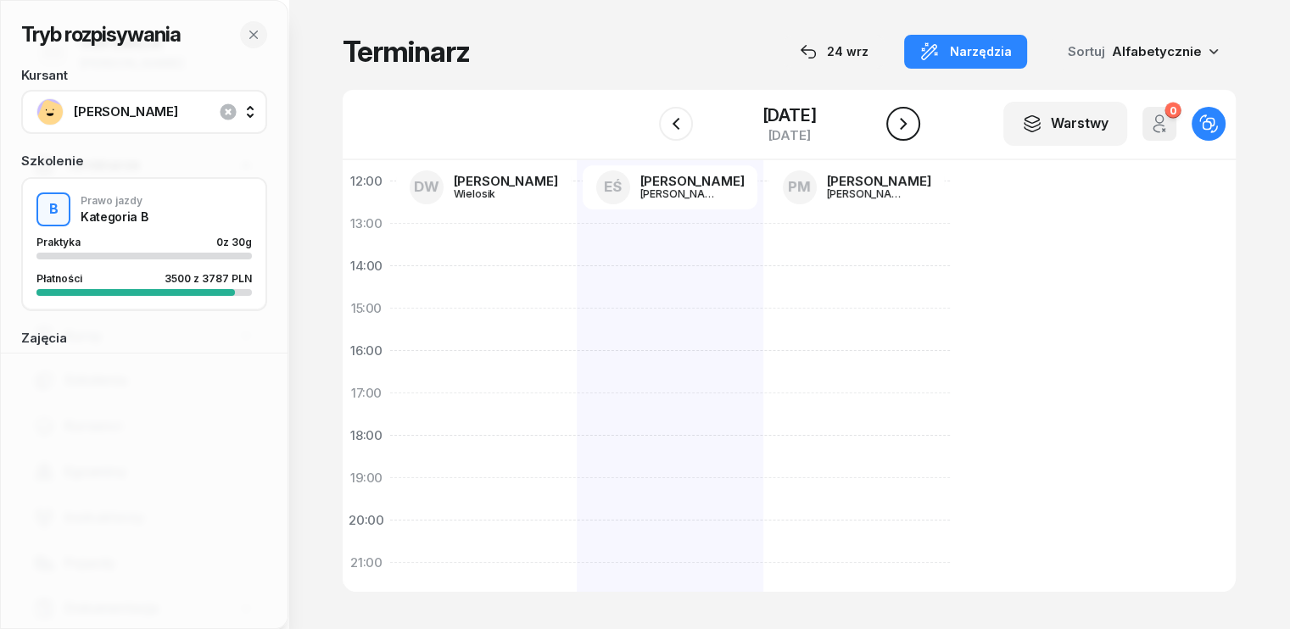
click at [907, 128] on icon "button" at bounding box center [903, 124] width 20 height 20
click at [906, 127] on icon "button" at bounding box center [903, 124] width 20 height 20
click at [906, 127] on icon "button" at bounding box center [903, 124] width 7 height 12
click at [906, 127] on icon "button" at bounding box center [903, 124] width 20 height 20
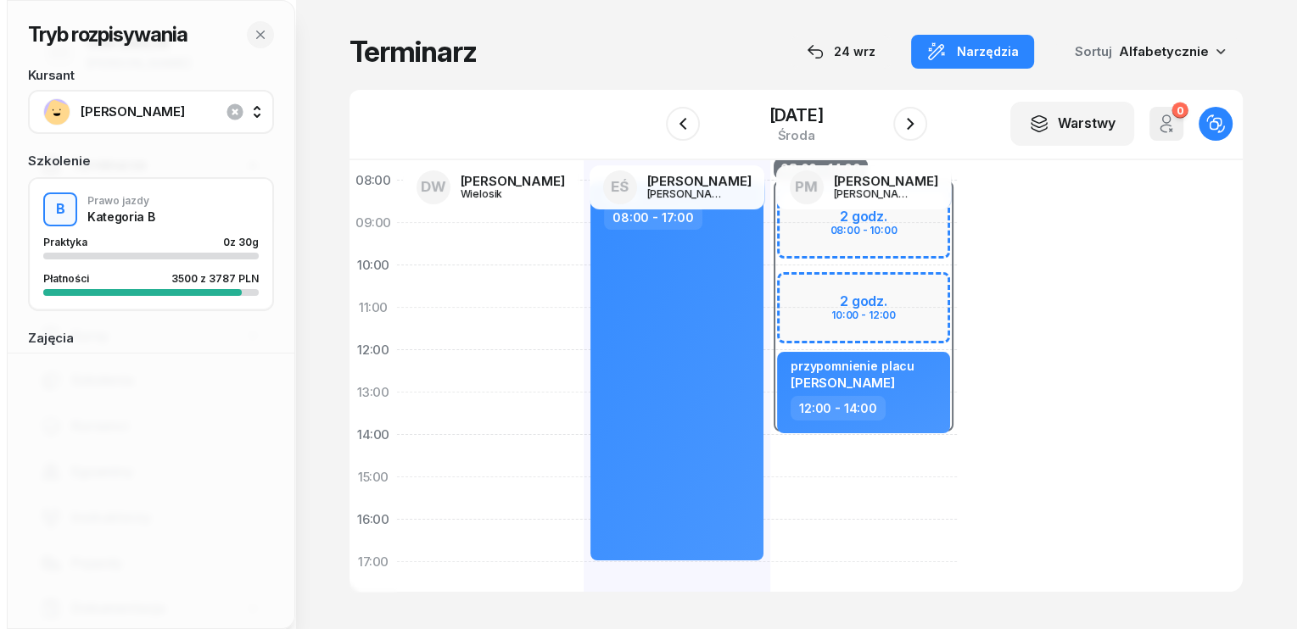
scroll to position [85, 0]
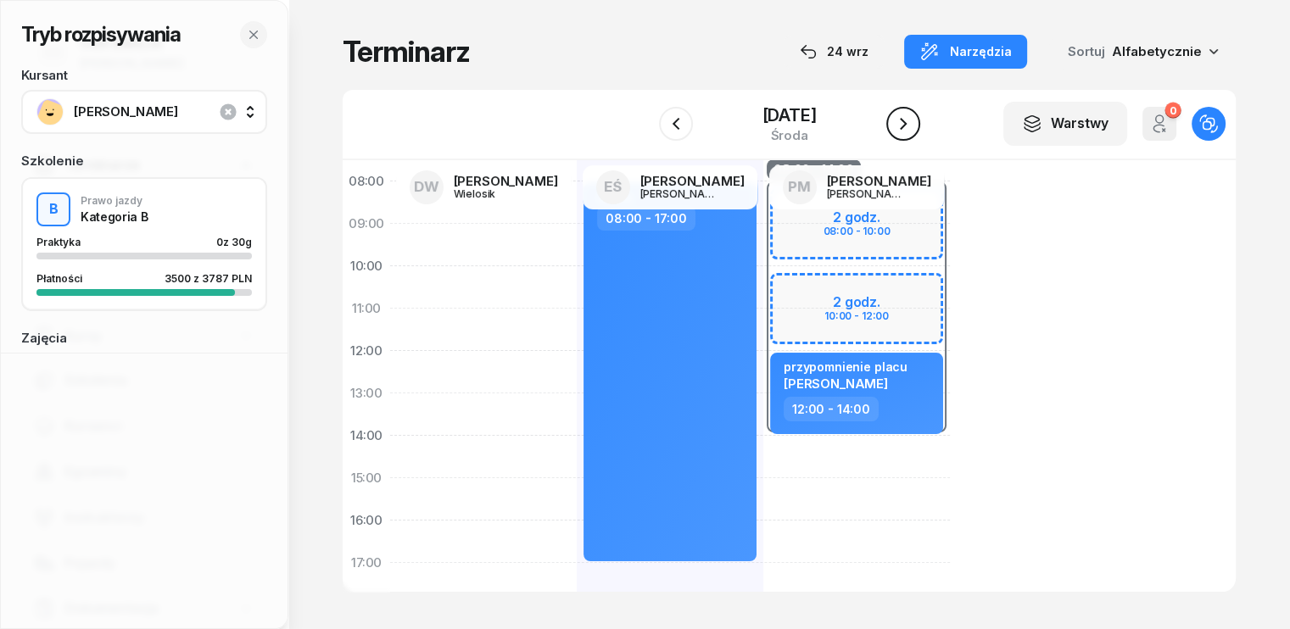
click at [899, 127] on icon "button" at bounding box center [903, 124] width 20 height 20
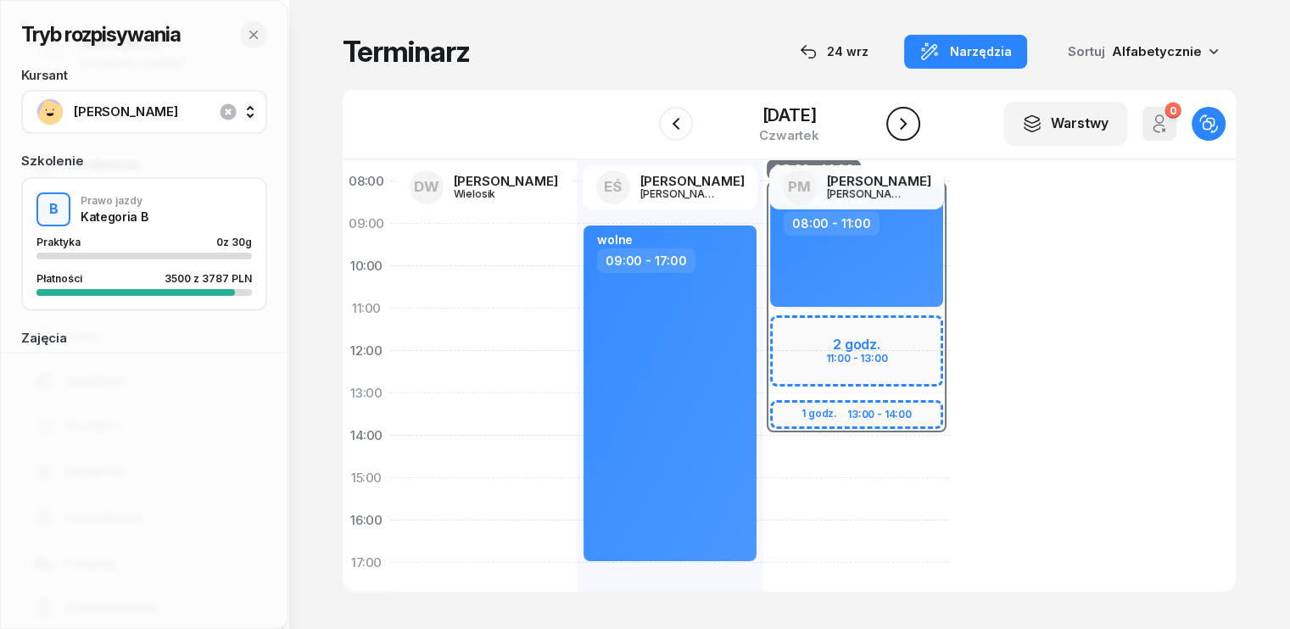
click at [900, 127] on icon "button" at bounding box center [903, 124] width 20 height 20
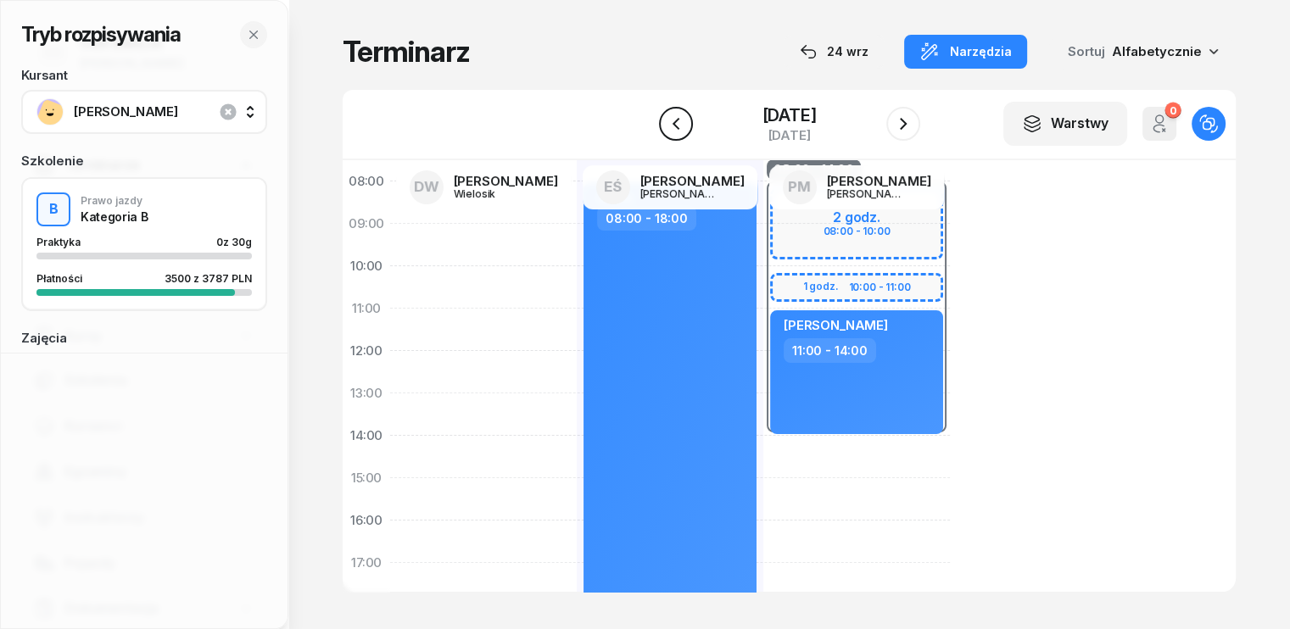
click at [666, 121] on icon "button" at bounding box center [676, 124] width 20 height 20
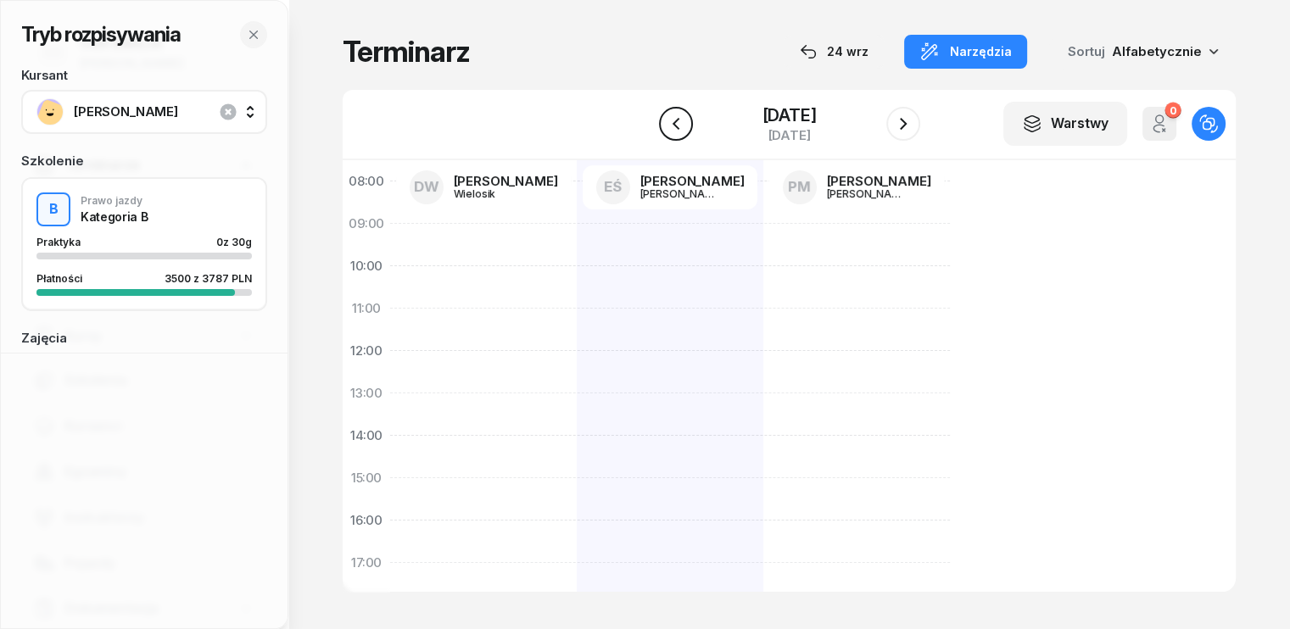
click at [666, 121] on icon "button" at bounding box center [676, 124] width 20 height 20
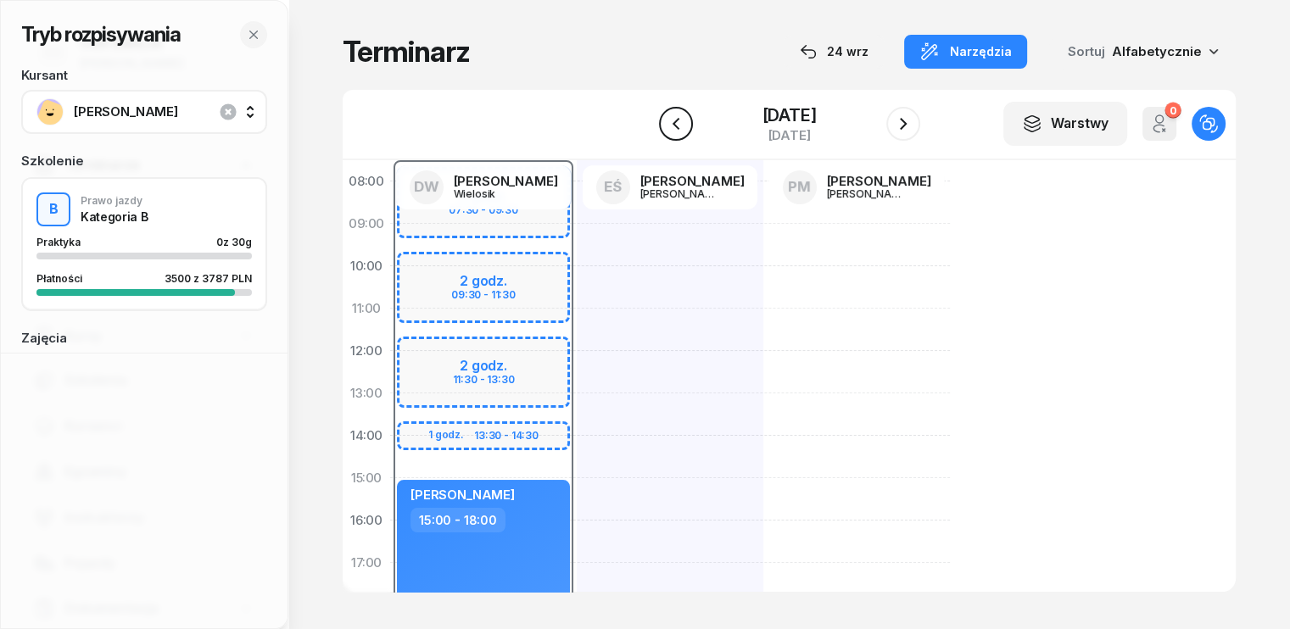
click at [666, 121] on icon "button" at bounding box center [676, 124] width 20 height 20
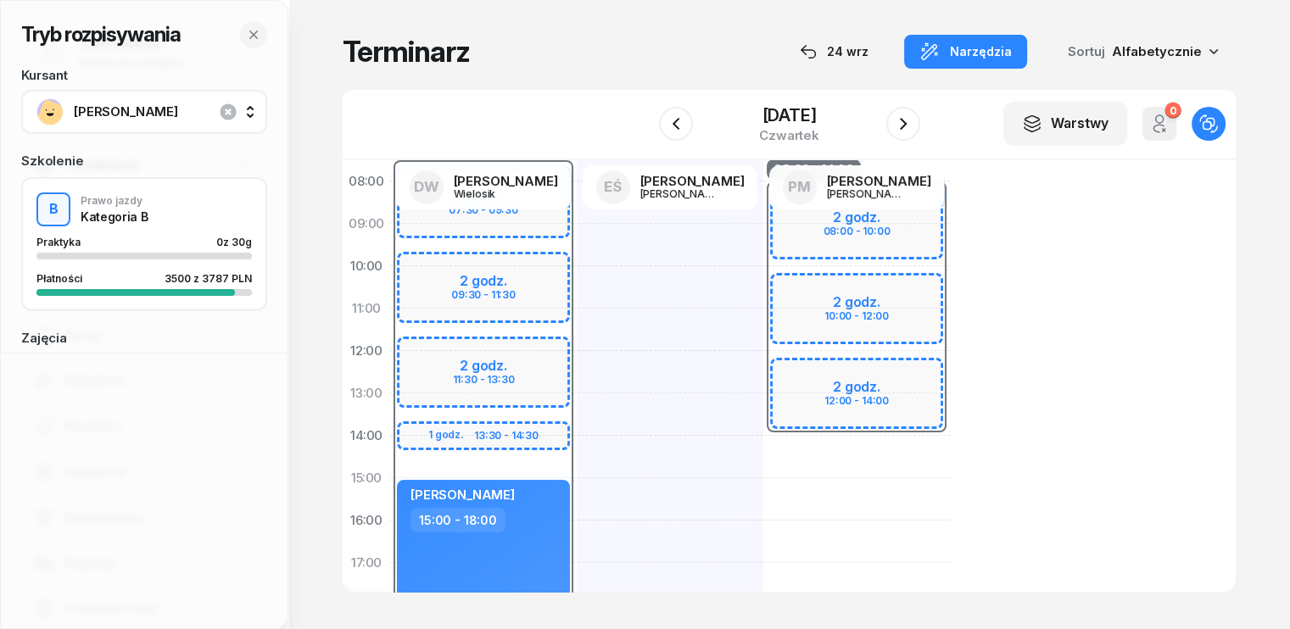
click at [577, 453] on div at bounding box center [670, 499] width 187 height 763
select select "14"
select select "16"
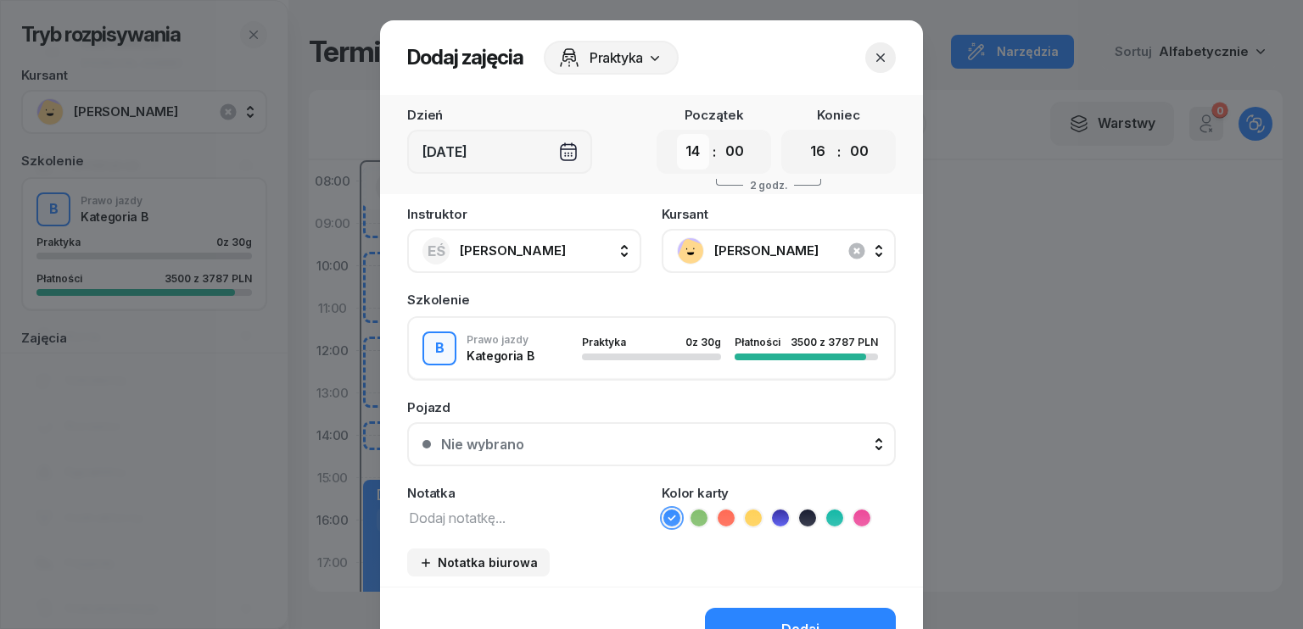
click at [689, 145] on select "00 01 02 03 04 05 06 07 08 09 10 11 12 13 14 15 16 17 18 19 20 21 22 23" at bounding box center [693, 152] width 32 height 36
select select "15"
click at [677, 134] on select "00 01 02 03 04 05 06 07 08 09 10 11 12 13 14 15 16 17 18 19 20 21 22 23" at bounding box center [693, 152] width 32 height 36
drag, startPoint x: 804, startPoint y: 149, endPoint x: 813, endPoint y: 166, distance: 19.0
click at [804, 149] on select "00 01 02 03 04 05 06 07 08 09 10 11 12 13 14 15 16 17 18 19 20 21 22 23" at bounding box center [818, 152] width 32 height 36
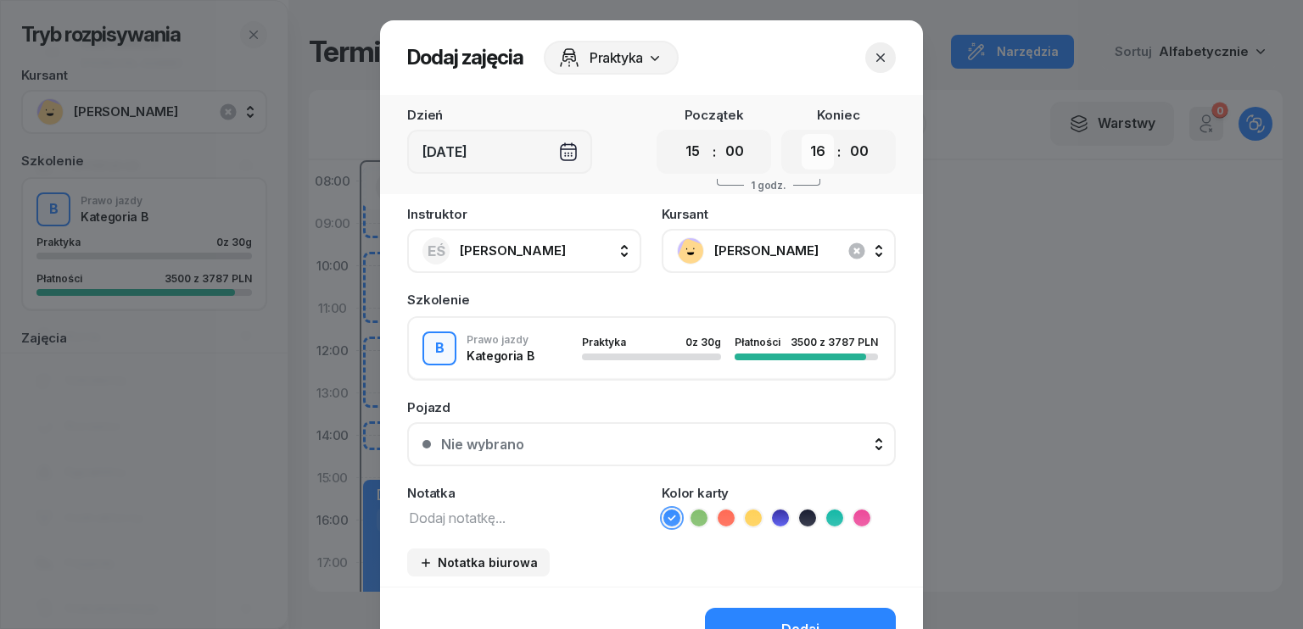
select select "17"
click at [802, 134] on select "00 01 02 03 04 05 06 07 08 09 10 11 12 13 14 15 16 17 18 19 20 21 22 23" at bounding box center [818, 152] width 32 height 36
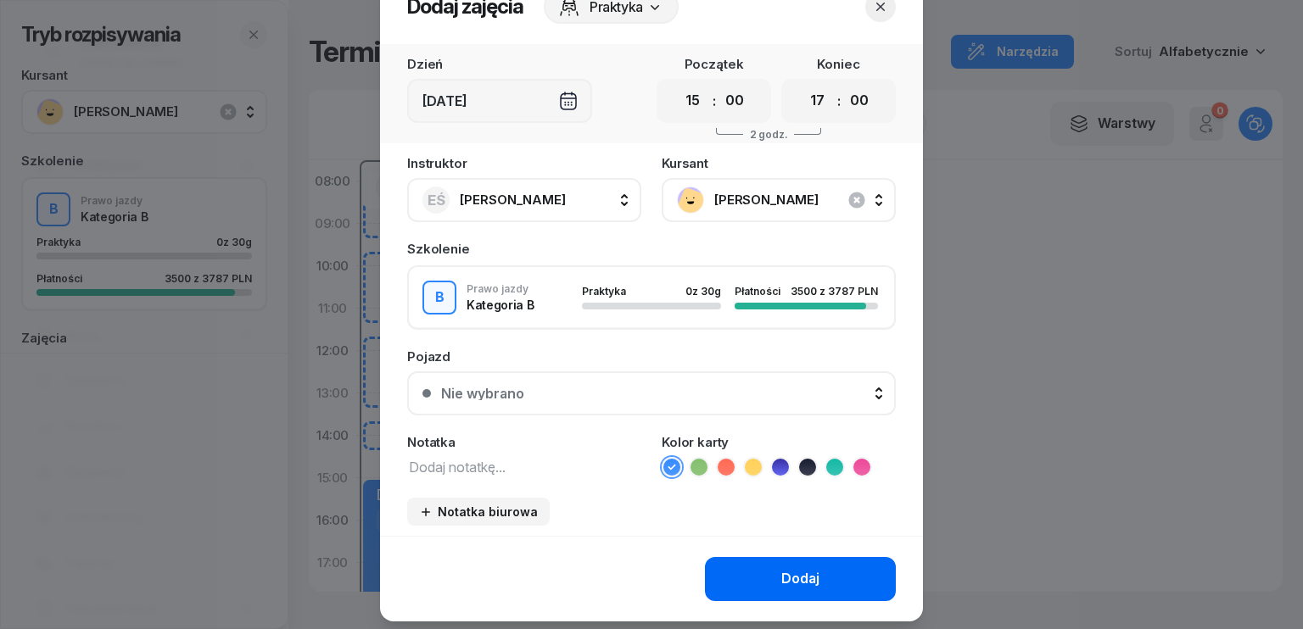
scroll to position [95, 0]
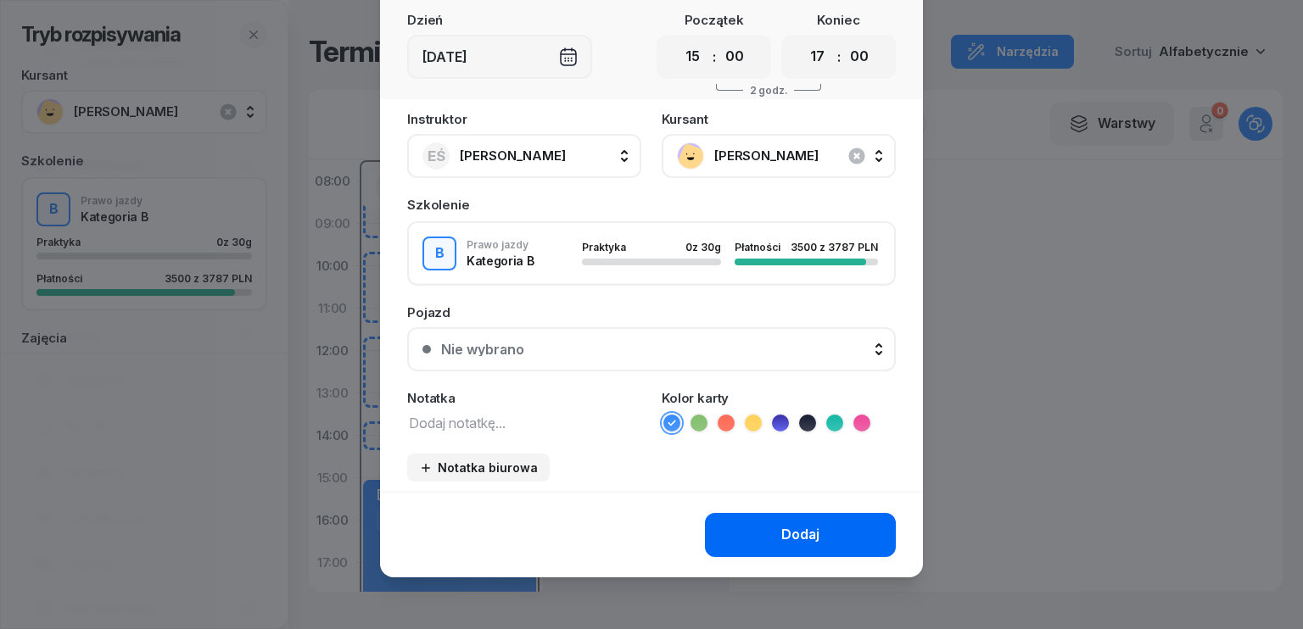
click at [792, 534] on div "Dodaj" at bounding box center [800, 535] width 38 height 22
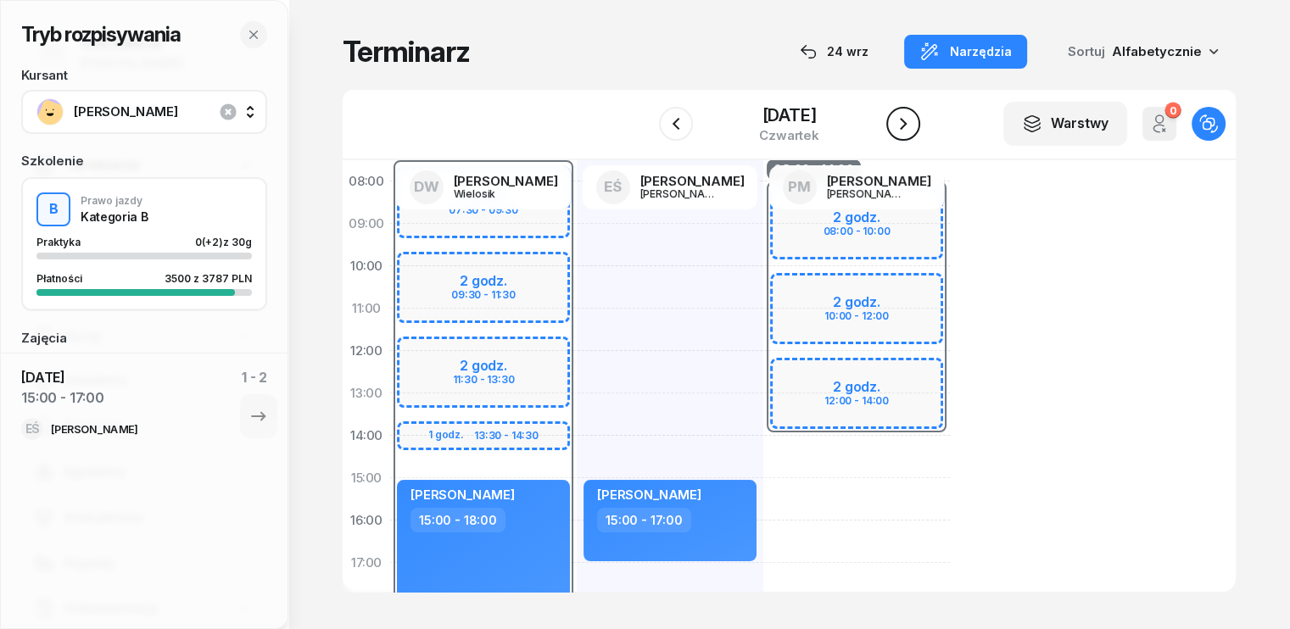
click at [914, 125] on button "button" at bounding box center [903, 124] width 34 height 34
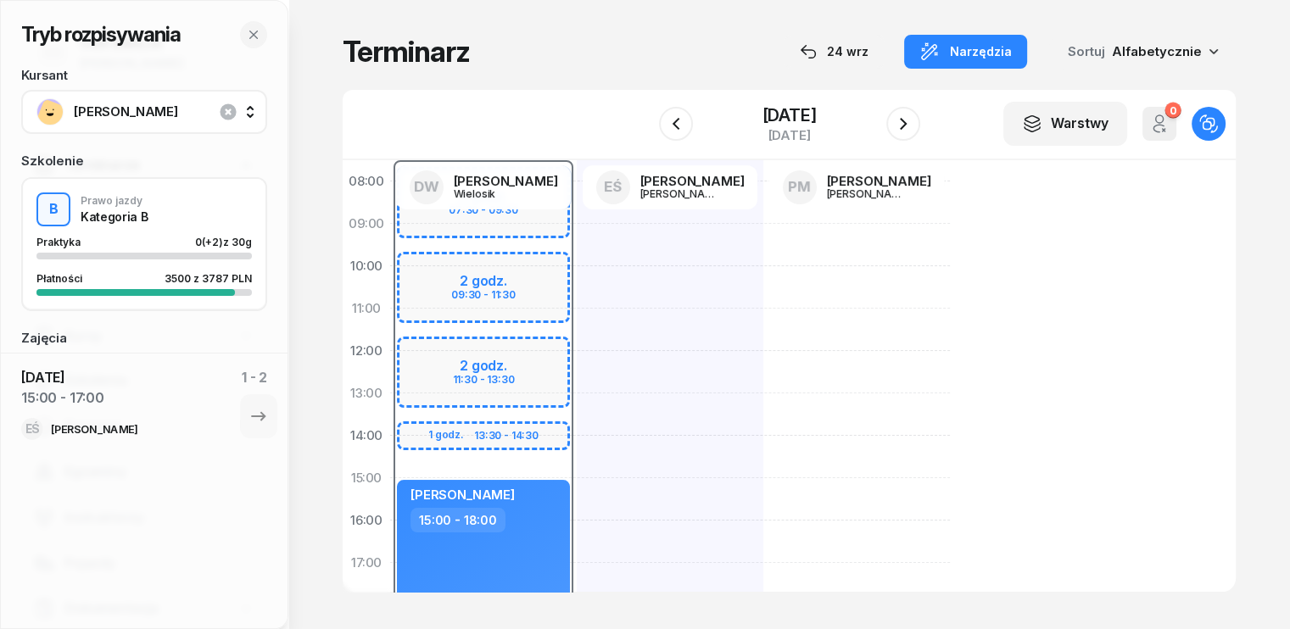
click at [577, 440] on div at bounding box center [670, 499] width 187 height 763
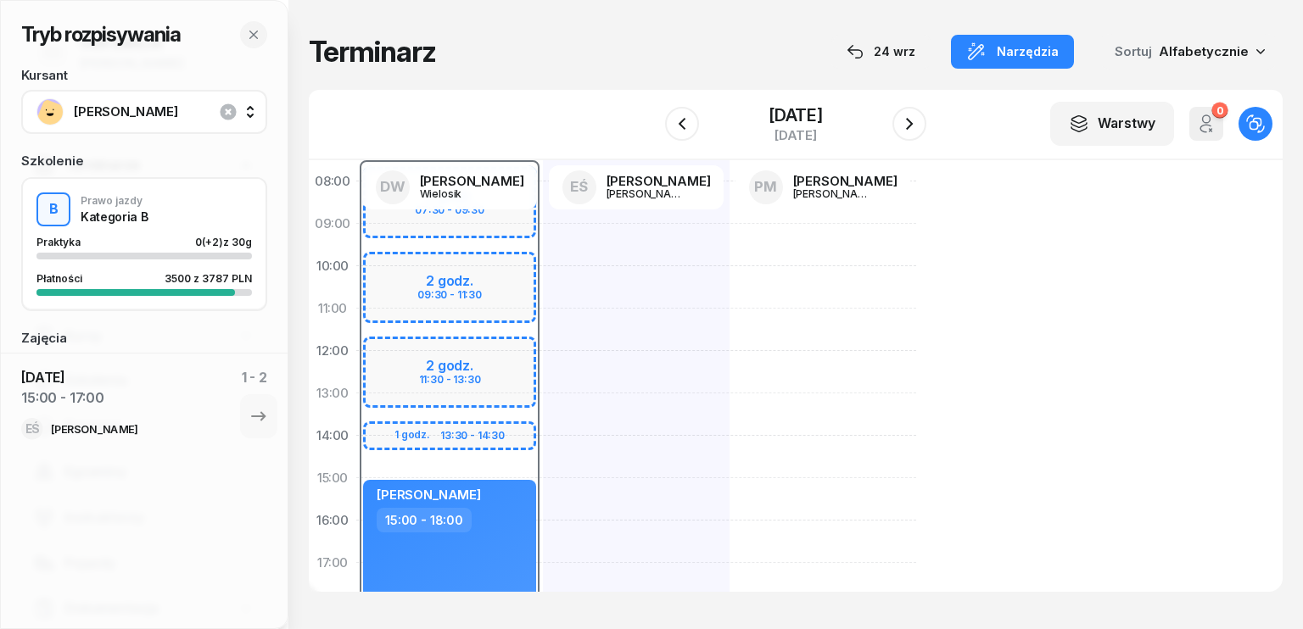
select select "14"
select select "16"
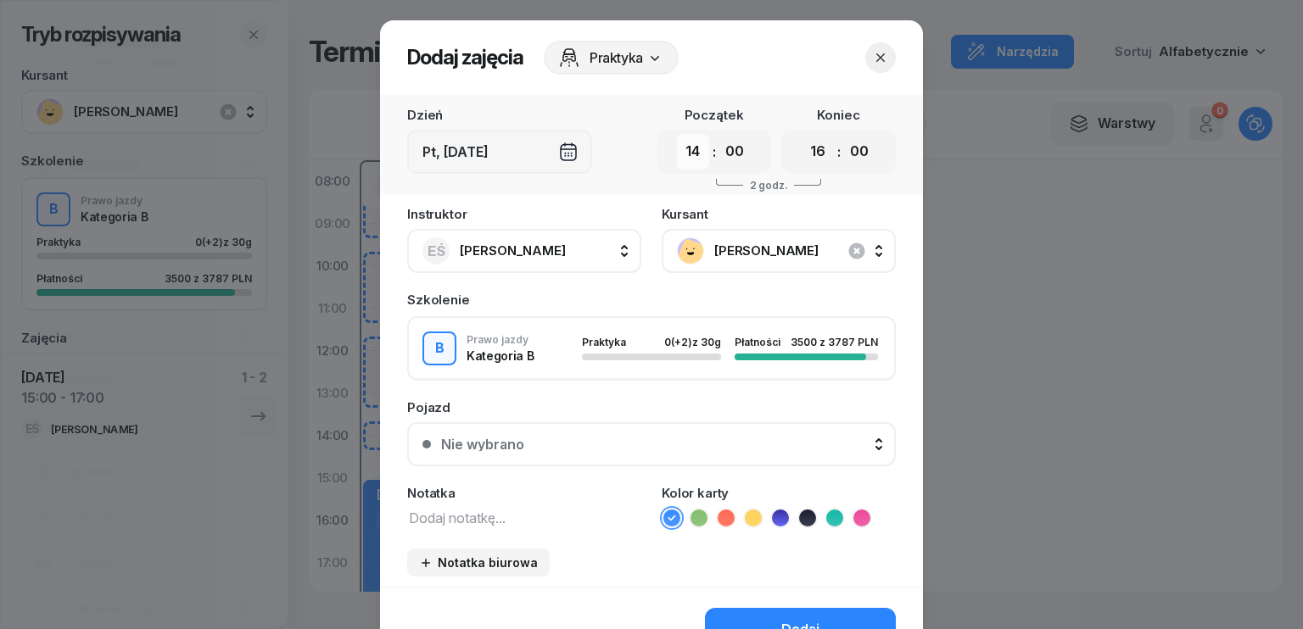
click at [690, 159] on select "00 01 02 03 04 05 06 07 08 09 10 11 12 13 14 15 16 17 18 19 20 21 22 23" at bounding box center [693, 152] width 32 height 36
select select "15"
click at [677, 134] on select "00 01 02 03 04 05 06 07 08 09 10 11 12 13 14 15 16 17 18 19 20 21 22 23" at bounding box center [693, 152] width 32 height 36
click at [821, 151] on select "00 01 02 03 04 05 06 07 08 09 10 11 12 13 14 15 16 17 18 19 20 21 22 23" at bounding box center [818, 152] width 32 height 36
select select "17"
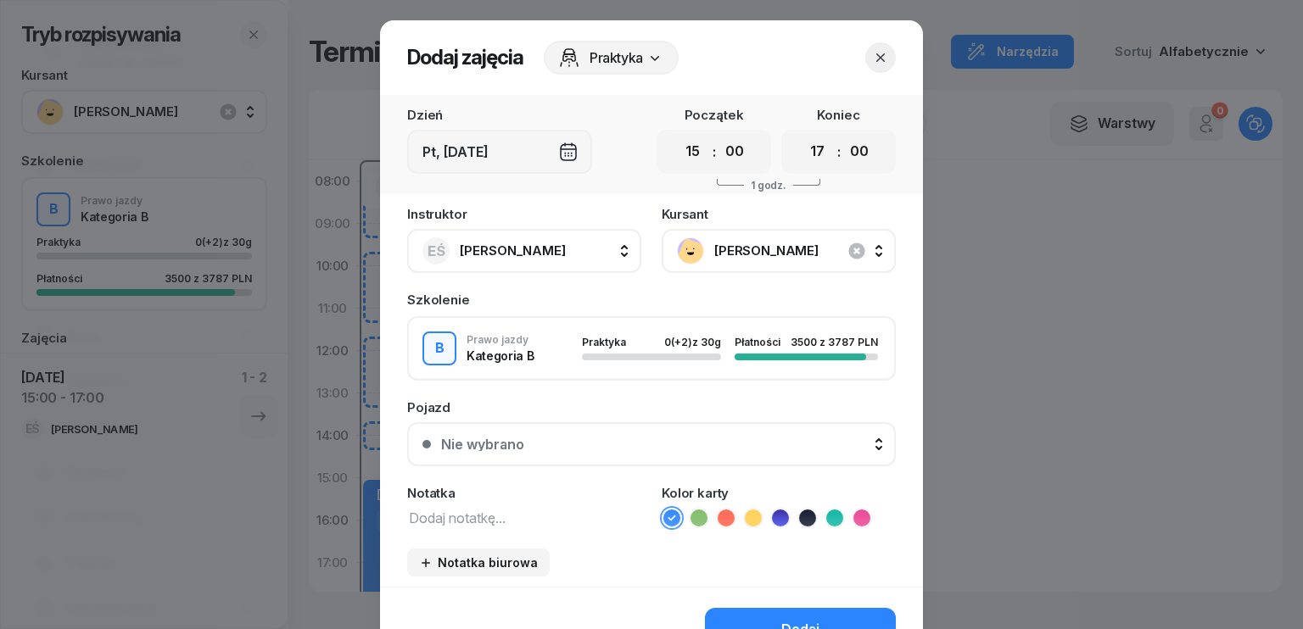
click at [802, 134] on select "00 01 02 03 04 05 06 07 08 09 10 11 12 13 14 15 16 17 18 19 20 21 22 23" at bounding box center [818, 152] width 32 height 36
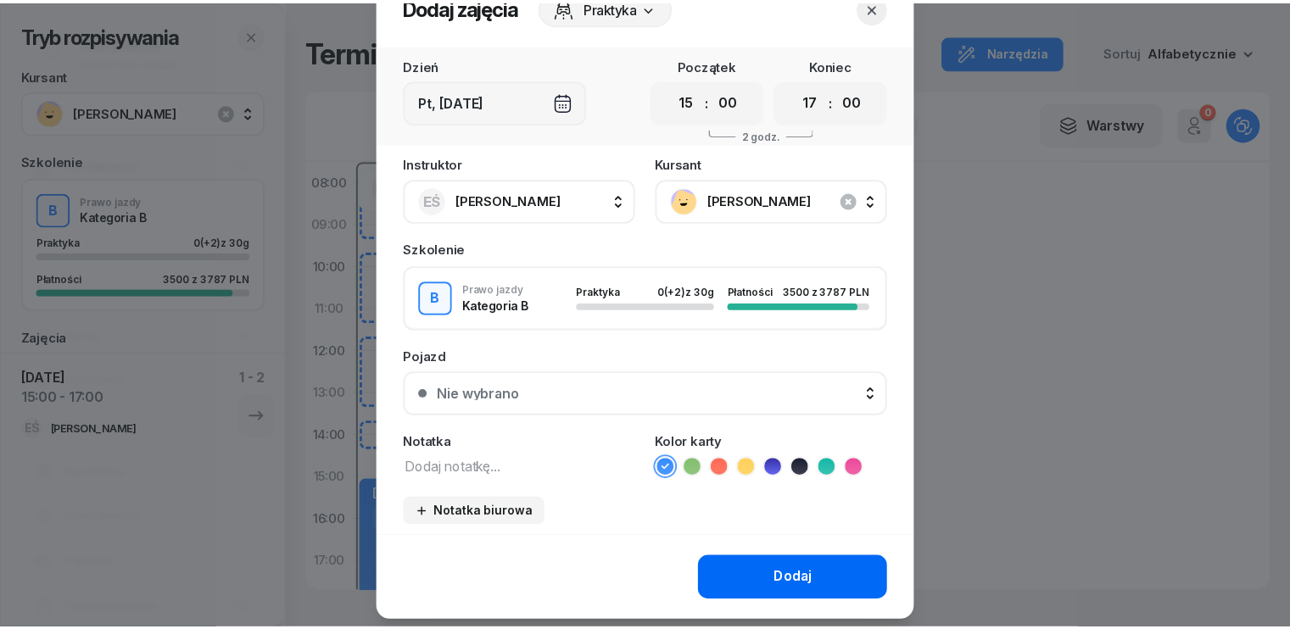
scroll to position [95, 0]
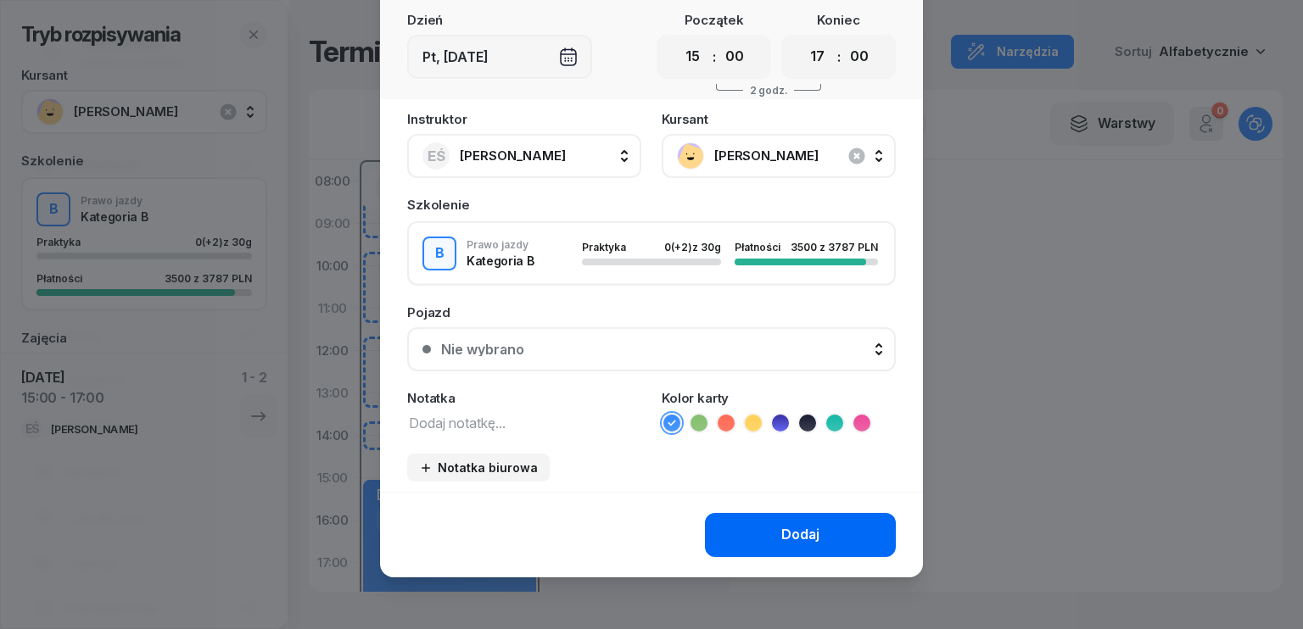
click at [764, 532] on button "Dodaj" at bounding box center [800, 535] width 191 height 44
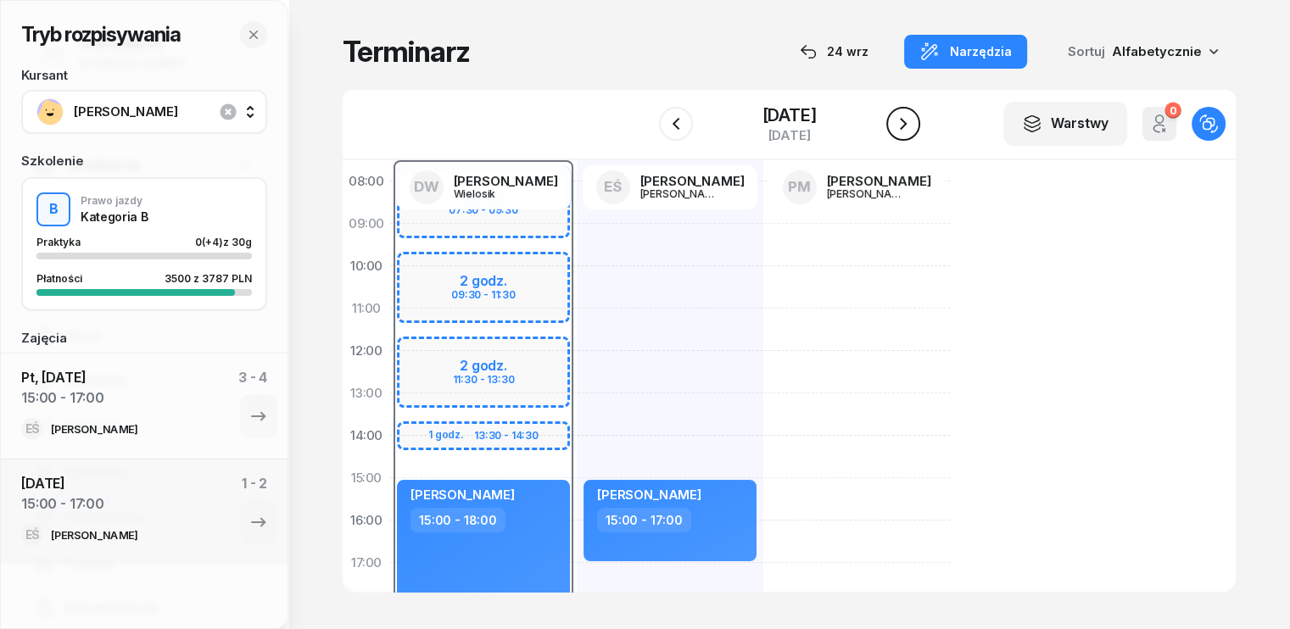
click at [913, 127] on button "button" at bounding box center [903, 124] width 34 height 34
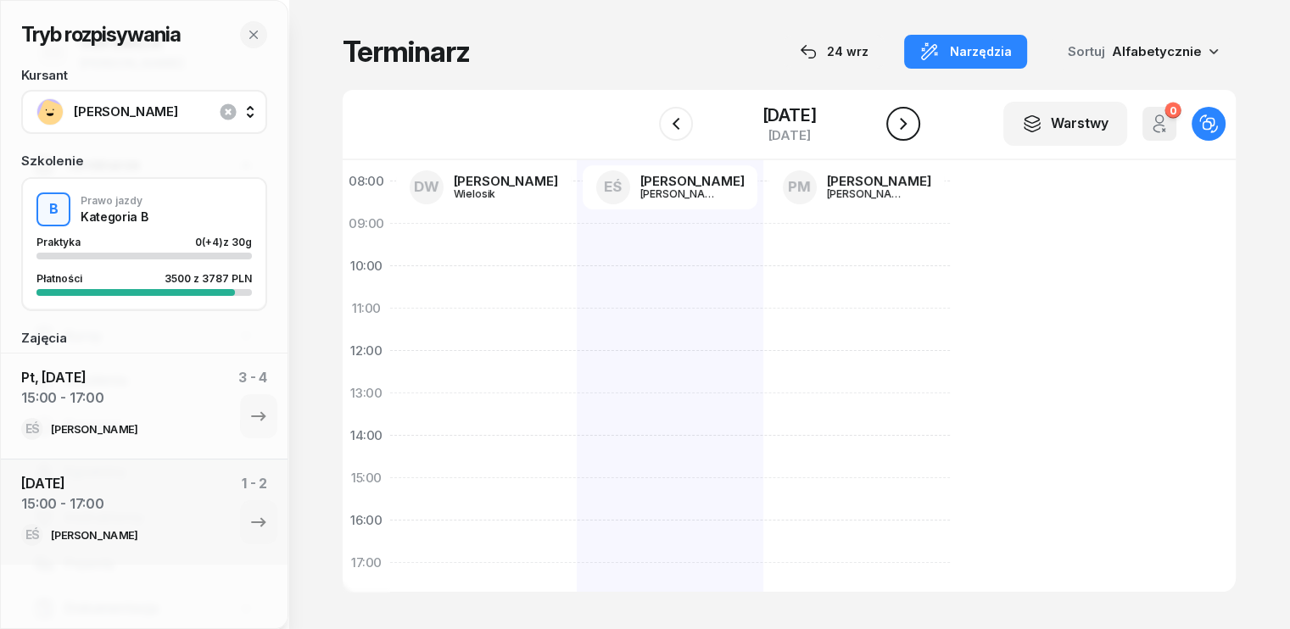
click at [909, 117] on icon "button" at bounding box center [903, 124] width 20 height 20
click at [904, 119] on icon "button" at bounding box center [903, 124] width 7 height 12
click at [903, 122] on icon "button" at bounding box center [903, 124] width 20 height 20
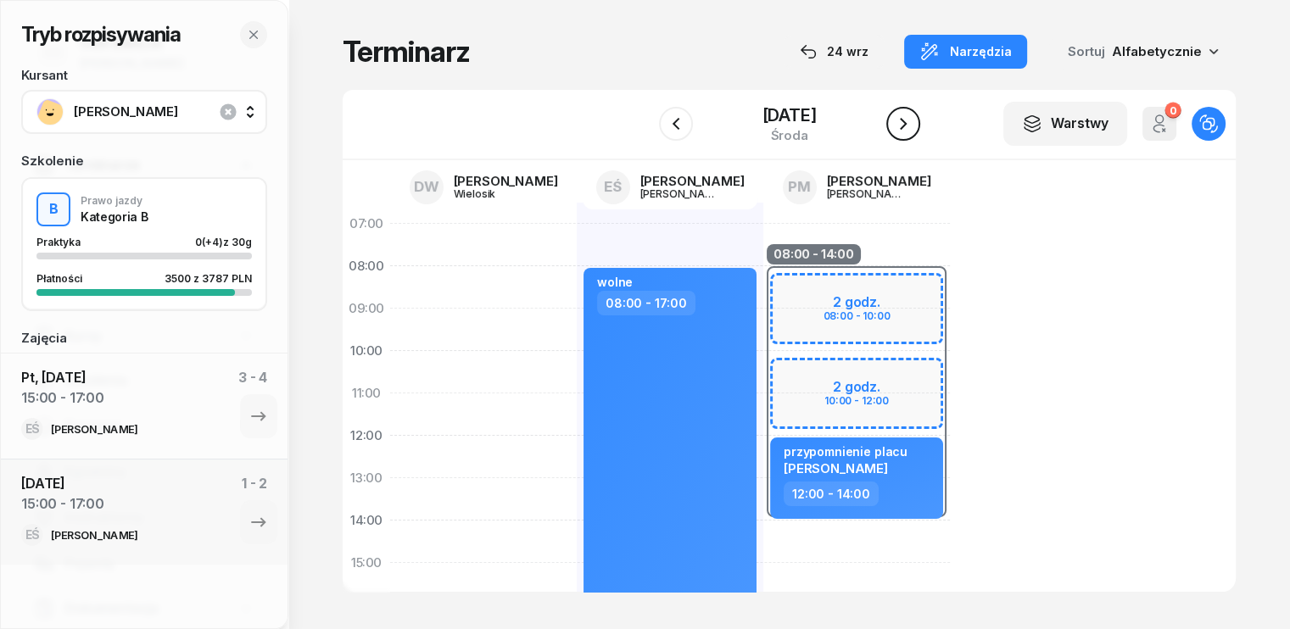
click at [902, 125] on icon "button" at bounding box center [903, 124] width 20 height 20
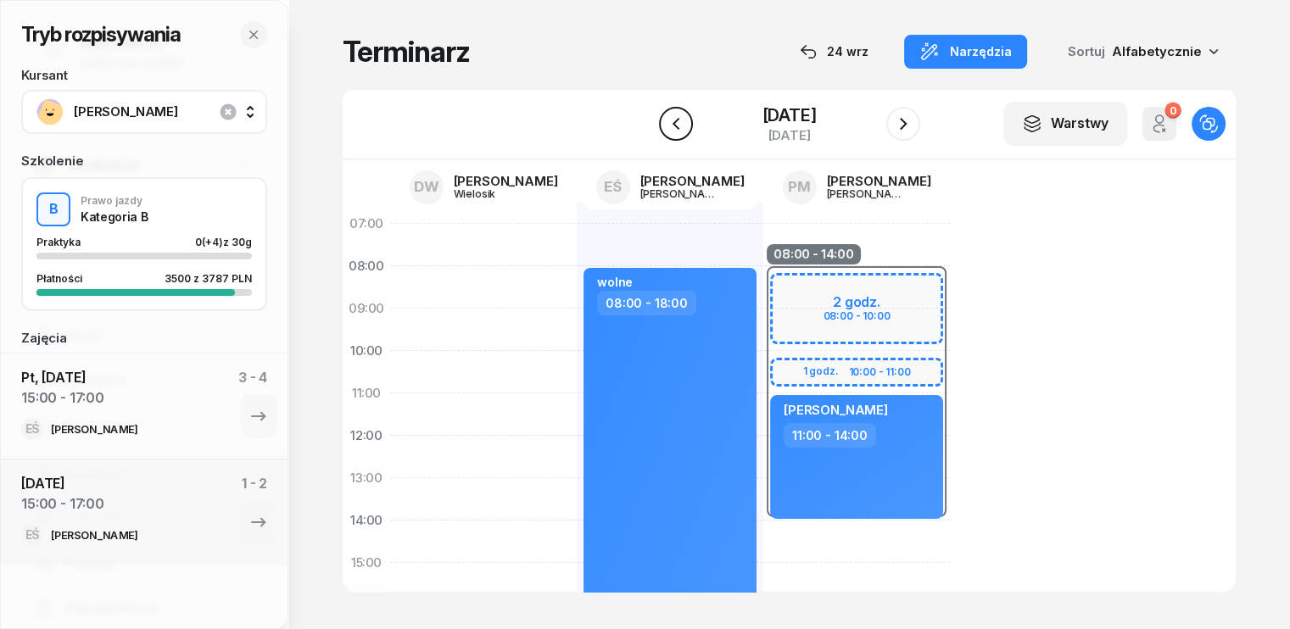
click at [666, 126] on icon "button" at bounding box center [676, 124] width 20 height 20
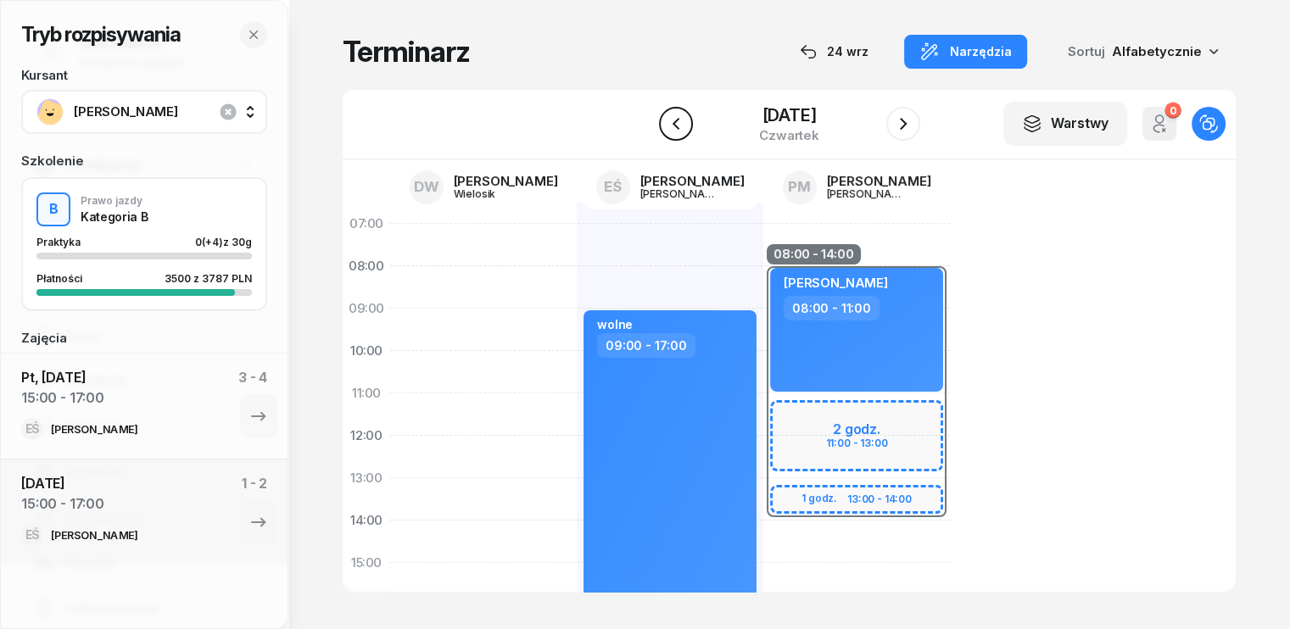
click at [666, 126] on icon "button" at bounding box center [676, 124] width 20 height 20
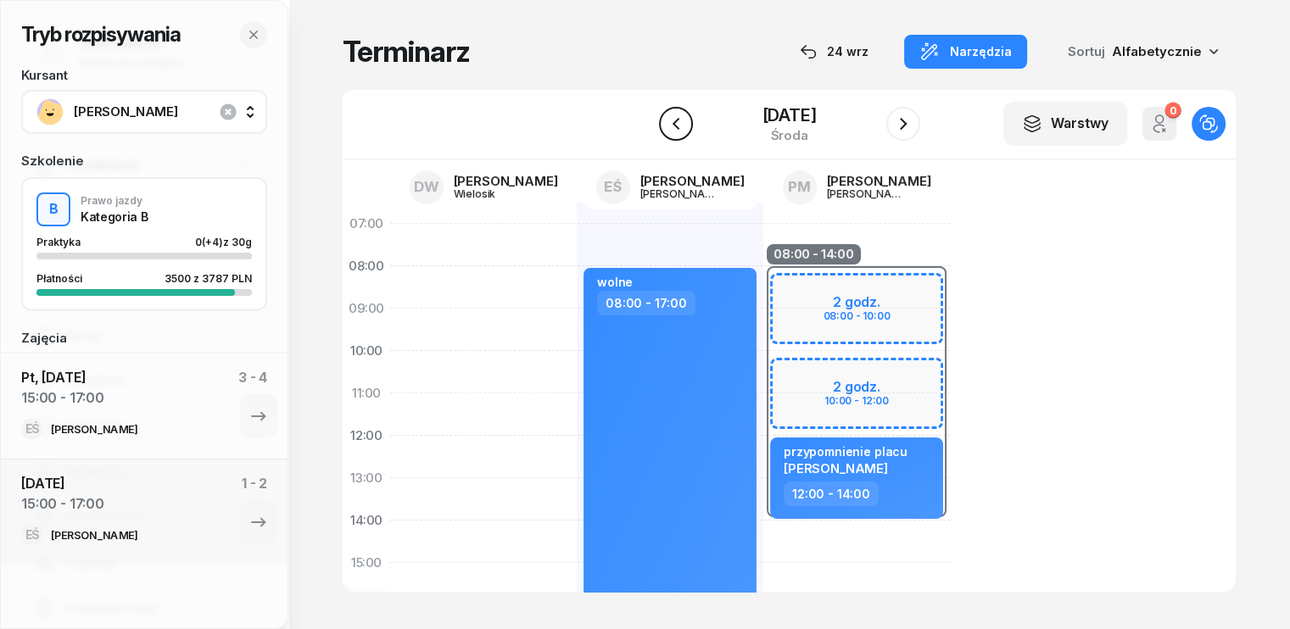
click at [666, 126] on icon "button" at bounding box center [676, 124] width 20 height 20
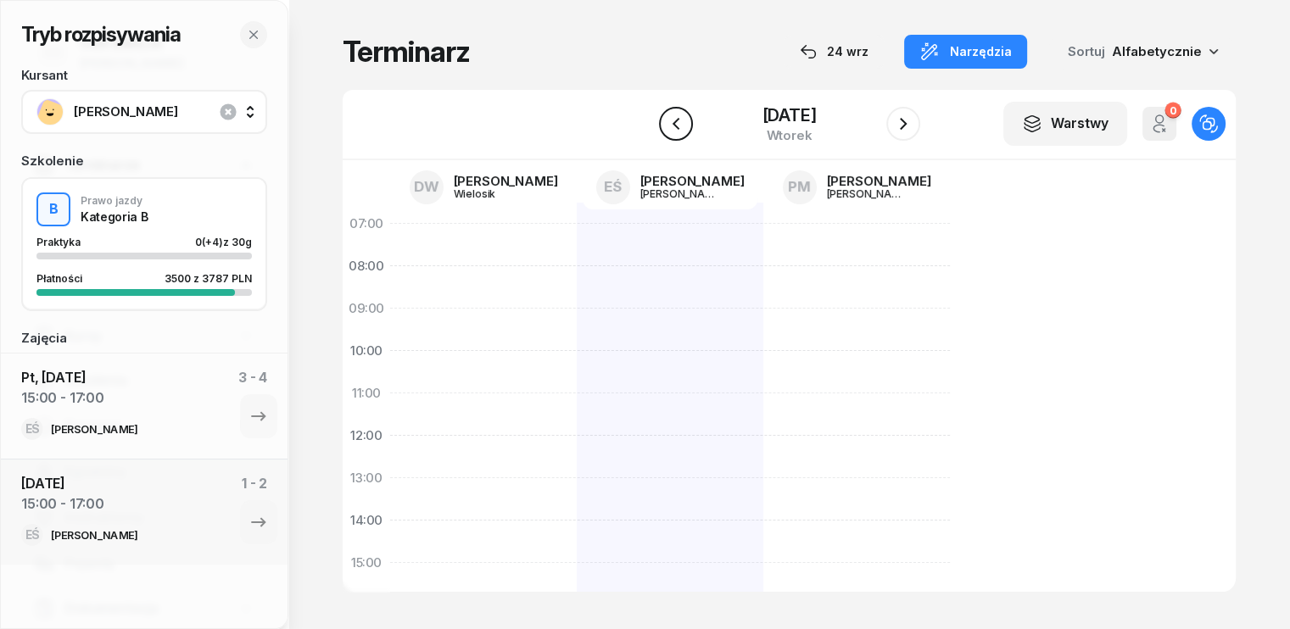
click at [666, 126] on icon "button" at bounding box center [676, 124] width 20 height 20
click at [672, 119] on icon "button" at bounding box center [676, 124] width 20 height 20
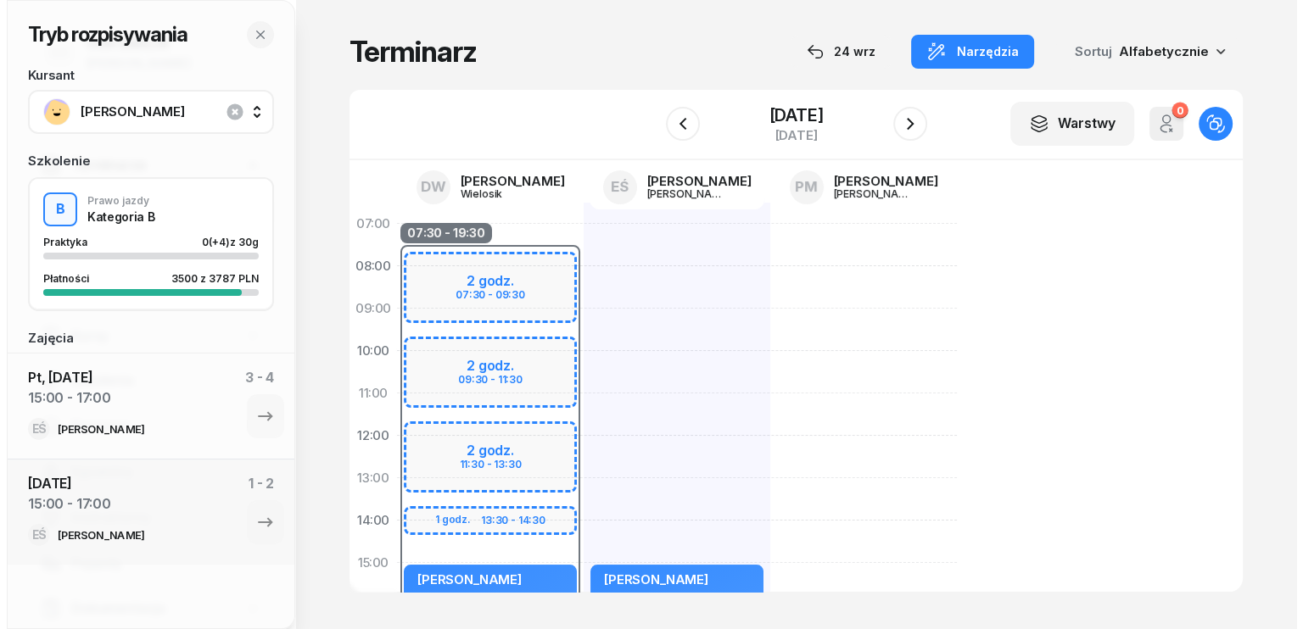
scroll to position [170, 0]
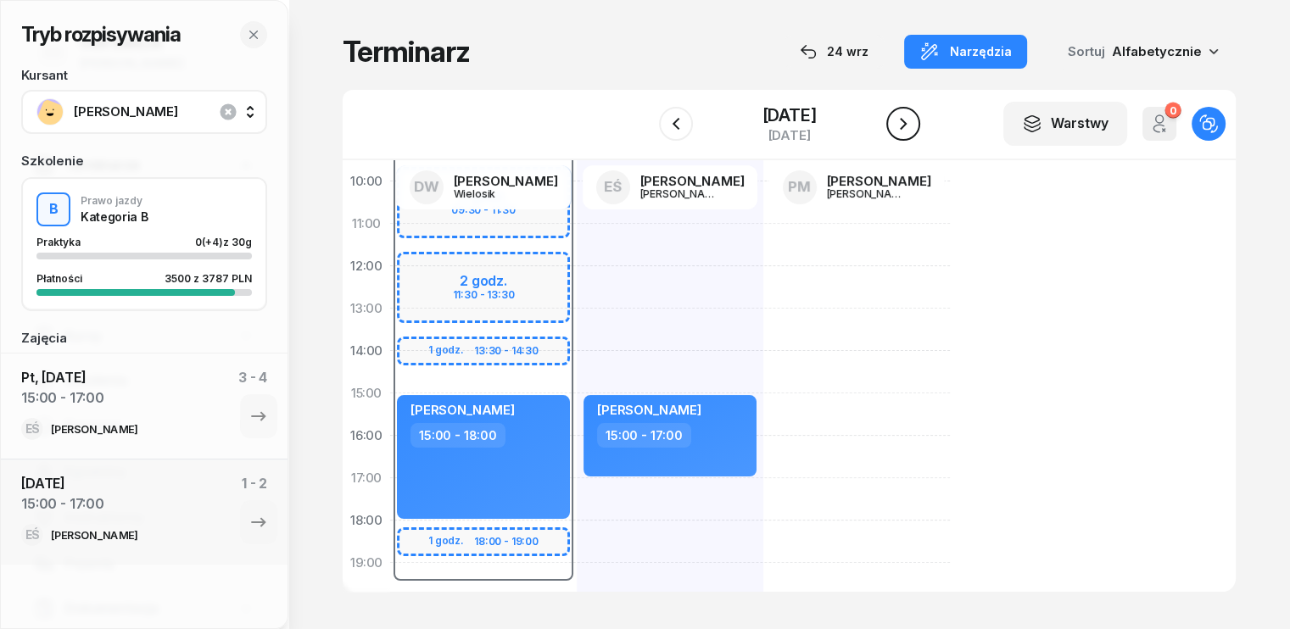
click at [898, 125] on icon "button" at bounding box center [903, 124] width 20 height 20
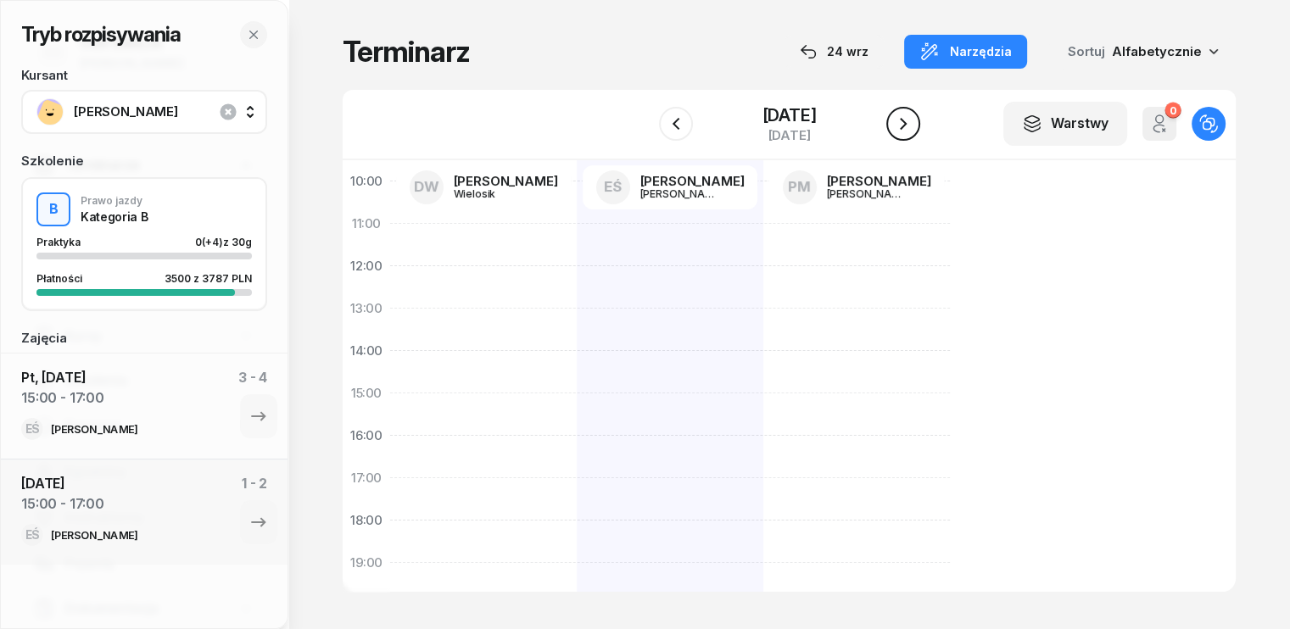
click at [898, 125] on icon "button" at bounding box center [903, 124] width 20 height 20
click at [580, 426] on div at bounding box center [670, 414] width 187 height 763
select select "15"
select select "17"
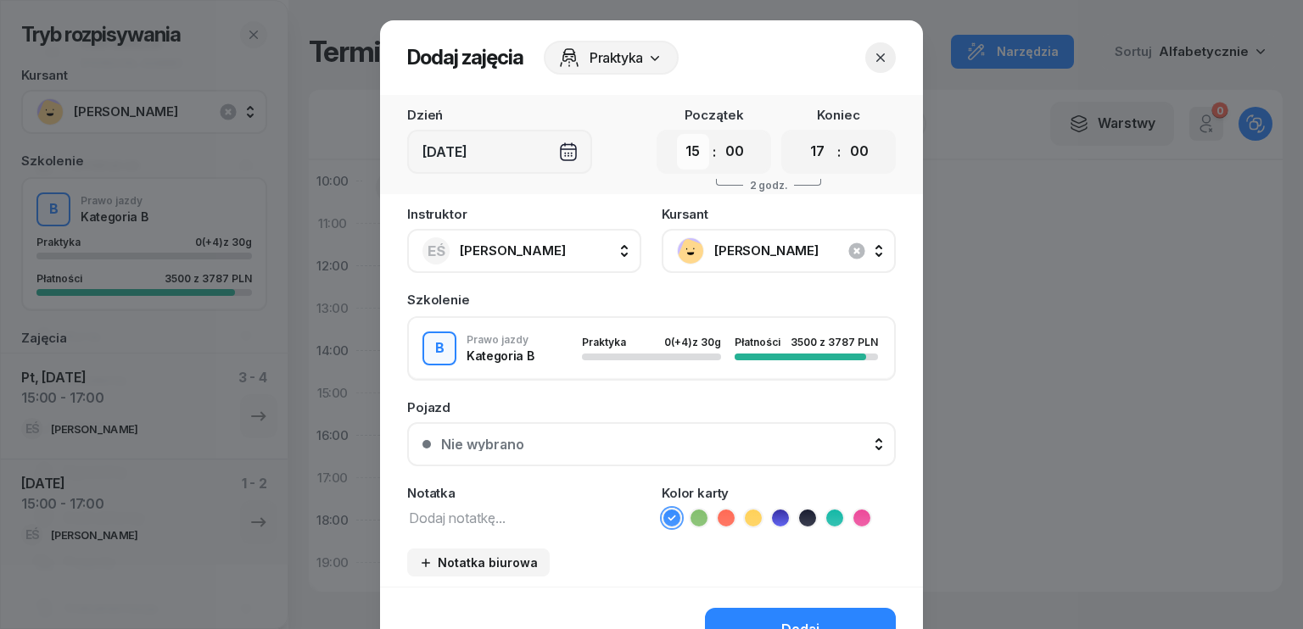
click at [687, 160] on select "00 01 02 03 04 05 06 07 08 09 10 11 12 13 14 15 16 17 18 19 20 21 22 23" at bounding box center [693, 152] width 32 height 36
select select "14"
click at [677, 134] on select "00 01 02 03 04 05 06 07 08 09 10 11 12 13 14 15 16 17 18 19 20 21 22 23" at bounding box center [693, 152] width 32 height 36
click at [808, 153] on select "00 01 02 03 04 05 06 07 08 09 10 11 12 13 14 15 16 17 18 19 20 21 22 23" at bounding box center [818, 152] width 32 height 36
select select "16"
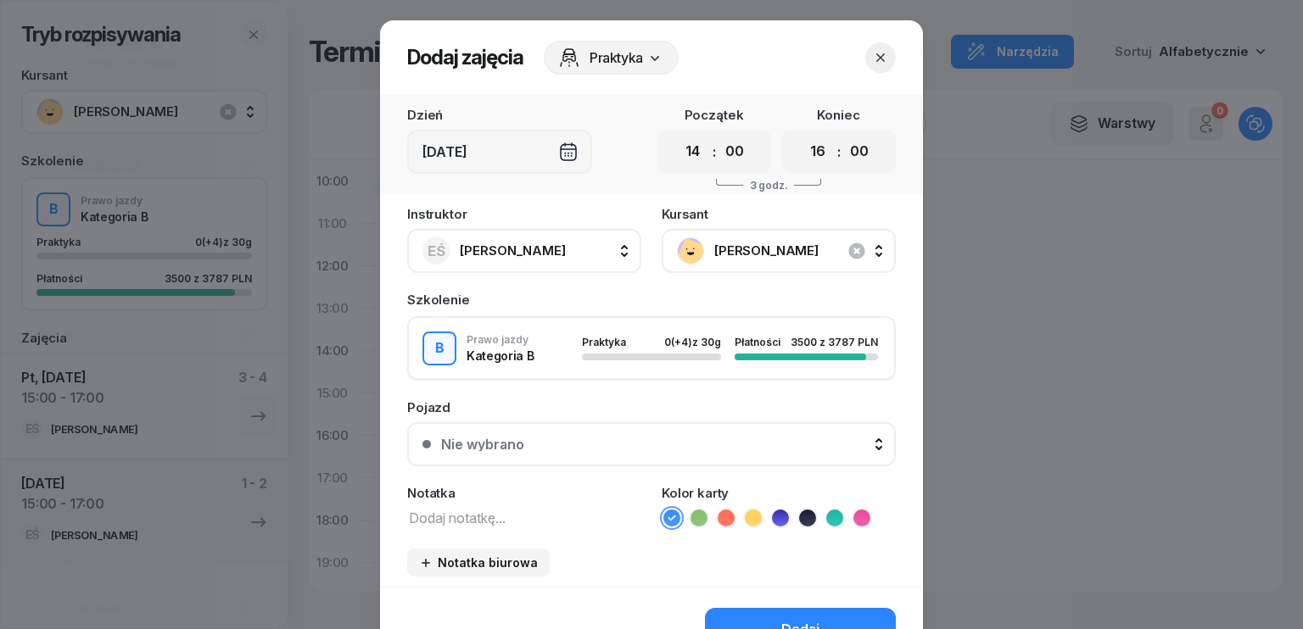
click at [802, 134] on select "00 01 02 03 04 05 06 07 08 09 10 11 12 13 14 15 16 17 18 19 20 21 22 23" at bounding box center [818, 152] width 32 height 36
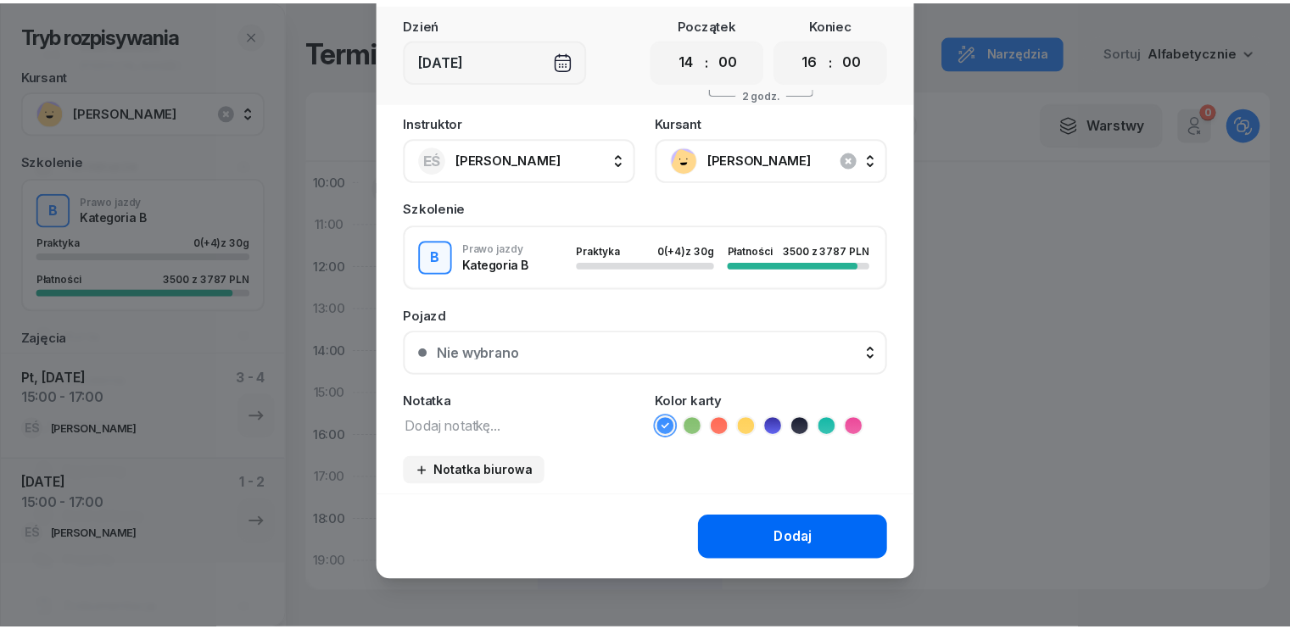
scroll to position [95, 0]
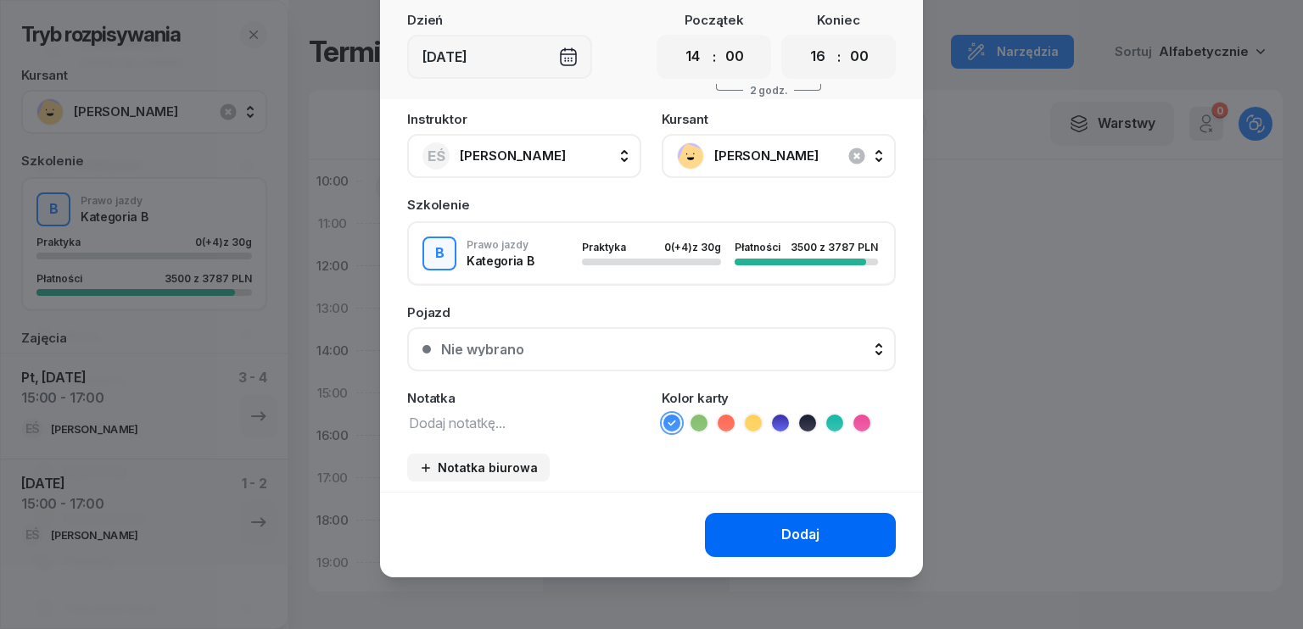
click at [781, 533] on div "Dodaj" at bounding box center [800, 535] width 38 height 22
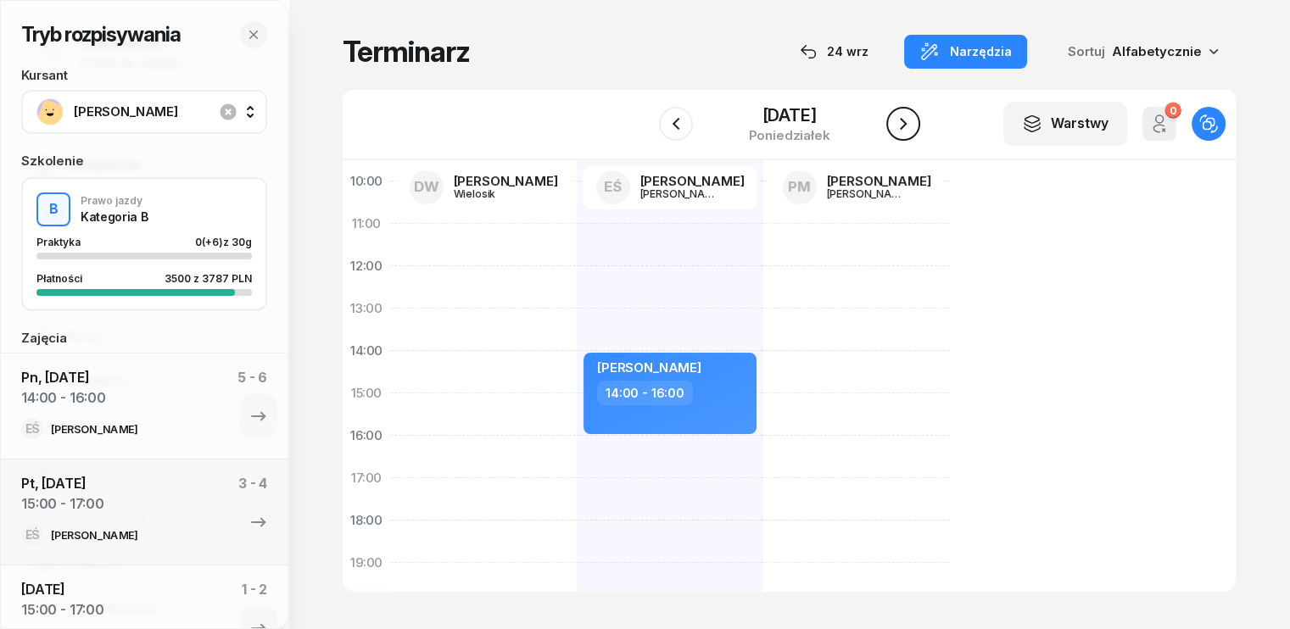
click at [903, 131] on icon "button" at bounding box center [903, 124] width 20 height 20
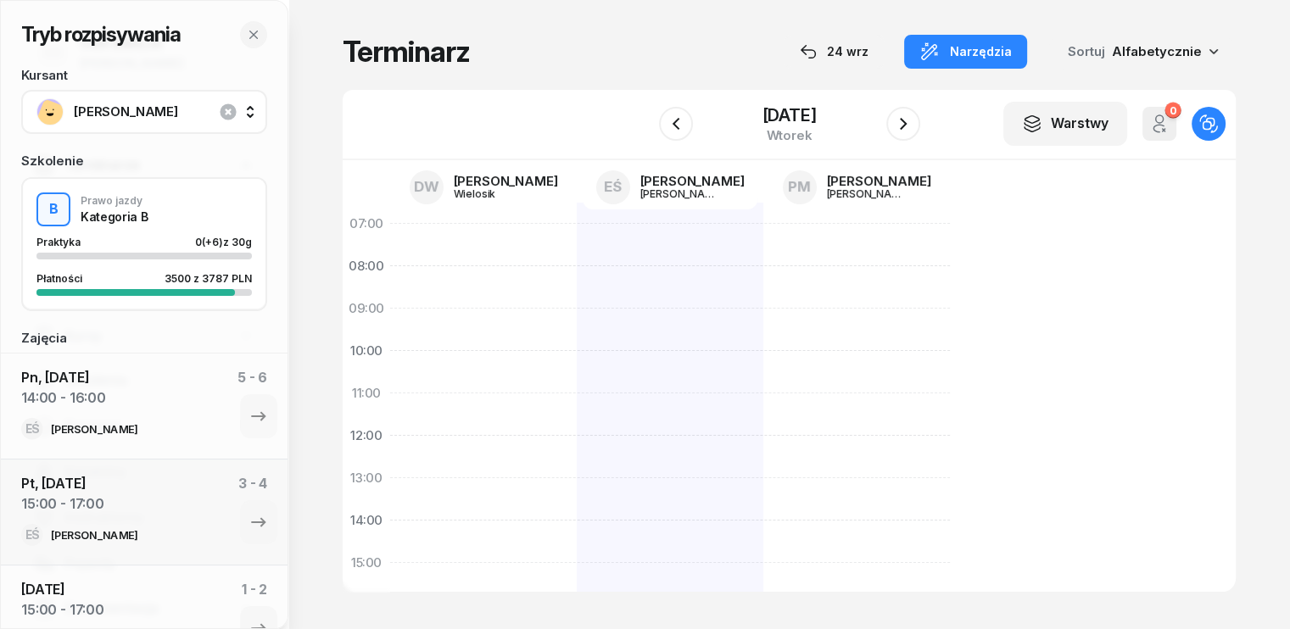
click at [617, 319] on div at bounding box center [670, 584] width 187 height 763
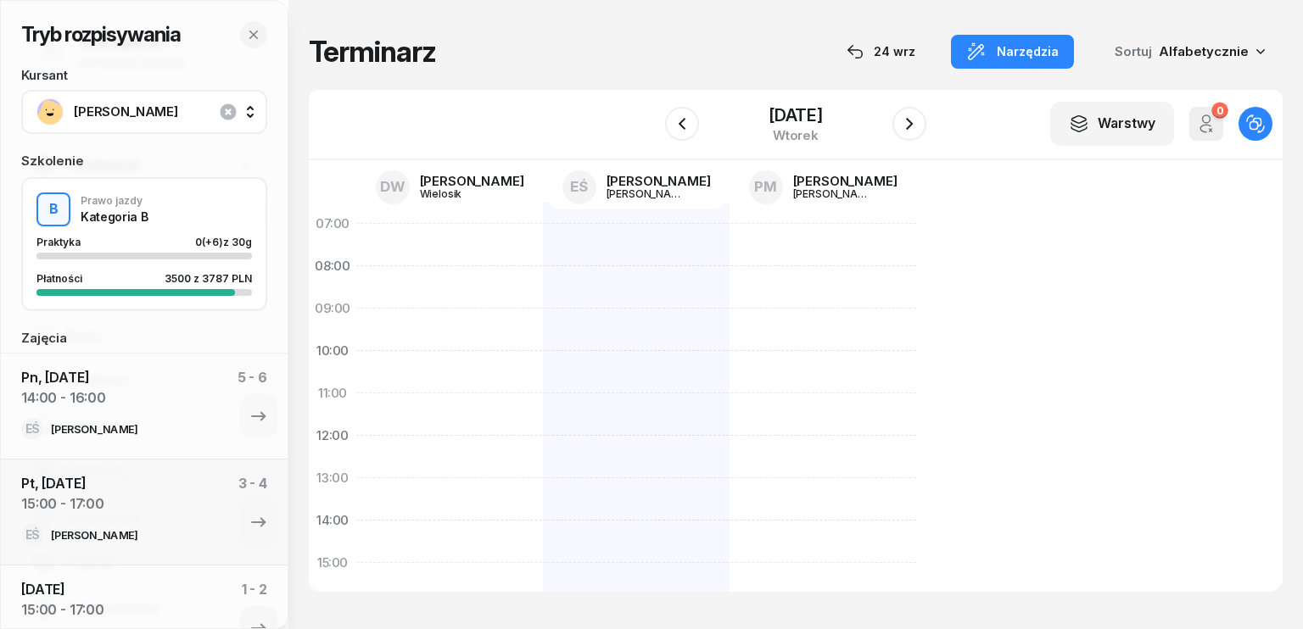
select select "09"
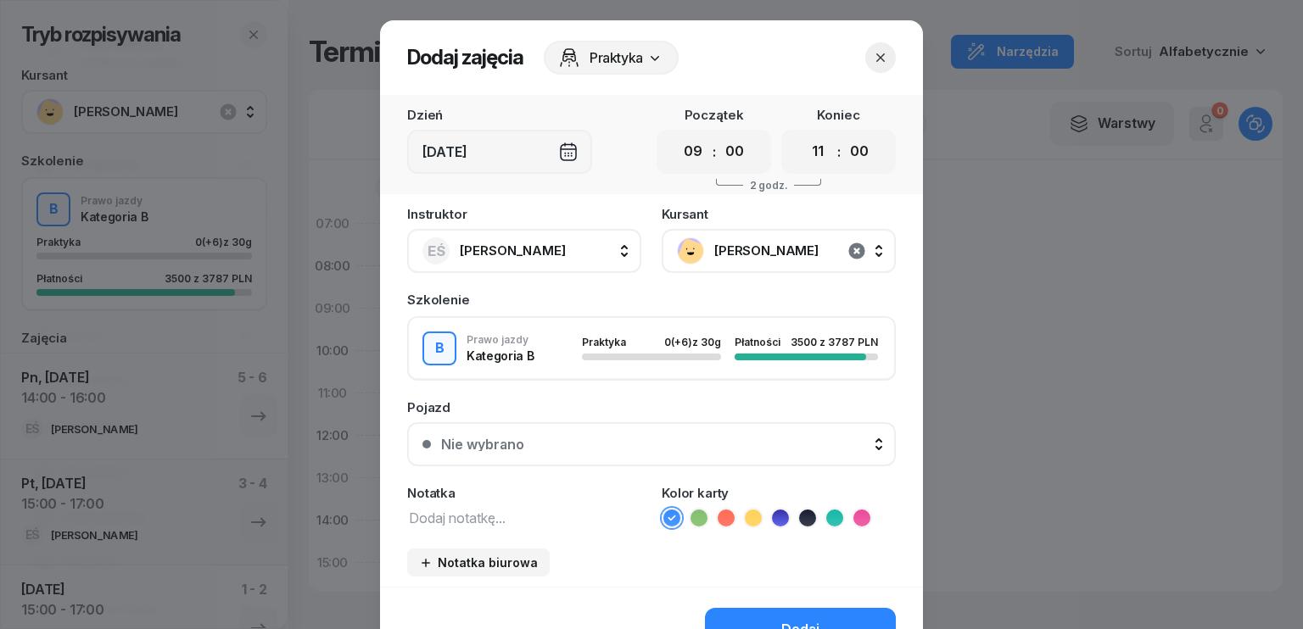
drag, startPoint x: 849, startPoint y: 250, endPoint x: 764, endPoint y: 205, distance: 96.0
click at [848, 250] on icon "button" at bounding box center [857, 251] width 20 height 20
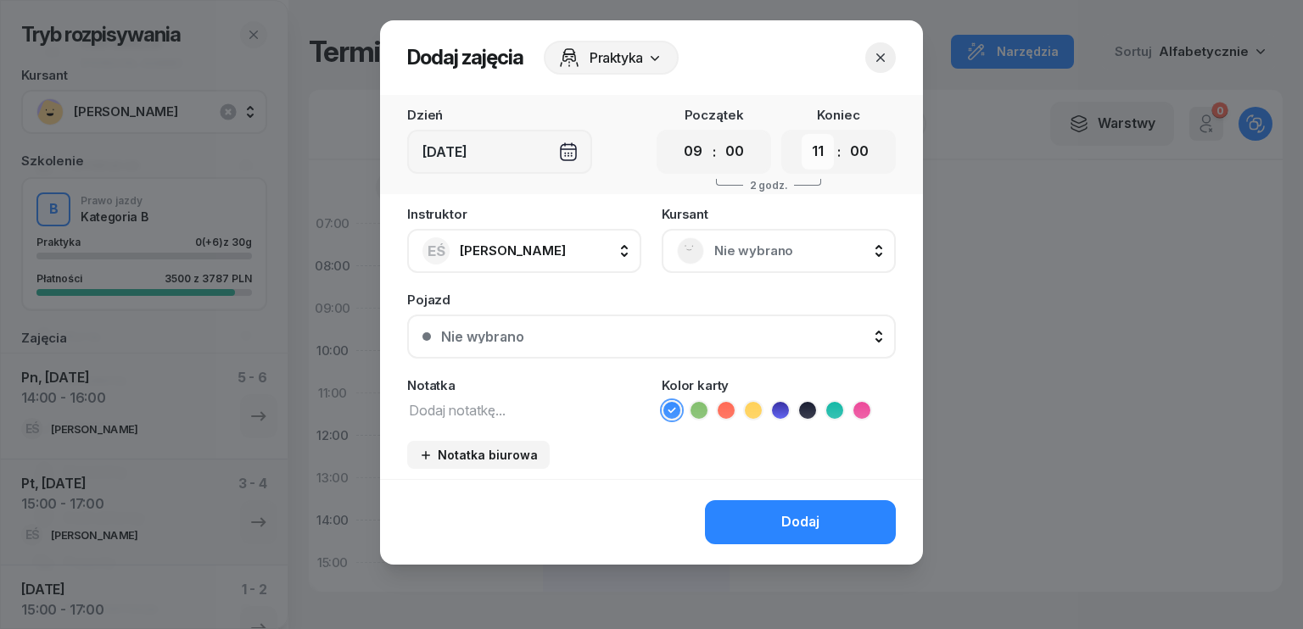
click at [814, 152] on select "00 01 02 03 04 05 06 07 08 09 10 11 12 13 14 15 16 17 18 19 20 21 22 23" at bounding box center [818, 152] width 32 height 36
select select "18"
click at [802, 134] on select "00 01 02 03 04 05 06 07 08 09 10 11 12 13 14 15 16 17 18 19 20 21 22 23" at bounding box center [818, 152] width 32 height 36
click at [499, 420] on div "Instruktor EŚ [PERSON_NAME] DW [PERSON_NAME] EŚ [PERSON_NAME] PM [PERSON_NAME] …" at bounding box center [651, 343] width 543 height 271
click at [509, 405] on textarea at bounding box center [524, 410] width 234 height 22
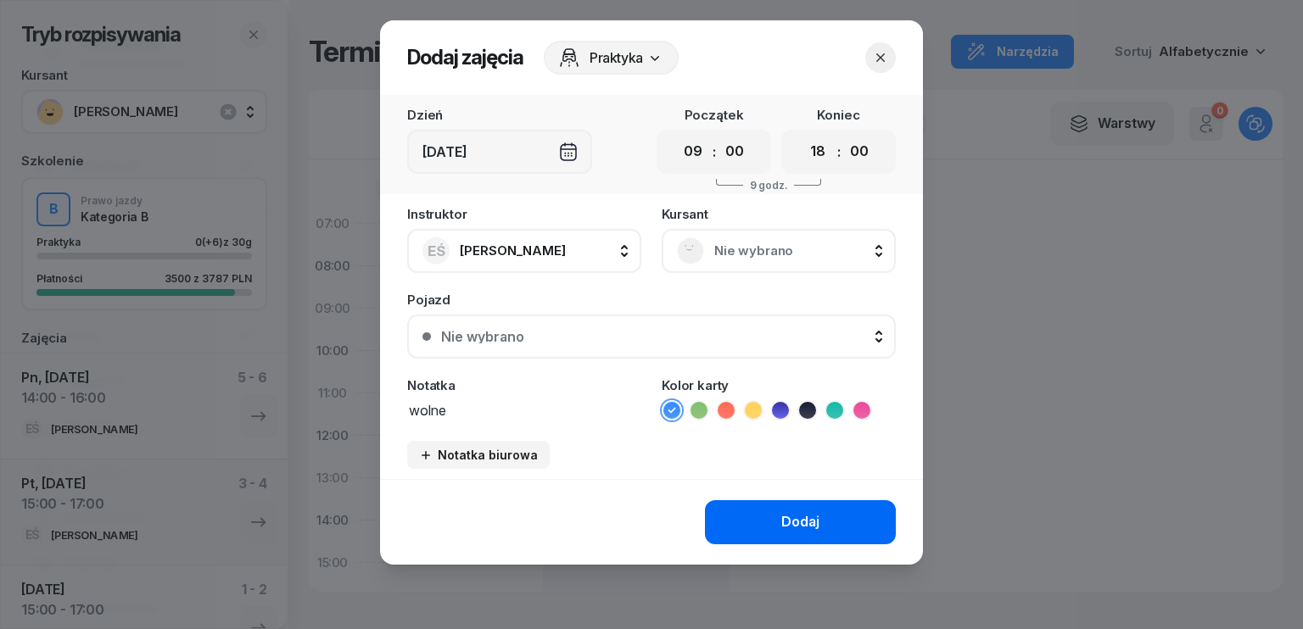
type textarea "wolne"
click at [826, 525] on button "Dodaj" at bounding box center [800, 522] width 191 height 44
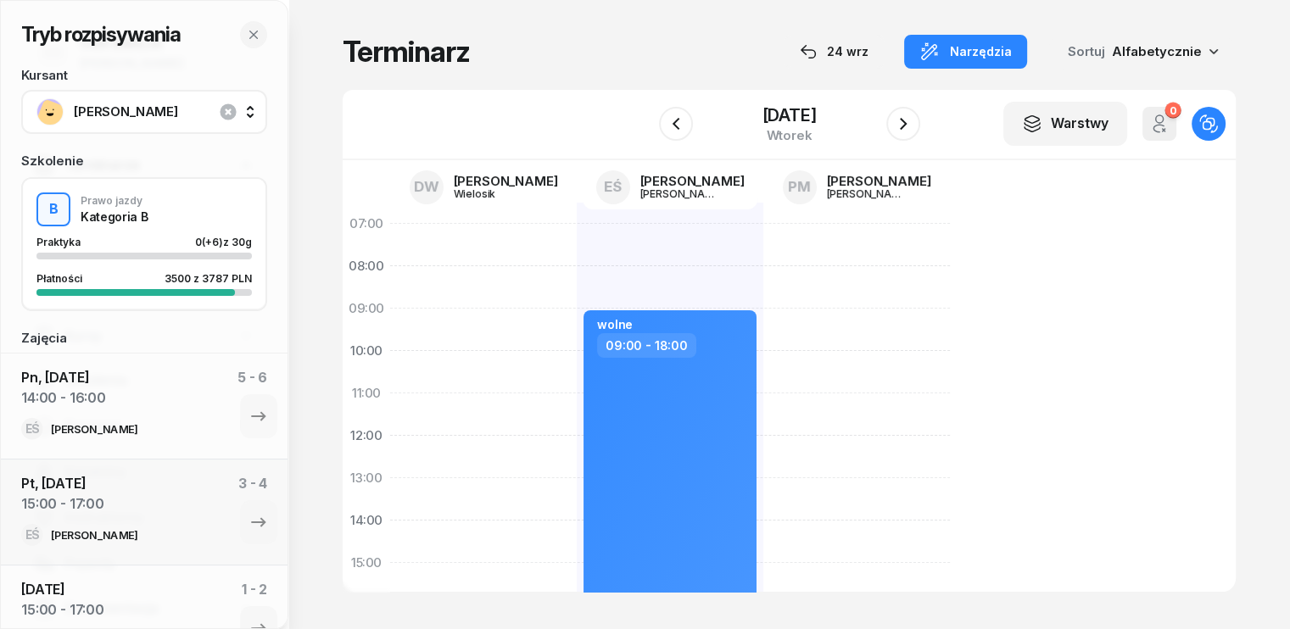
click at [769, 313] on div at bounding box center [856, 584] width 187 height 763
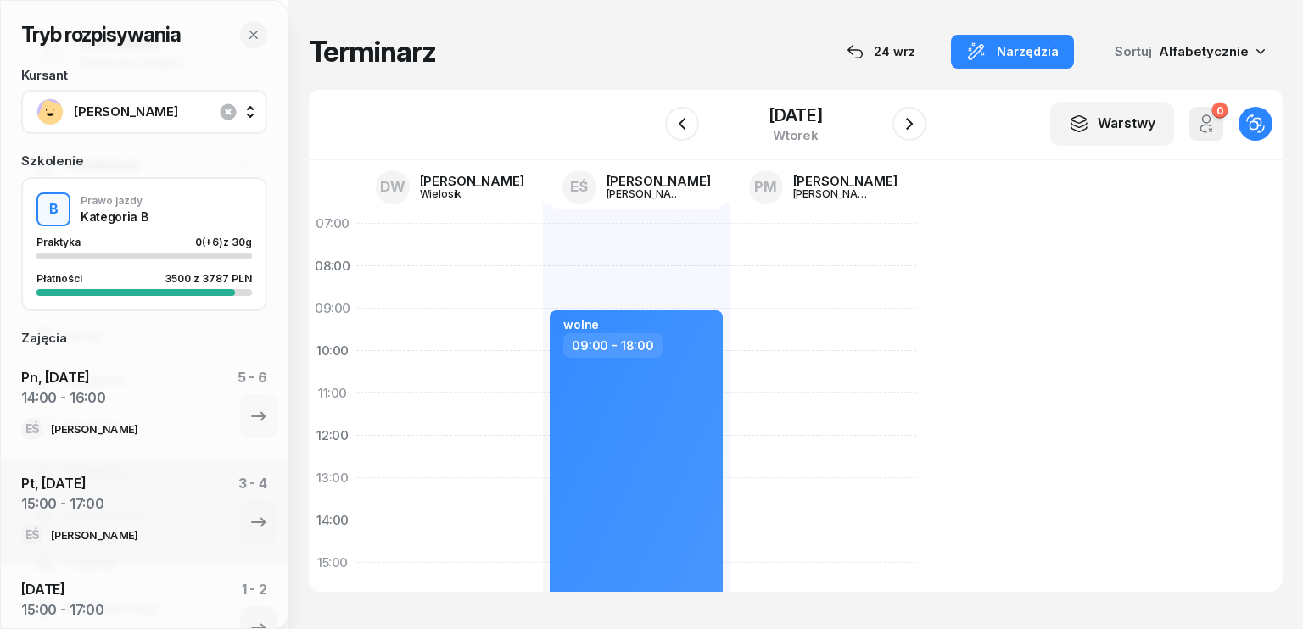
select select "09"
select select "11"
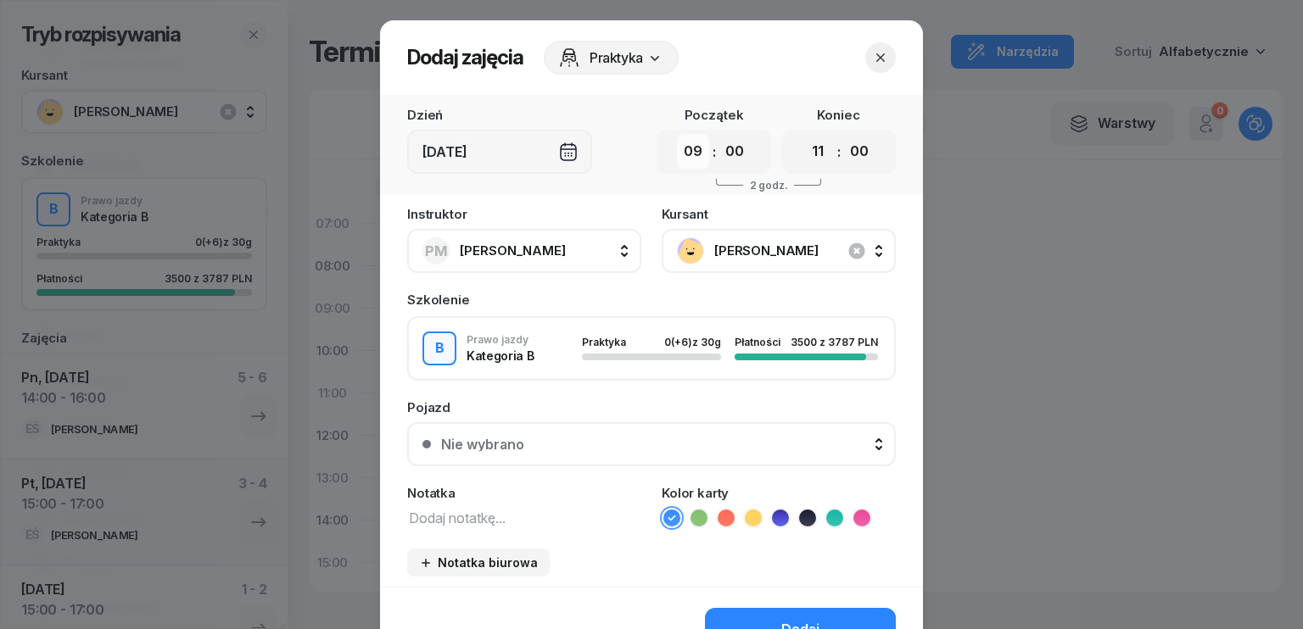
click at [692, 158] on select "00 01 02 03 04 05 06 07 08 09 10 11 12 13 14 15 16 17 18 19 20 21 22 23" at bounding box center [693, 152] width 32 height 36
select select "06"
click at [677, 134] on select "00 01 02 03 04 05 06 07 08 09 10 11 12 13 14 15 16 17 18 19 20 21 22 23" at bounding box center [693, 152] width 32 height 36
click at [812, 162] on select "00 01 02 03 04 05 06 07 08 09 10 11 12 13 14 15 16 17 18 19 20 21 22 23" at bounding box center [818, 152] width 32 height 36
select select "18"
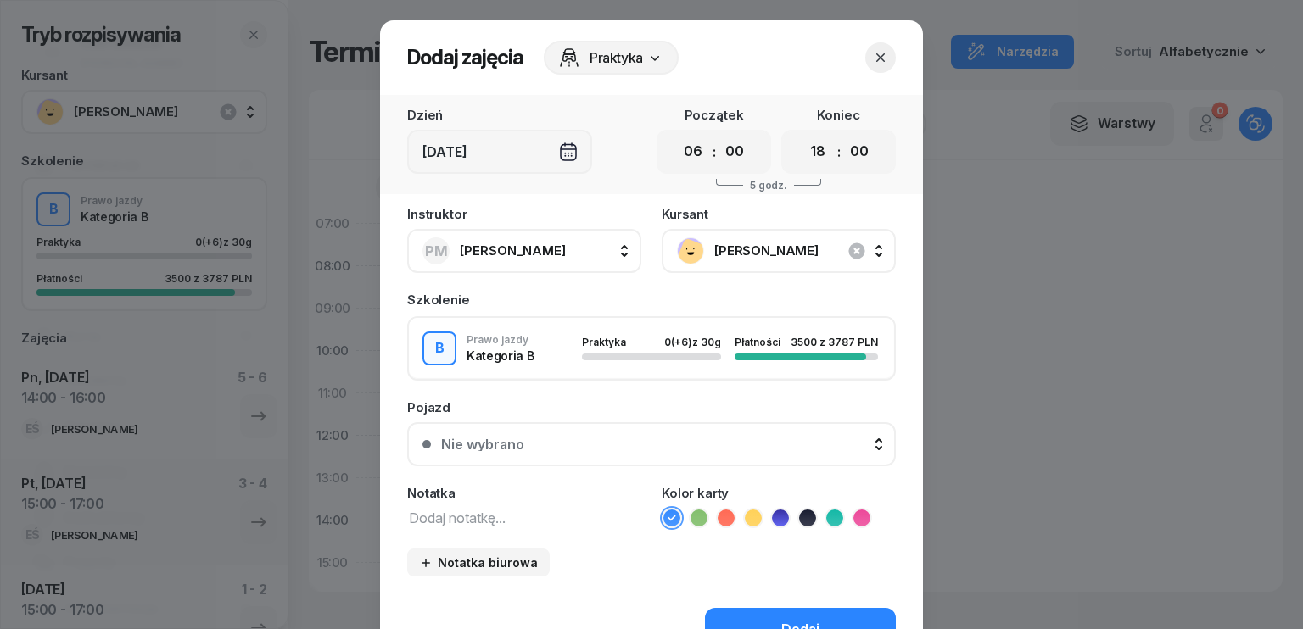
click at [802, 134] on select "00 01 02 03 04 05 06 07 08 09 10 11 12 13 14 15 16 17 18 19 20 21 22 23" at bounding box center [818, 152] width 32 height 36
click at [500, 520] on textarea at bounding box center [524, 517] width 234 height 22
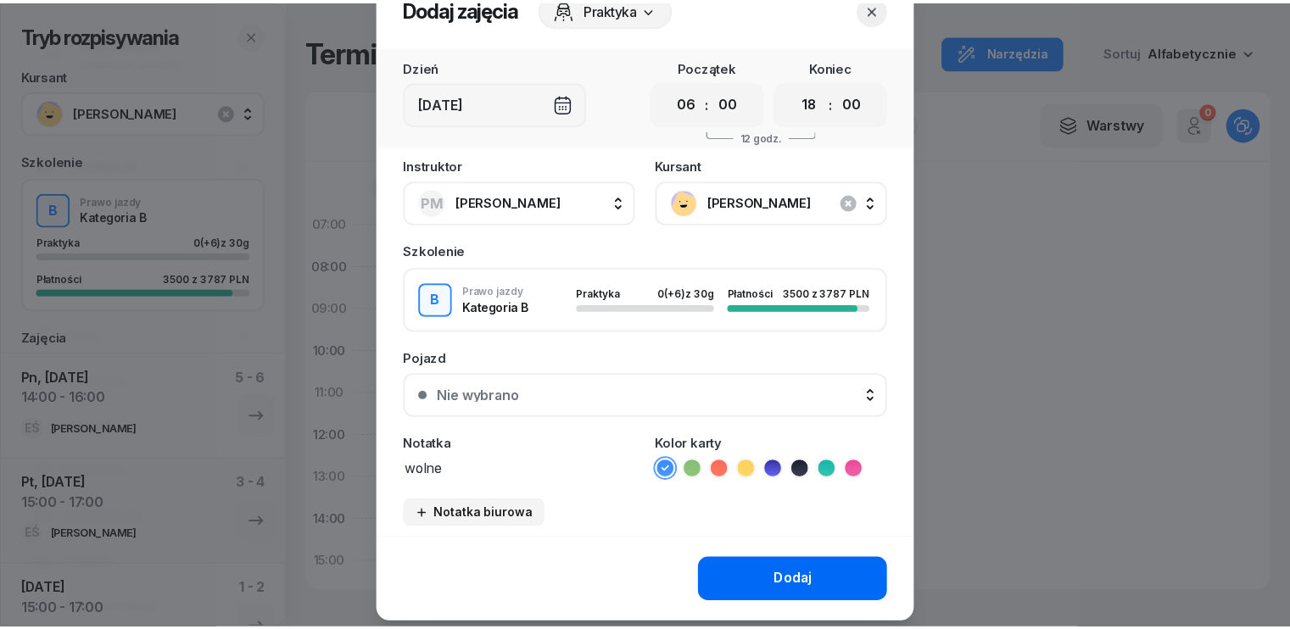
scroll to position [95, 0]
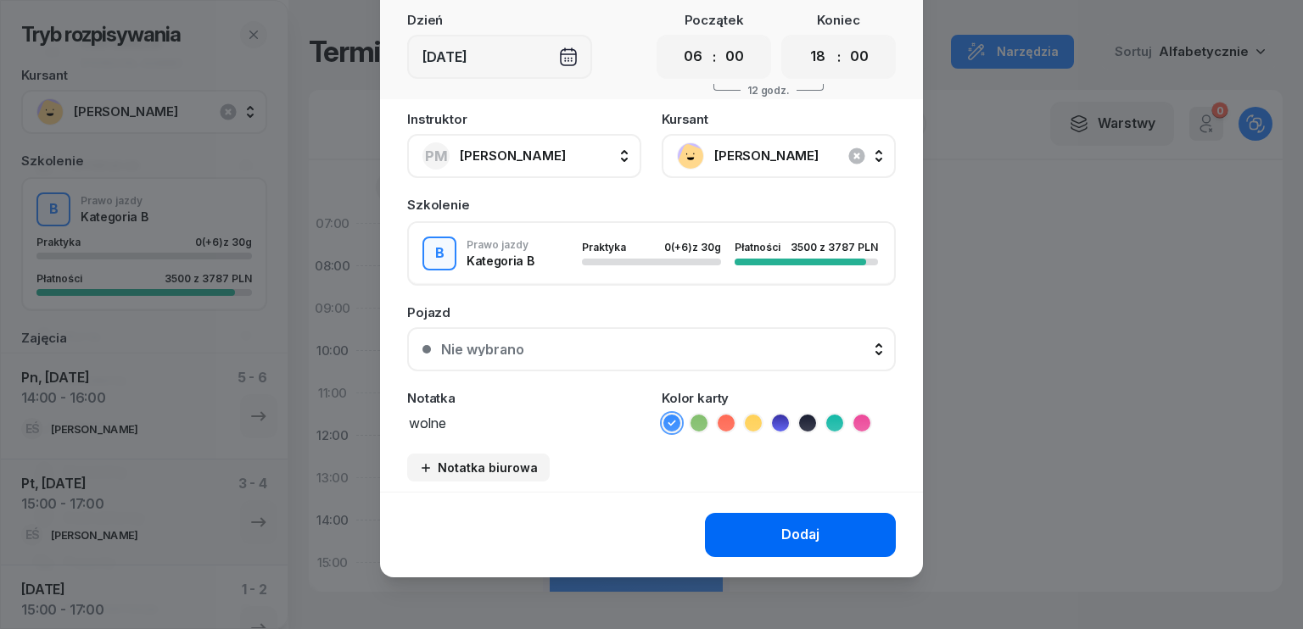
type textarea "wolne"
click at [734, 518] on button "Dodaj" at bounding box center [800, 535] width 191 height 44
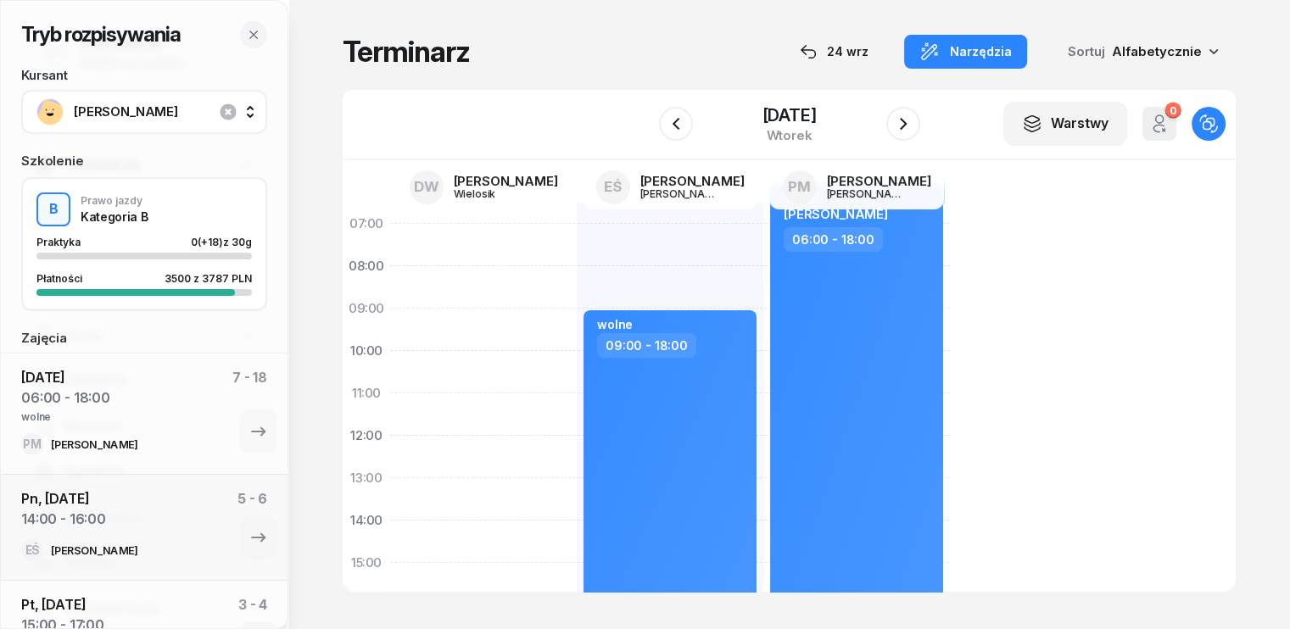
click at [416, 254] on div at bounding box center [483, 584] width 187 height 763
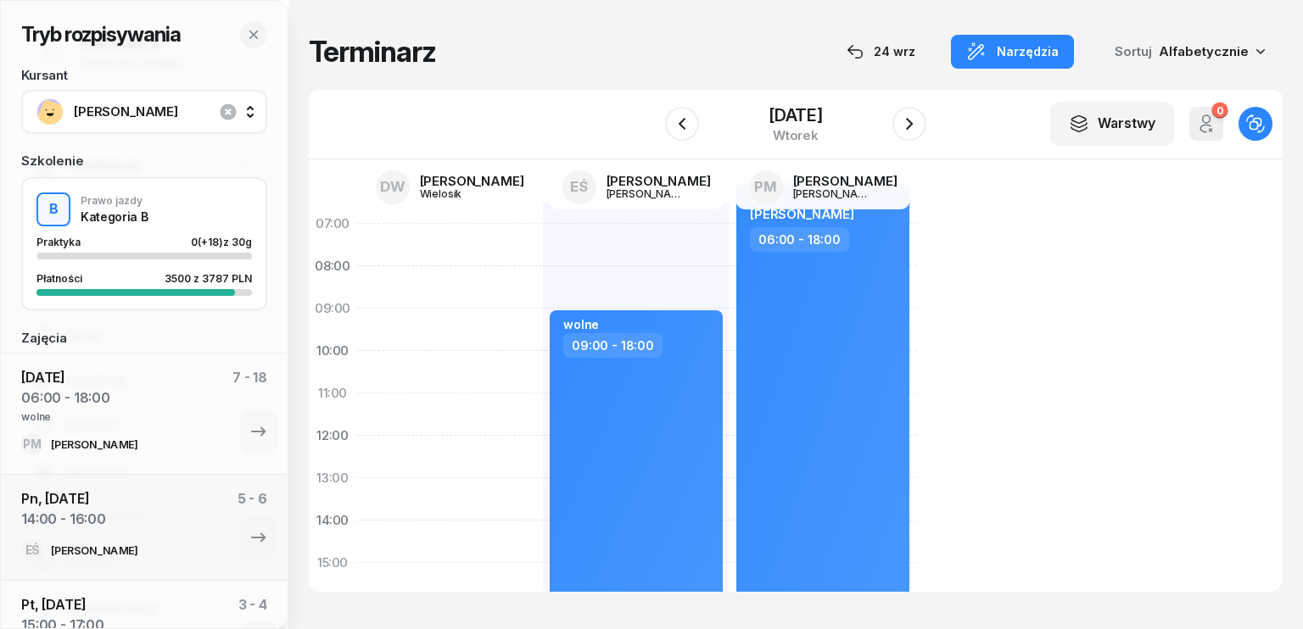
select select "07"
select select "09"
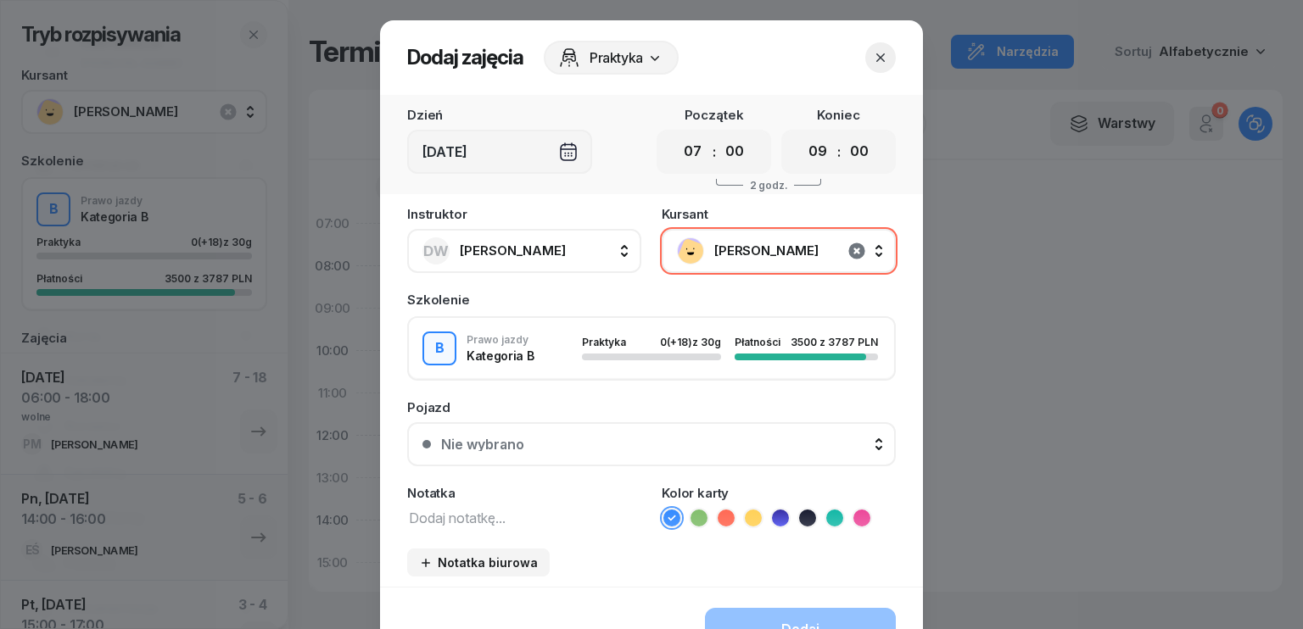
click at [853, 253] on icon "button" at bounding box center [857, 251] width 20 height 20
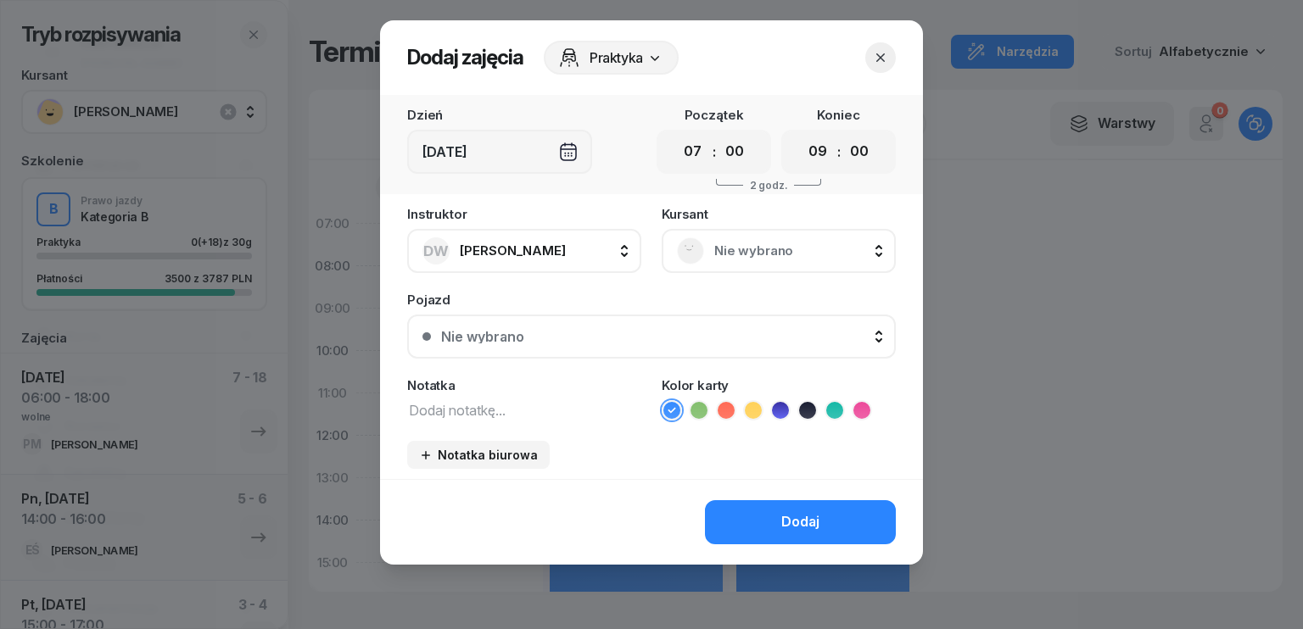
click at [880, 53] on icon "button" at bounding box center [880, 57] width 17 height 17
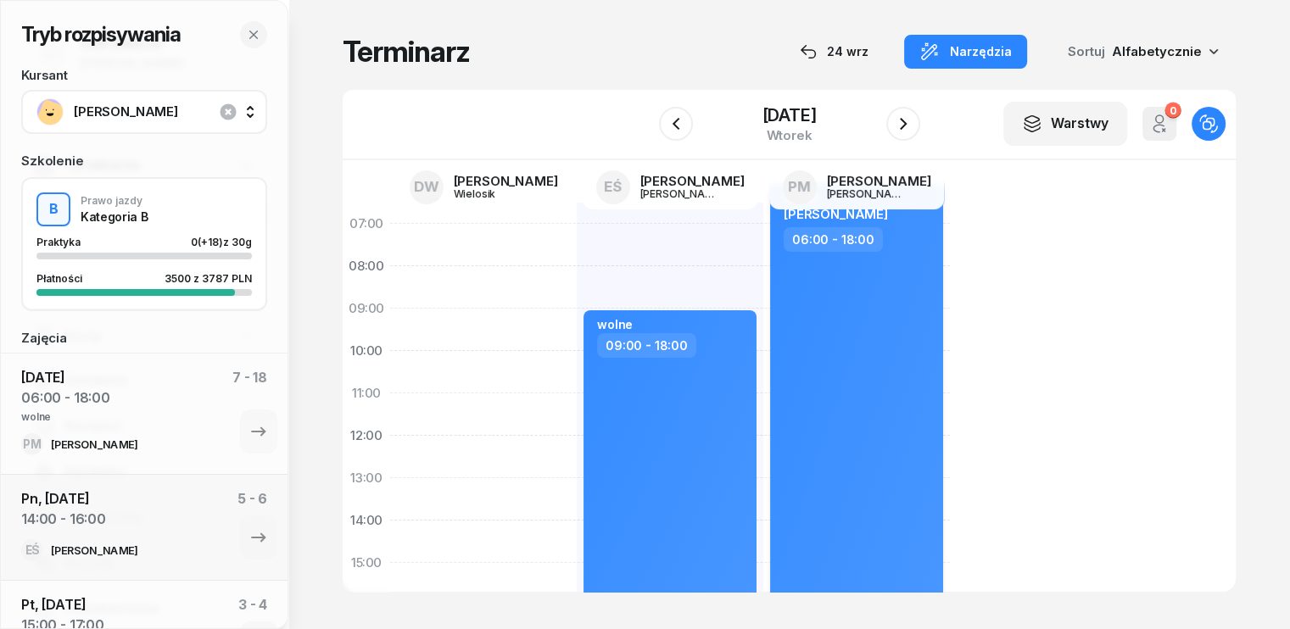
click at [830, 347] on div "[PERSON_NAME] 06:00 - 18:00" at bounding box center [856, 436] width 173 height 506
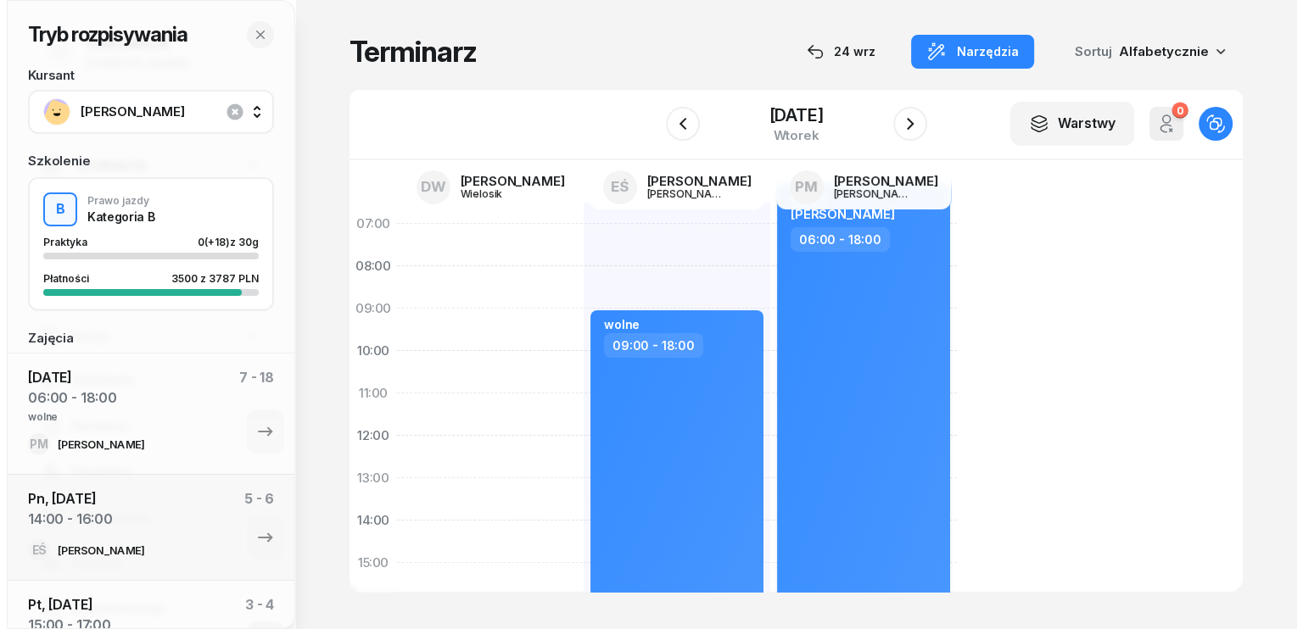
select select "06"
select select "18"
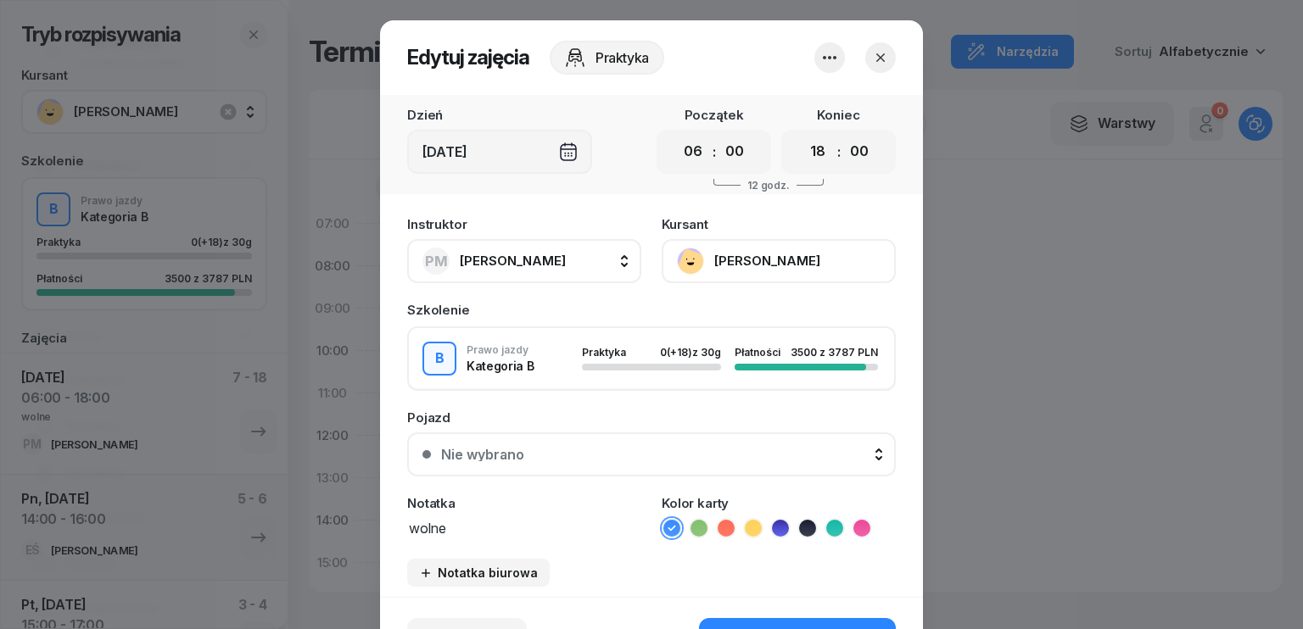
click at [824, 64] on icon "button" at bounding box center [829, 58] width 20 height 20
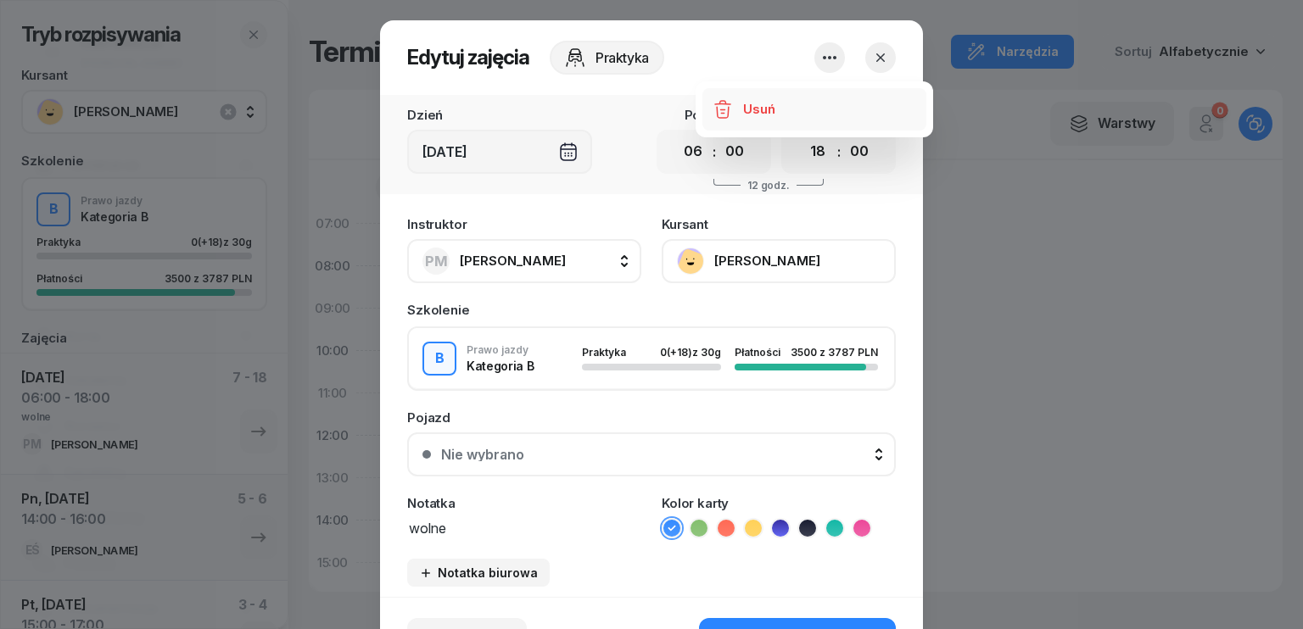
click at [762, 101] on div "Usuń" at bounding box center [758, 109] width 31 height 22
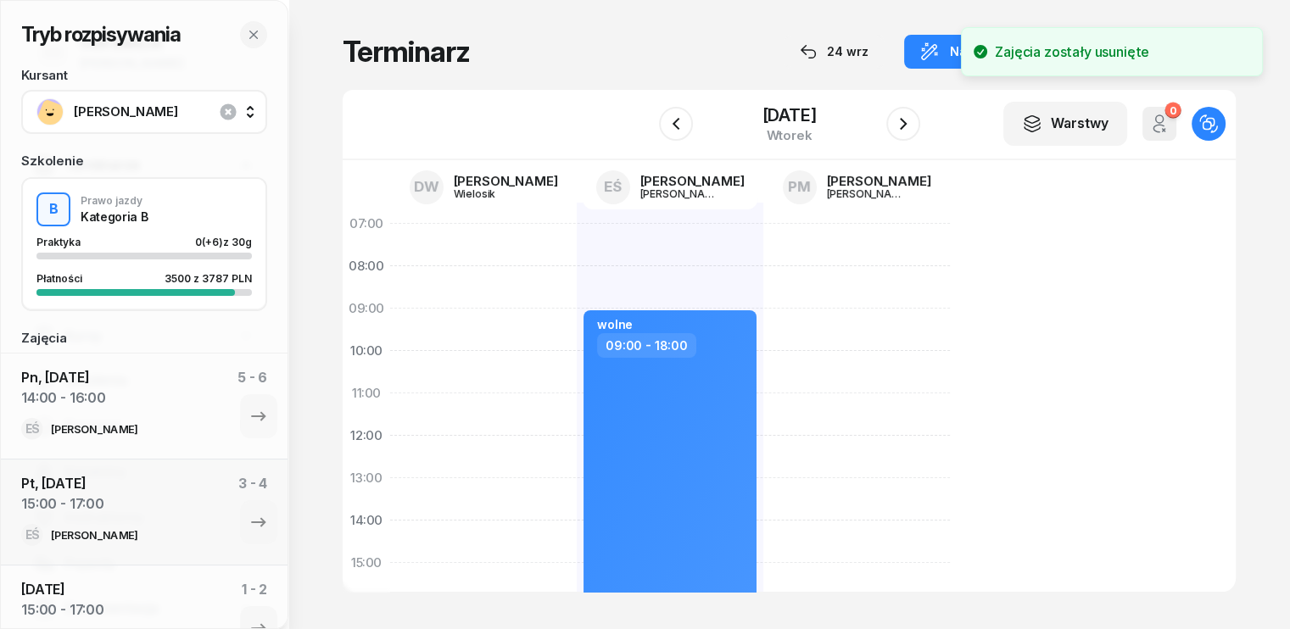
click at [763, 223] on div at bounding box center [856, 584] width 187 height 763
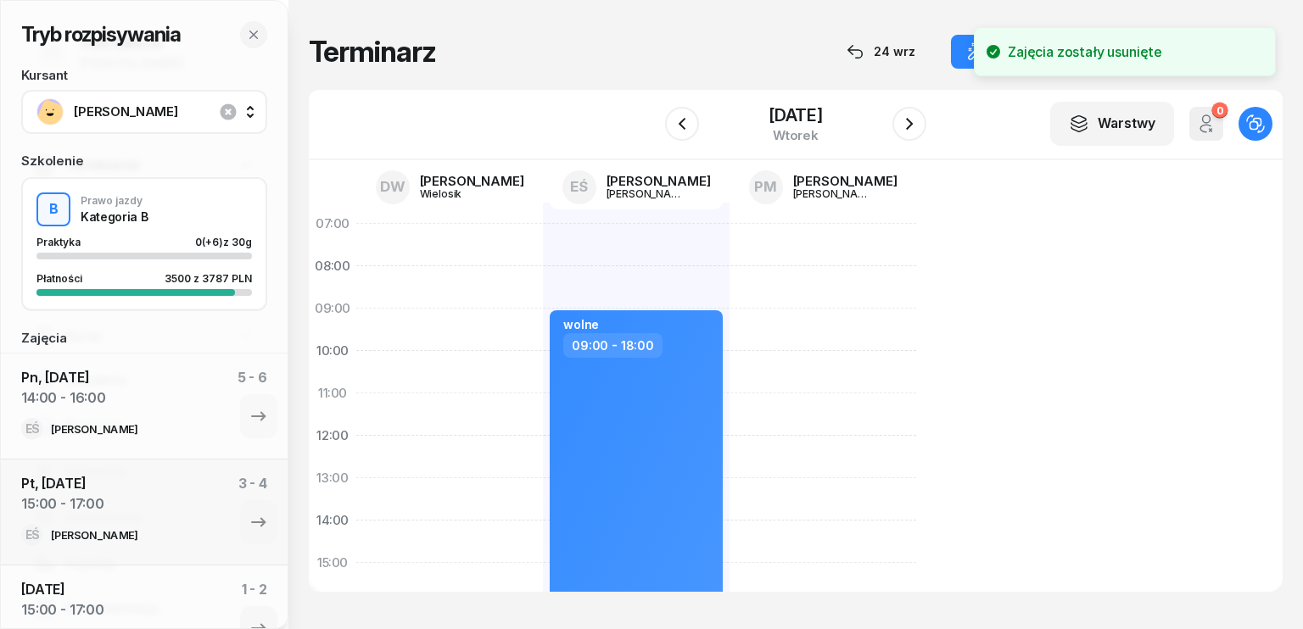
select select "06"
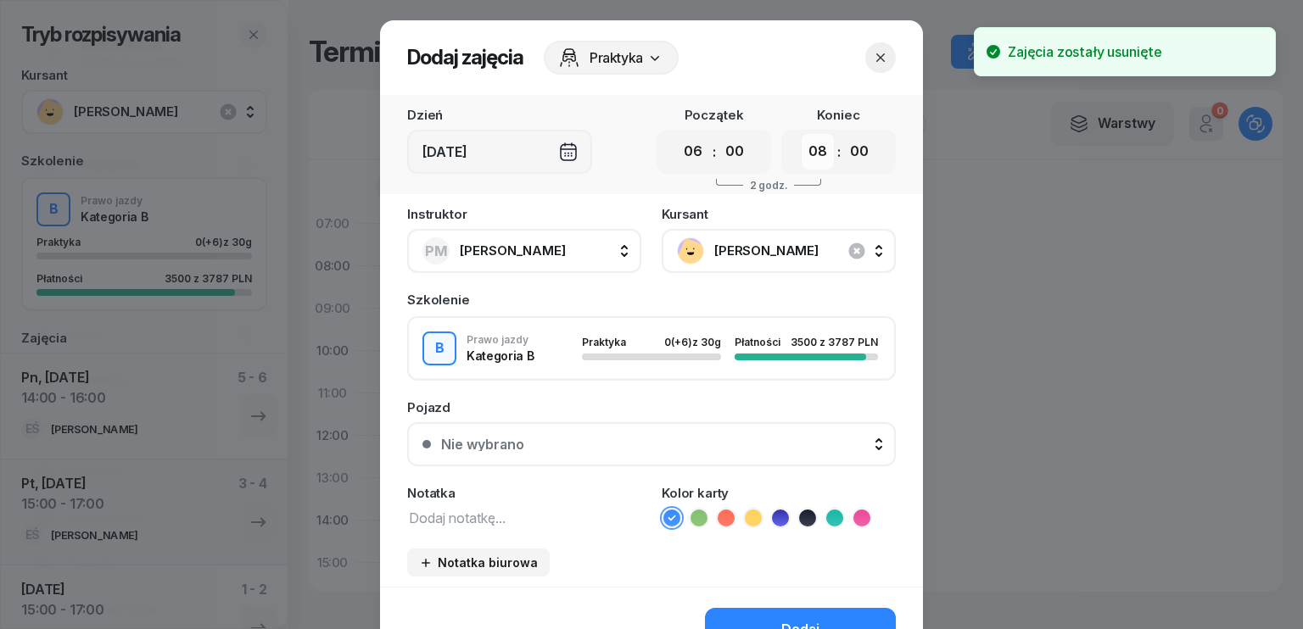
click at [813, 155] on select "00 01 02 03 04 05 06 07 08 09 10 11 12 13 14 15 16 17 18 19 20 21 22 23" at bounding box center [818, 152] width 32 height 36
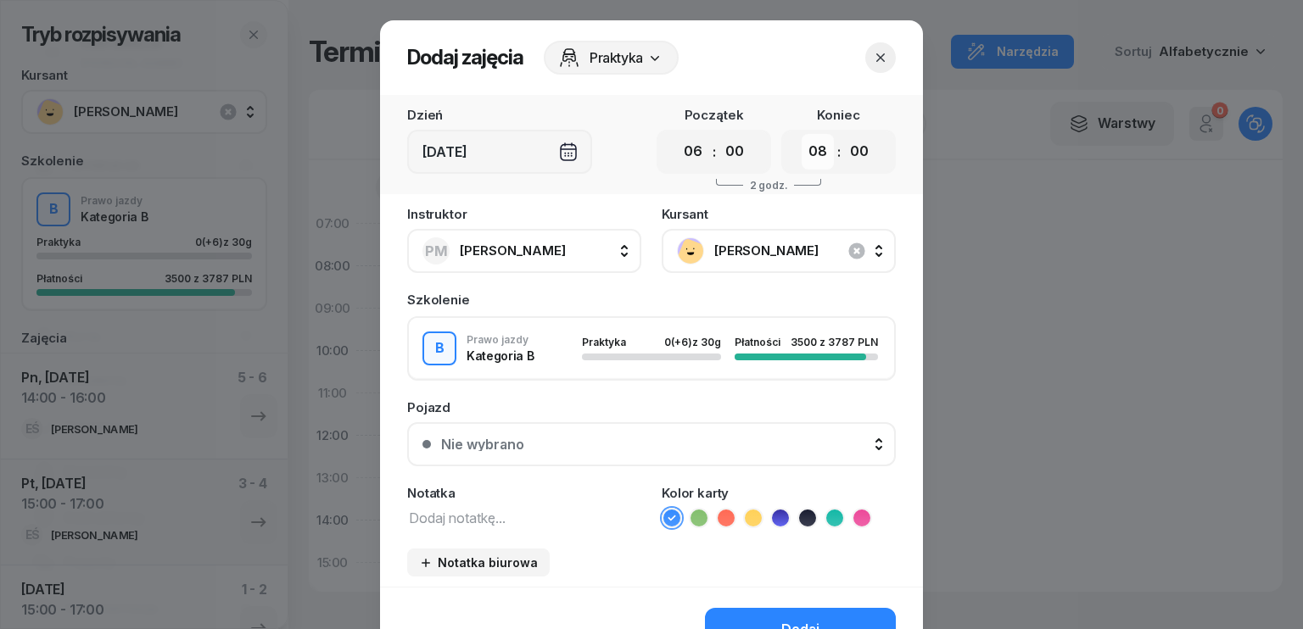
select select "19"
click at [802, 134] on select "00 01 02 03 04 05 06 07 08 09 10 11 12 13 14 15 16 17 18 19 20 21 22 23" at bounding box center [818, 152] width 32 height 36
click at [849, 250] on icon "button" at bounding box center [857, 251] width 20 height 20
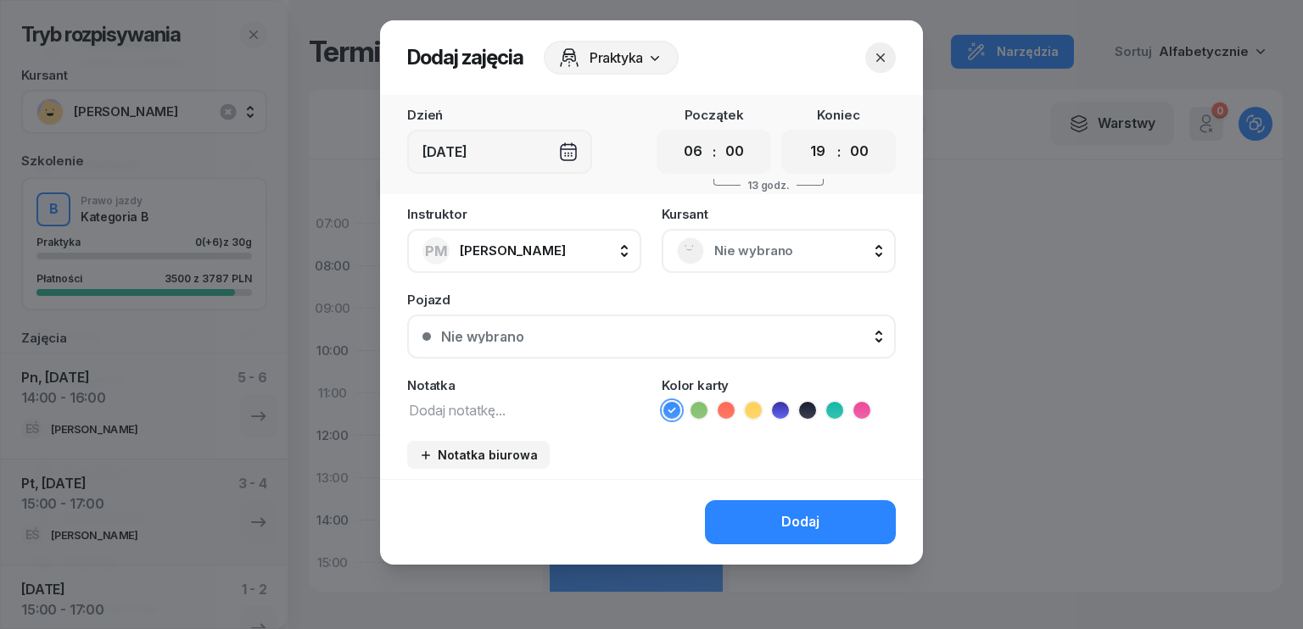
click at [495, 407] on textarea at bounding box center [524, 410] width 234 height 22
type textarea "wolne"
click at [837, 518] on button "Dodaj" at bounding box center [800, 522] width 191 height 44
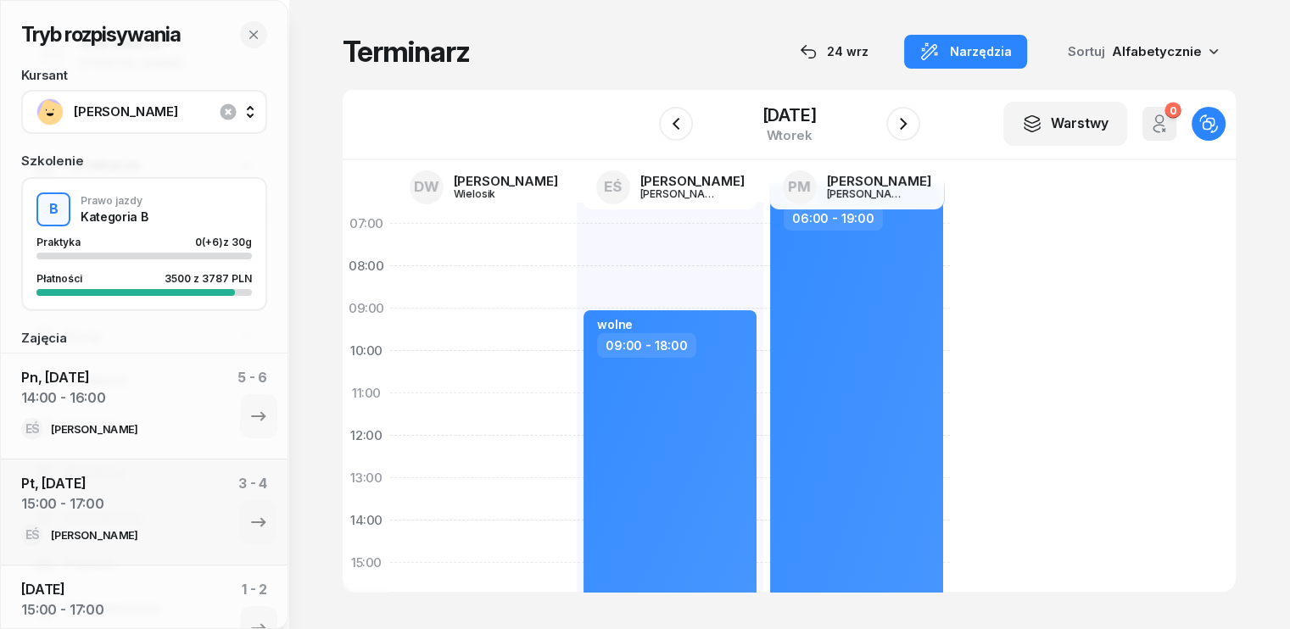
click at [394, 225] on div at bounding box center [483, 584] width 187 height 763
select select "07"
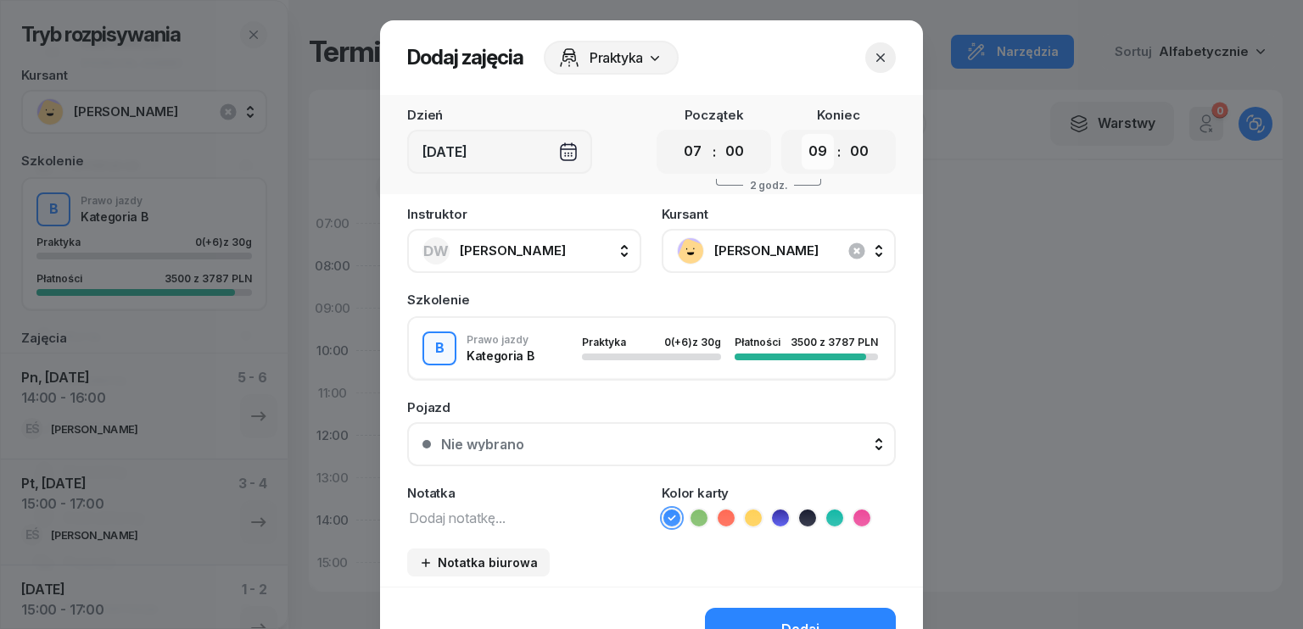
click at [818, 153] on select "00 01 02 03 04 05 06 07 08 09 10 11 12 13 14 15 16 17 18 19 20 21 22 23" at bounding box center [818, 152] width 32 height 36
select select "18"
click at [802, 134] on select "00 01 02 03 04 05 06 07 08 09 10 11 12 13 14 15 16 17 18 19 20 21 22 23" at bounding box center [818, 152] width 32 height 36
click at [847, 242] on icon "button" at bounding box center [857, 251] width 20 height 20
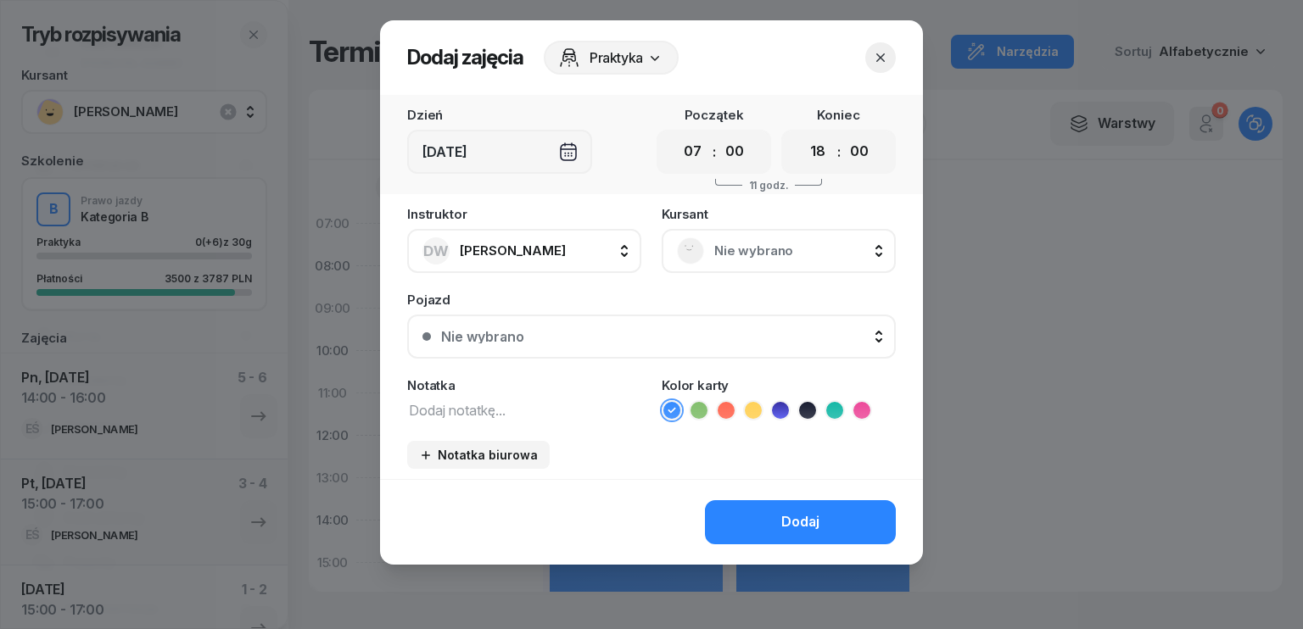
click at [530, 419] on textarea at bounding box center [524, 410] width 234 height 22
type textarea "wolne"
click at [794, 523] on div "Dodaj" at bounding box center [800, 523] width 38 height 22
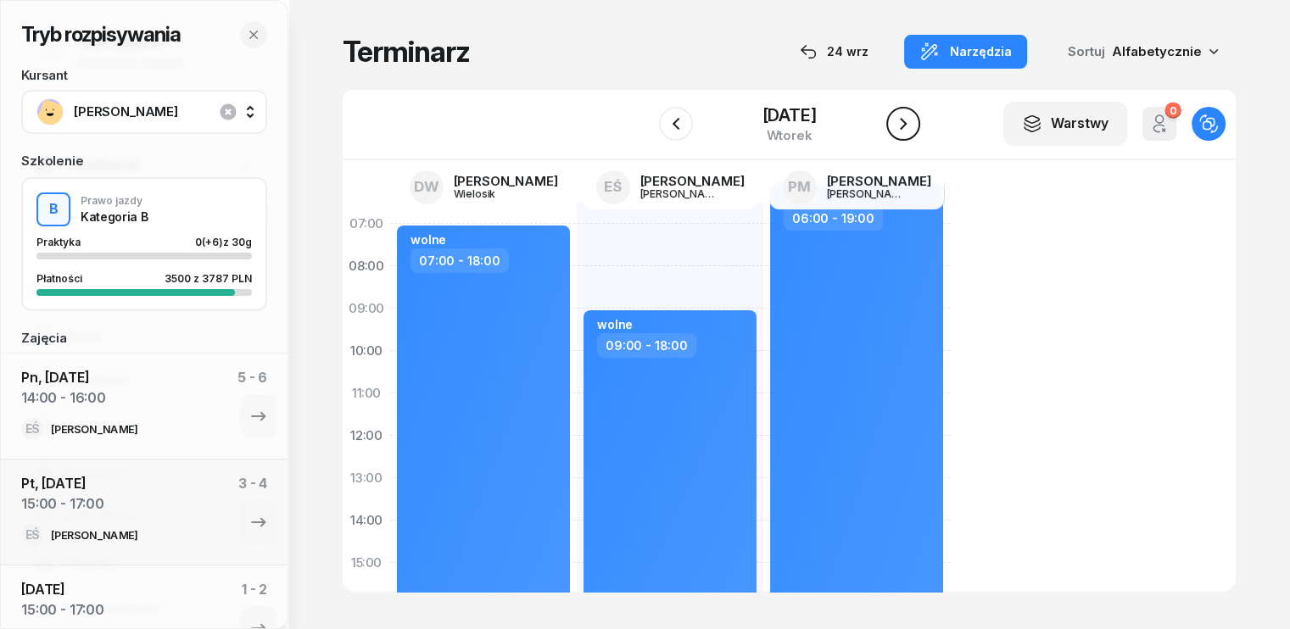
click at [904, 119] on icon "button" at bounding box center [903, 124] width 20 height 20
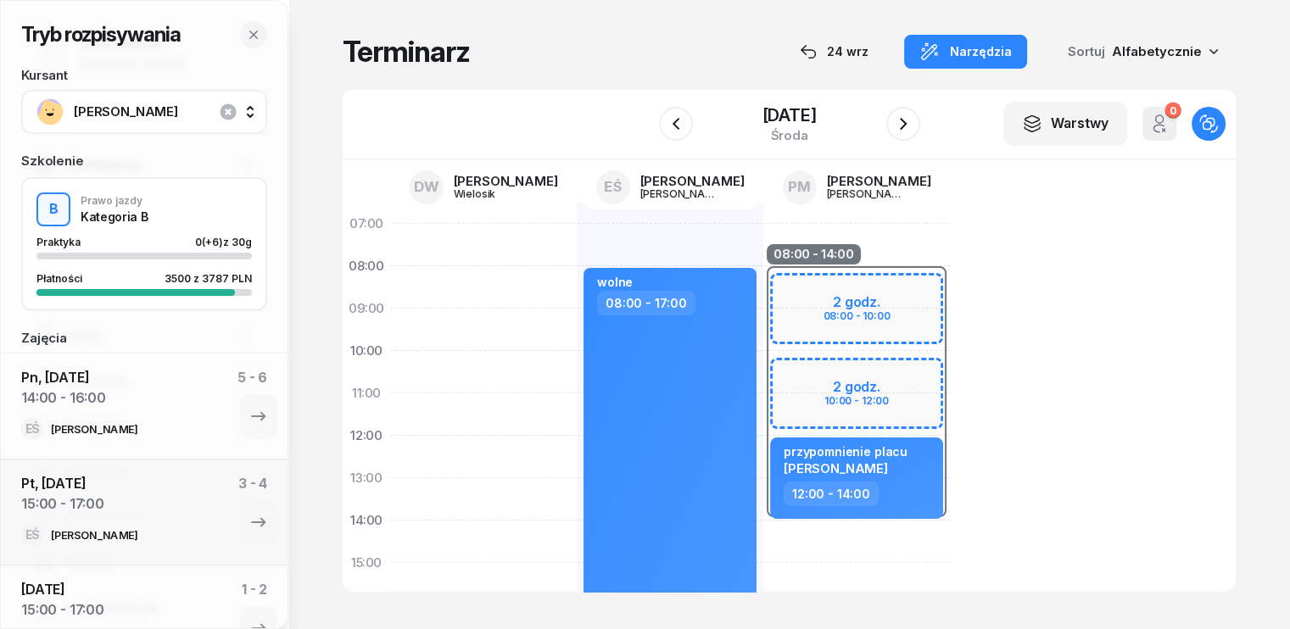
click at [420, 233] on div at bounding box center [483, 584] width 187 height 763
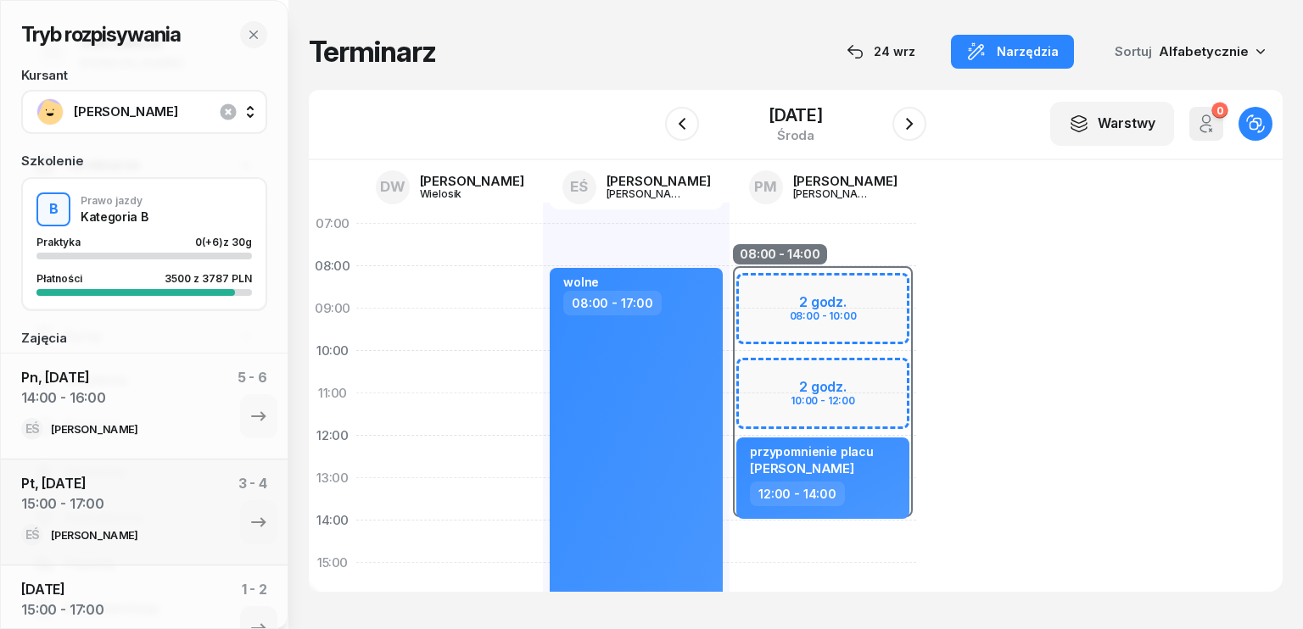
select select "07"
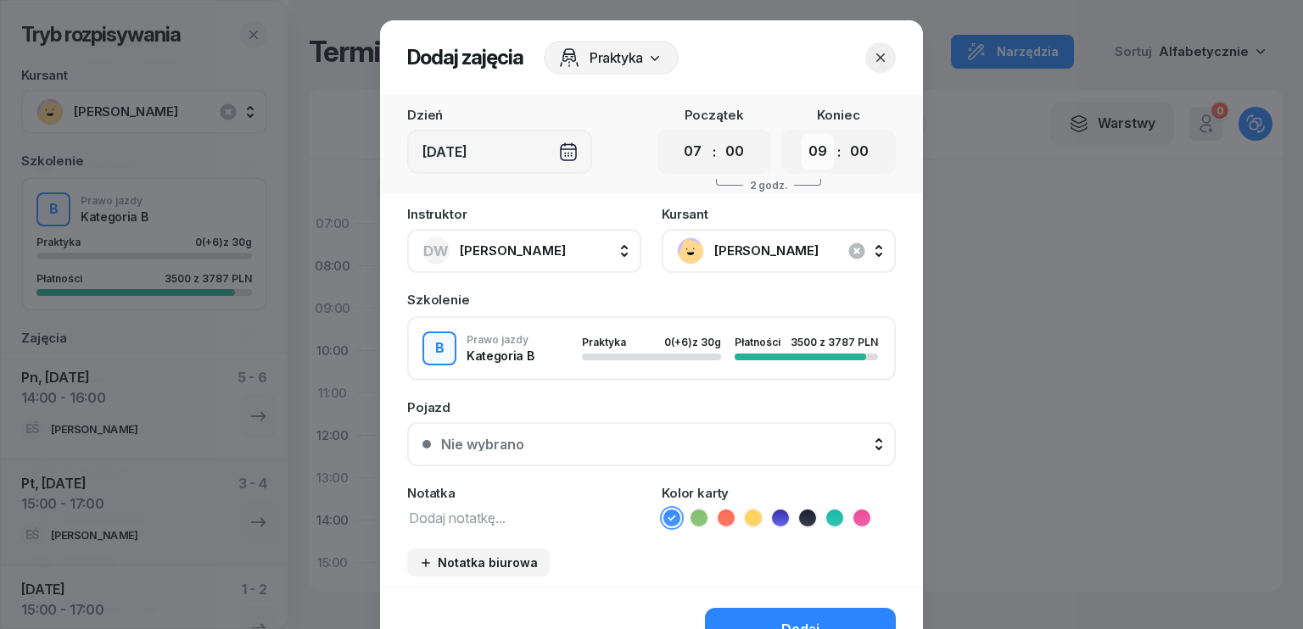
drag, startPoint x: 818, startPoint y: 152, endPoint x: 817, endPoint y: 168, distance: 16.1
click at [818, 152] on select "00 01 02 03 04 05 06 07 08 09 10 11 12 13 14 15 16 17 18 19 20 21 22 23" at bounding box center [818, 152] width 32 height 36
select select "18"
click at [802, 134] on select "00 01 02 03 04 05 06 07 08 09 10 11 12 13 14 15 16 17 18 19 20 21 22 23" at bounding box center [818, 152] width 32 height 36
click at [848, 252] on icon "button" at bounding box center [856, 251] width 16 height 16
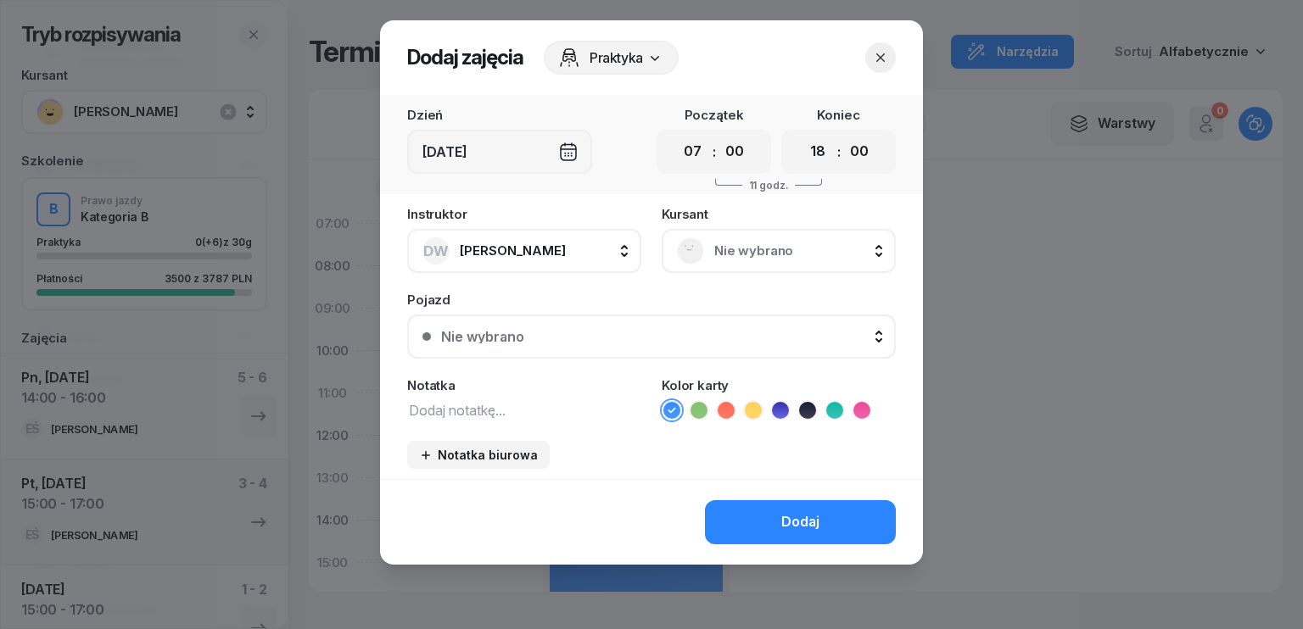
click at [538, 401] on textarea at bounding box center [524, 410] width 234 height 22
type textarea "wolne"
click at [794, 527] on div "Dodaj" at bounding box center [800, 523] width 38 height 22
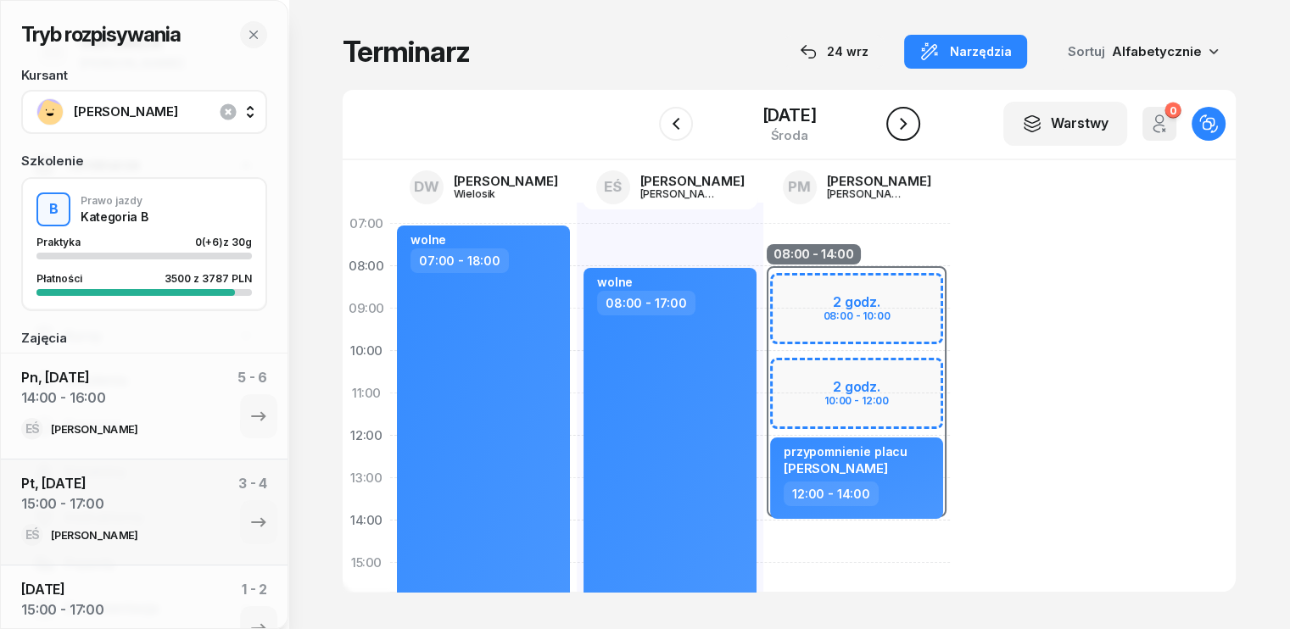
click at [906, 124] on icon "button" at bounding box center [903, 124] width 20 height 20
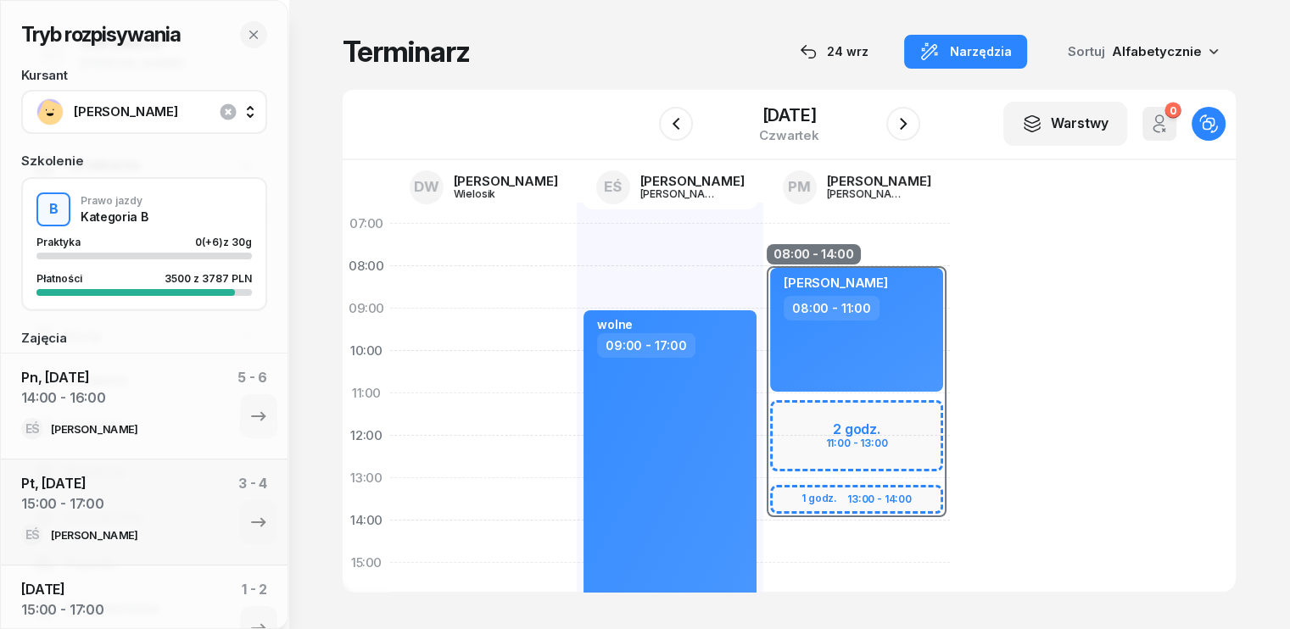
click at [390, 238] on div at bounding box center [483, 584] width 187 height 763
select select "07"
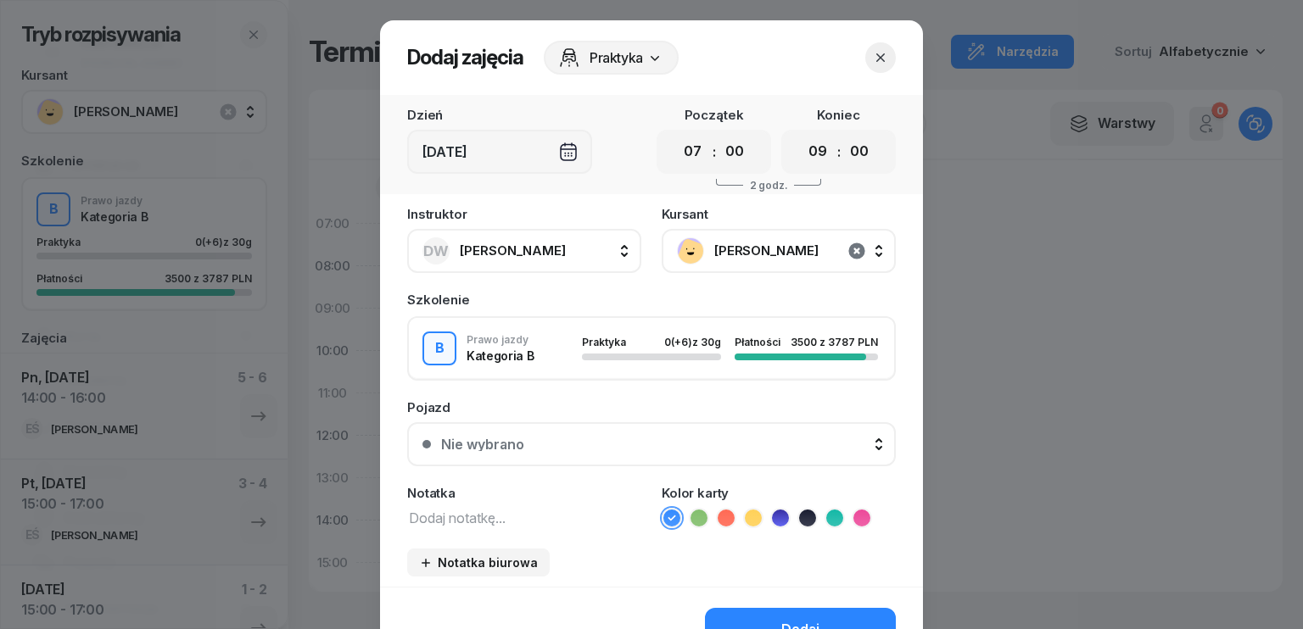
click at [848, 251] on icon "button" at bounding box center [856, 251] width 16 height 16
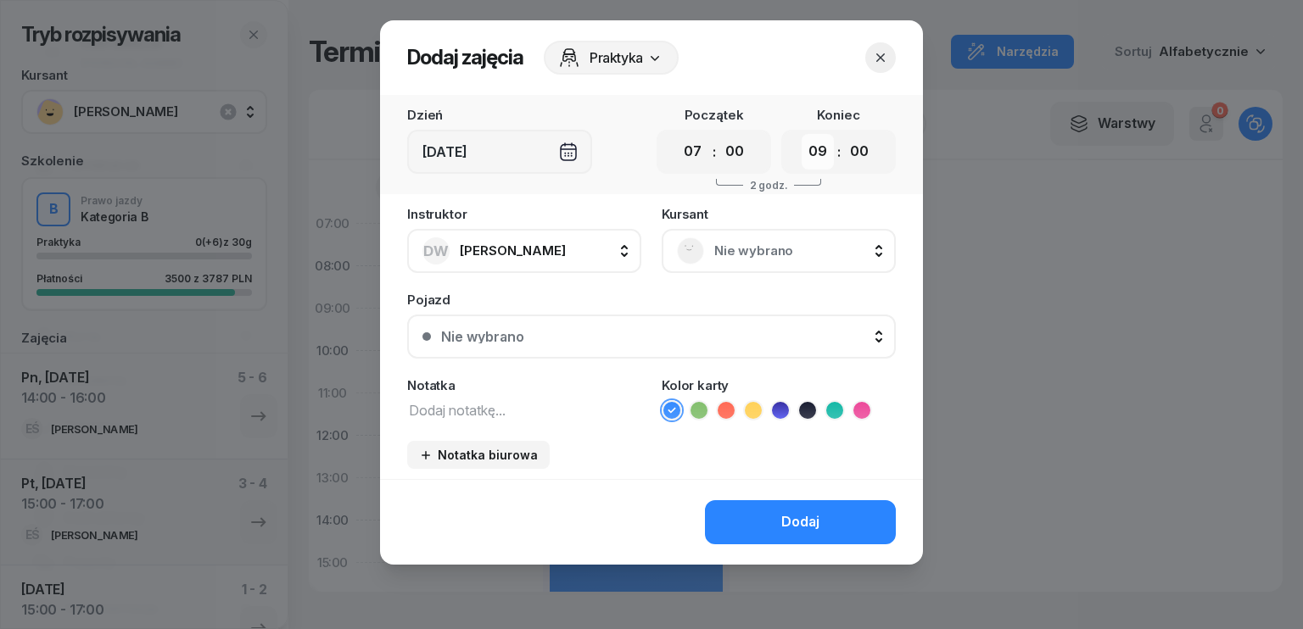
drag, startPoint x: 829, startPoint y: 154, endPoint x: 829, endPoint y: 164, distance: 10.2
click at [829, 154] on select "00 01 02 03 04 05 06 07 08 09 10 11 12 13 14 15 16 17 18 19 20 21 22 23" at bounding box center [818, 152] width 32 height 36
select select "17"
click at [802, 134] on select "00 01 02 03 04 05 06 07 08 09 10 11 12 13 14 15 16 17 18 19 20 21 22 23" at bounding box center [818, 152] width 32 height 36
click at [502, 394] on div "Notatka" at bounding box center [524, 400] width 234 height 42
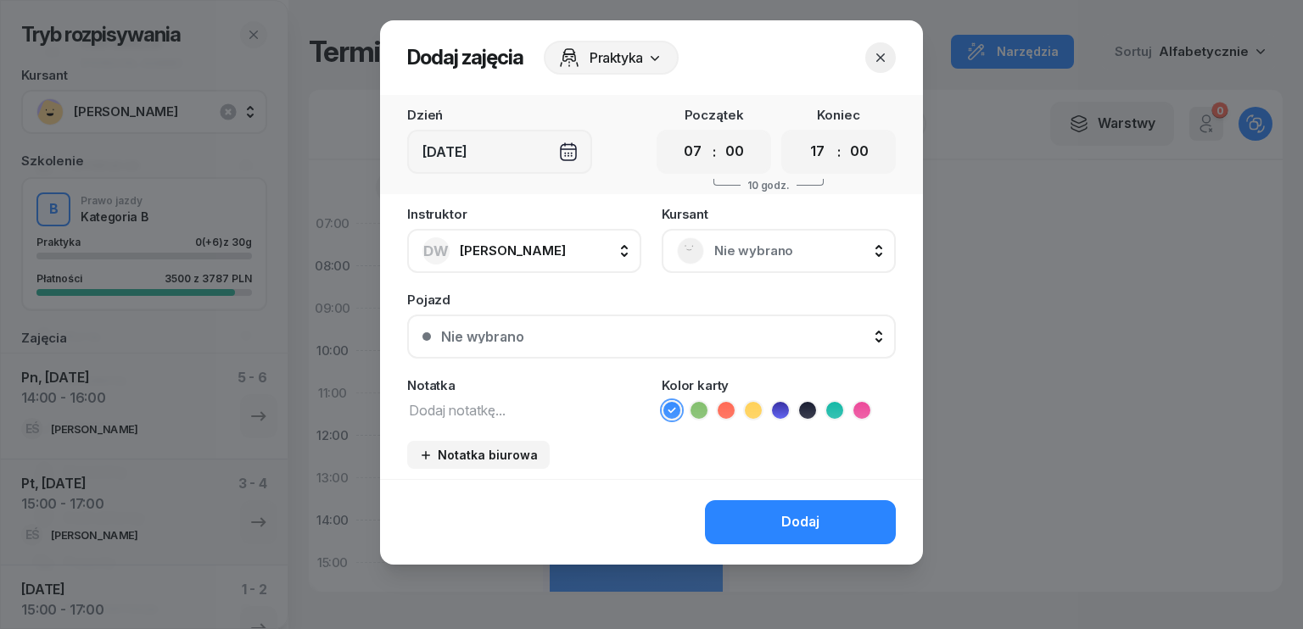
click at [506, 414] on textarea at bounding box center [524, 410] width 234 height 22
type textarea "wolne"
click at [810, 516] on div "Dodaj" at bounding box center [800, 523] width 38 height 22
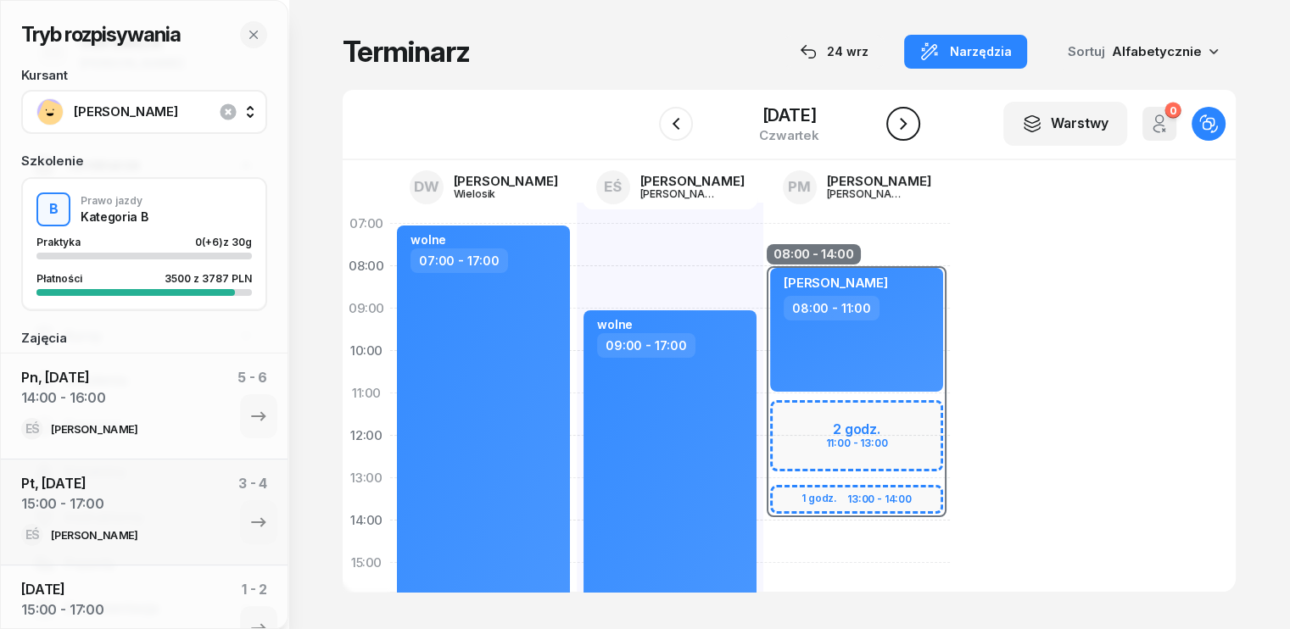
click at [913, 128] on icon "button" at bounding box center [903, 124] width 20 height 20
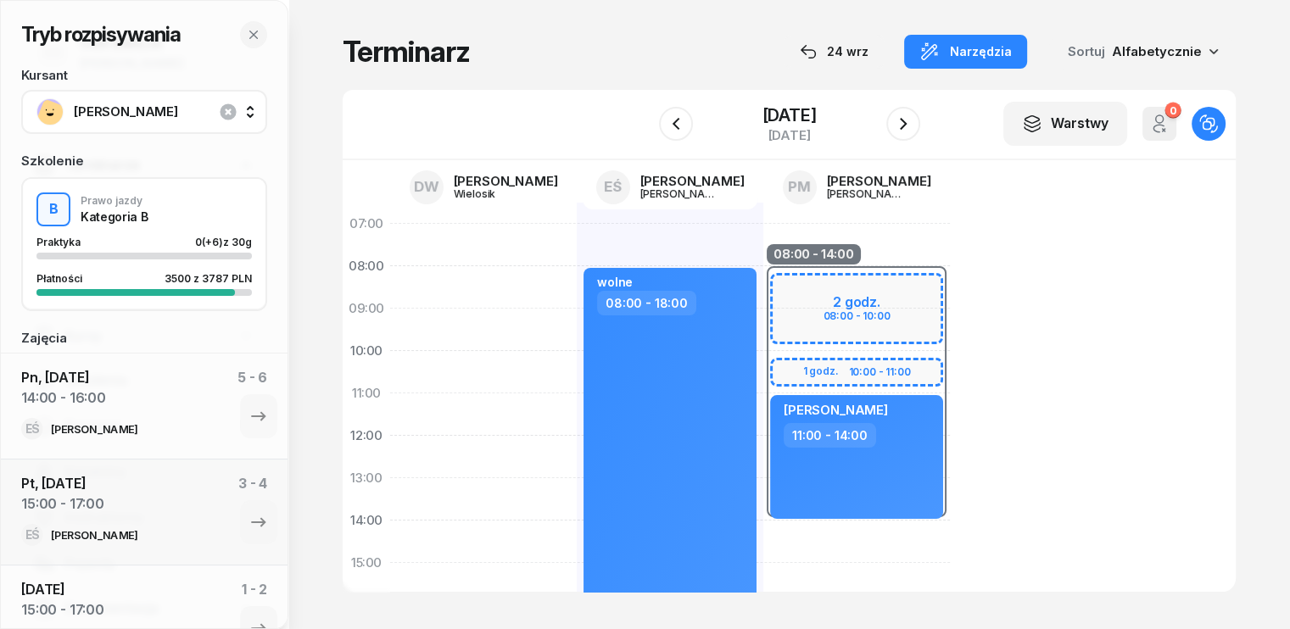
click at [393, 233] on div at bounding box center [483, 584] width 187 height 763
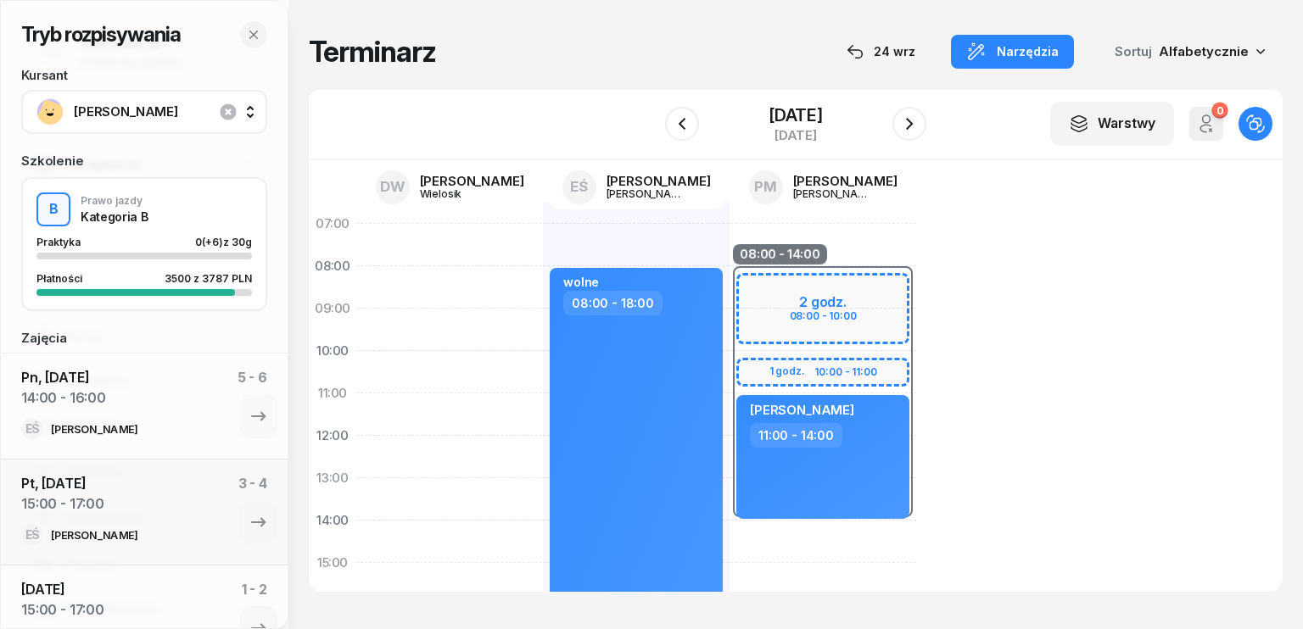
select select "07"
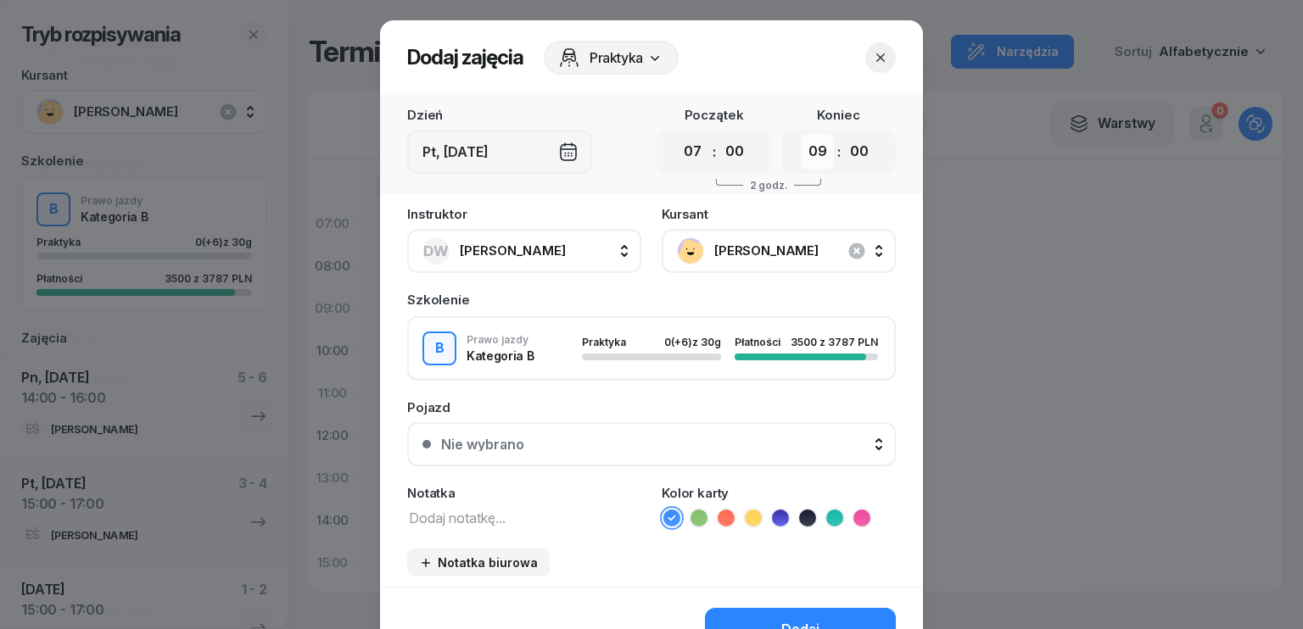
click at [821, 159] on select "00 01 02 03 04 05 06 07 08 09 10 11 12 13 14 15 16 17 18 19 20 21 22 23" at bounding box center [818, 152] width 32 height 36
select select "18"
click at [802, 134] on select "00 01 02 03 04 05 06 07 08 09 10 11 12 13 14 15 16 17 18 19 20 21 22 23" at bounding box center [818, 152] width 32 height 36
click at [855, 250] on icon "button" at bounding box center [856, 251] width 16 height 16
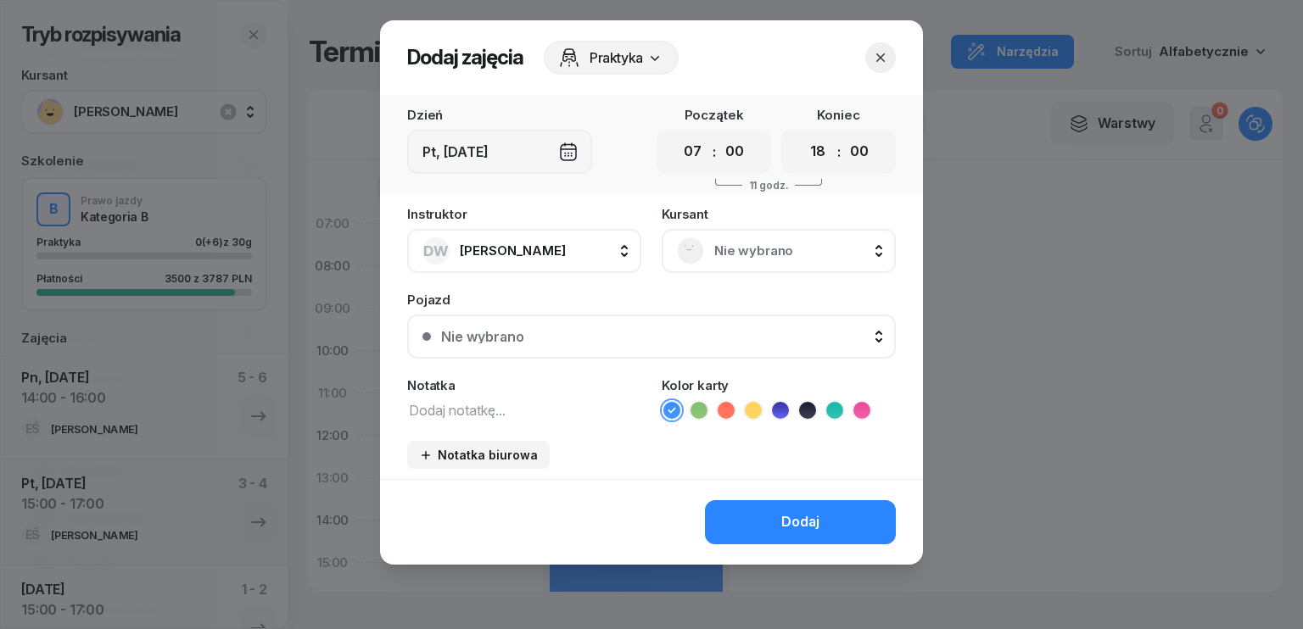
click at [500, 416] on textarea at bounding box center [524, 410] width 234 height 22
type textarea "wolne"
click at [810, 528] on div "Dodaj" at bounding box center [800, 523] width 38 height 22
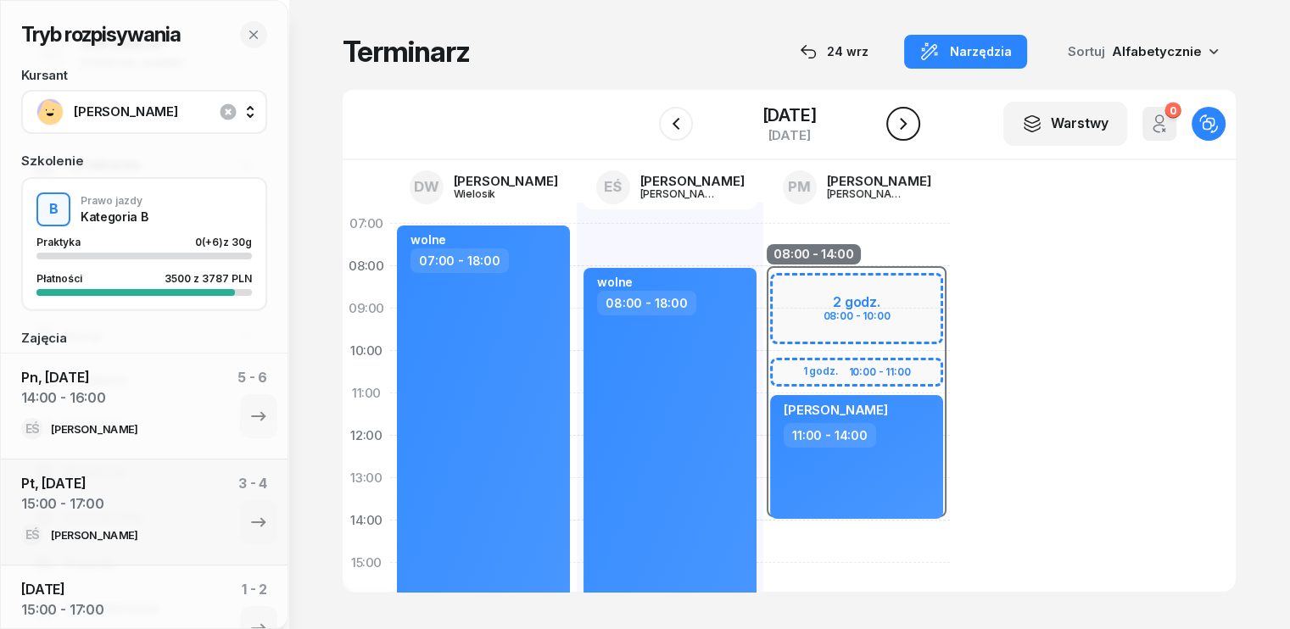
click at [905, 124] on icon "button" at bounding box center [903, 124] width 20 height 20
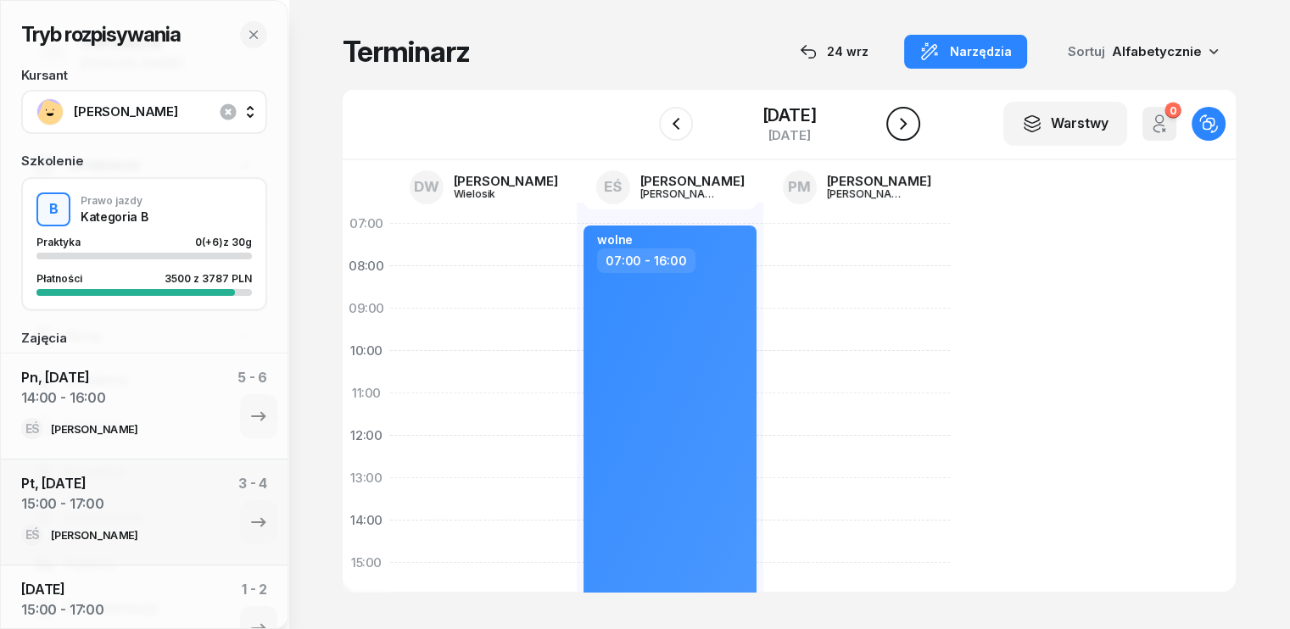
click at [905, 123] on icon "button" at bounding box center [903, 124] width 20 height 20
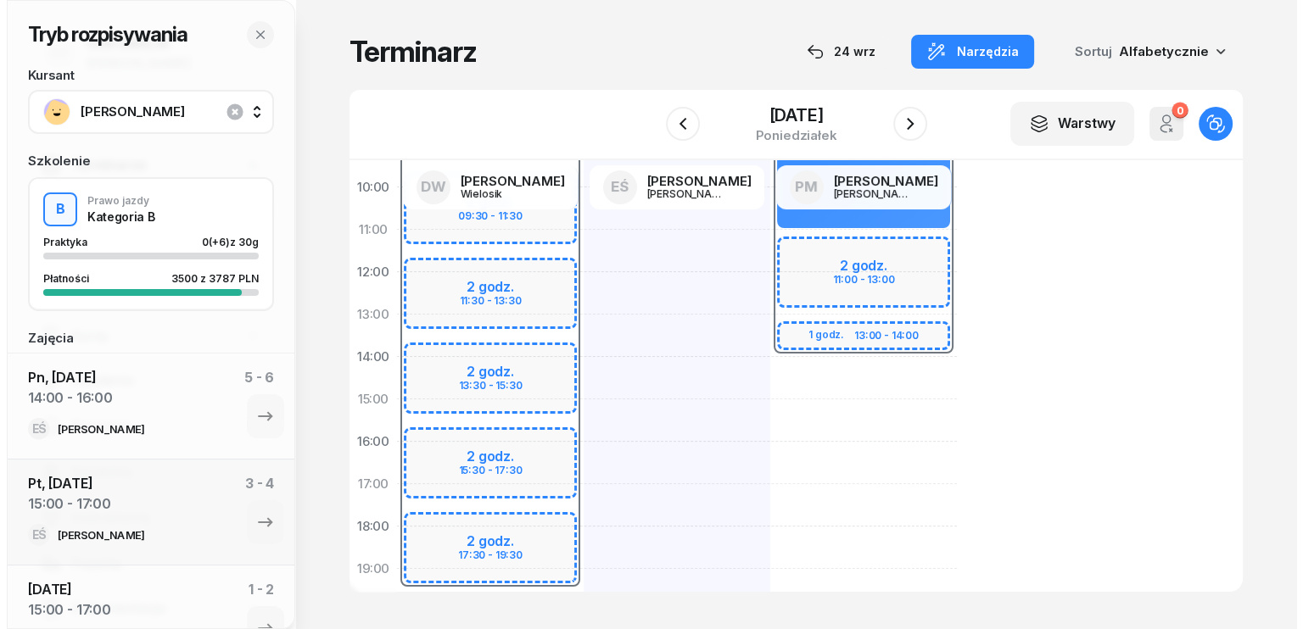
scroll to position [170, 0]
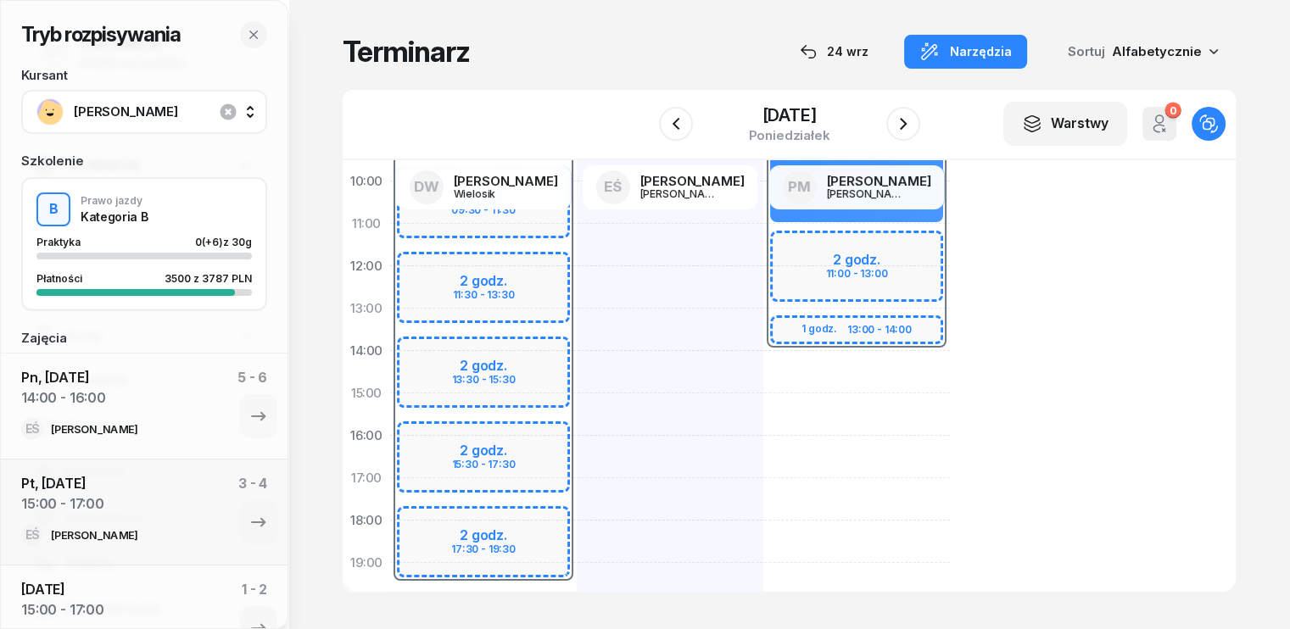
click at [577, 406] on div at bounding box center [670, 414] width 187 height 763
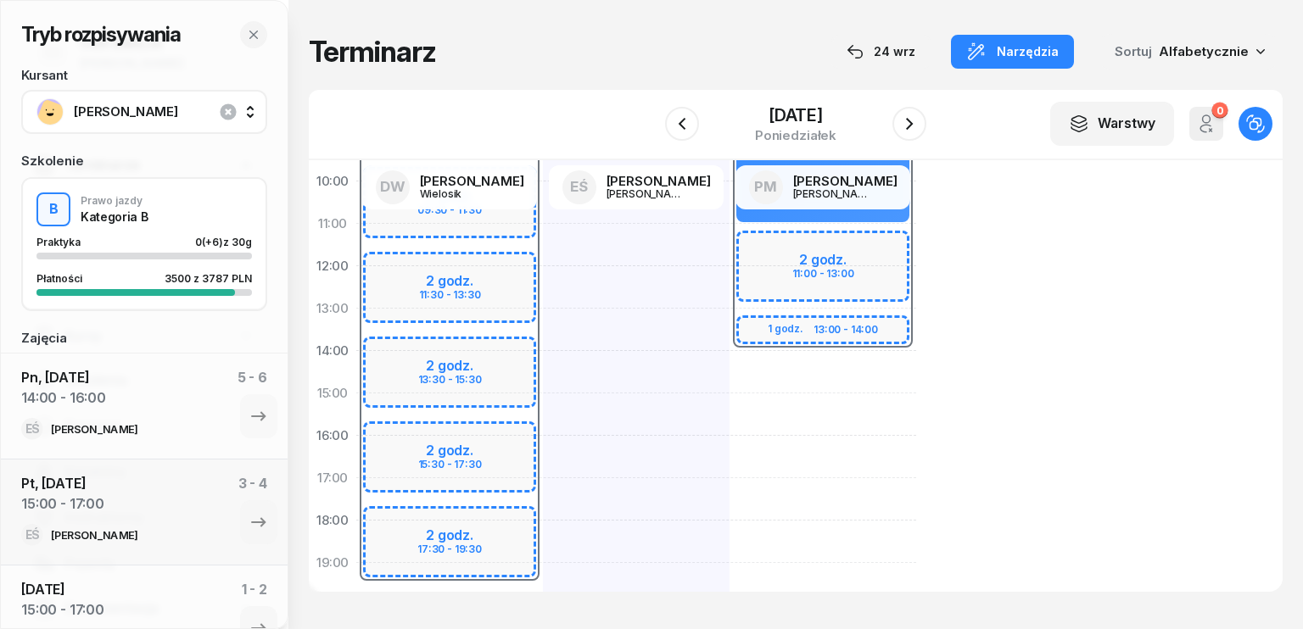
select select "15"
select select "17"
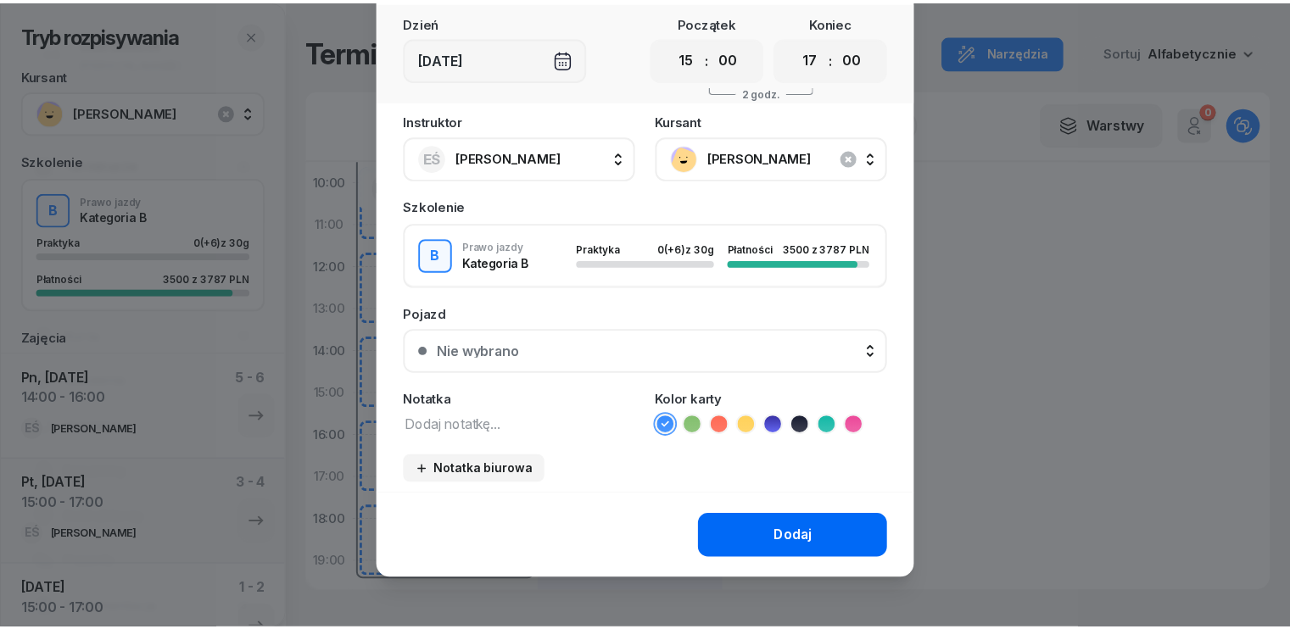
scroll to position [95, 0]
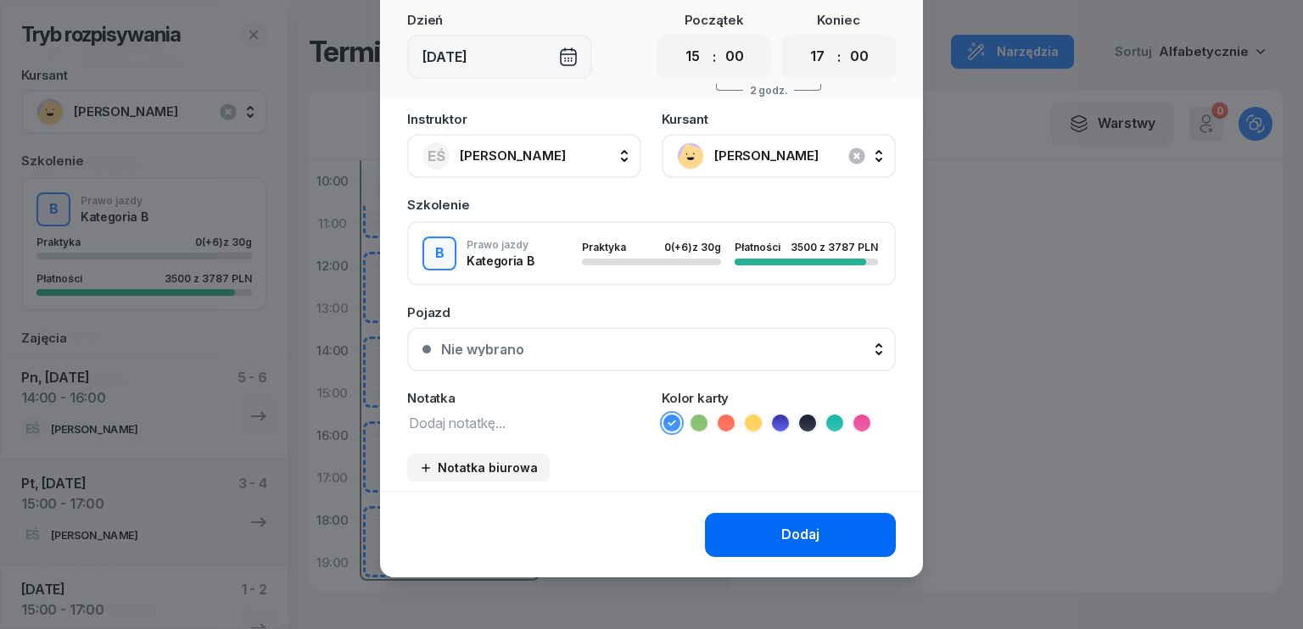
click at [781, 525] on div "Dodaj" at bounding box center [800, 535] width 38 height 22
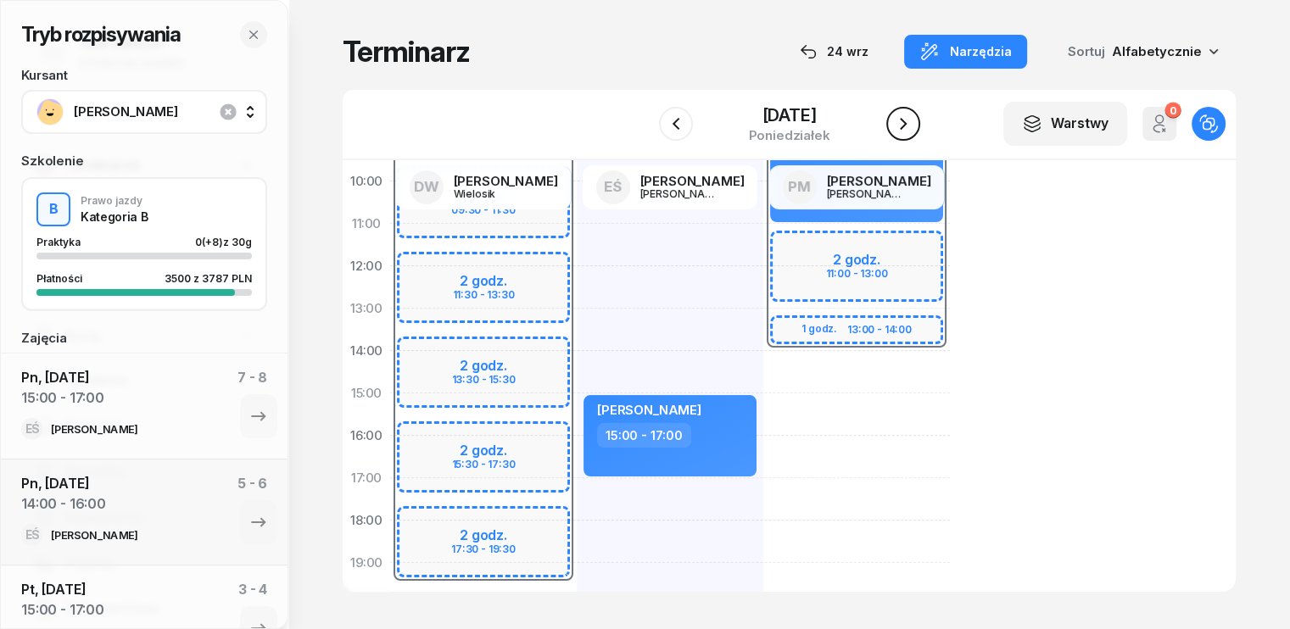
click at [903, 116] on icon "button" at bounding box center [903, 124] width 20 height 20
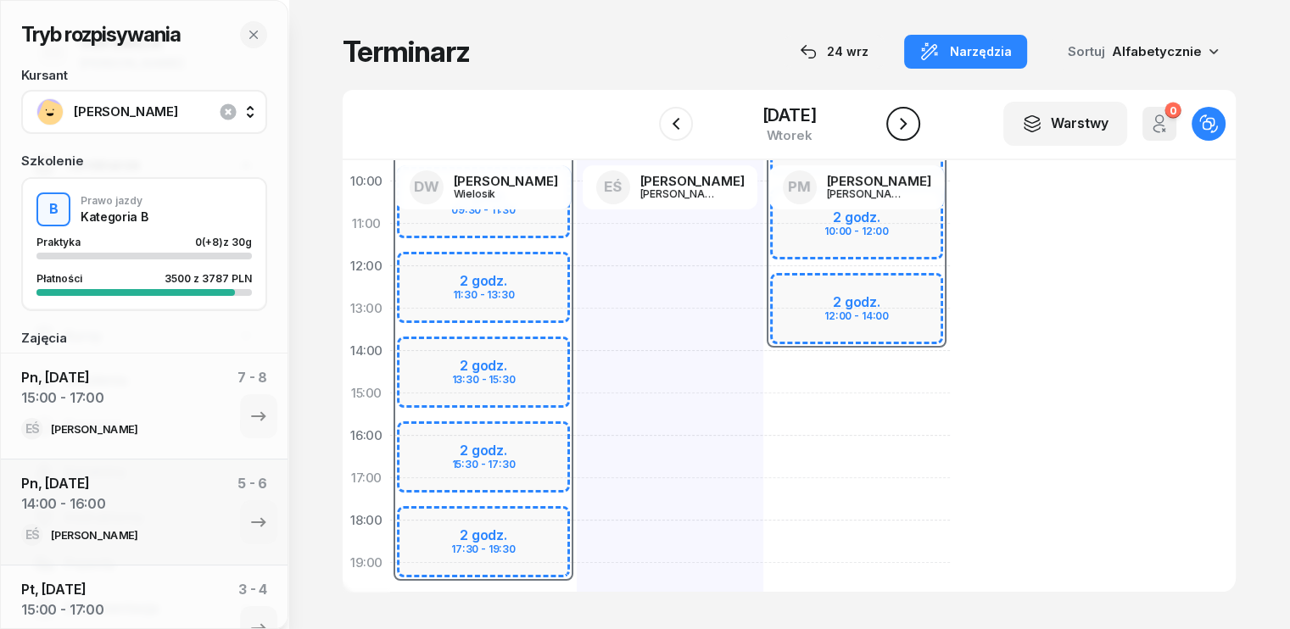
click at [903, 116] on icon "button" at bounding box center [903, 124] width 20 height 20
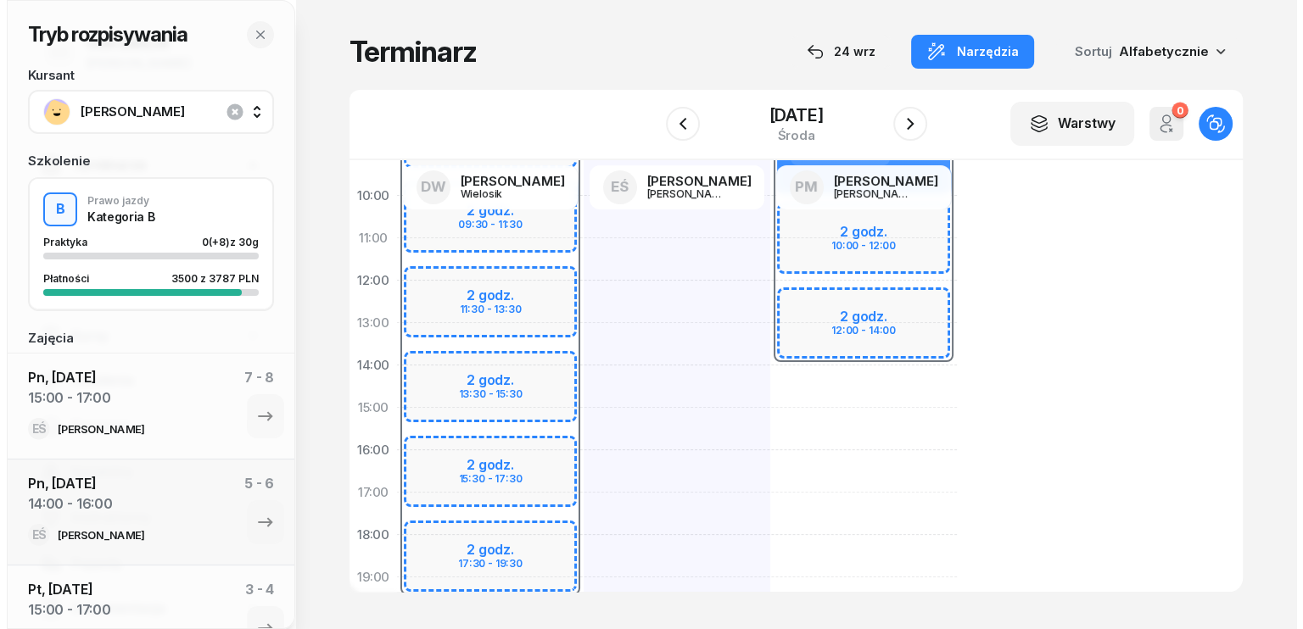
scroll to position [170, 0]
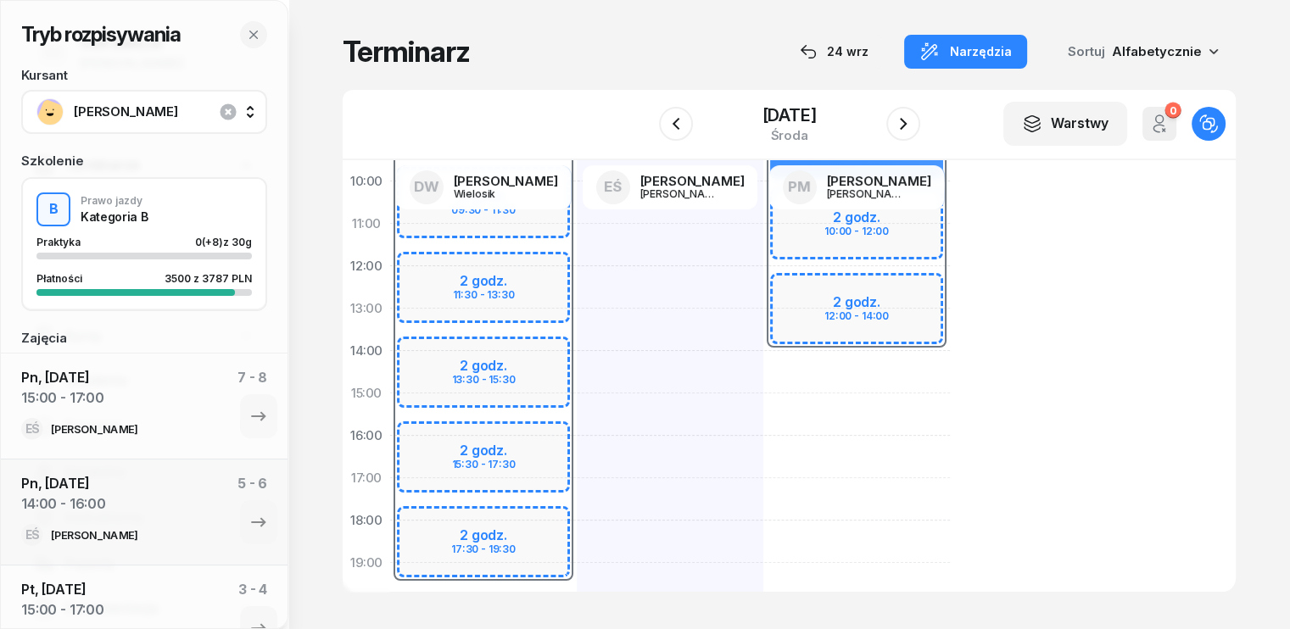
click at [577, 313] on div at bounding box center [670, 414] width 187 height 763
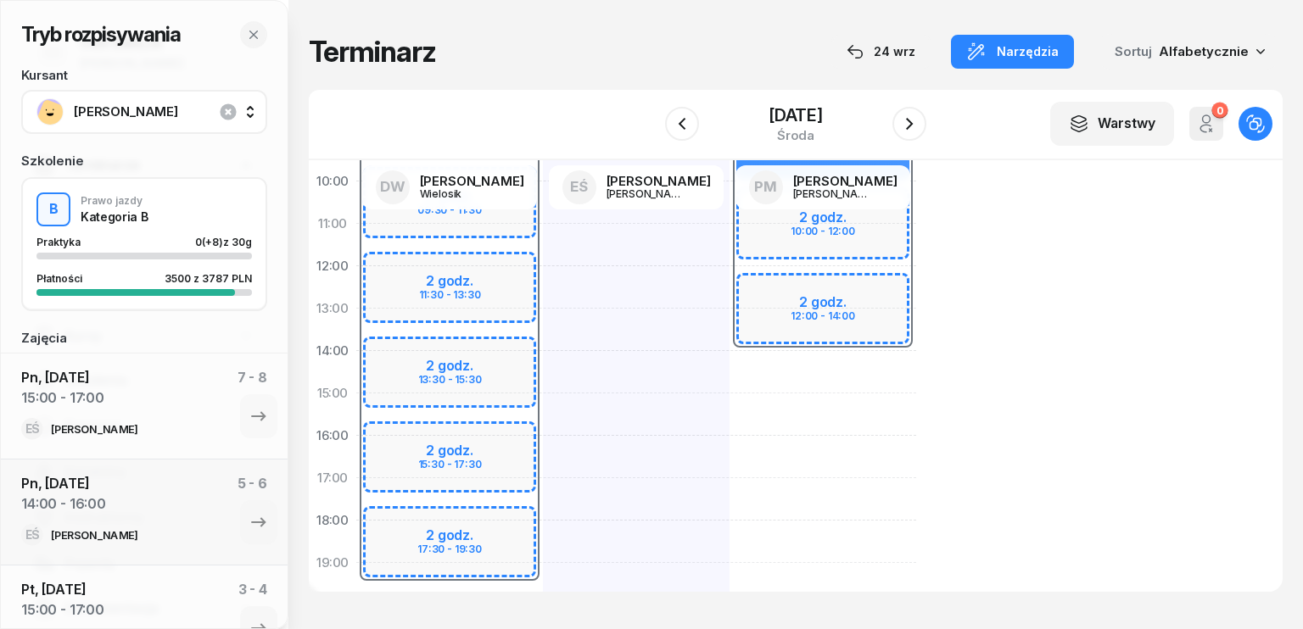
select select "13"
select select "15"
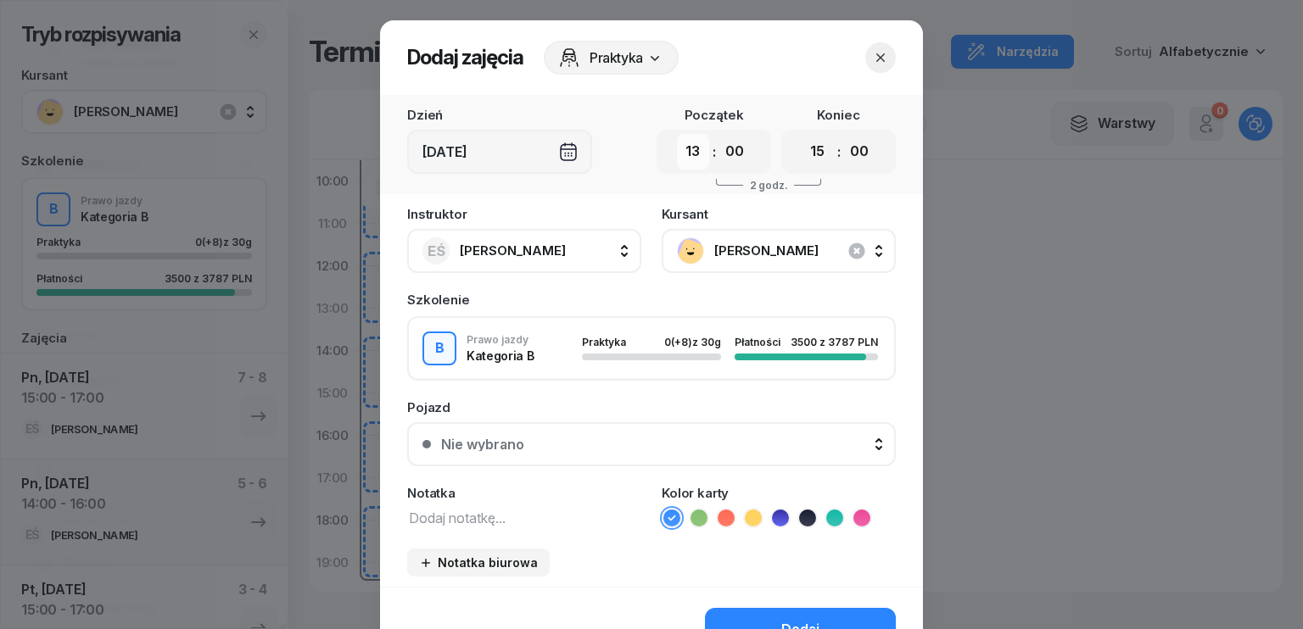
drag, startPoint x: 690, startPoint y: 154, endPoint x: 696, endPoint y: 168, distance: 15.9
click at [690, 154] on select "00 01 02 03 04 05 06 07 08 09 10 11 12 13 14 15 16 17 18 19 20 21 22 23" at bounding box center [693, 152] width 32 height 36
select select "14"
click at [677, 134] on select "00 01 02 03 04 05 06 07 08 09 10 11 12 13 14 15 16 17 18 19 20 21 22 23" at bounding box center [693, 152] width 32 height 36
drag, startPoint x: 814, startPoint y: 155, endPoint x: 814, endPoint y: 165, distance: 10.2
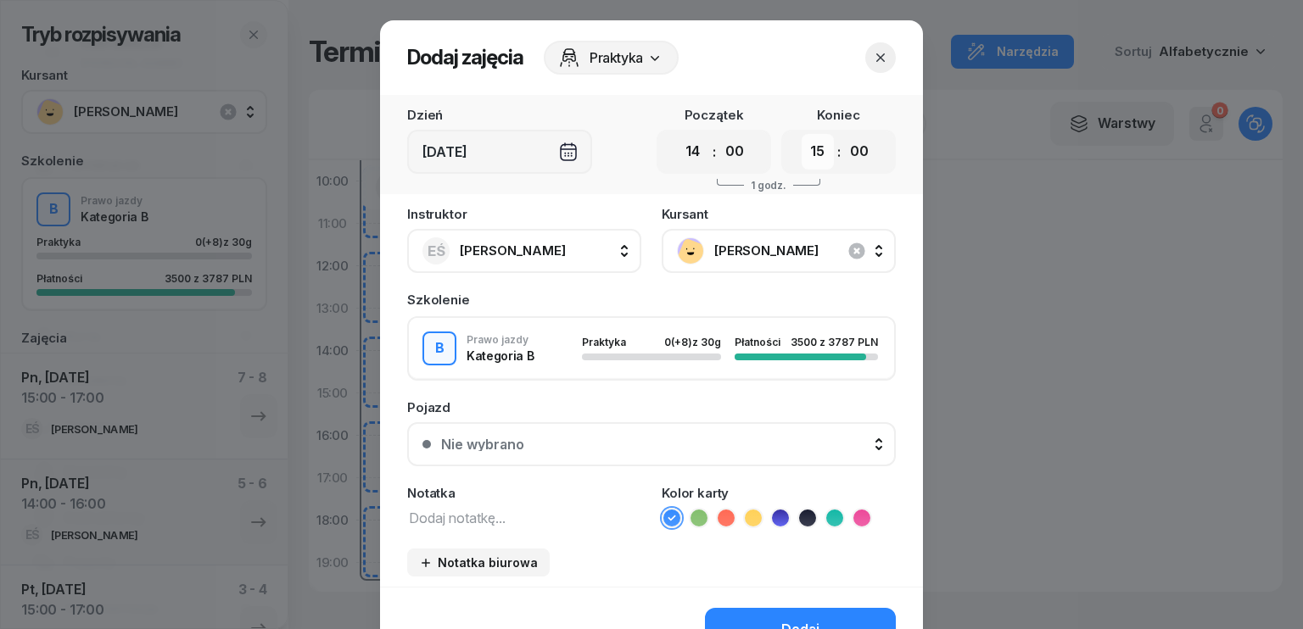
click at [814, 155] on select "00 01 02 03 04 05 06 07 08 09 10 11 12 13 14 15 16 17 18 19 20 21 22 23" at bounding box center [818, 152] width 32 height 36
select select "17"
click at [802, 134] on select "00 01 02 03 04 05 06 07 08 09 10 11 12 13 14 15 16 17 18 19 20 21 22 23" at bounding box center [818, 152] width 32 height 36
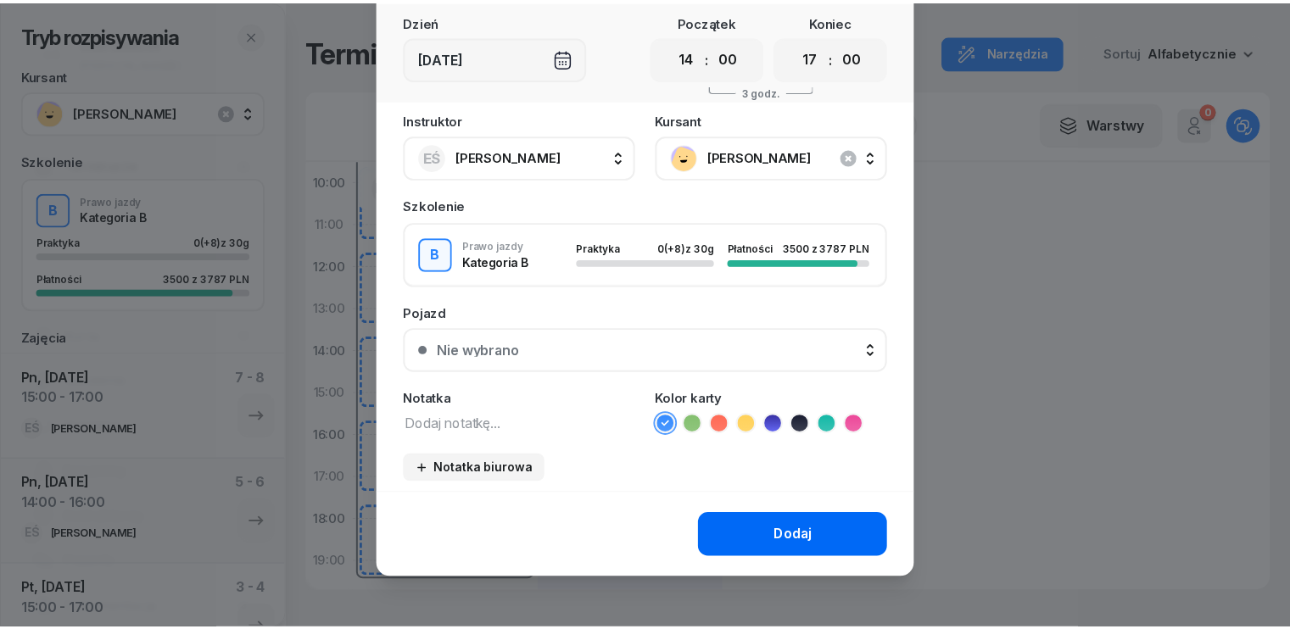
scroll to position [95, 0]
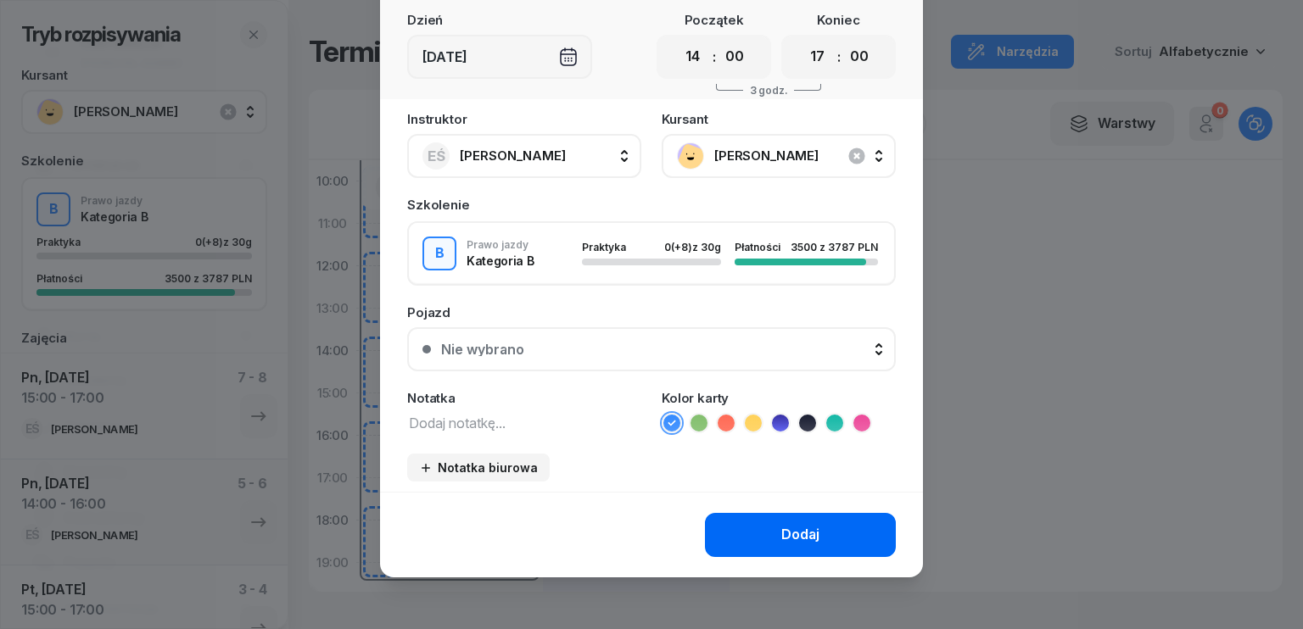
click at [802, 534] on div "Dodaj" at bounding box center [800, 535] width 38 height 22
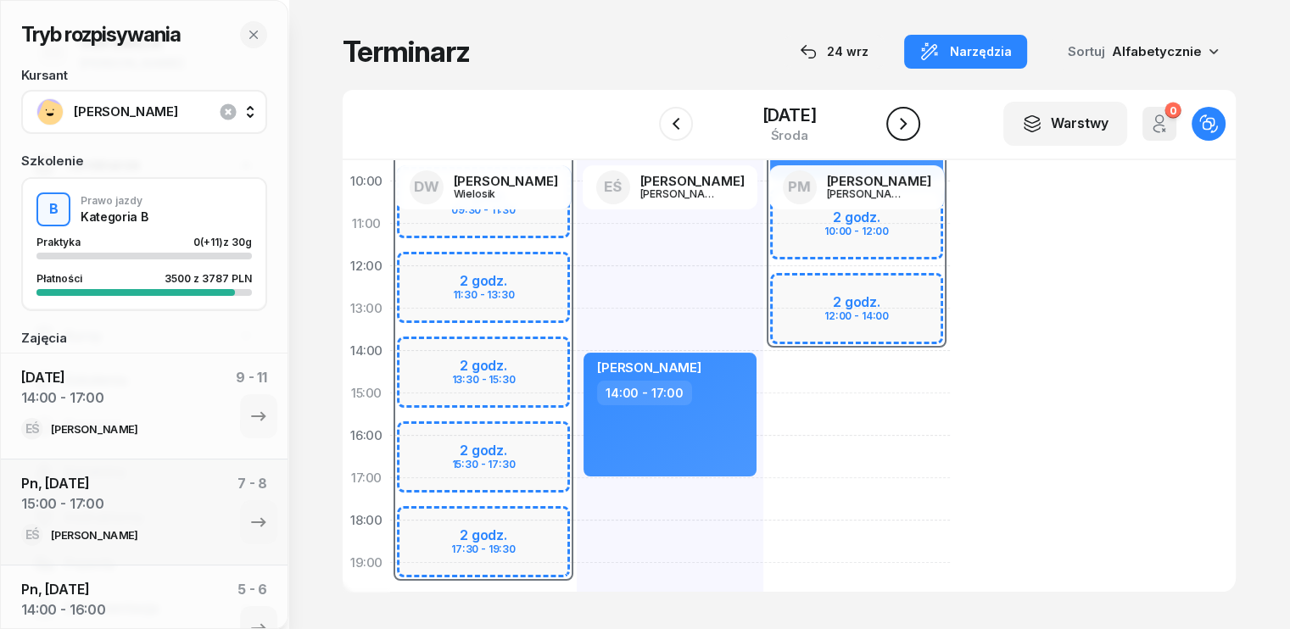
click at [907, 123] on icon "button" at bounding box center [903, 124] width 7 height 12
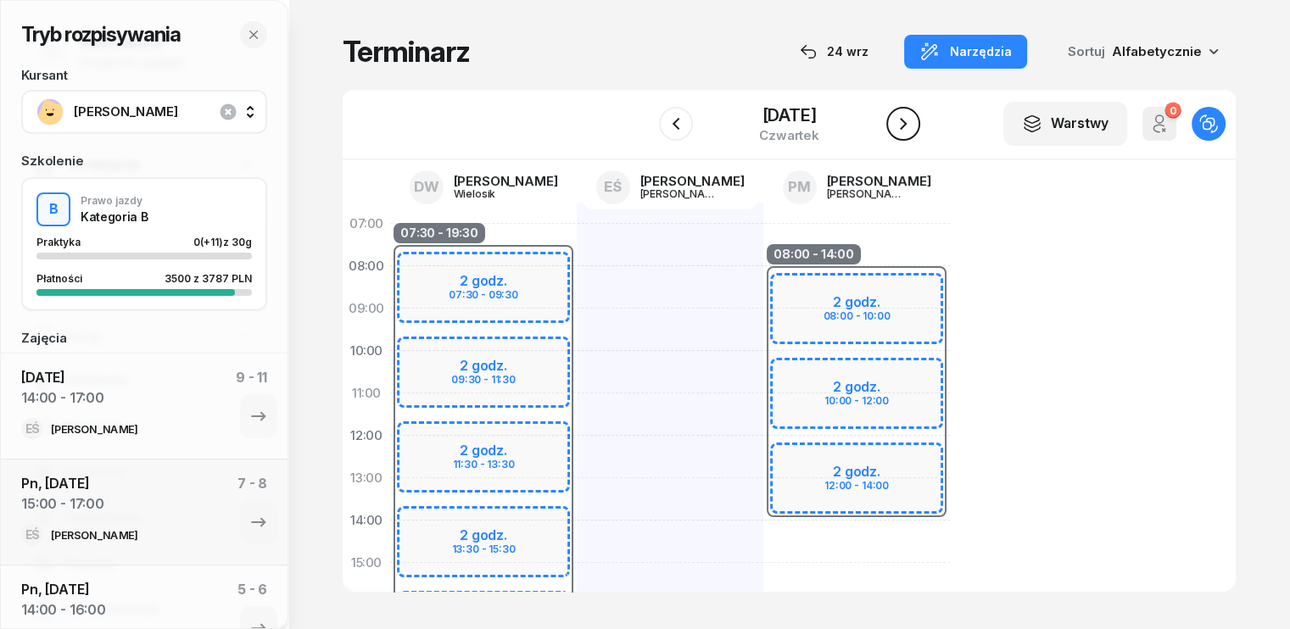
click at [908, 120] on icon "button" at bounding box center [903, 124] width 20 height 20
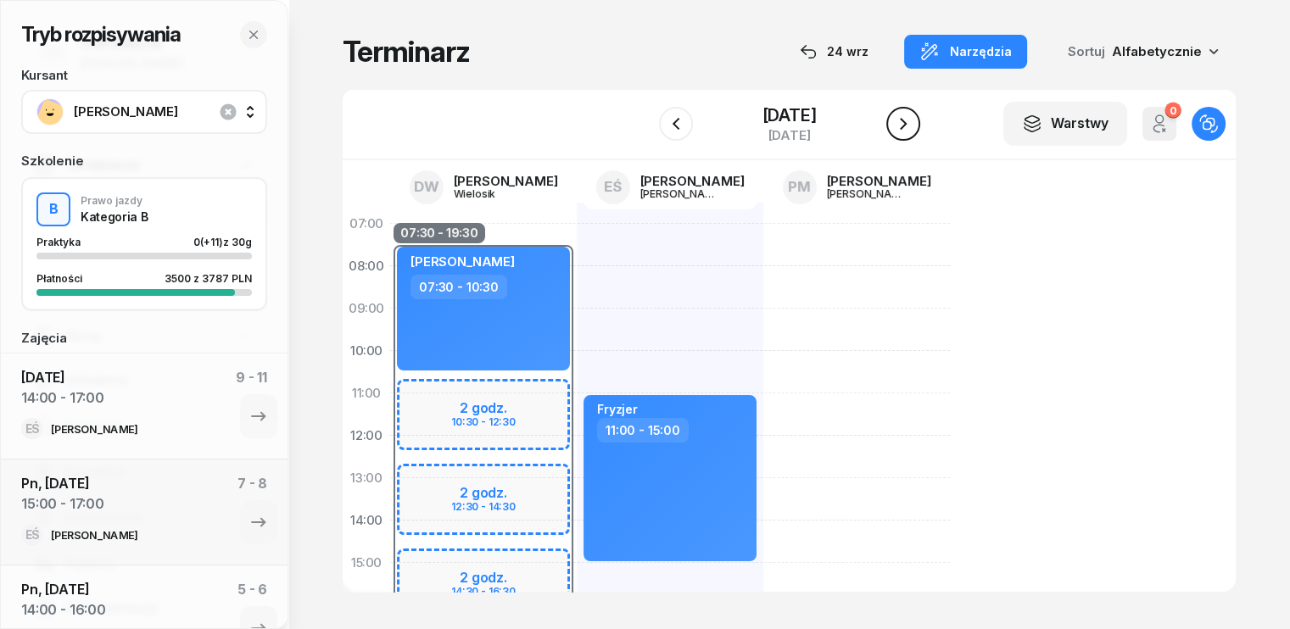
click at [907, 127] on icon "button" at bounding box center [903, 124] width 20 height 20
click at [907, 127] on icon "button" at bounding box center [903, 124] width 7 height 12
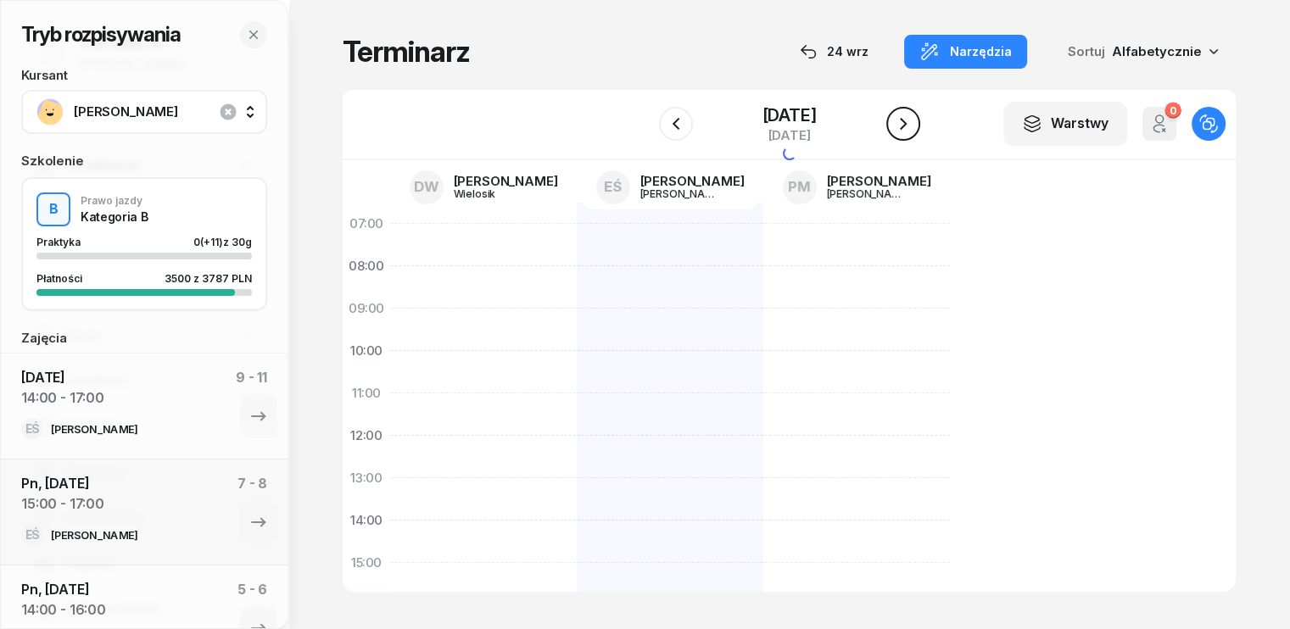
click at [907, 127] on icon "button" at bounding box center [903, 124] width 7 height 12
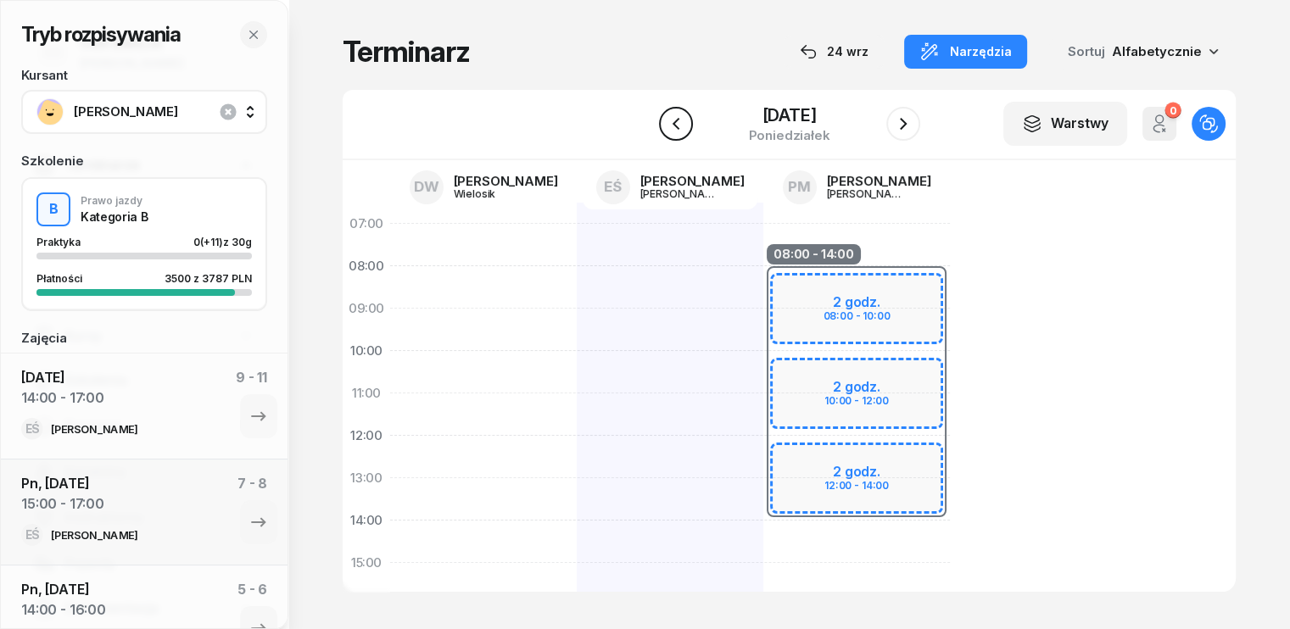
click at [672, 120] on icon "button" at bounding box center [675, 124] width 7 height 12
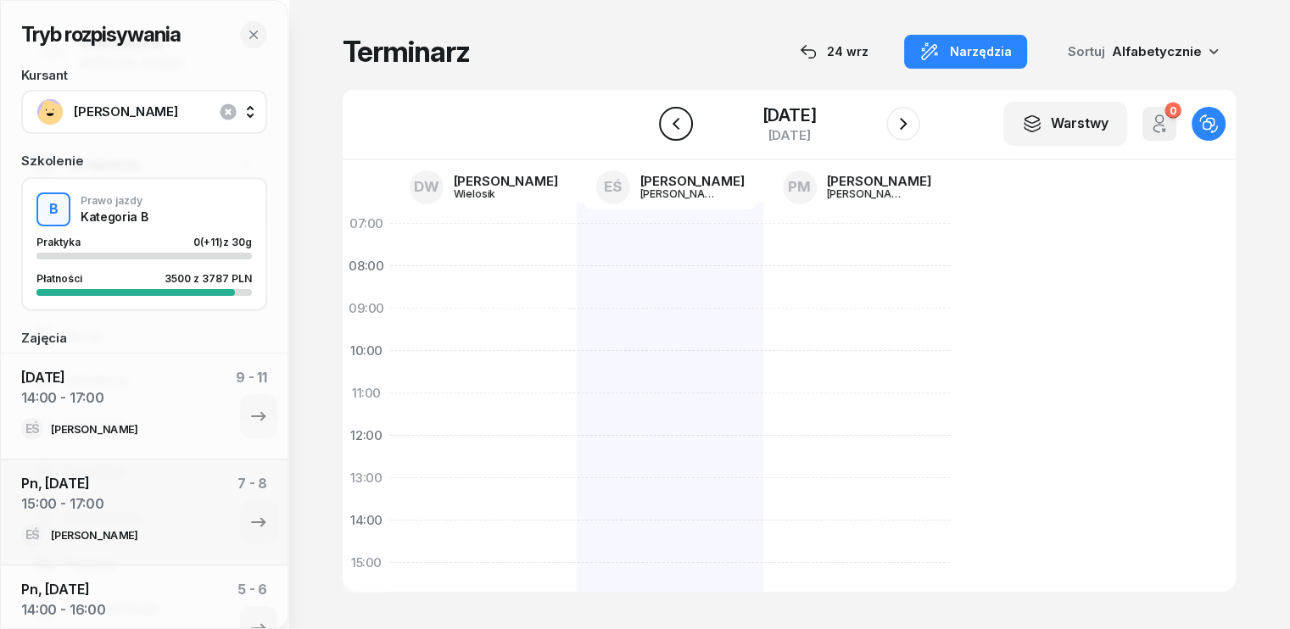
click at [672, 120] on icon "button" at bounding box center [675, 124] width 7 height 12
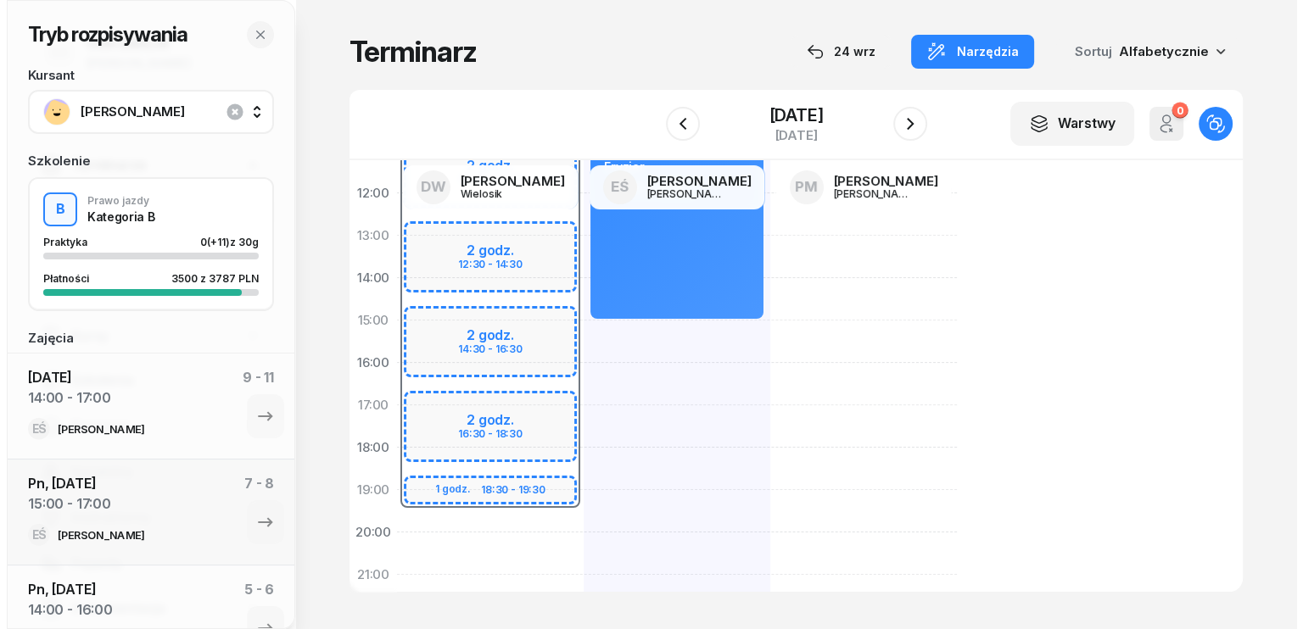
scroll to position [254, 0]
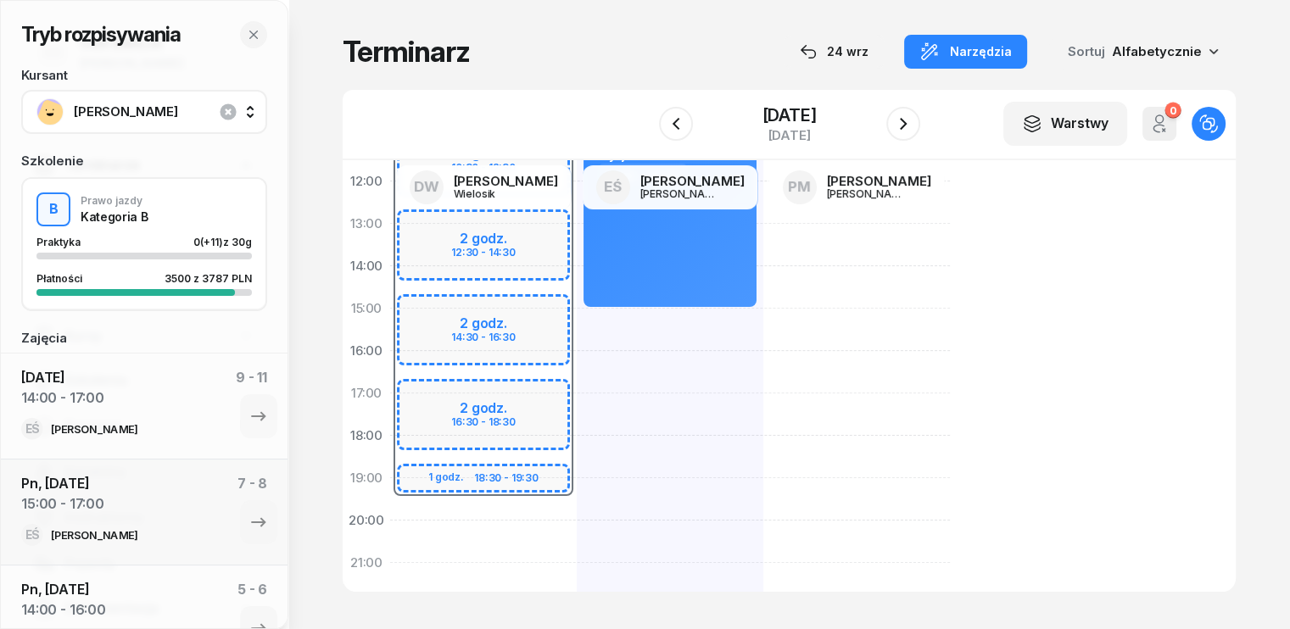
click at [397, 515] on div "07:30 - 19:30 2 godz. 10:30 - 12:30 2 godz. 12:30 - 14:30 2 godz. 14:30 - 16:30…" at bounding box center [483, 329] width 187 height 763
select select "19"
select select "21"
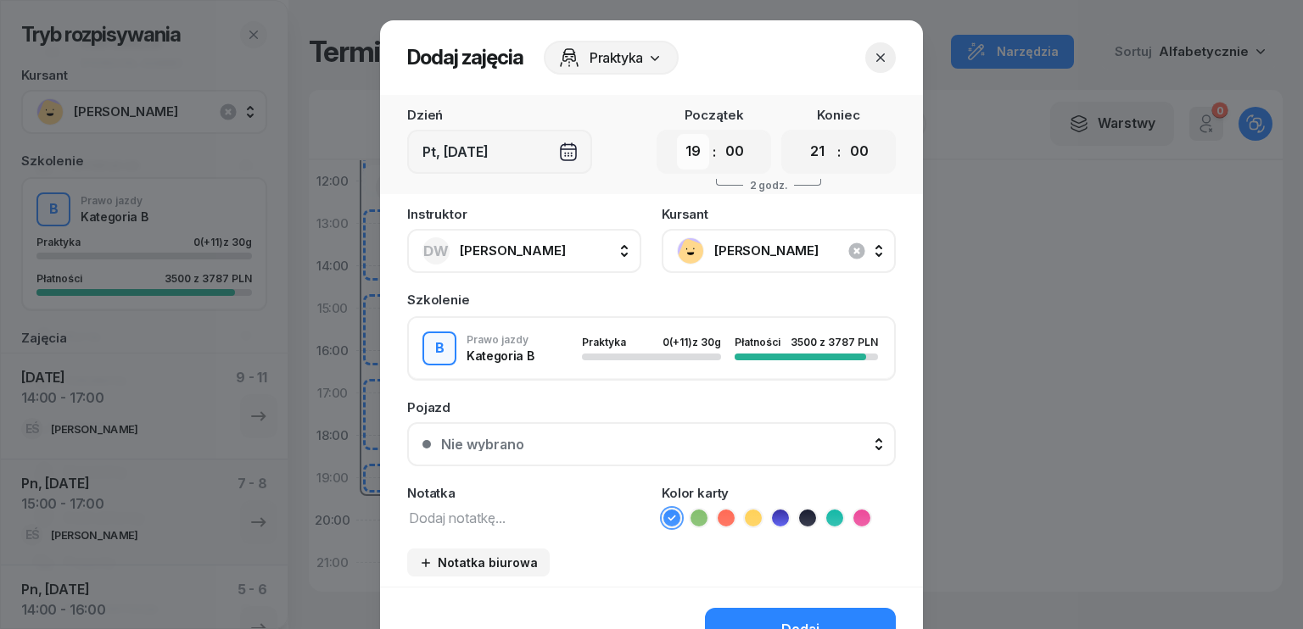
drag, startPoint x: 675, startPoint y: 157, endPoint x: 690, endPoint y: 167, distance: 17.7
click at [677, 157] on select "00 01 02 03 04 05 06 07 08 09 10 11 12 13 14 15 16 17 18 19 20 21 22 23" at bounding box center [693, 152] width 32 height 36
select select "16"
click at [677, 134] on select "00 01 02 03 04 05 06 07 08 09 10 11 12 13 14 15 16 17 18 19 20 21 22 23" at bounding box center [693, 152] width 32 height 36
drag, startPoint x: 737, startPoint y: 162, endPoint x: 763, endPoint y: 215, distance: 58.4
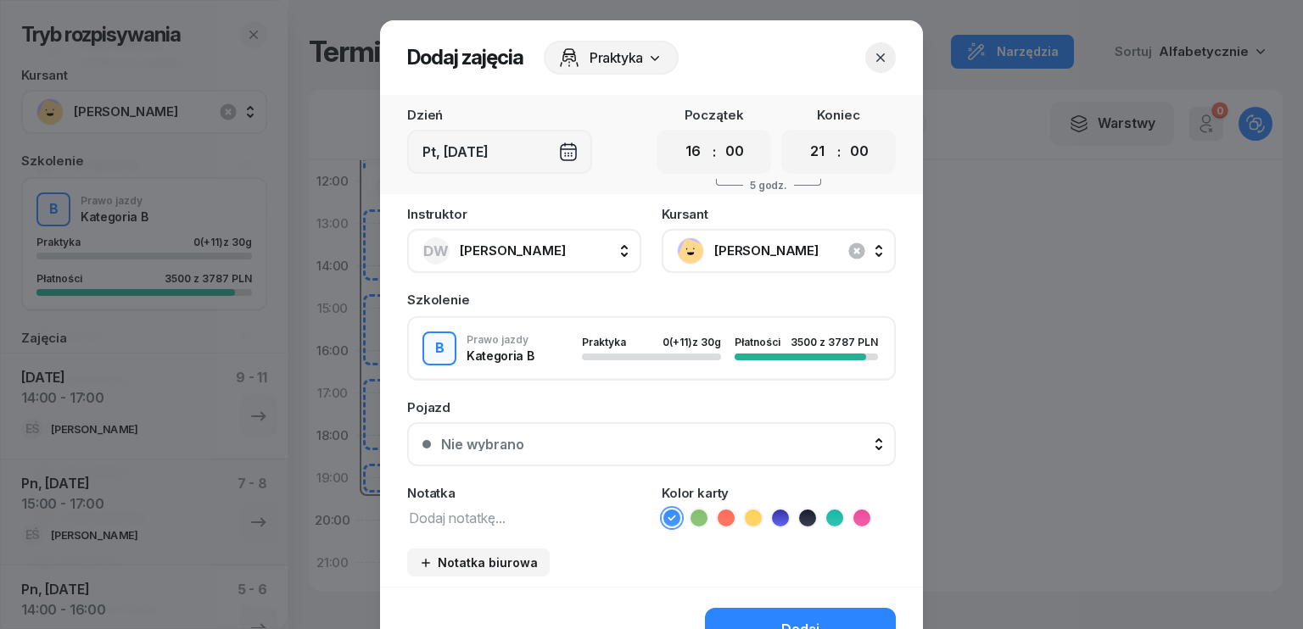
click at [737, 162] on select "00 05 10 15 20 25 30 35 40 45 50 55" at bounding box center [734, 152] width 32 height 36
select select "30"
click at [718, 134] on select "00 05 10 15 20 25 30 35 40 45 50 55" at bounding box center [734, 152] width 32 height 36
click at [810, 146] on select "00 01 02 03 04 05 06 07 08 09 10 11 12 13 14 15 16 17 18 19 20 21 22 23" at bounding box center [818, 152] width 32 height 36
select select "19"
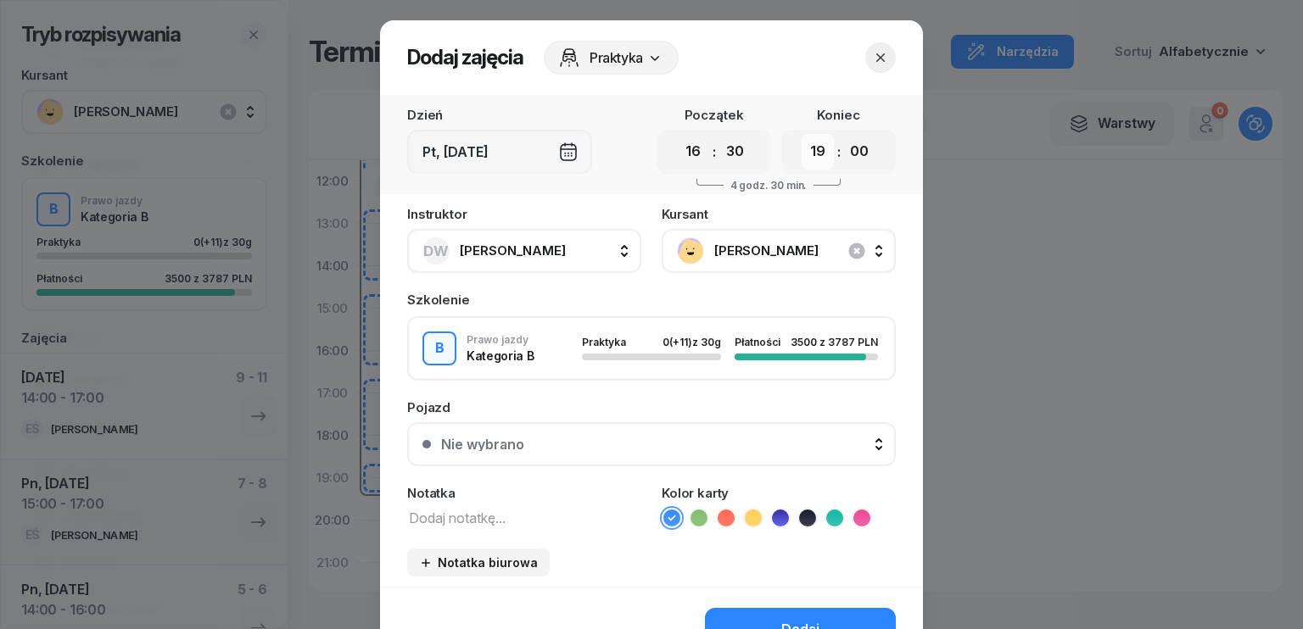
click at [802, 134] on select "00 01 02 03 04 05 06 07 08 09 10 11 12 13 14 15 16 17 18 19 20 21 22 23" at bounding box center [818, 152] width 32 height 36
click at [852, 163] on select "00 05 10 15 20 25 30 35 40 45 50 55" at bounding box center [859, 152] width 32 height 36
select select "30"
click at [843, 134] on select "00 05 10 15 20 25 30 35 40 45 50 55" at bounding box center [859, 152] width 32 height 36
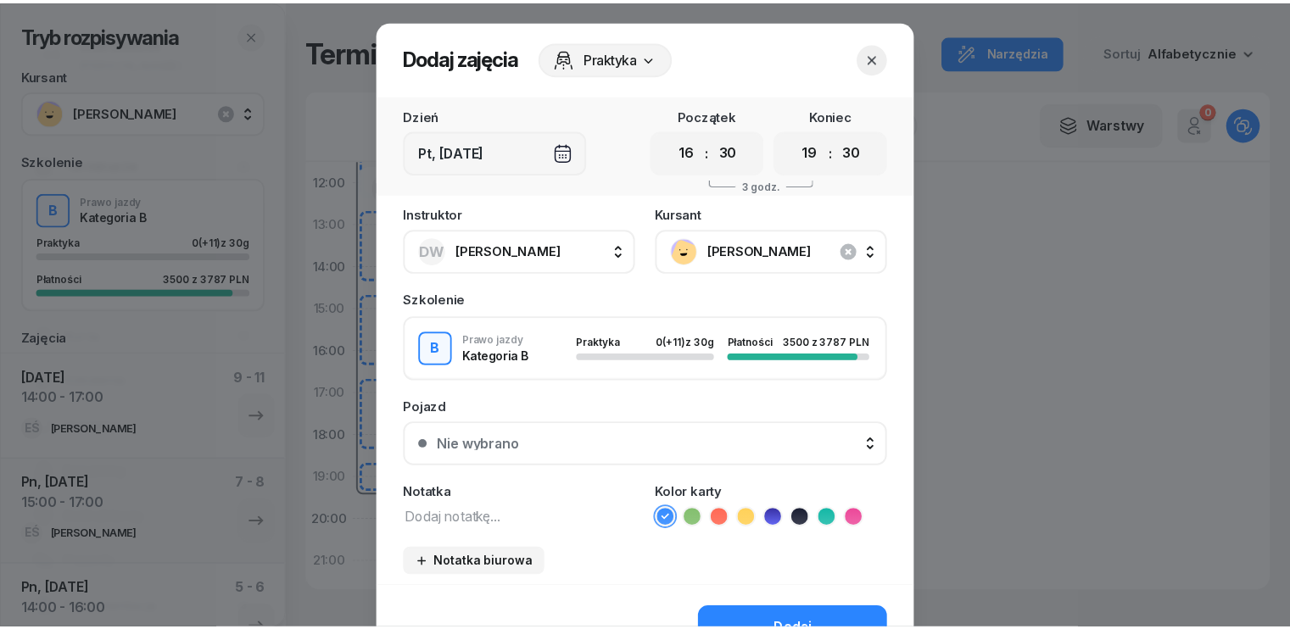
scroll to position [95, 0]
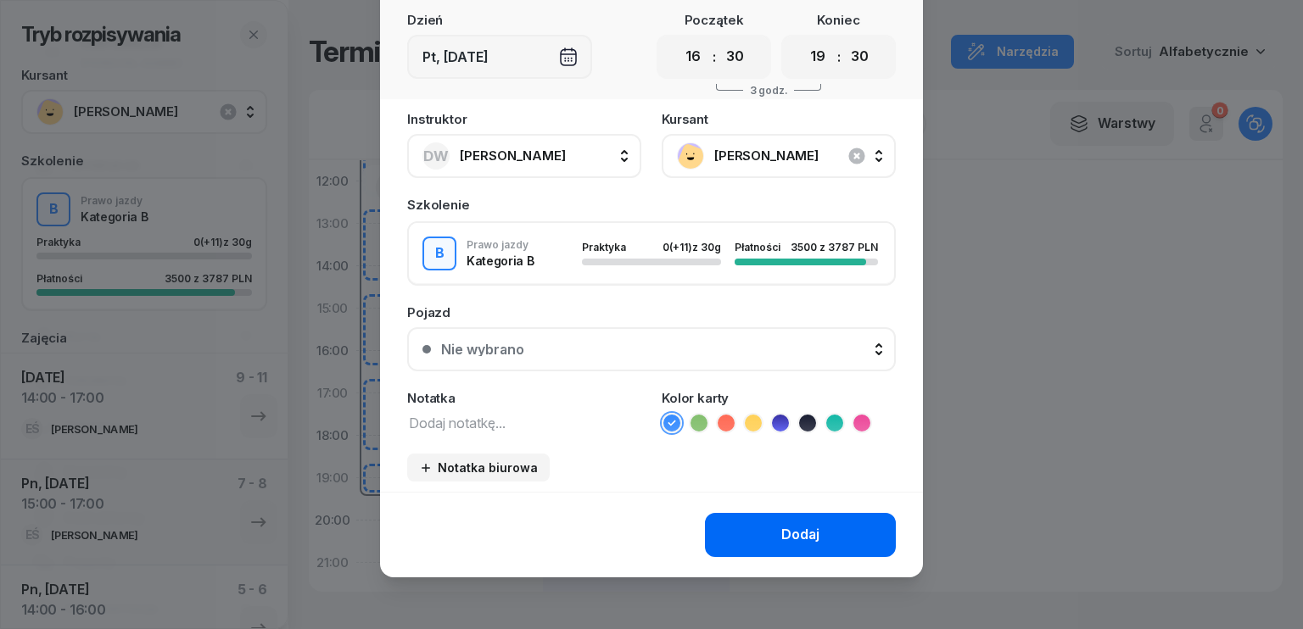
click at [811, 533] on div "Dodaj" at bounding box center [800, 535] width 38 height 22
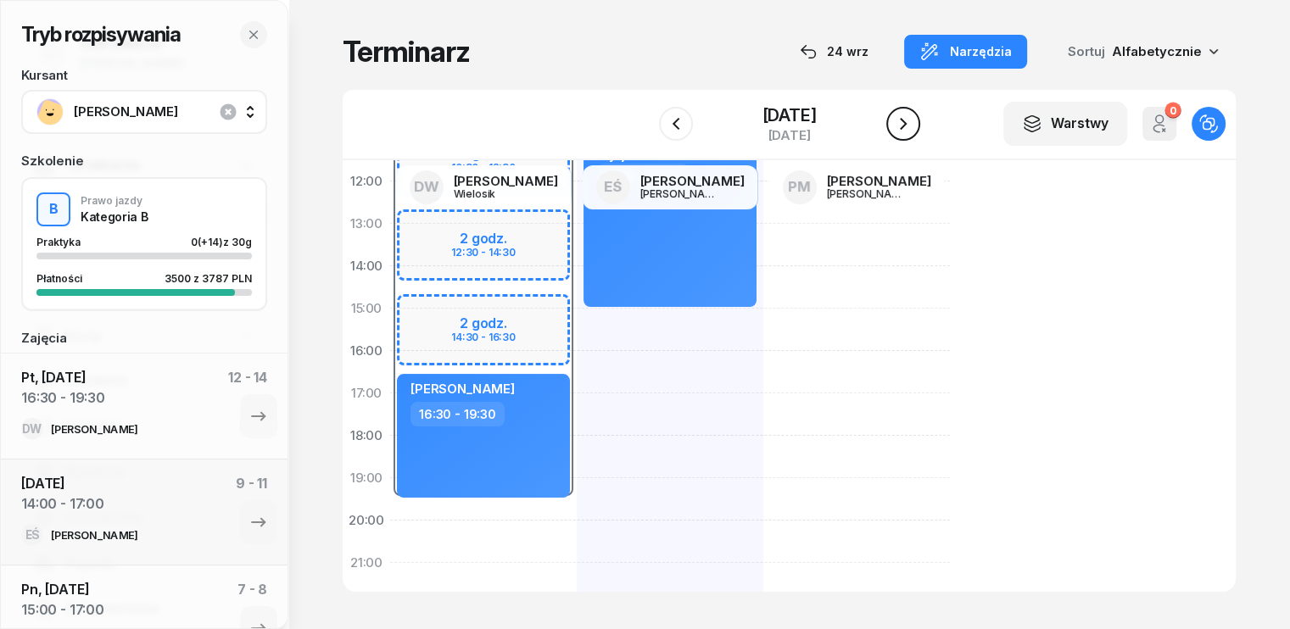
click at [901, 125] on icon "button" at bounding box center [903, 124] width 20 height 20
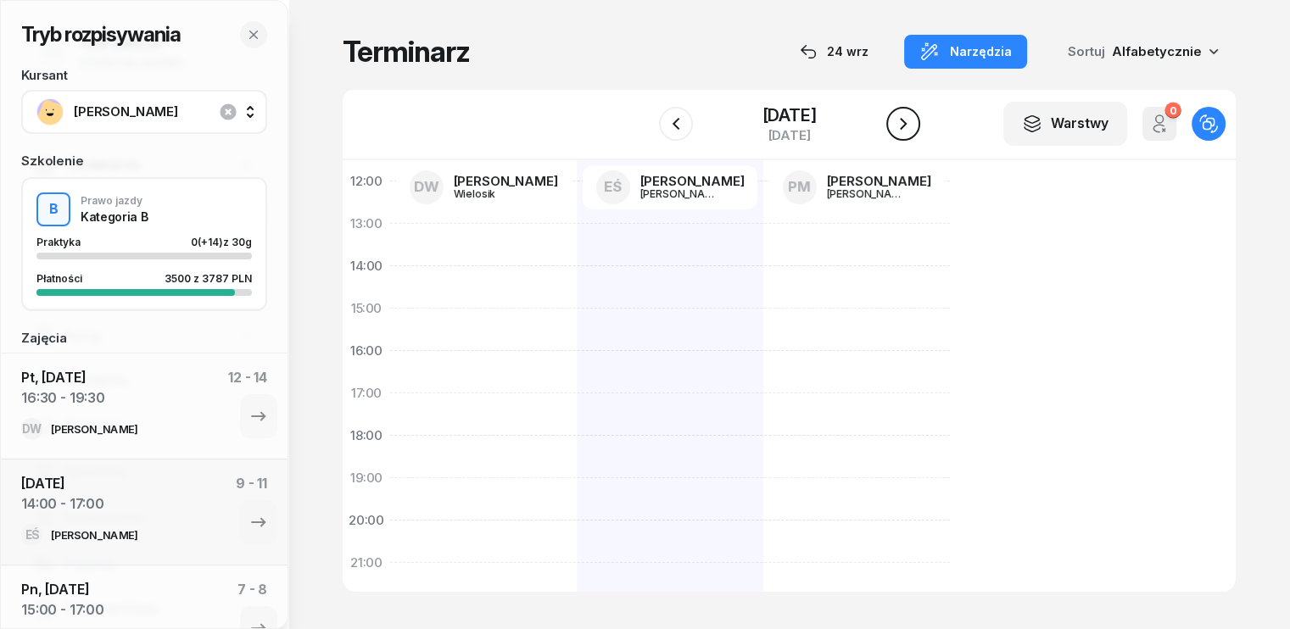
click at [901, 125] on icon "button" at bounding box center [903, 124] width 20 height 20
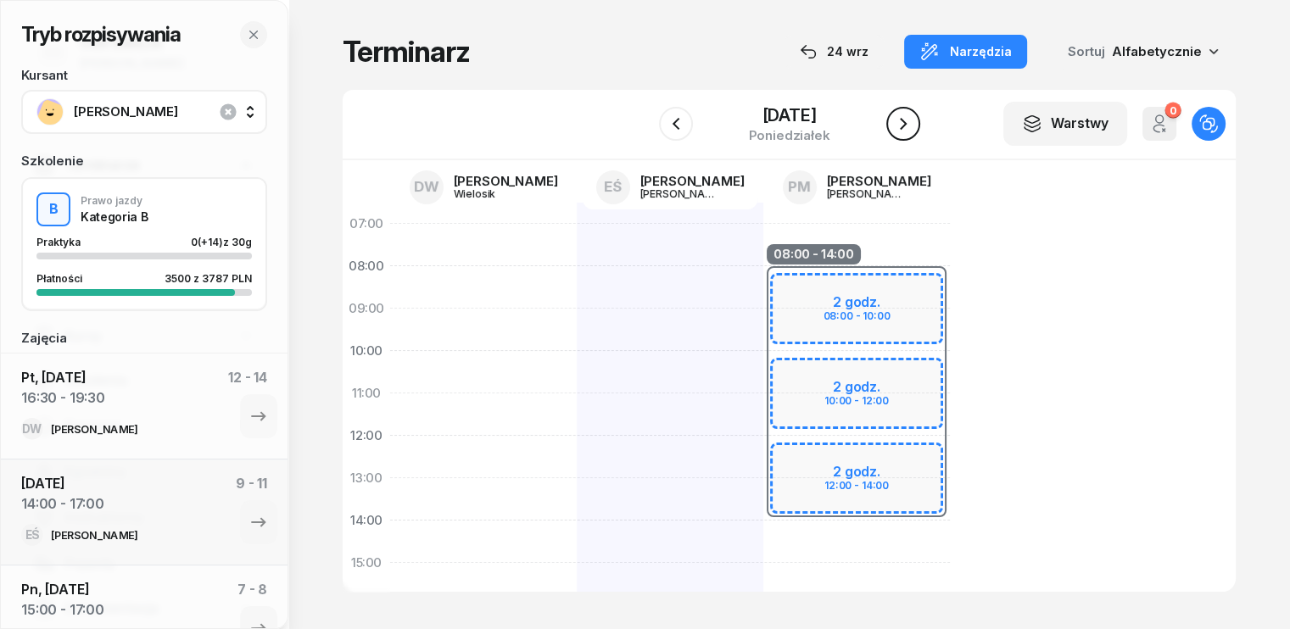
click at [914, 125] on icon "button" at bounding box center [903, 124] width 20 height 20
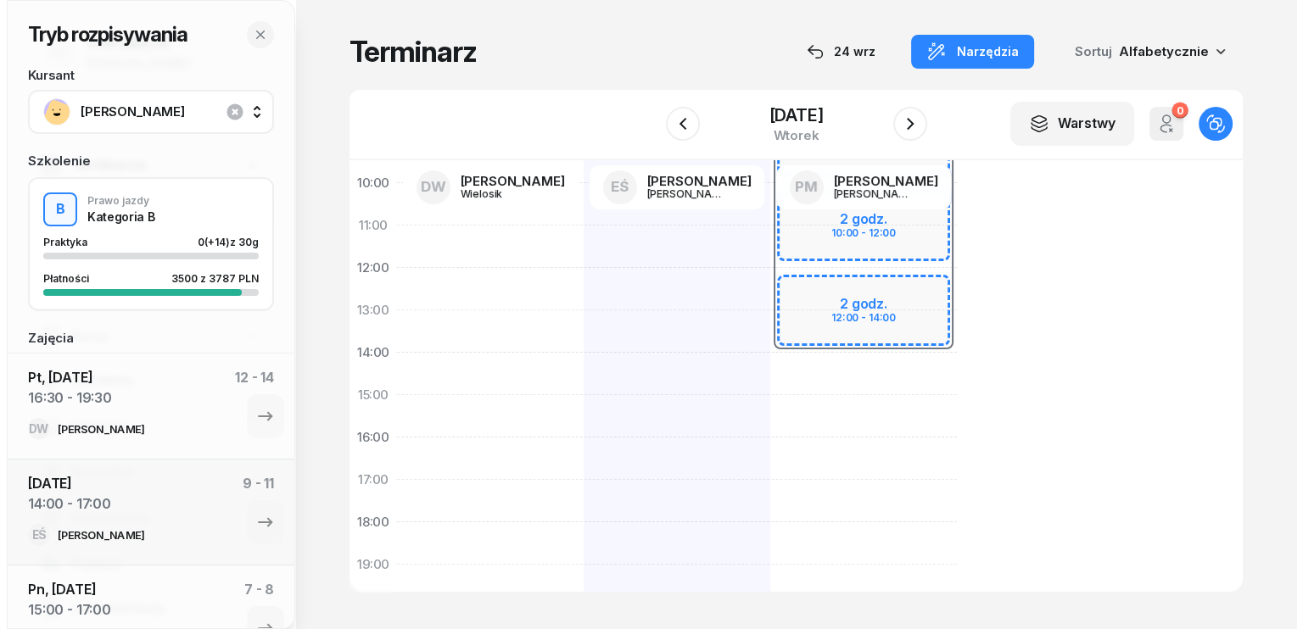
scroll to position [170, 0]
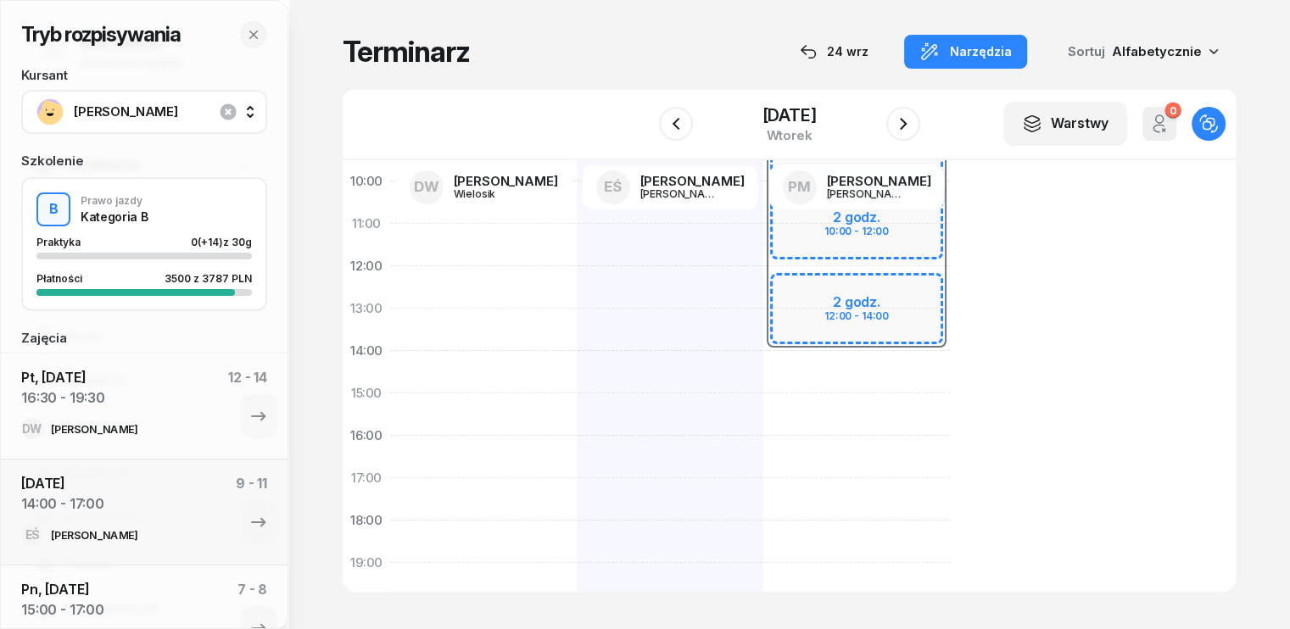
click at [577, 247] on div at bounding box center [670, 414] width 187 height 763
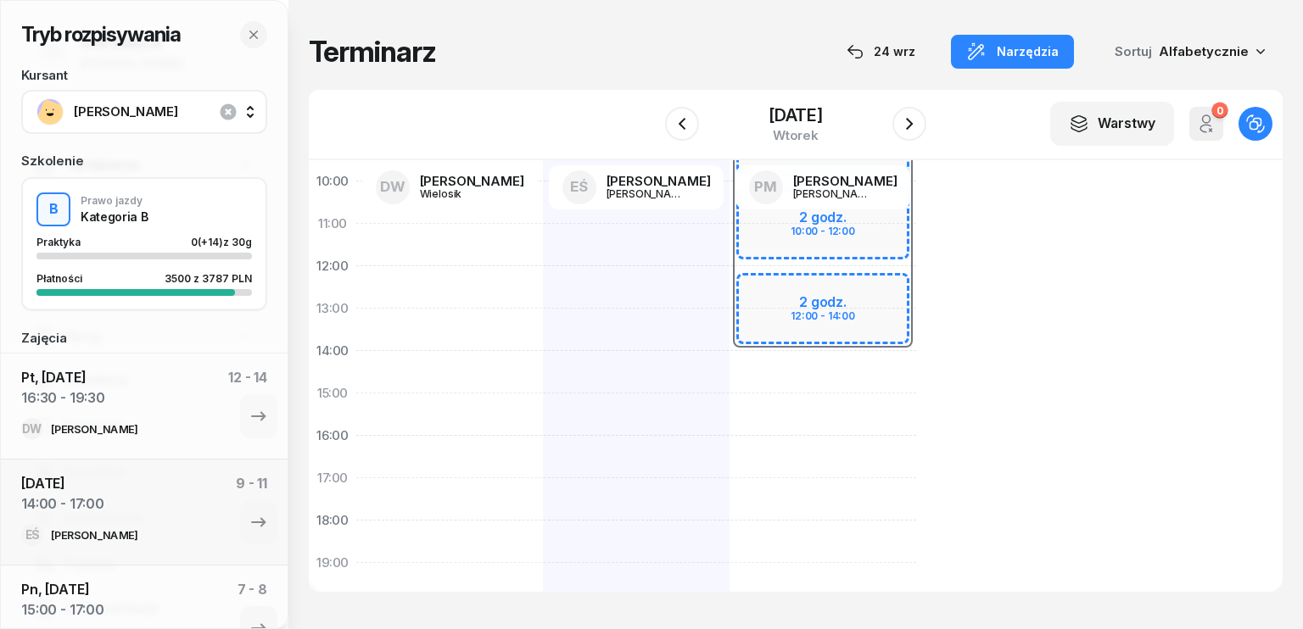
select select "11"
select select "13"
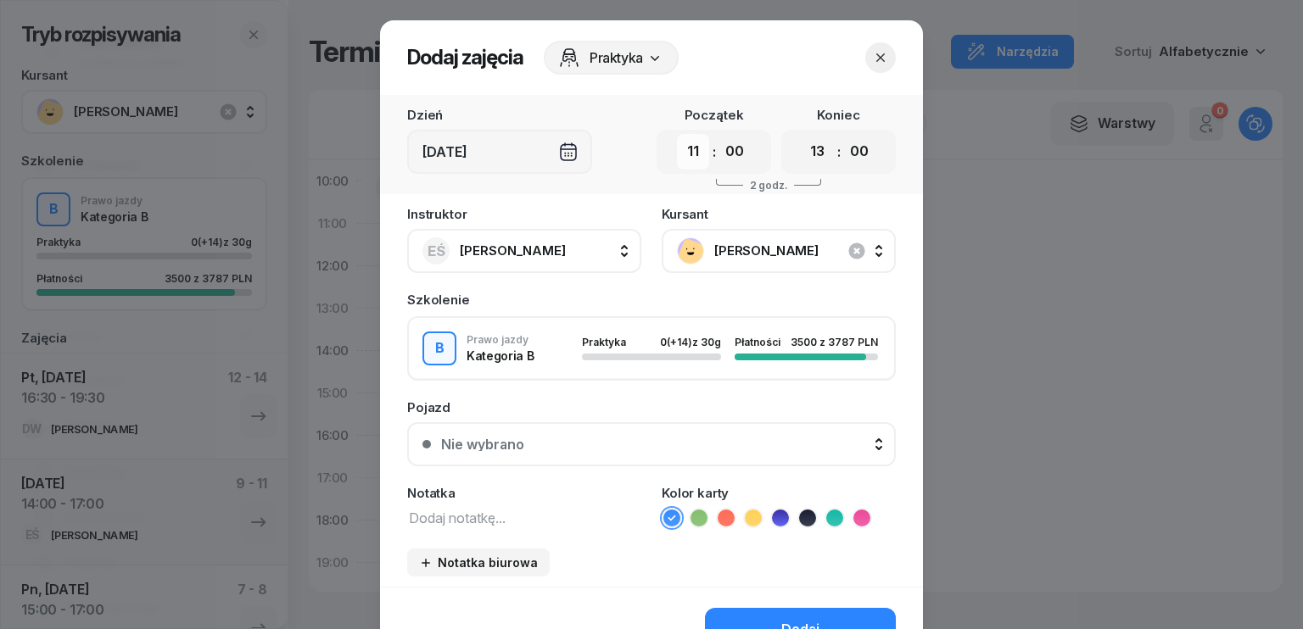
drag, startPoint x: 690, startPoint y: 153, endPoint x: 692, endPoint y: 165, distance: 12.8
click at [690, 153] on select "00 01 02 03 04 05 06 07 08 09 10 11 12 13 14 15 16 17 18 19 20 21 22 23" at bounding box center [693, 152] width 32 height 36
select select "14"
click at [677, 134] on select "00 01 02 03 04 05 06 07 08 09 10 11 12 13 14 15 16 17 18 19 20 21 22 23" at bounding box center [693, 152] width 32 height 36
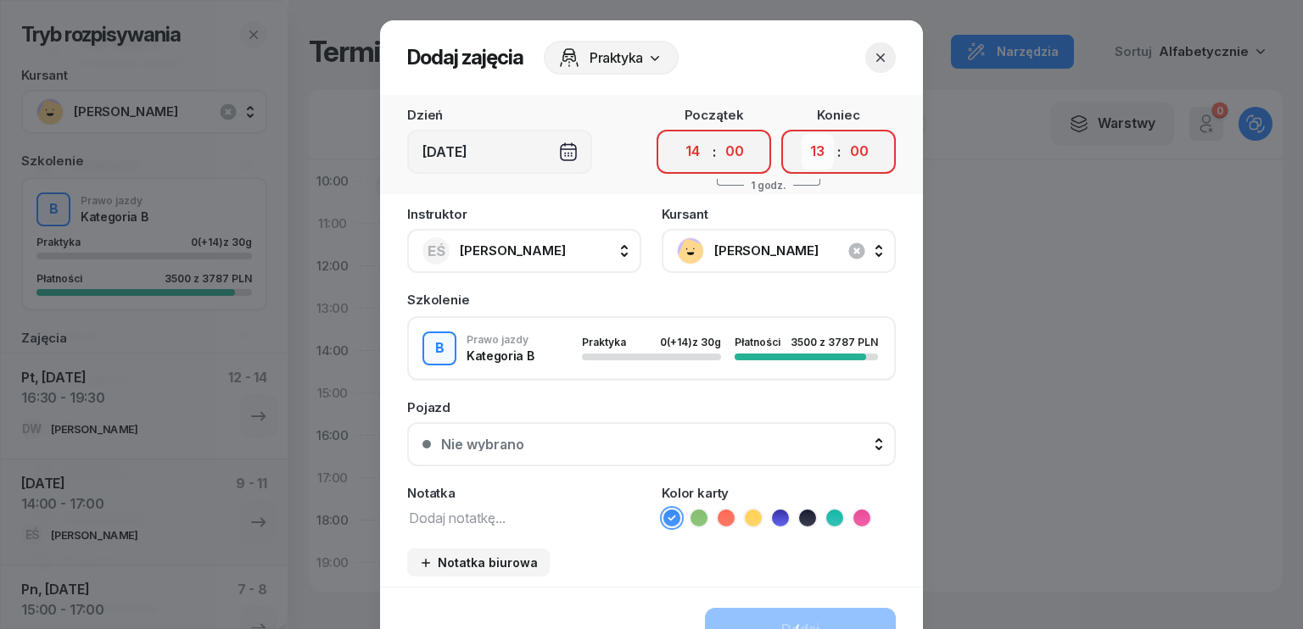
click at [808, 160] on select "00 01 02 03 04 05 06 07 08 09 10 11 12 13 14 15 16 17 18 19 20 21 22 23" at bounding box center [818, 152] width 32 height 36
select select "17"
click at [802, 134] on select "00 01 02 03 04 05 06 07 08 09 10 11 12 13 14 15 16 17 18 19 20 21 22 23" at bounding box center [818, 152] width 32 height 36
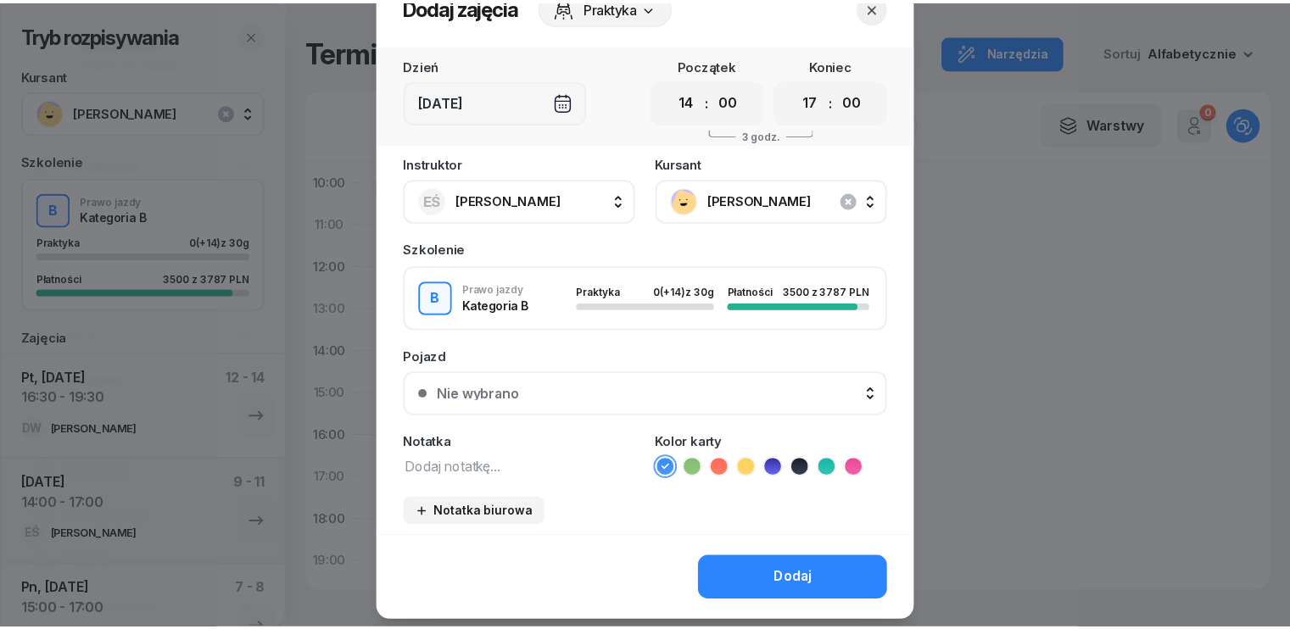
scroll to position [95, 0]
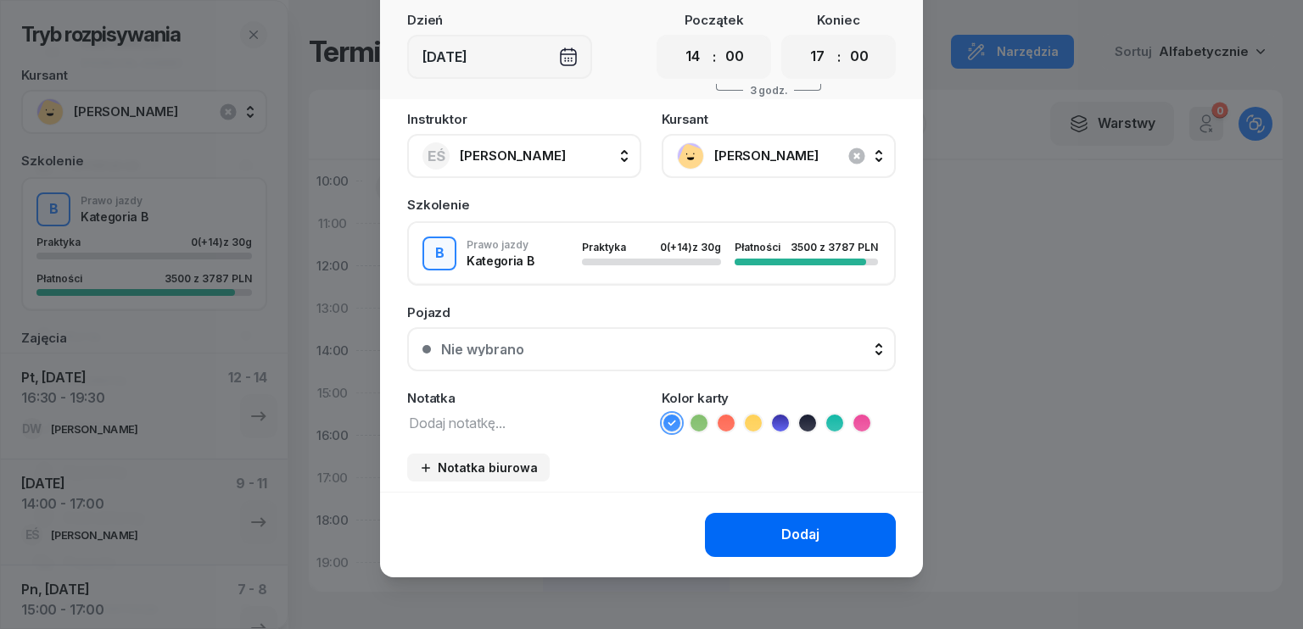
click at [814, 534] on button "Dodaj" at bounding box center [800, 535] width 191 height 44
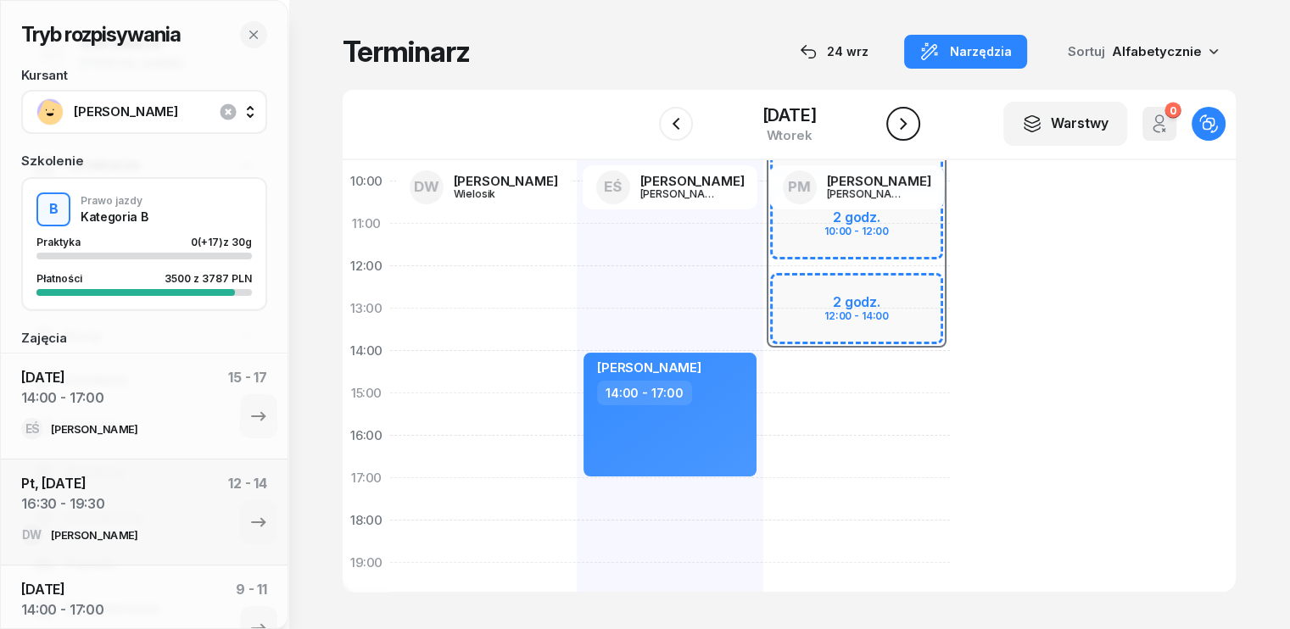
click at [905, 125] on icon "button" at bounding box center [903, 124] width 20 height 20
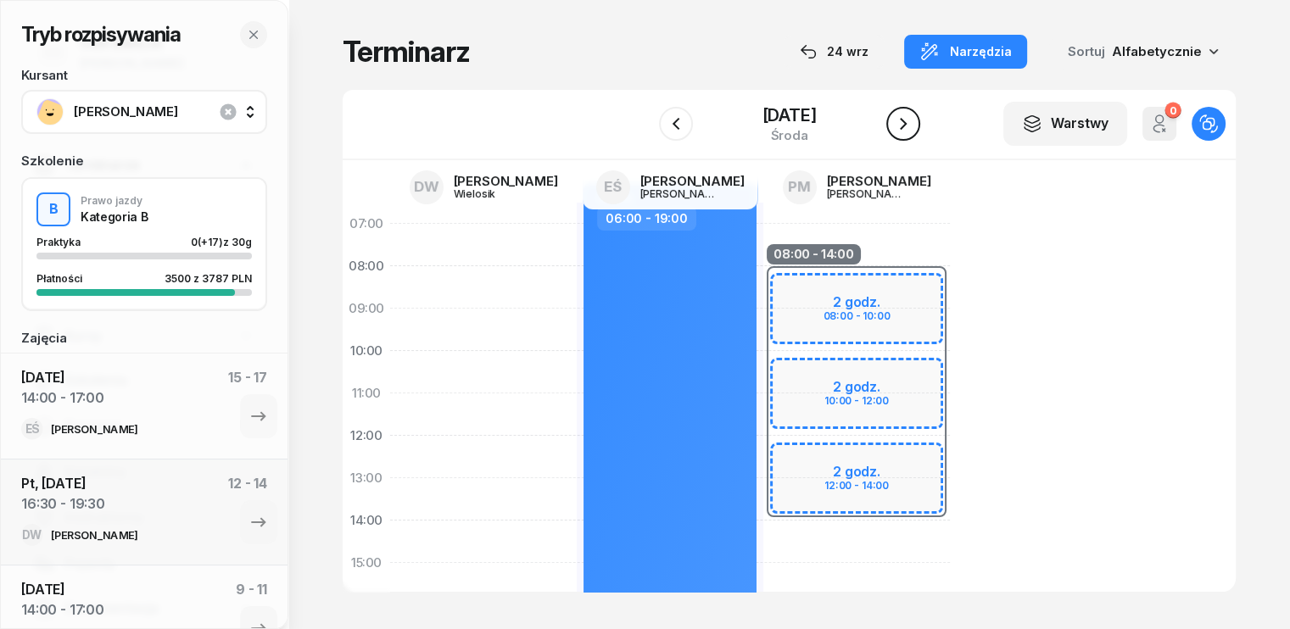
click at [904, 122] on icon "button" at bounding box center [903, 124] width 20 height 20
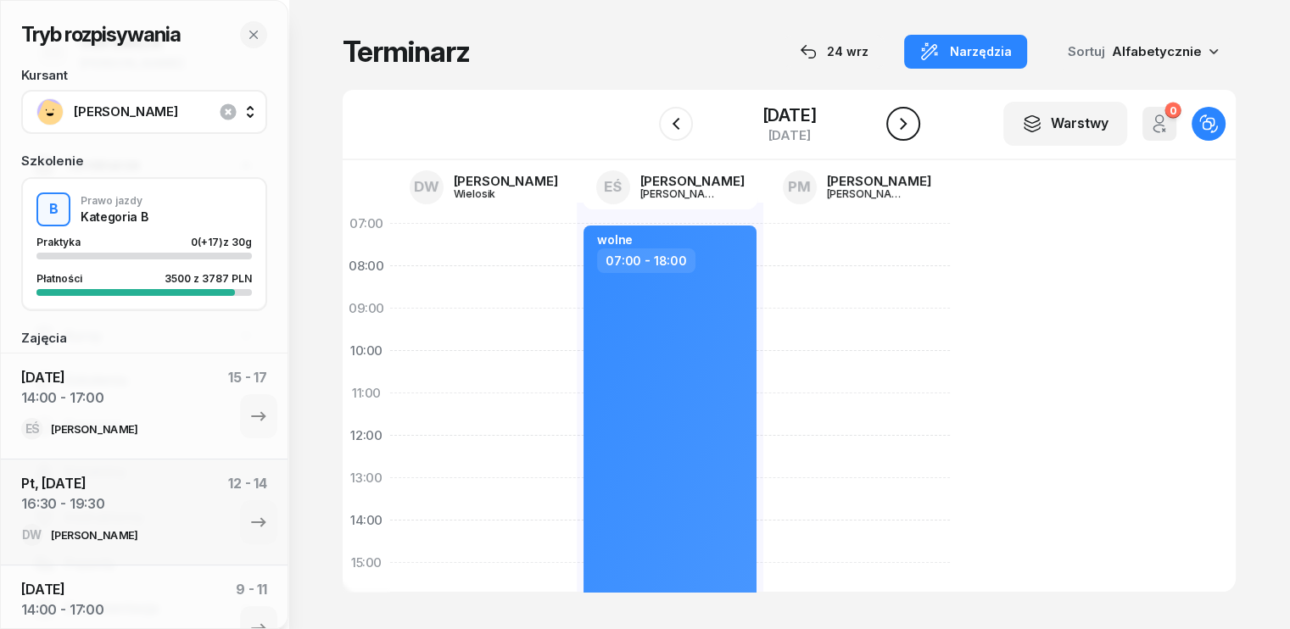
click at [904, 122] on icon "button" at bounding box center [903, 124] width 20 height 20
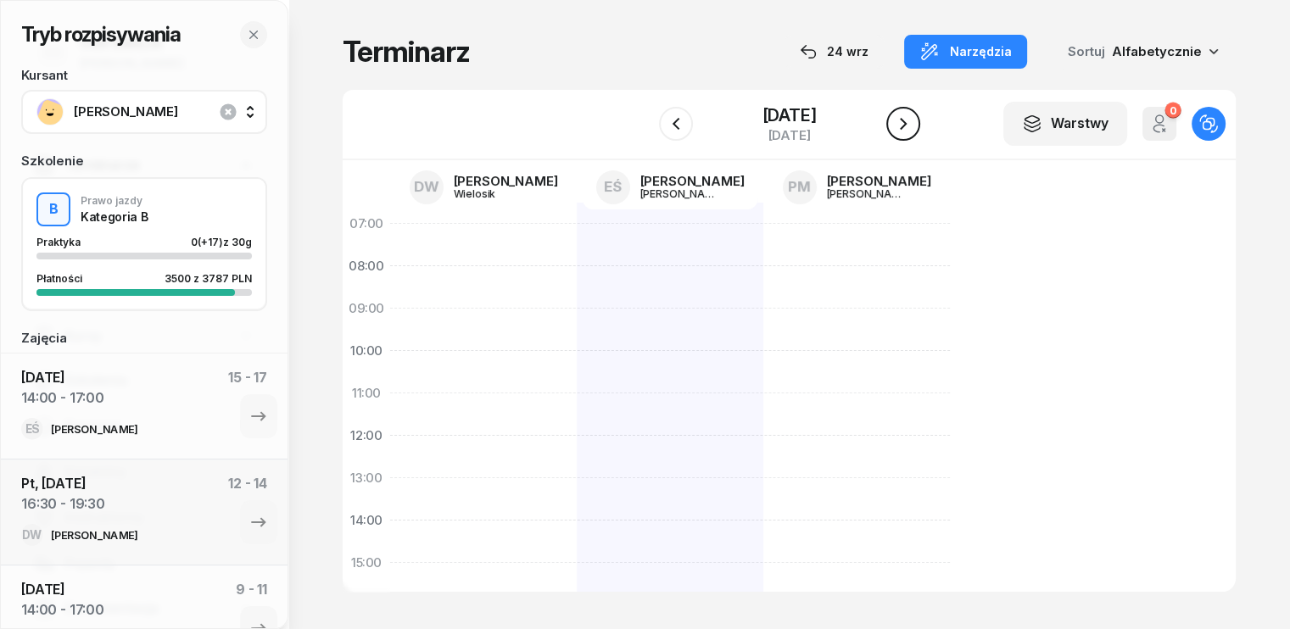
click at [904, 122] on icon "button" at bounding box center [903, 124] width 20 height 20
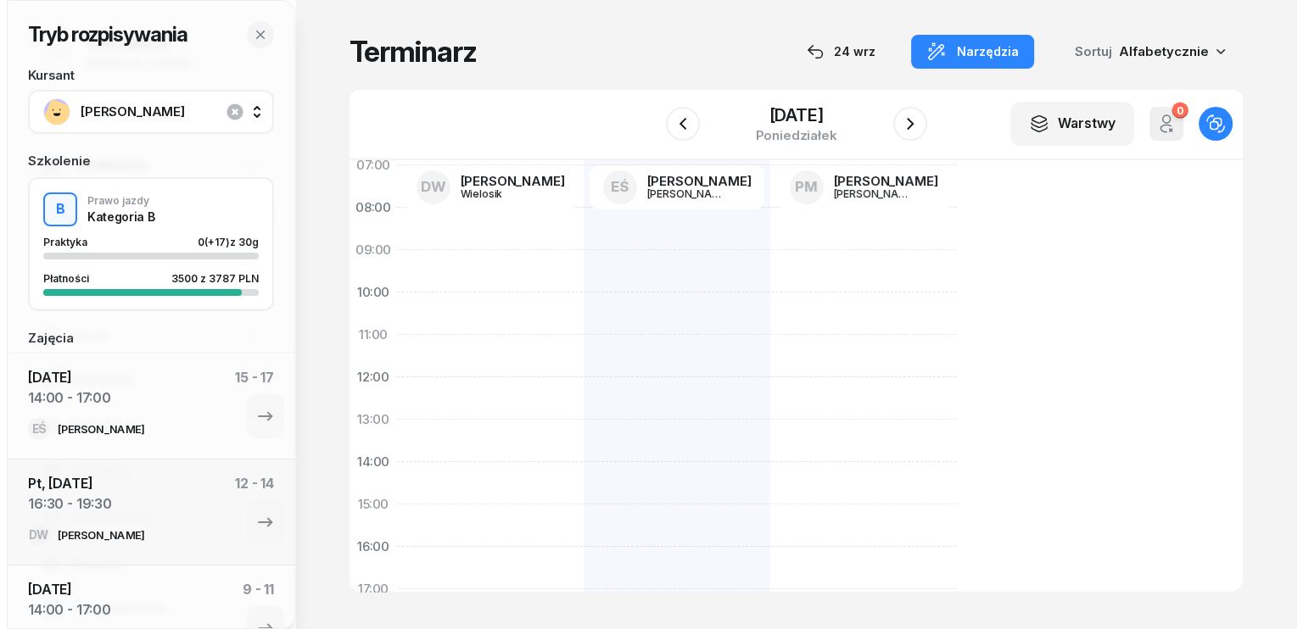
scroll to position [85, 0]
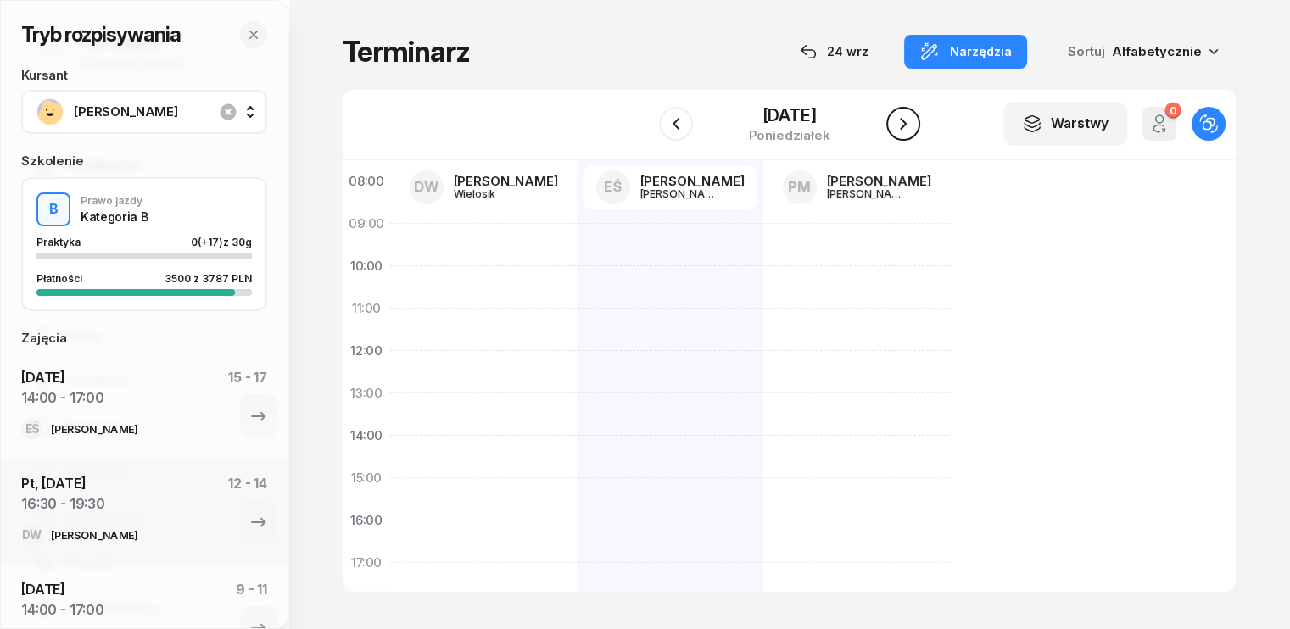
click at [906, 118] on icon "button" at bounding box center [903, 124] width 20 height 20
click at [577, 359] on div at bounding box center [670, 499] width 187 height 763
select select "12"
select select "14"
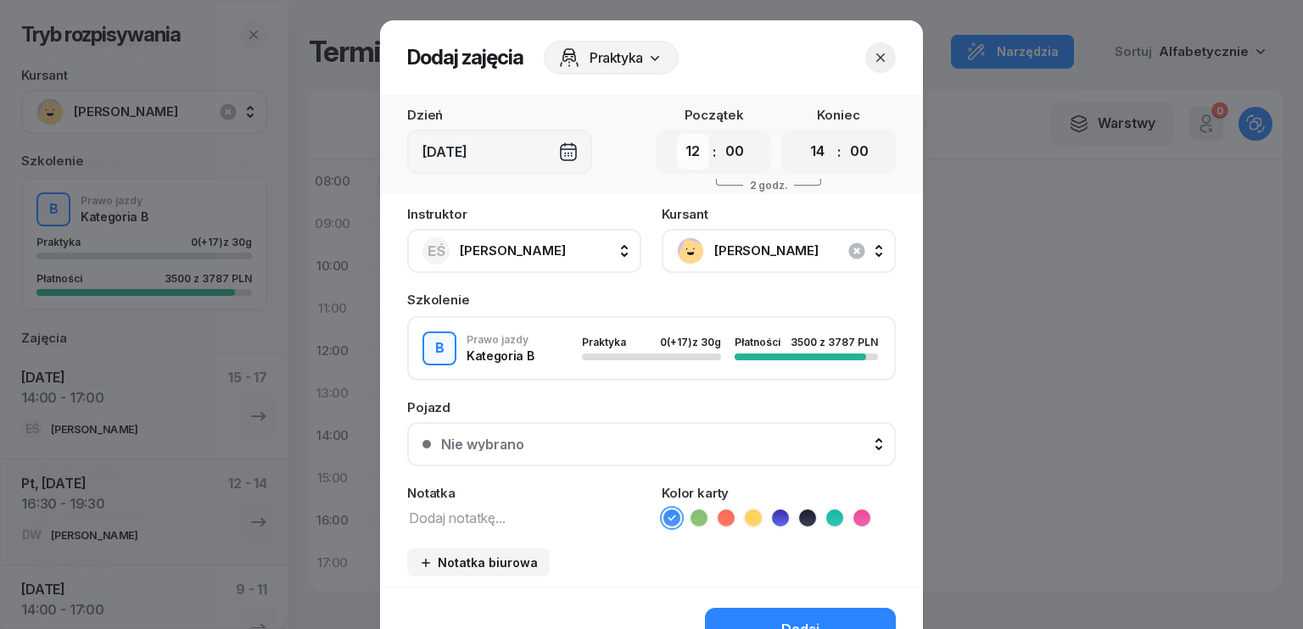
drag, startPoint x: 680, startPoint y: 150, endPoint x: 690, endPoint y: 166, distance: 19.1
click at [680, 150] on select "00 01 02 03 04 05 06 07 08 09 10 11 12 13 14 15 16 17 18 19 20 21 22 23" at bounding box center [693, 152] width 32 height 36
select select "14"
click at [677, 134] on select "00 01 02 03 04 05 06 07 08 09 10 11 12 13 14 15 16 17 18 19 20 21 22 23" at bounding box center [693, 152] width 32 height 36
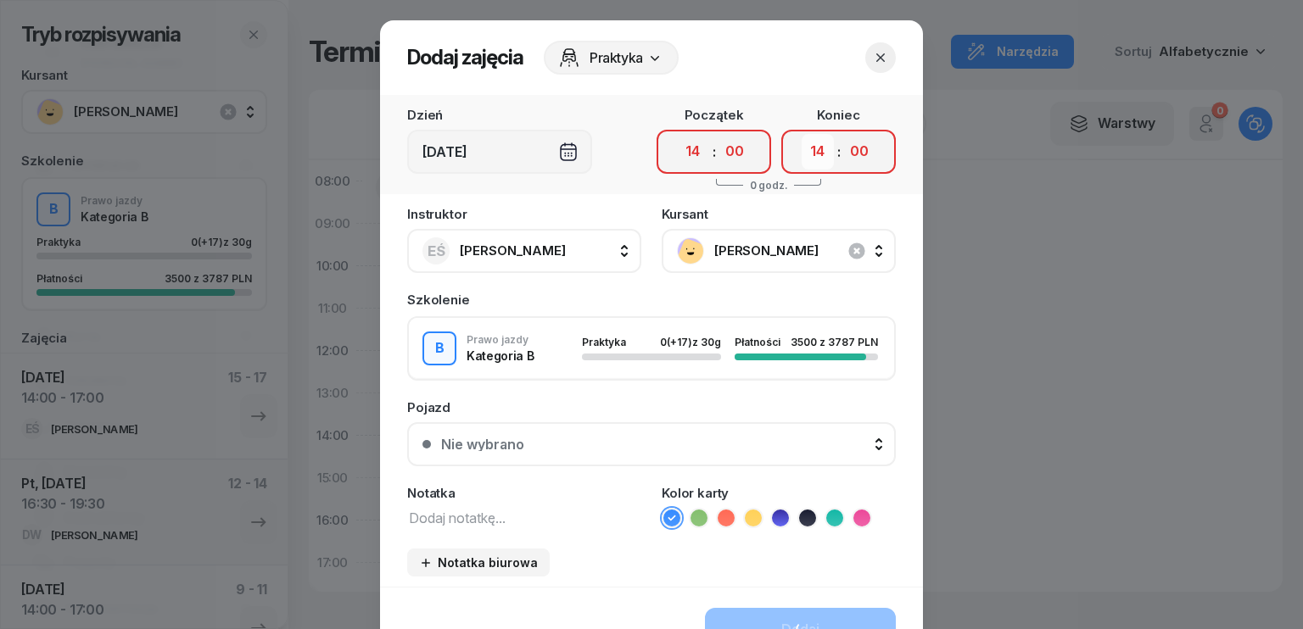
click at [820, 142] on select "00 01 02 03 04 05 06 07 08 09 10 11 12 13 14 15 16 17 18 19 20 21 22 23" at bounding box center [818, 152] width 32 height 36
select select "16"
click at [802, 134] on select "00 01 02 03 04 05 06 07 08 09 10 11 12 13 14 15 16 17 18 19 20 21 22 23" at bounding box center [818, 152] width 32 height 36
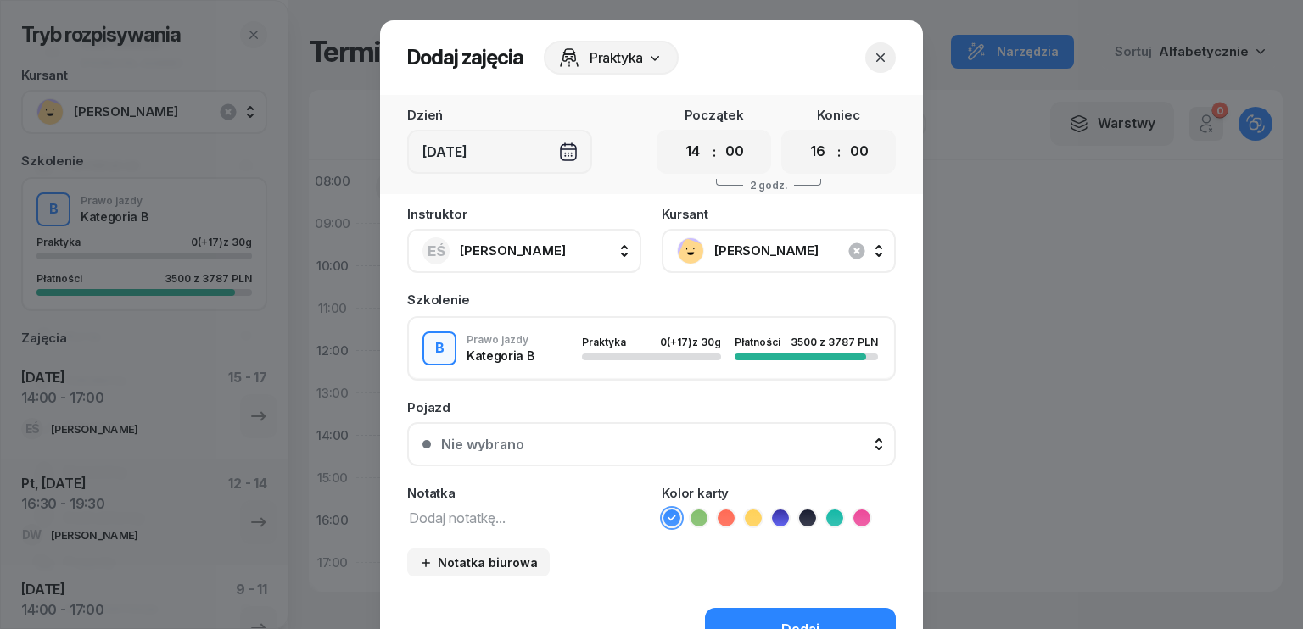
click at [506, 523] on textarea at bounding box center [524, 517] width 234 height 22
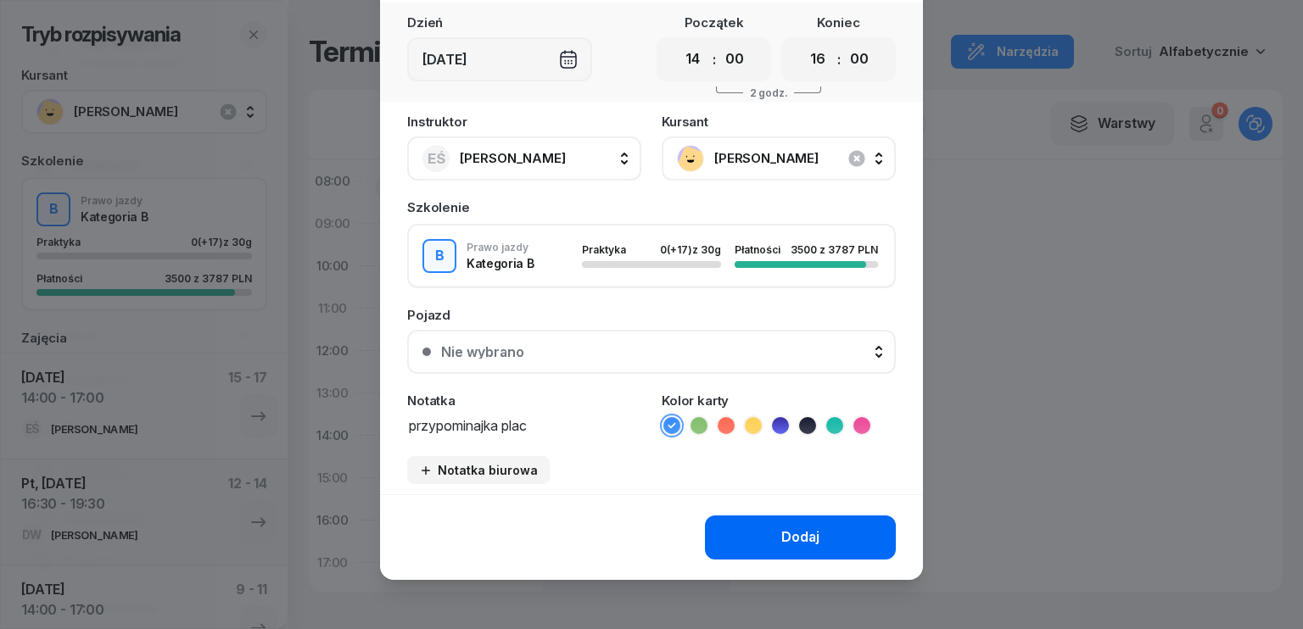
scroll to position [95, 0]
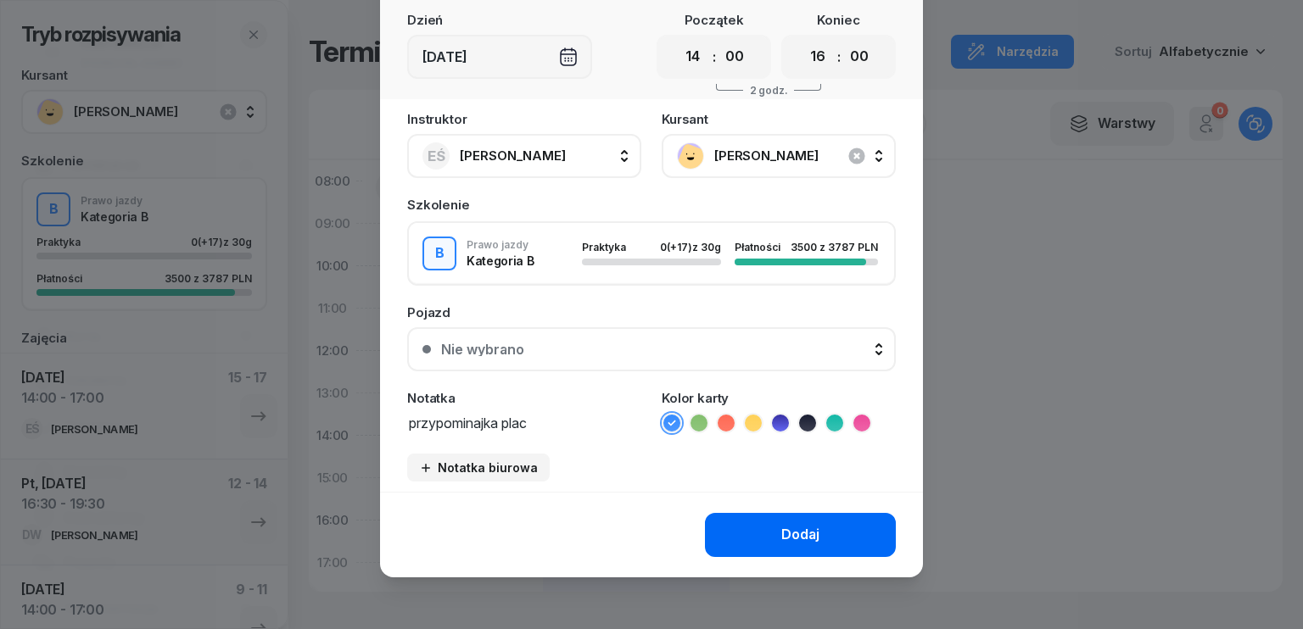
type textarea "przypominajka plac"
click at [772, 534] on button "Dodaj" at bounding box center [800, 535] width 191 height 44
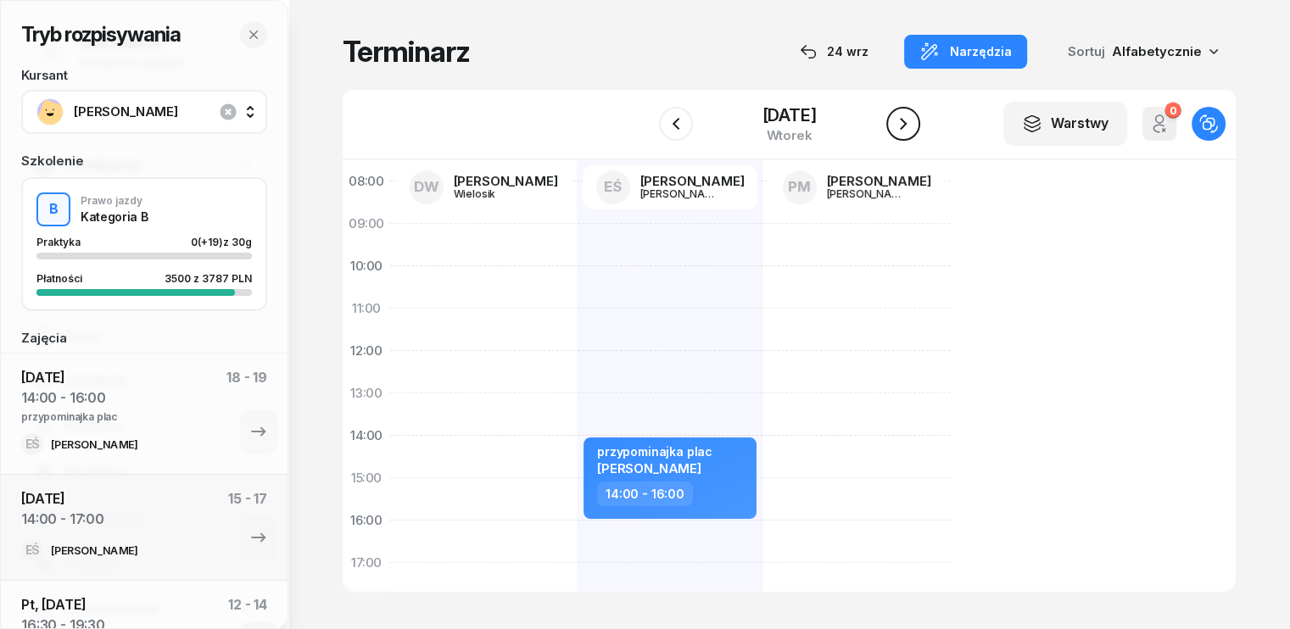
click at [909, 124] on icon "button" at bounding box center [903, 124] width 20 height 20
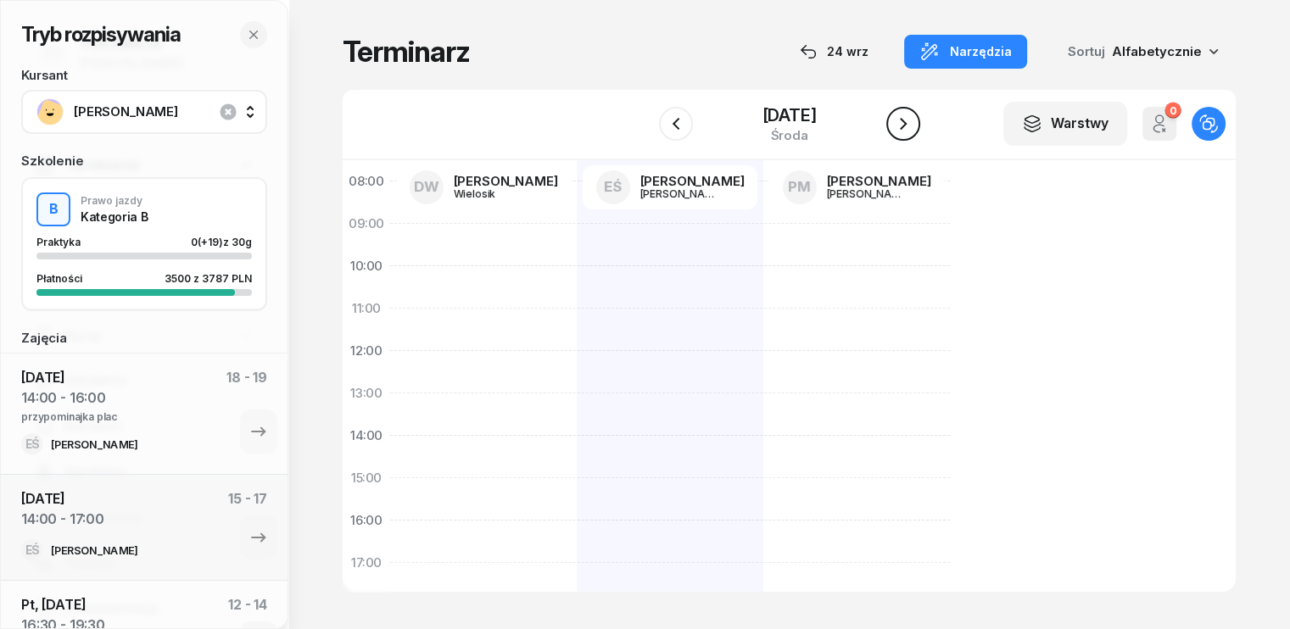
click at [909, 124] on icon "button" at bounding box center [903, 124] width 20 height 20
click at [577, 349] on div at bounding box center [670, 499] width 187 height 763
select select "11"
select select "13"
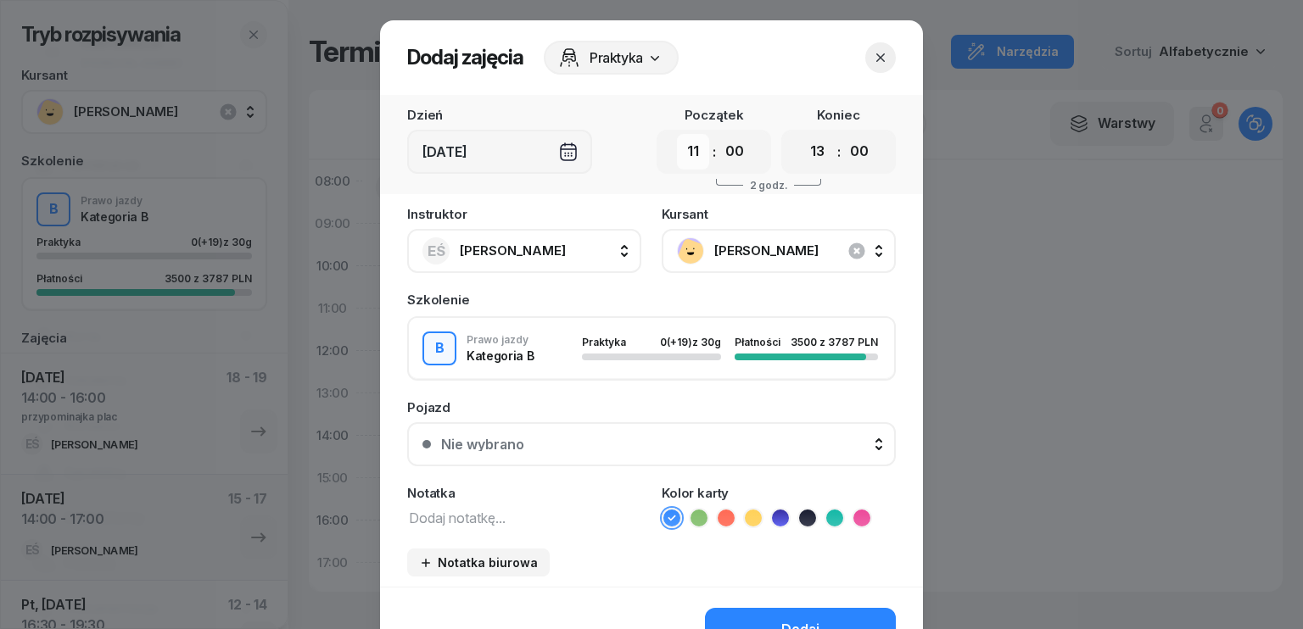
click at [695, 150] on select "00 01 02 03 04 05 06 07 08 09 10 11 12 13 14 15 16 17 18 19 20 21 22 23" at bounding box center [693, 152] width 32 height 36
select select "14"
click at [677, 134] on select "00 01 02 03 04 05 06 07 08 09 10 11 12 13 14 15 16 17 18 19 20 21 22 23" at bounding box center [693, 152] width 32 height 36
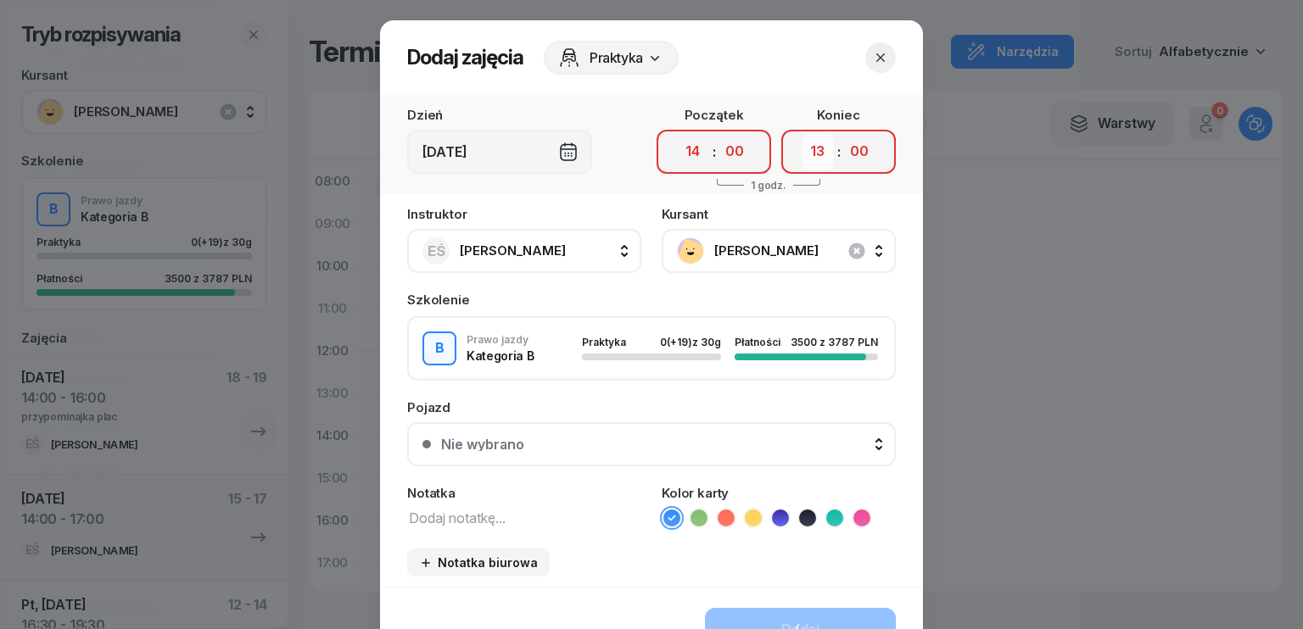
click at [814, 148] on select "00 01 02 03 04 05 06 07 08 09 10 11 12 13 14 15 16 17 18 19 20 21 22 23" at bounding box center [818, 152] width 32 height 36
select select "17"
click at [802, 134] on select "00 01 02 03 04 05 06 07 08 09 10 11 12 13 14 15 16 17 18 19 20 21 22 23" at bounding box center [818, 152] width 32 height 36
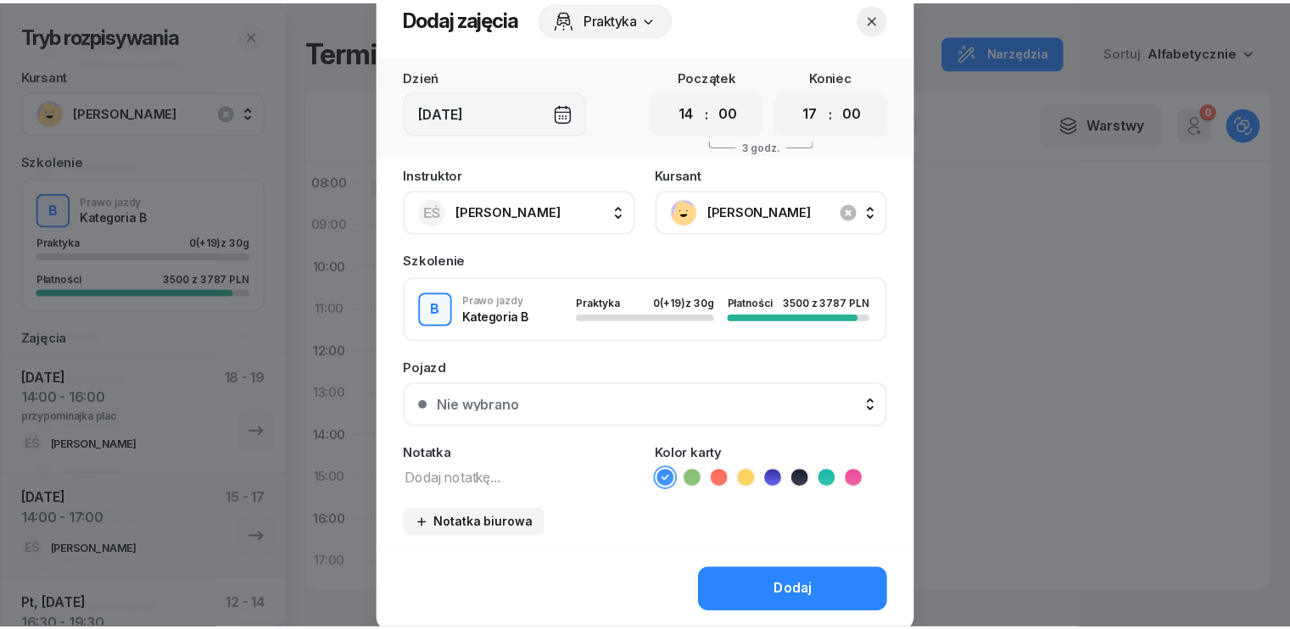
scroll to position [95, 0]
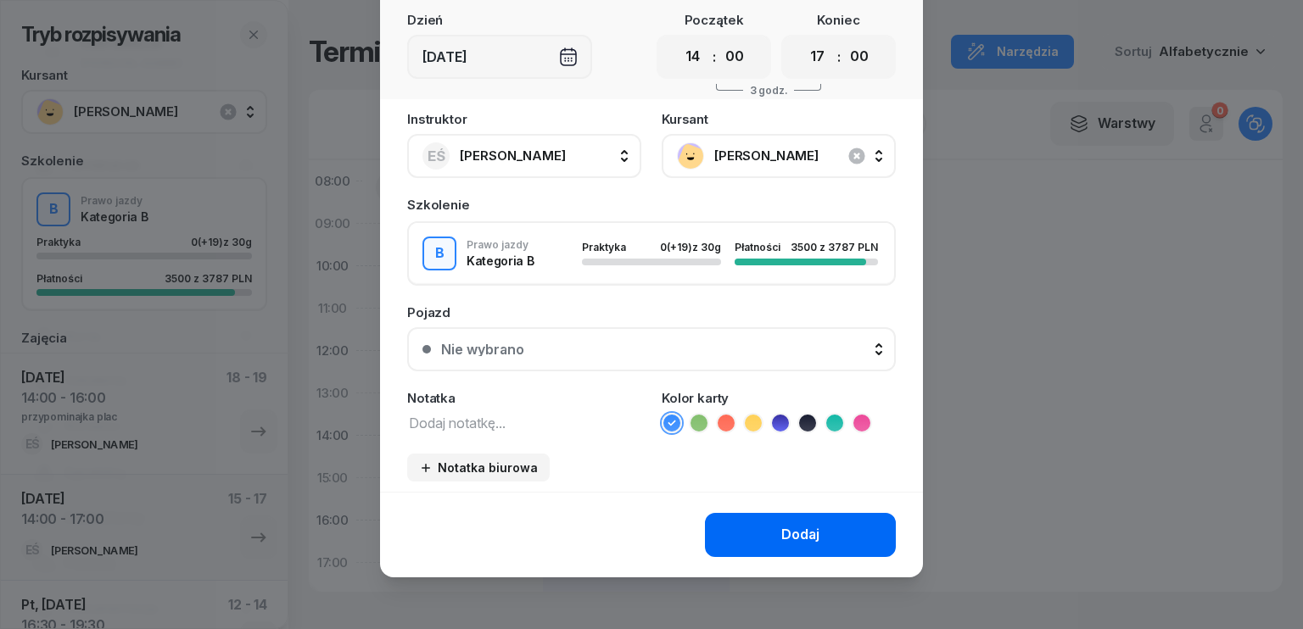
click at [791, 539] on div "Dodaj" at bounding box center [800, 535] width 38 height 22
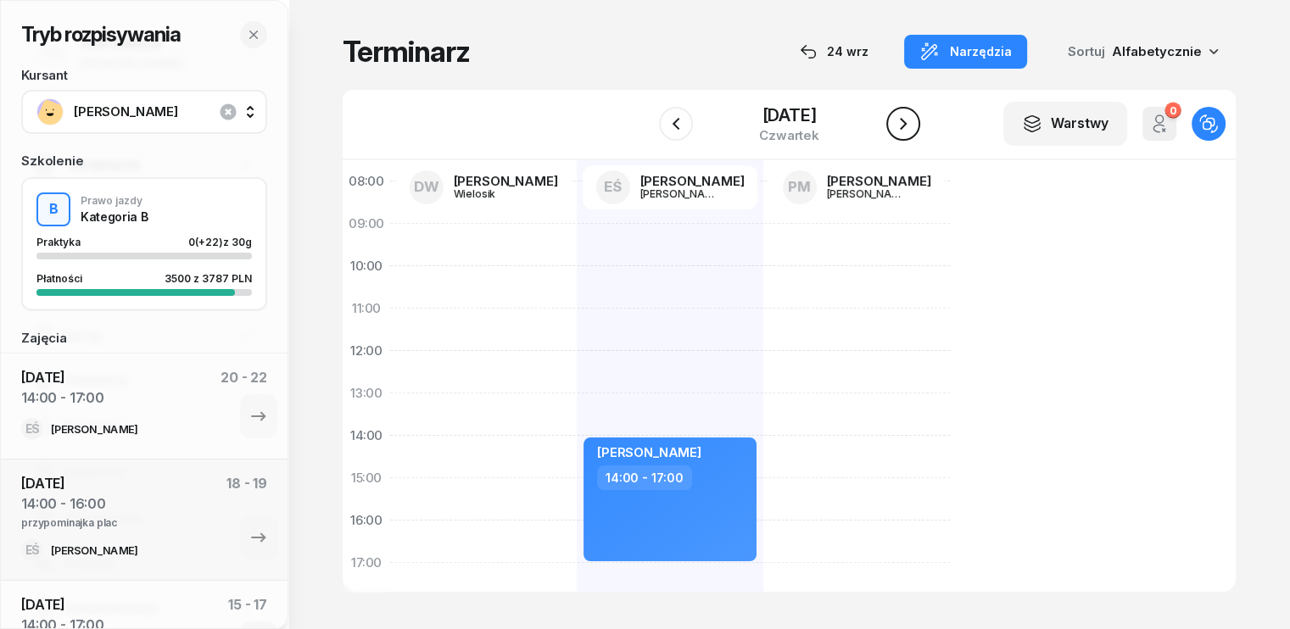
click at [905, 126] on icon "button" at bounding box center [903, 124] width 20 height 20
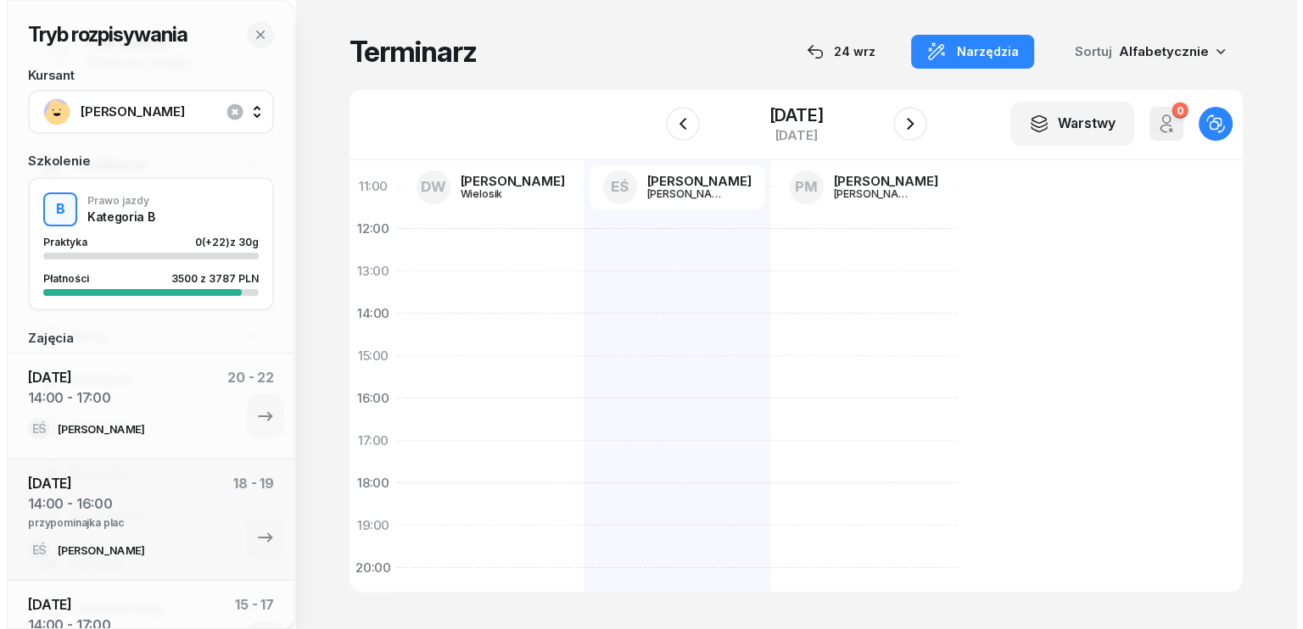
scroll to position [254, 0]
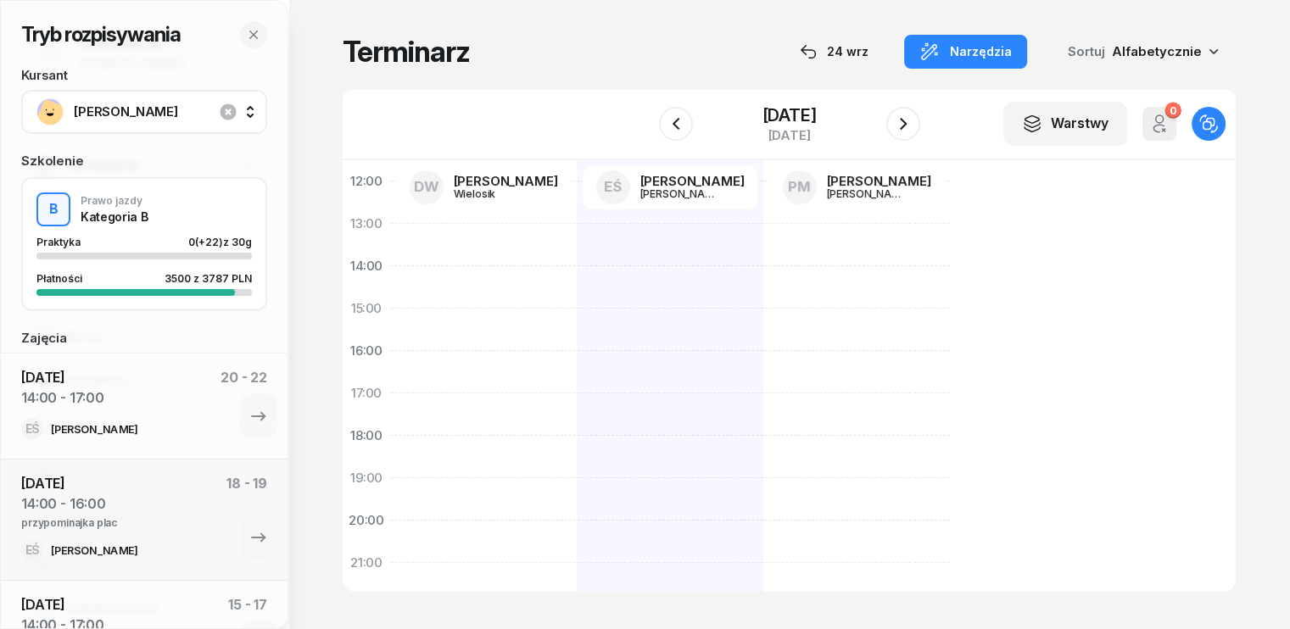
click at [390, 440] on div at bounding box center [483, 329] width 187 height 763
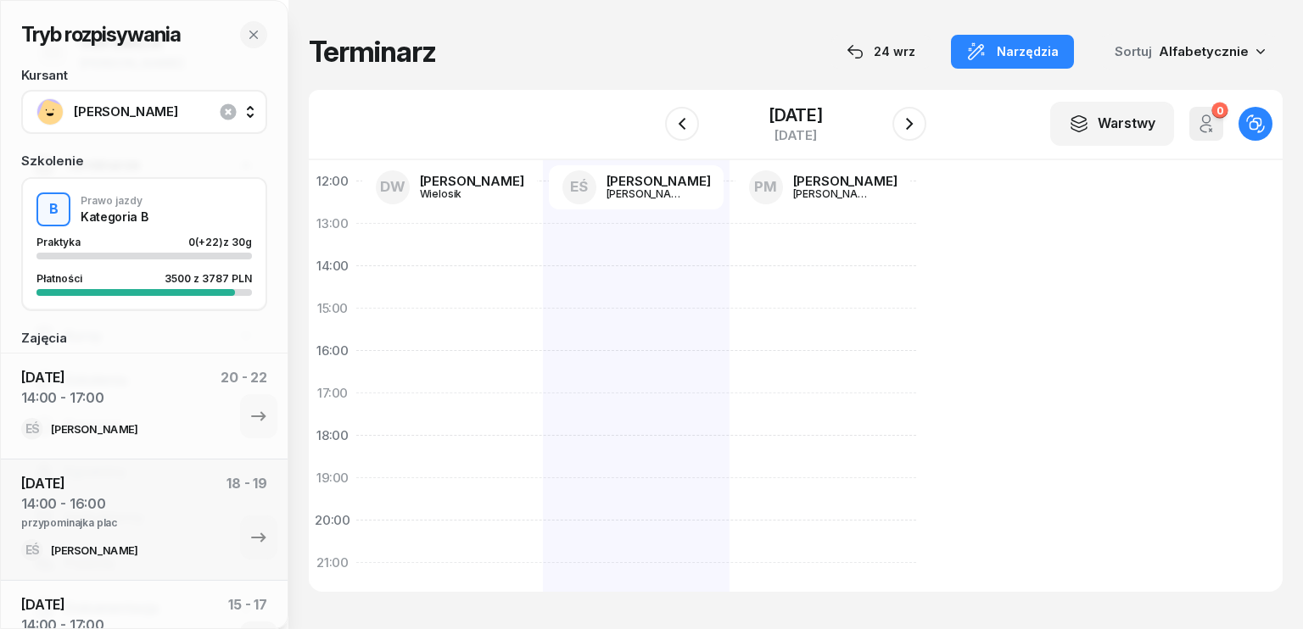
select select "18"
select select "20"
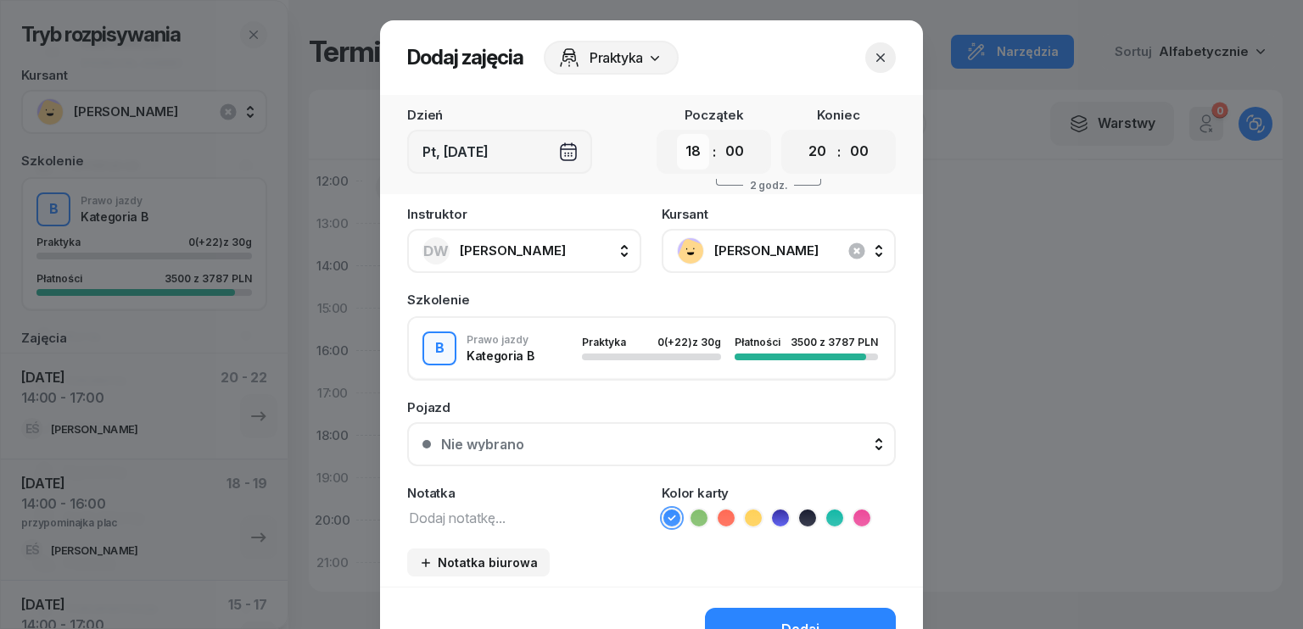
click at [692, 145] on select "00 01 02 03 04 05 06 07 08 09 10 11 12 13 14 15 16 17 18 19 20 21 22 23" at bounding box center [693, 152] width 32 height 36
select select "16"
click at [677, 134] on select "00 01 02 03 04 05 06 07 08 09 10 11 12 13 14 15 16 17 18 19 20 21 22 23" at bounding box center [693, 152] width 32 height 36
drag, startPoint x: 729, startPoint y: 159, endPoint x: 750, endPoint y: 216, distance: 60.7
click at [729, 159] on select "00 05 10 15 20 25 30 35 40 45 50 55" at bounding box center [734, 152] width 32 height 36
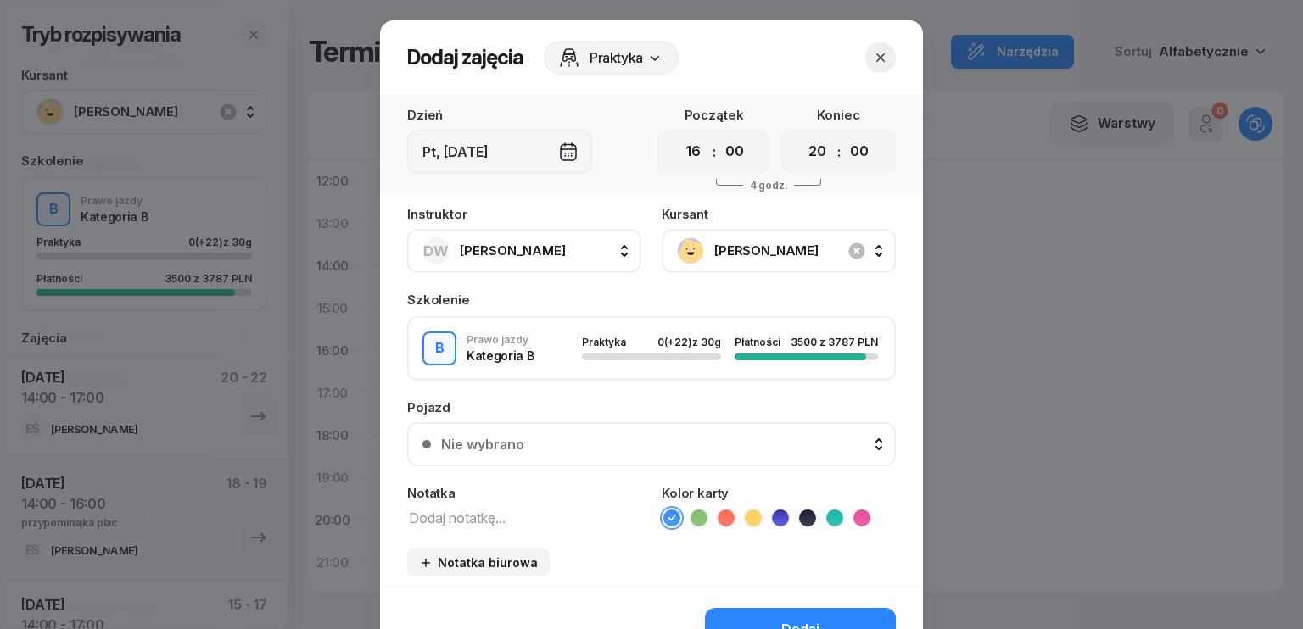
select select "30"
click at [718, 134] on select "00 05 10 15 20 25 30 35 40 45 50 55" at bounding box center [734, 152] width 32 height 36
click at [812, 157] on select "00 01 02 03 04 05 06 07 08 09 10 11 12 13 14 15 16 17 18 19 20 21 22 23" at bounding box center [818, 152] width 32 height 36
select select "19"
click at [802, 134] on select "00 01 02 03 04 05 06 07 08 09 10 11 12 13 14 15 16 17 18 19 20 21 22 23" at bounding box center [818, 152] width 32 height 36
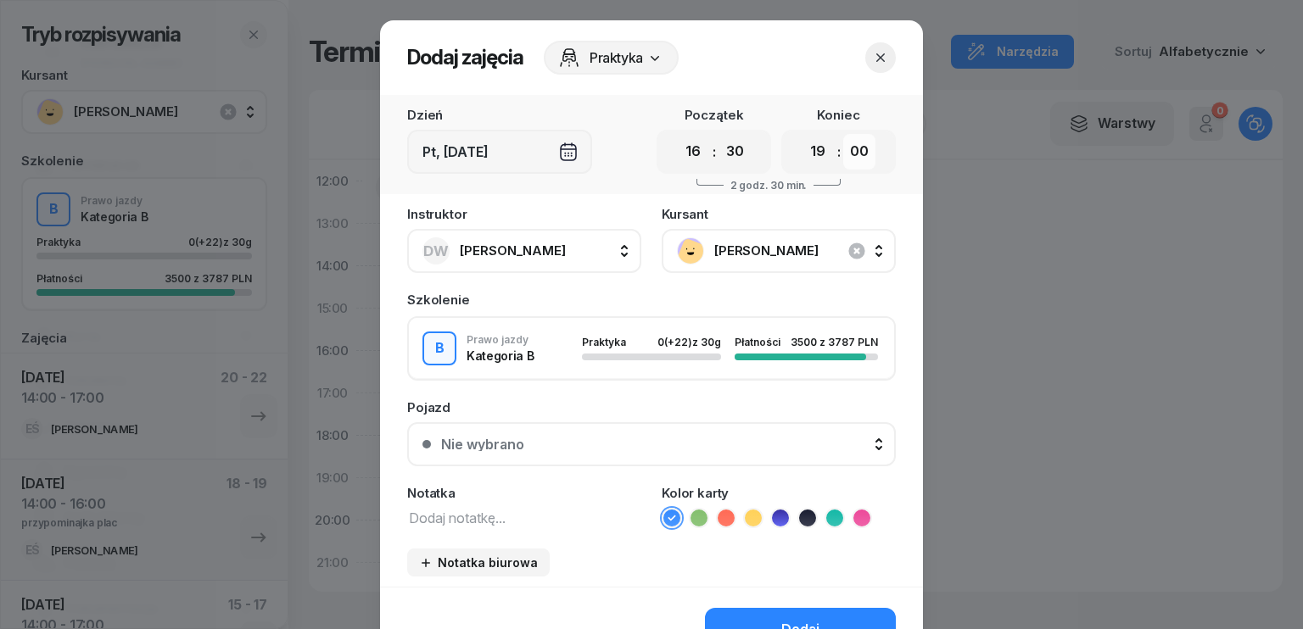
drag, startPoint x: 856, startPoint y: 156, endPoint x: 856, endPoint y: 166, distance: 10.2
click at [856, 156] on select "00 05 10 15 20 25 30 35 40 45 50 55" at bounding box center [859, 152] width 32 height 36
select select "30"
click at [843, 134] on select "00 05 10 15 20 25 30 35 40 45 50 55" at bounding box center [859, 152] width 32 height 36
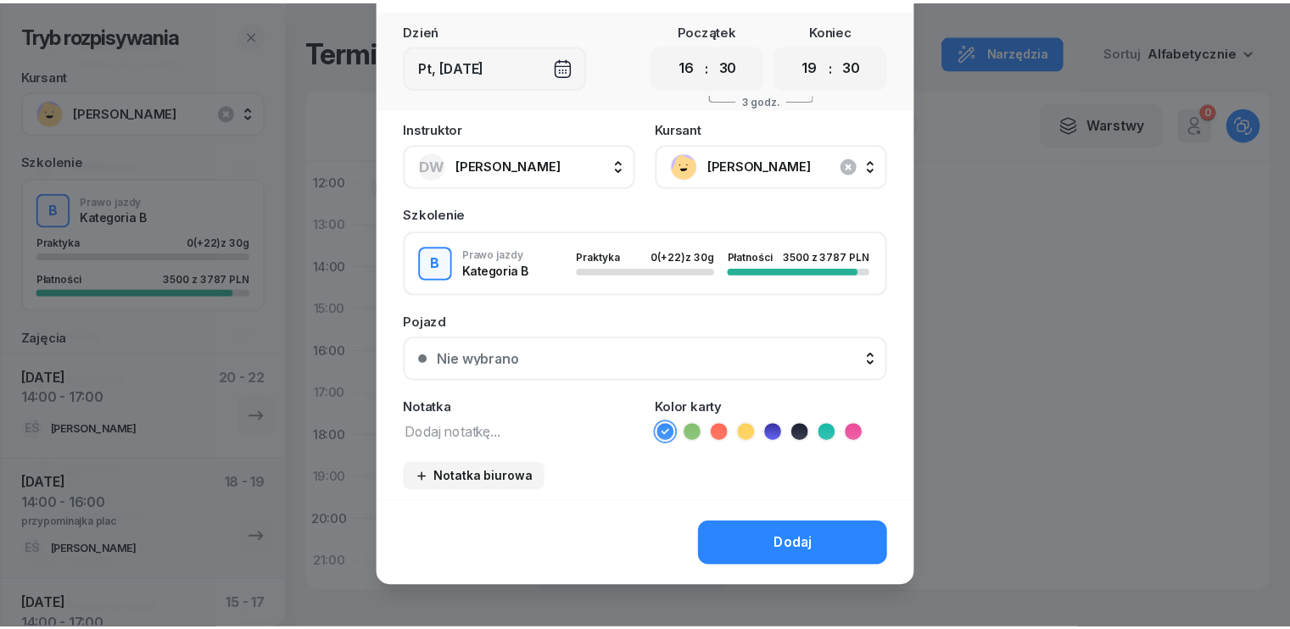
scroll to position [95, 0]
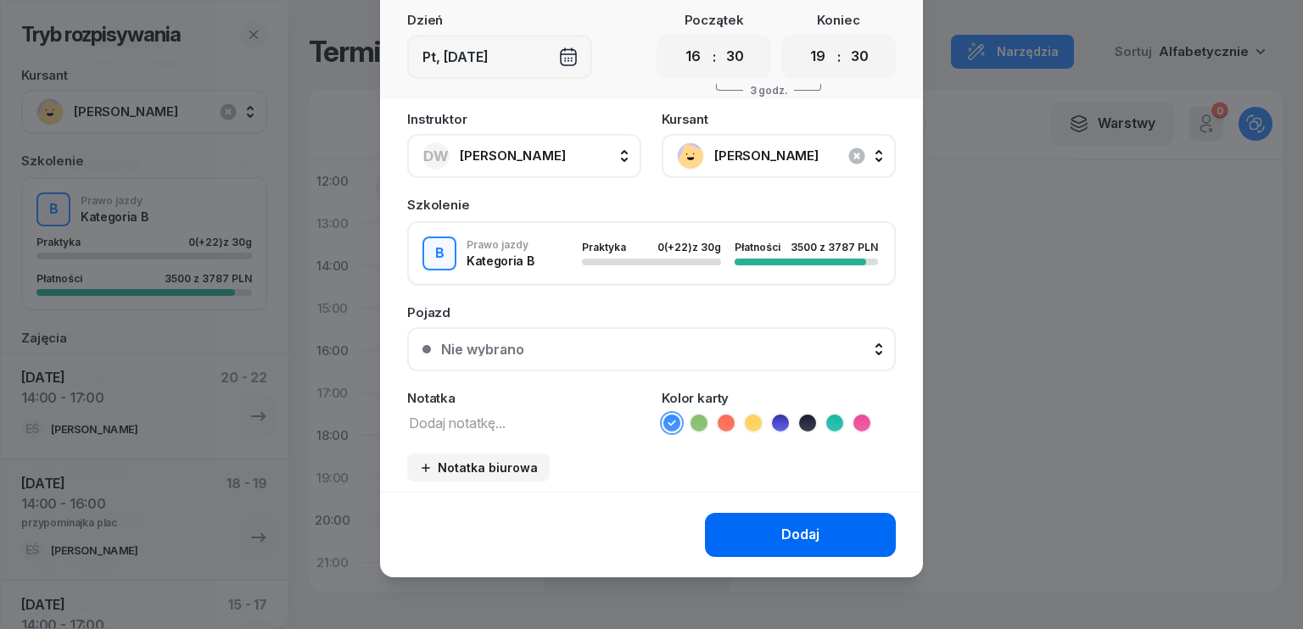
click at [800, 535] on div "Dodaj" at bounding box center [800, 535] width 38 height 22
